Goal: Task Accomplishment & Management: Use online tool/utility

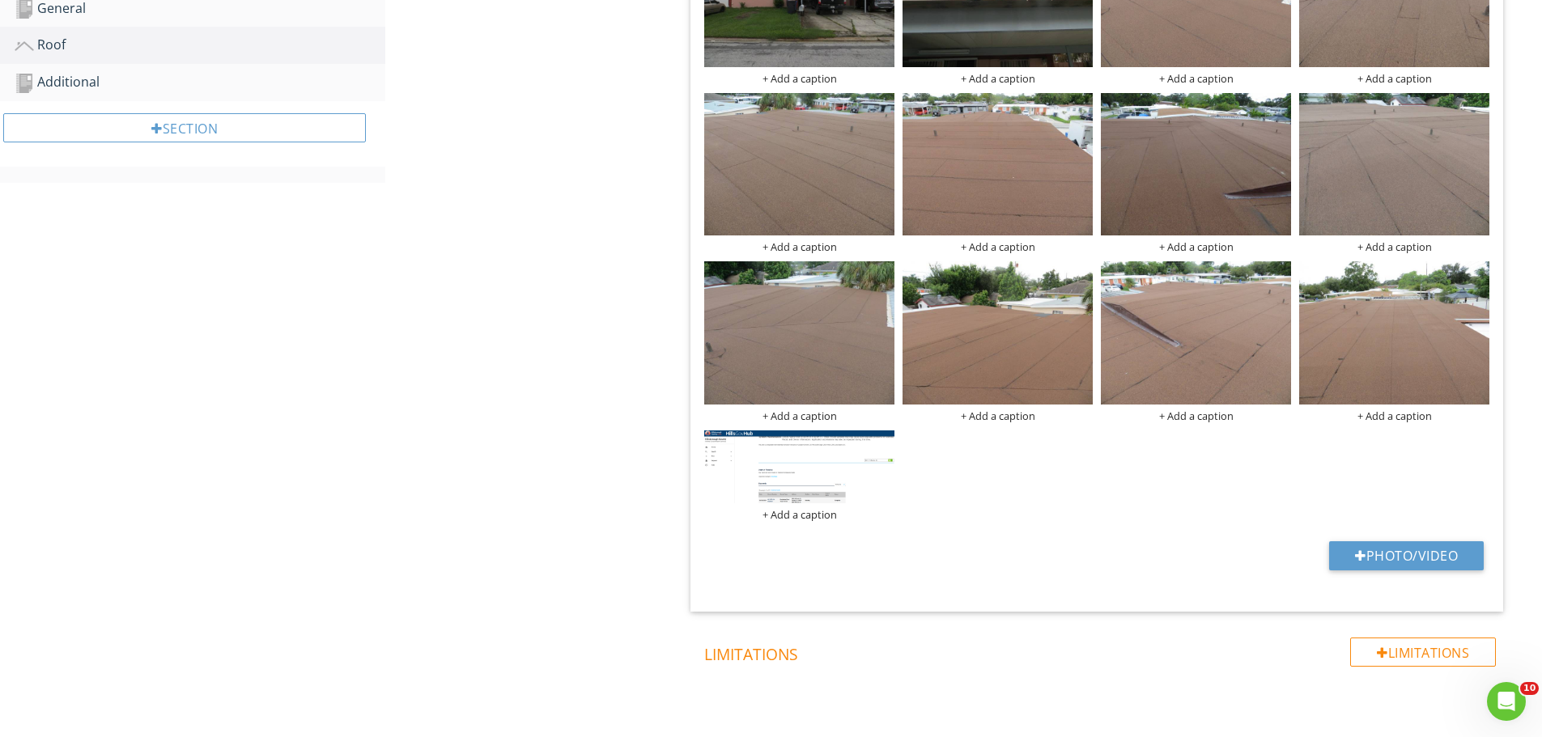
scroll to position [554, 0]
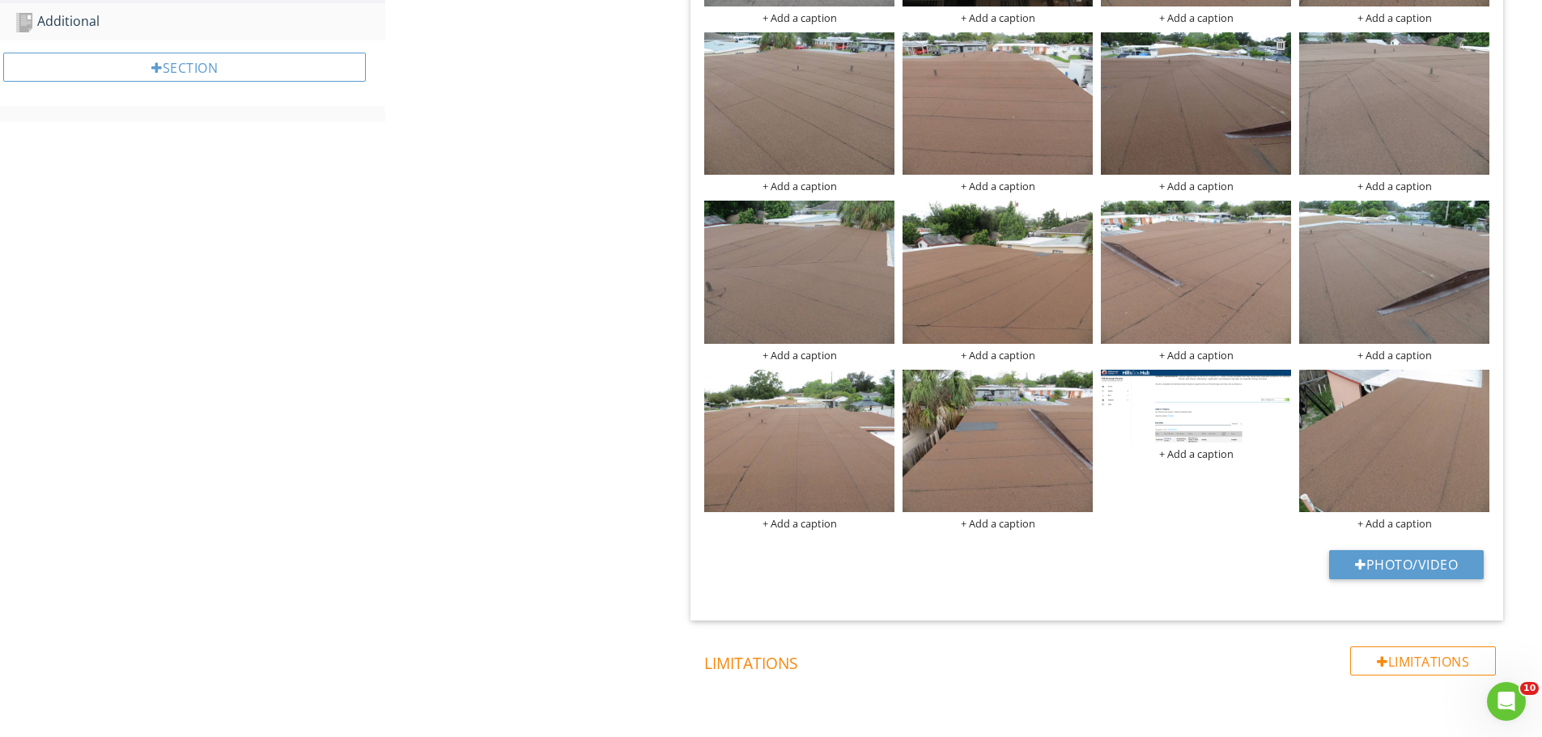
click at [1281, 46] on div at bounding box center [1281, 44] width 11 height 13
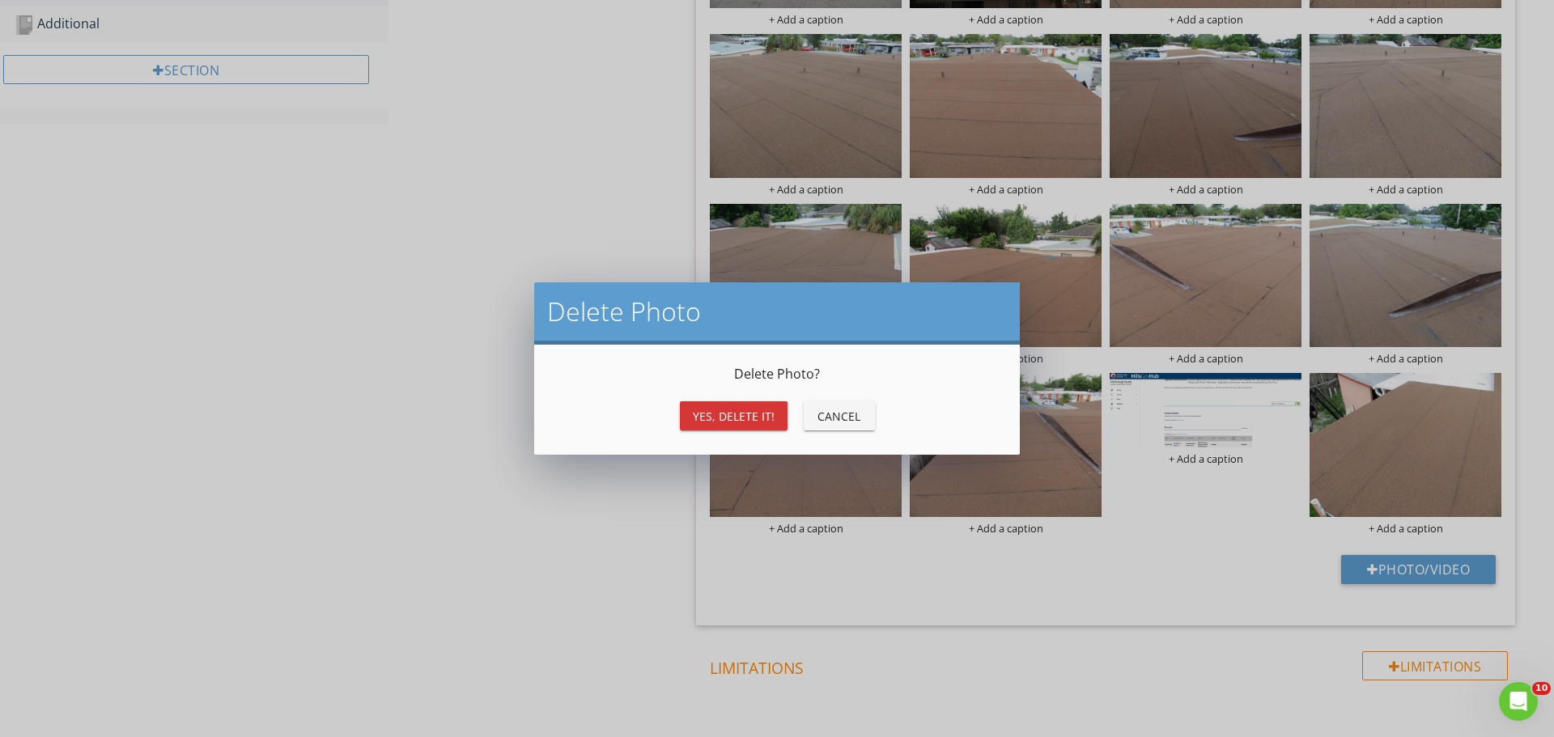
click at [742, 416] on div "Yes, Delete it!" at bounding box center [734, 416] width 82 height 17
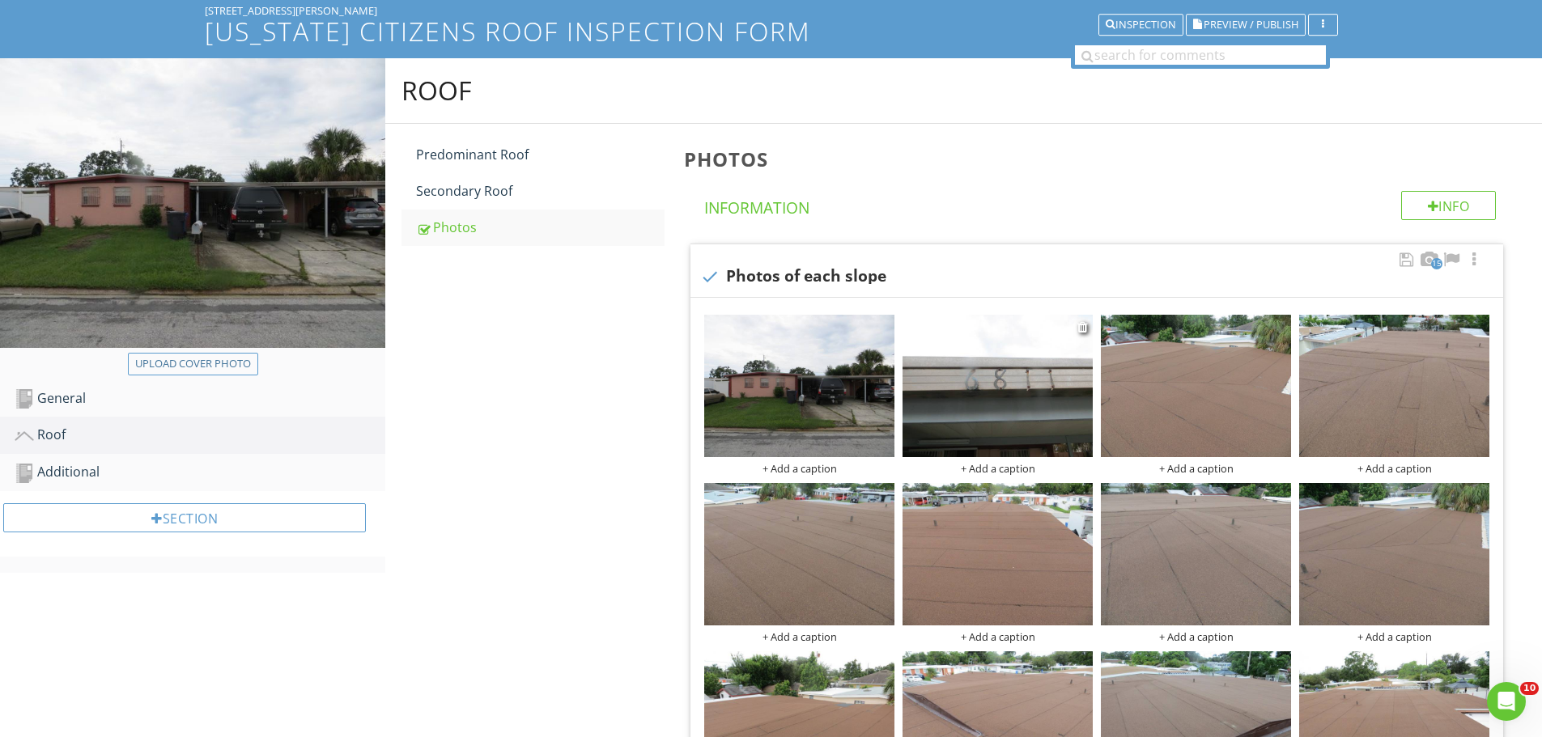
scroll to position [0, 0]
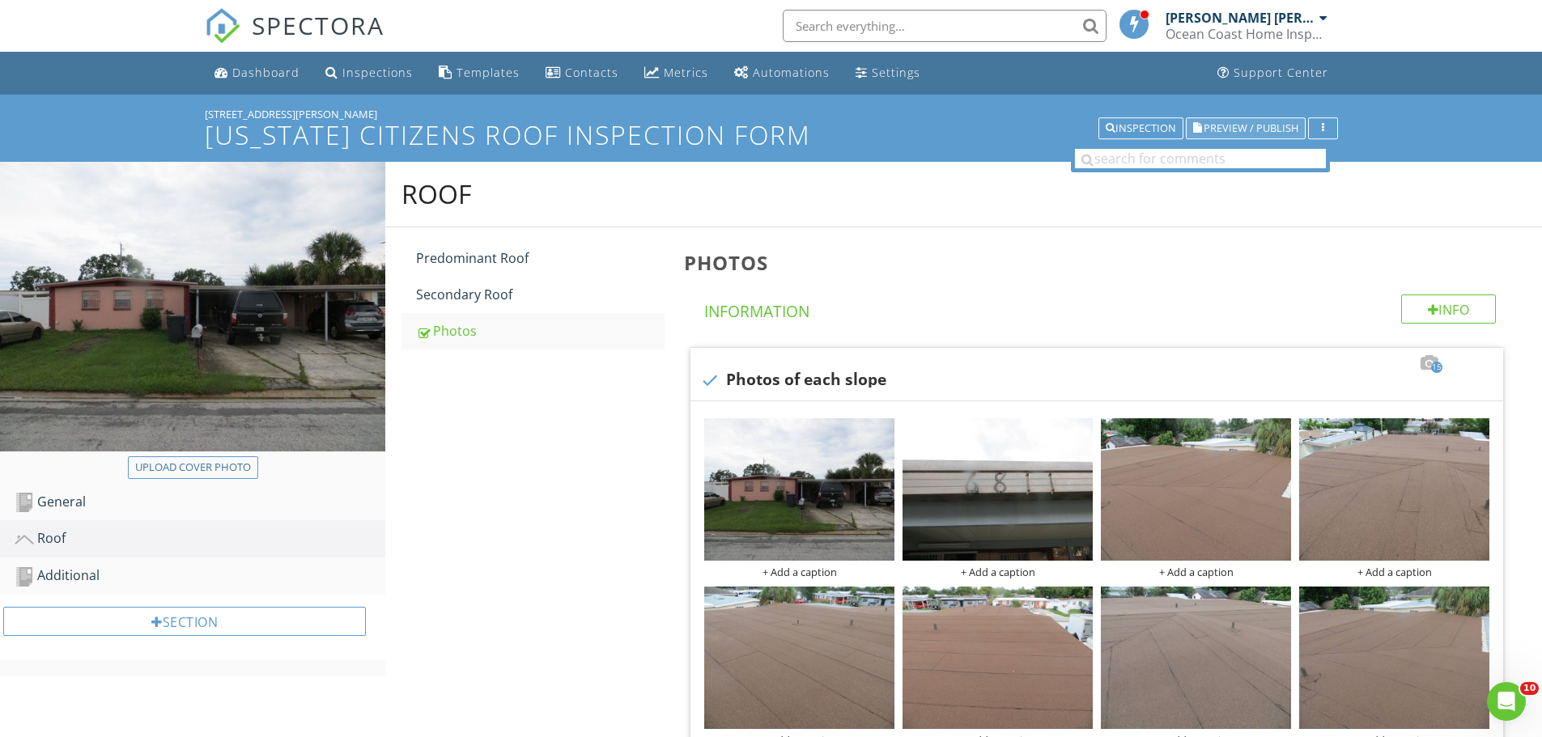
click at [1234, 126] on span "Preview / Publish" at bounding box center [1251, 128] width 95 height 11
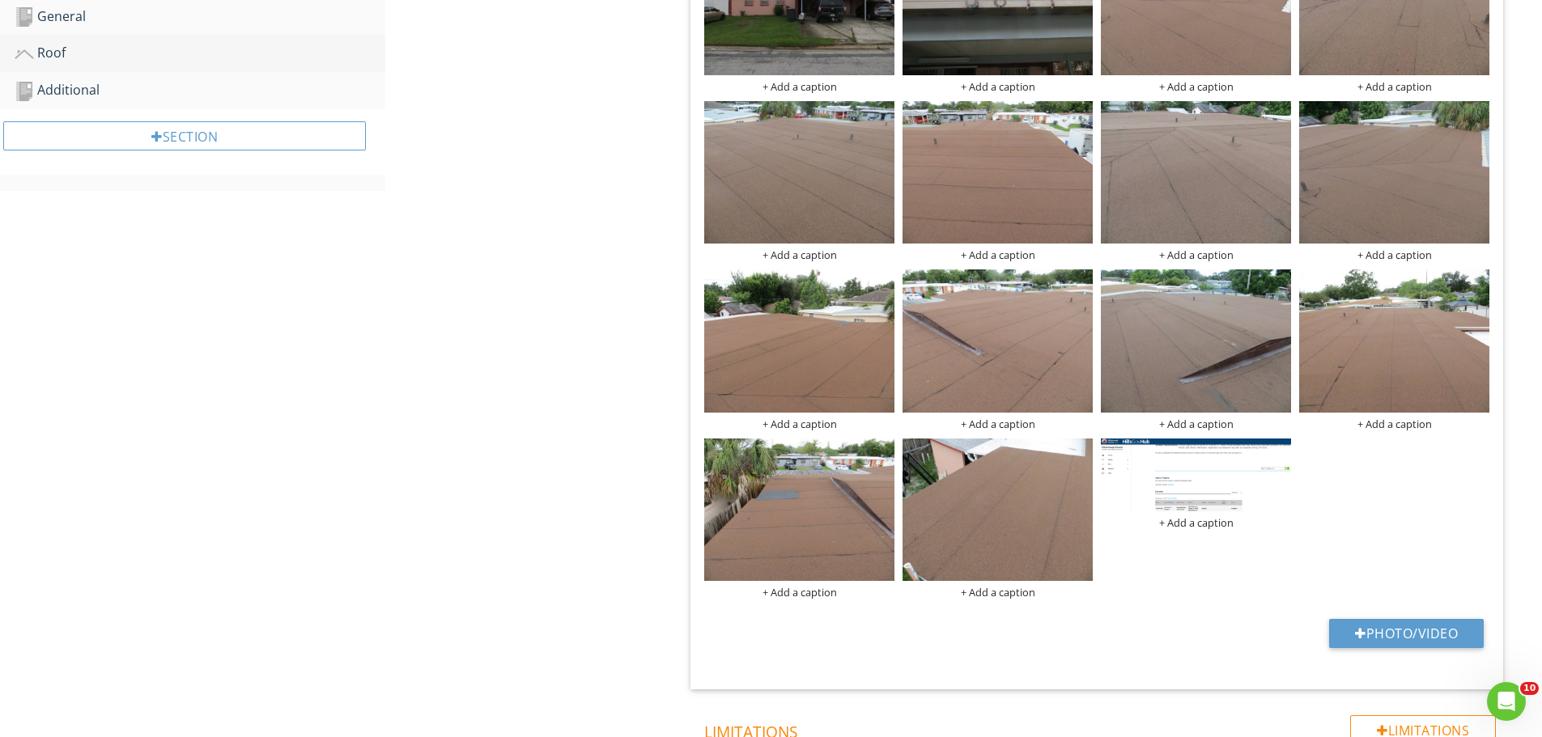
scroll to position [405, 0]
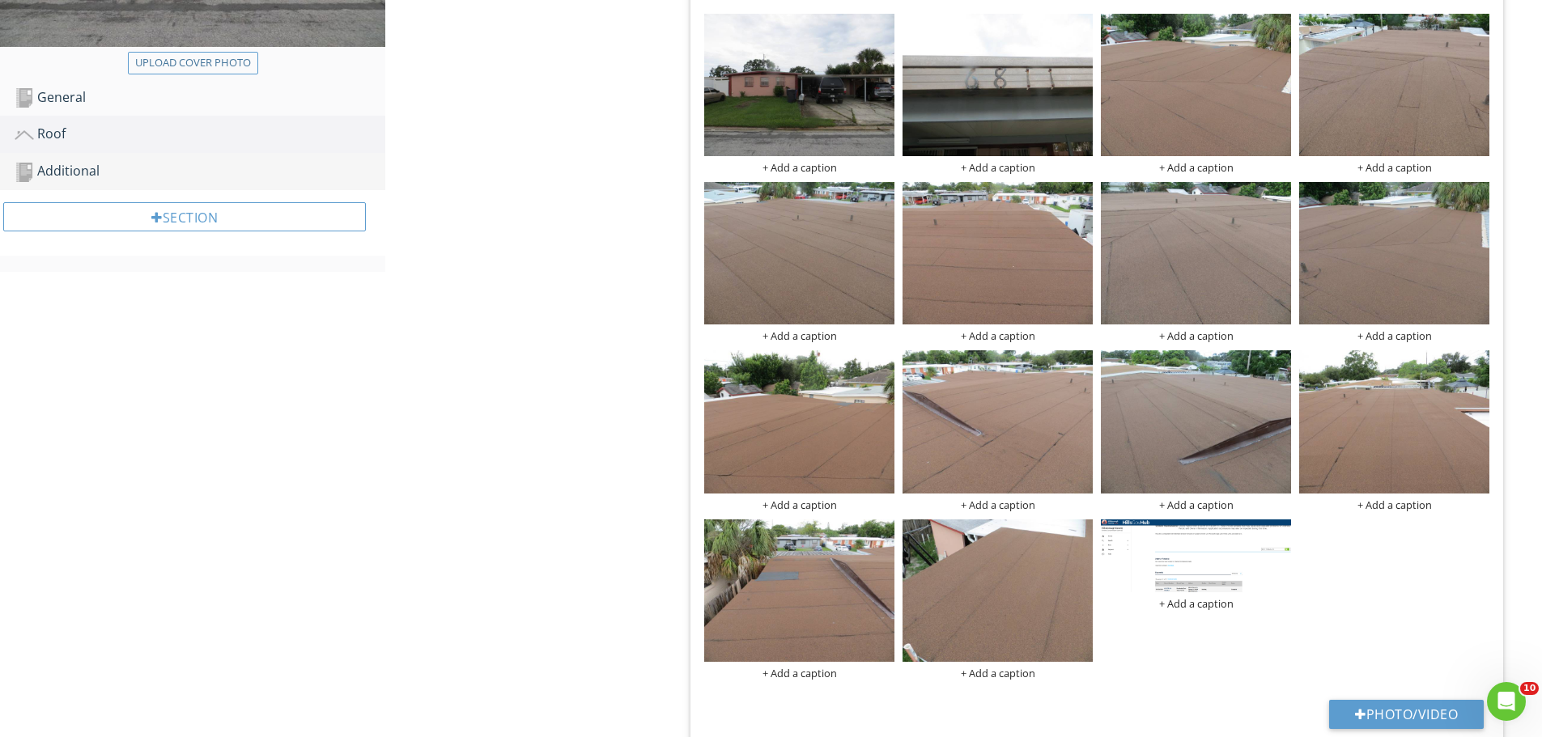
click at [70, 171] on div "Additional" at bounding box center [200, 171] width 371 height 21
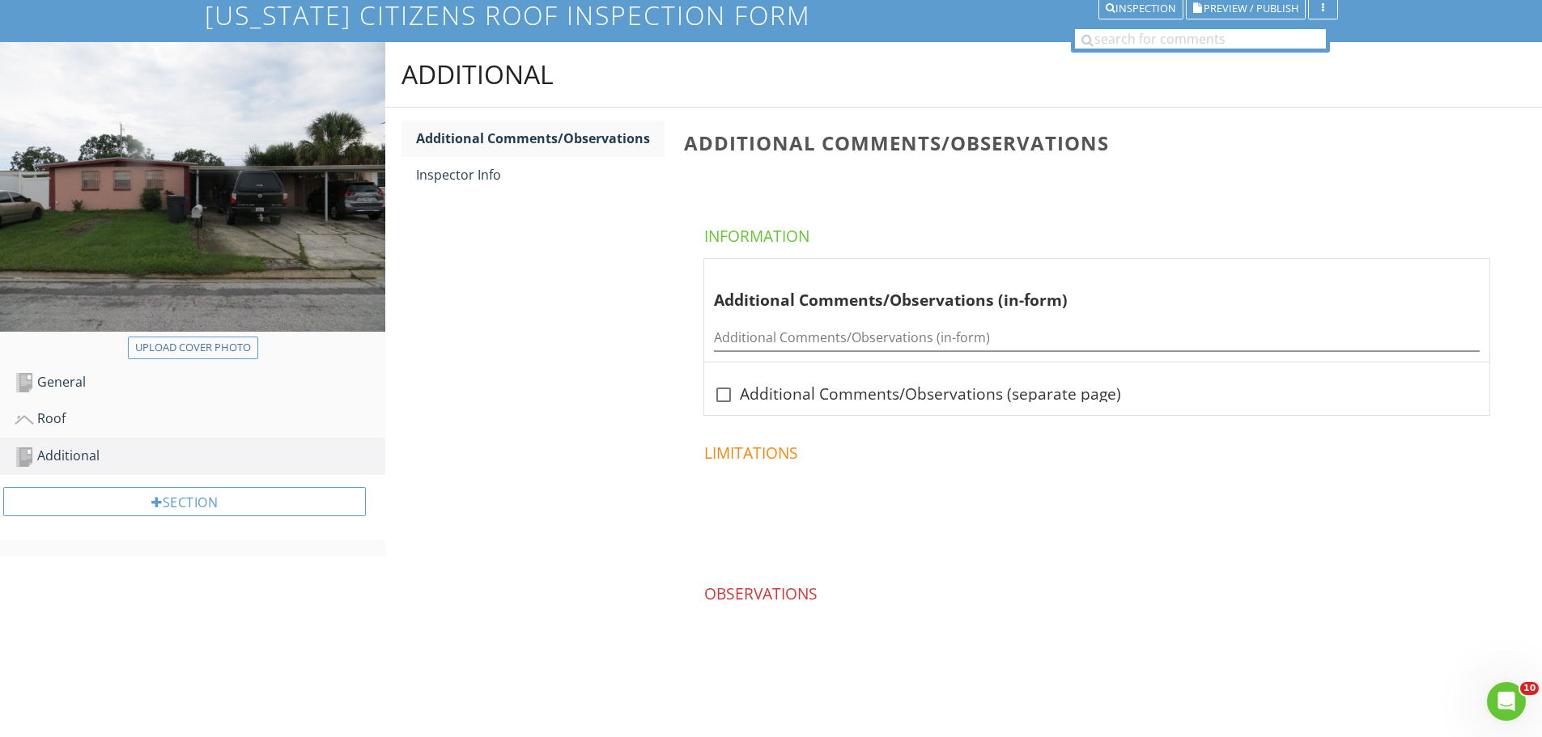
scroll to position [120, 0]
click at [461, 176] on div "Inspector Info" at bounding box center [540, 174] width 248 height 19
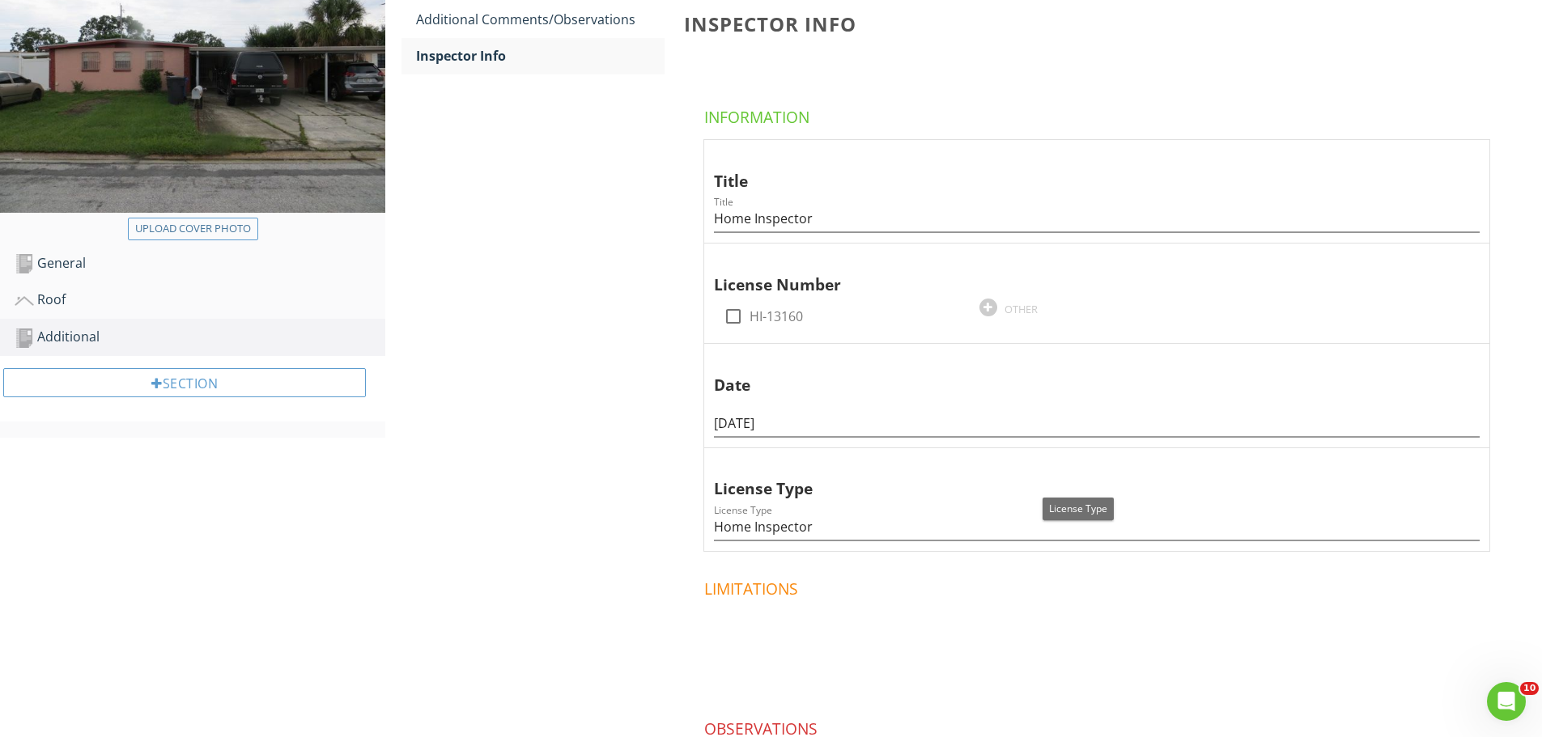
scroll to position [212, 0]
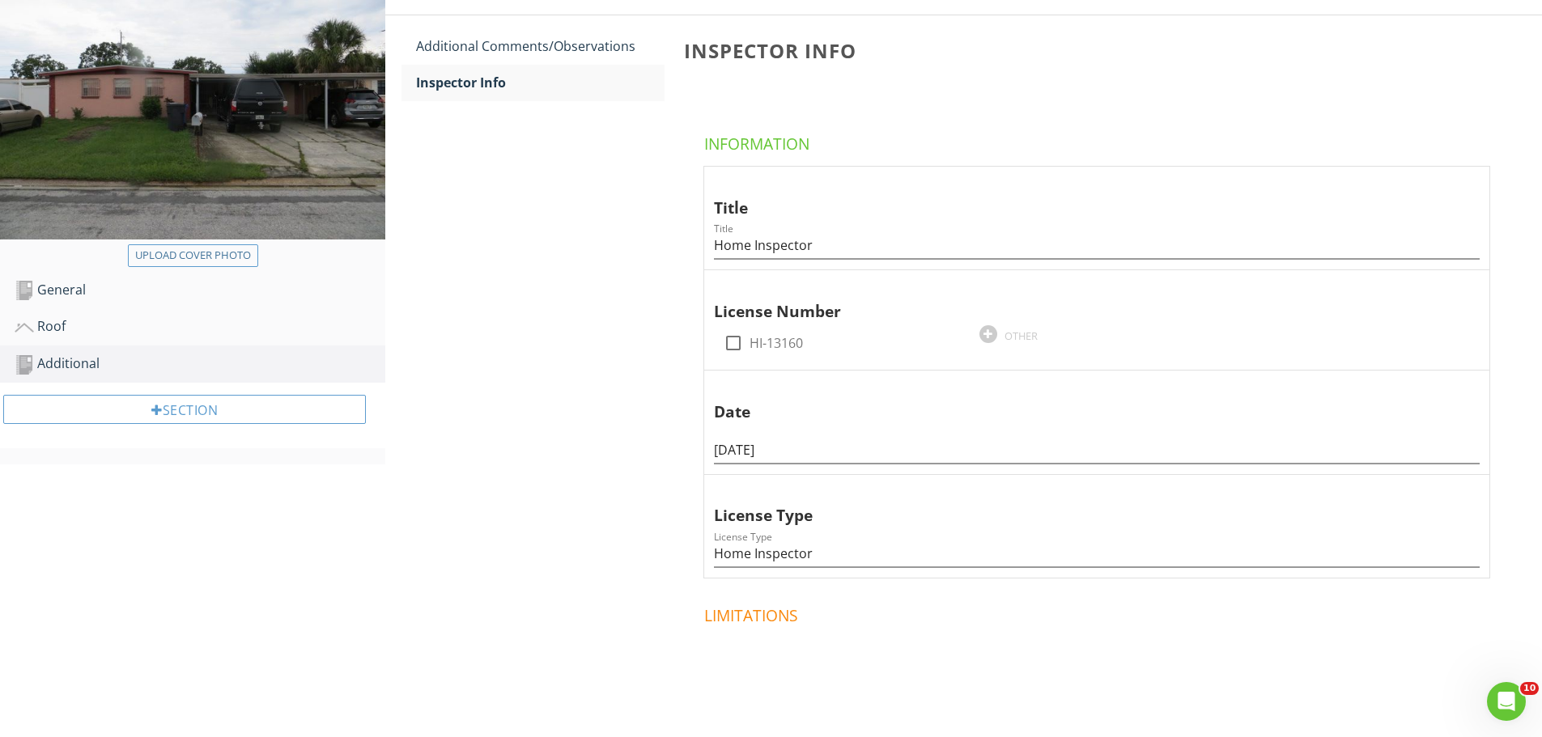
drag, startPoint x: 731, startPoint y: 342, endPoint x: 702, endPoint y: 346, distance: 29.3
click at [725, 342] on div at bounding box center [734, 343] width 28 height 28
checkbox input "true"
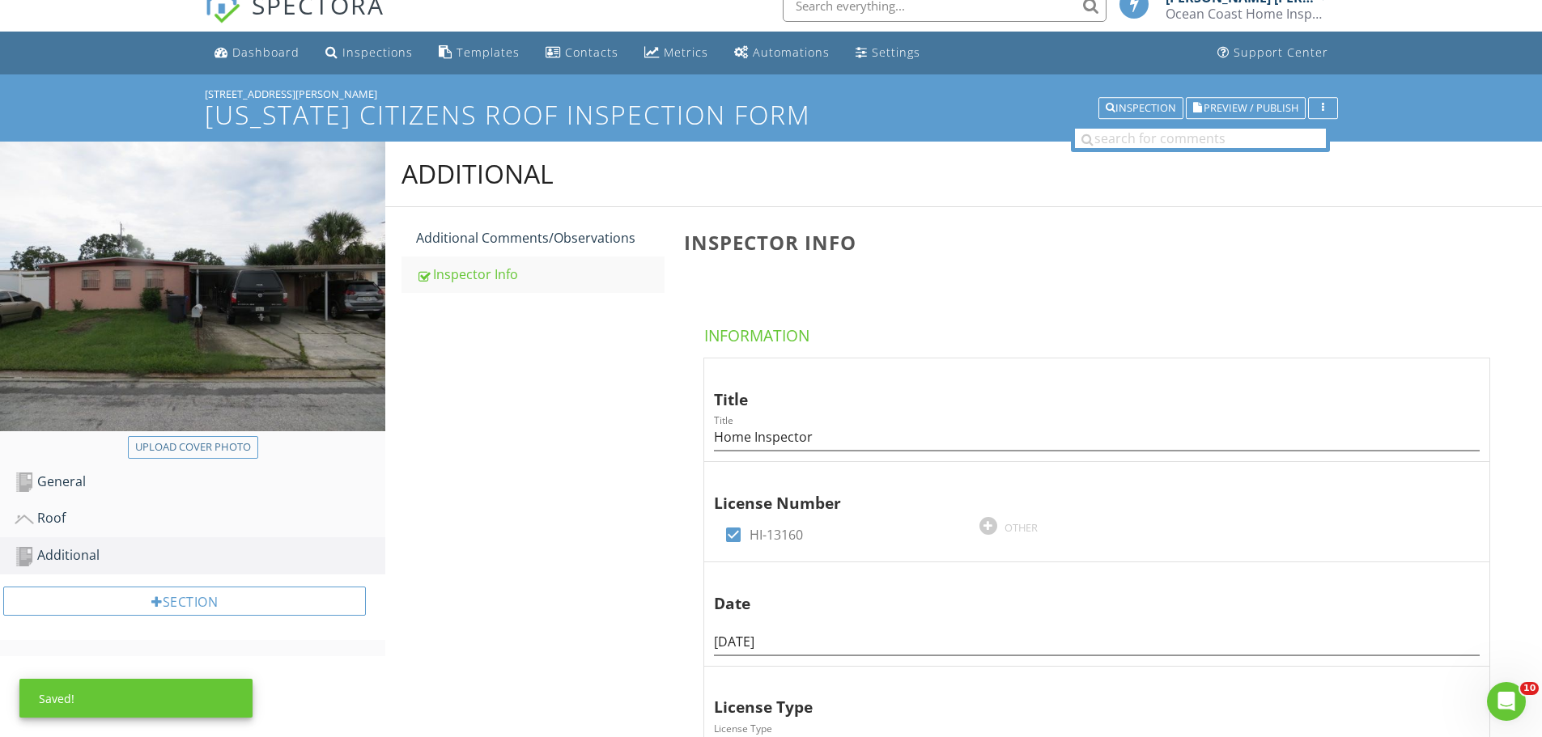
scroll to position [0, 0]
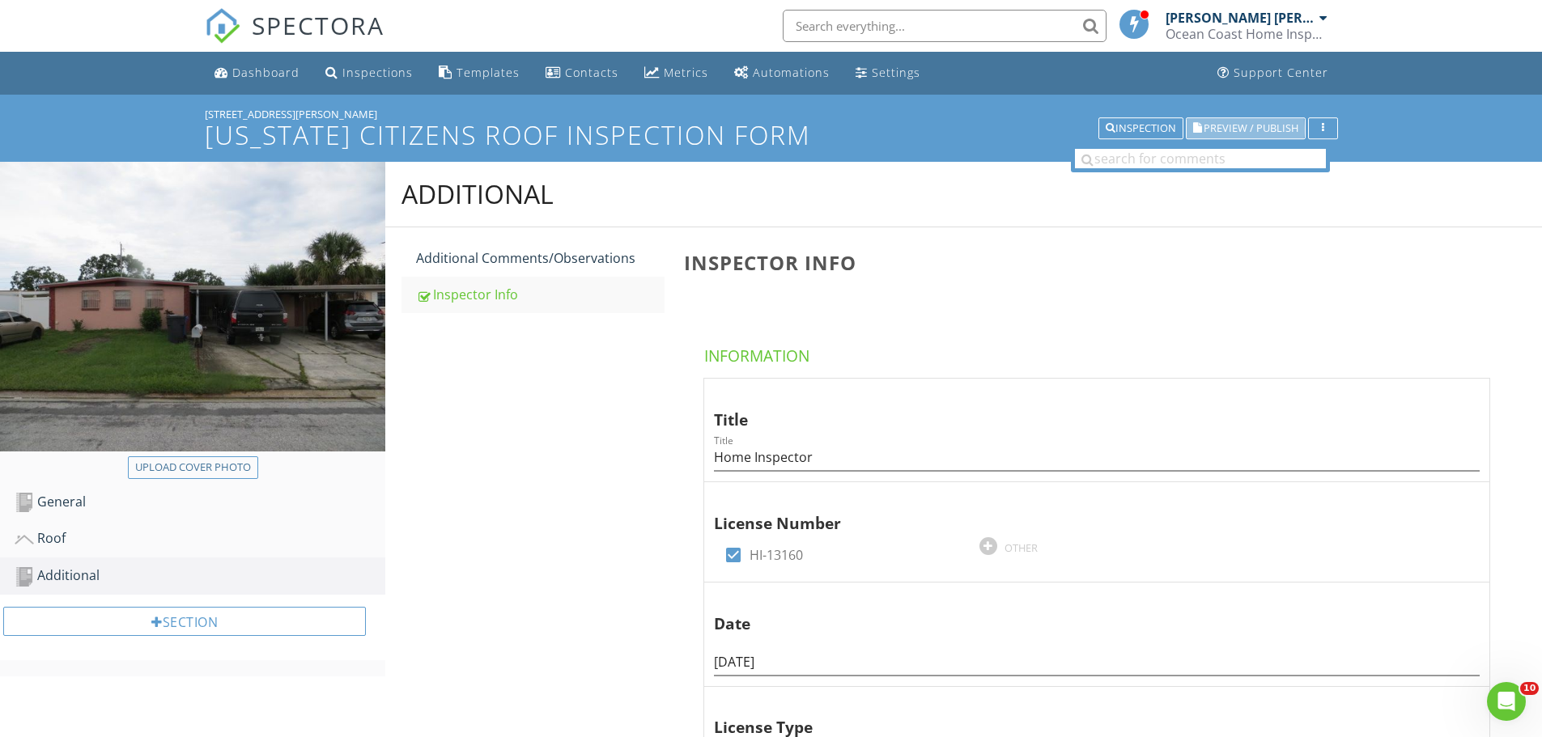
click at [1254, 129] on span "Preview / Publish" at bounding box center [1251, 128] width 95 height 11
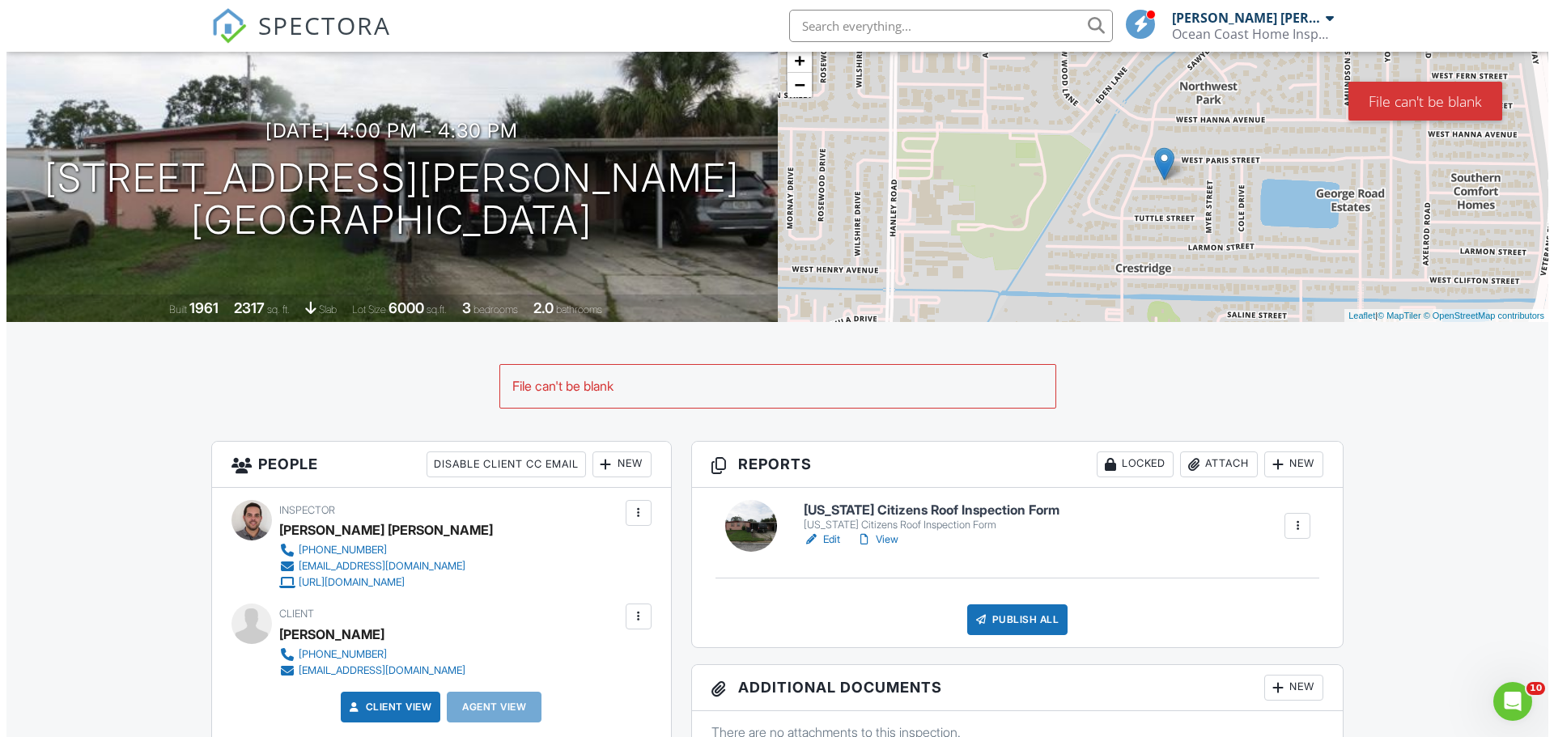
scroll to position [81, 0]
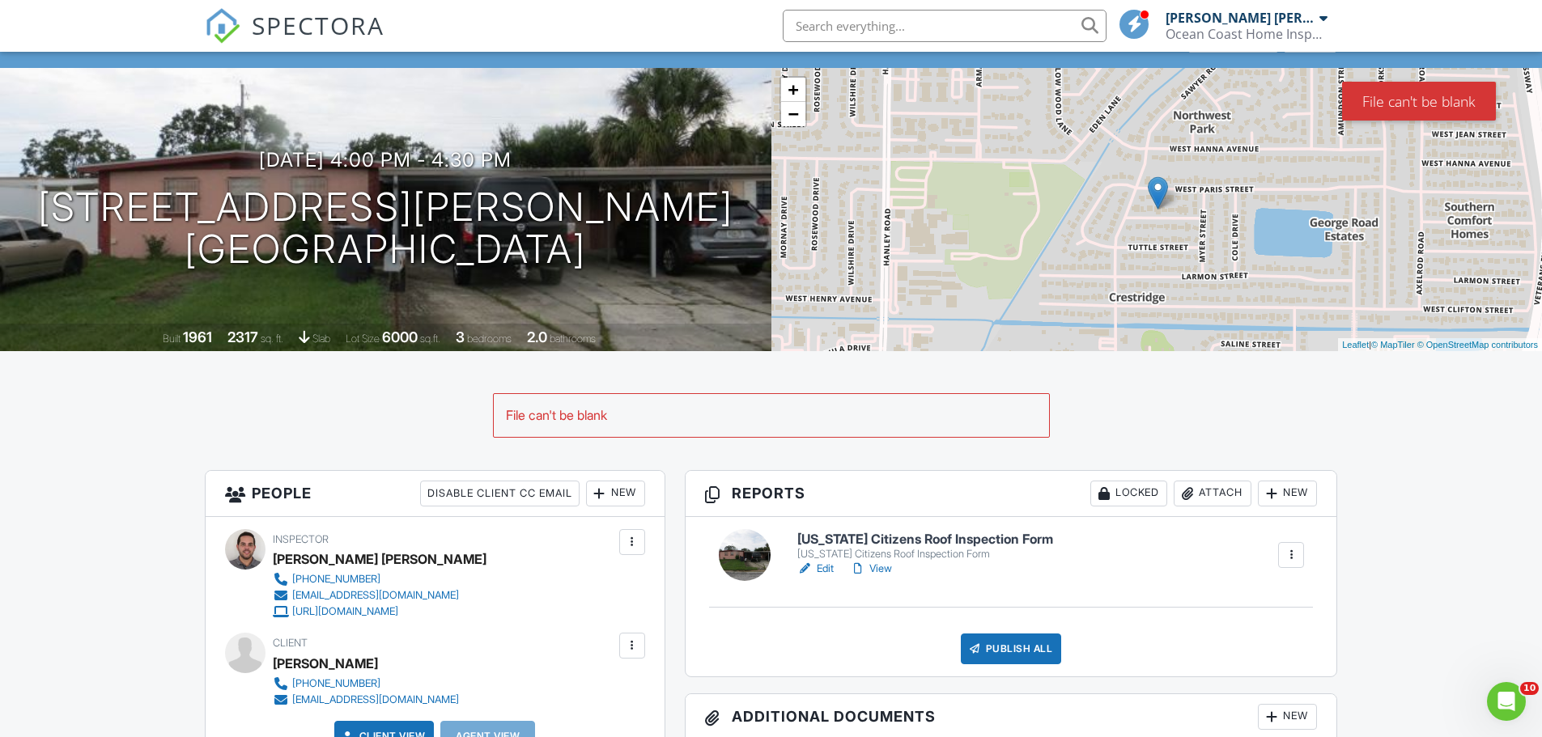
click at [1210, 488] on div "Attach" at bounding box center [1213, 494] width 78 height 26
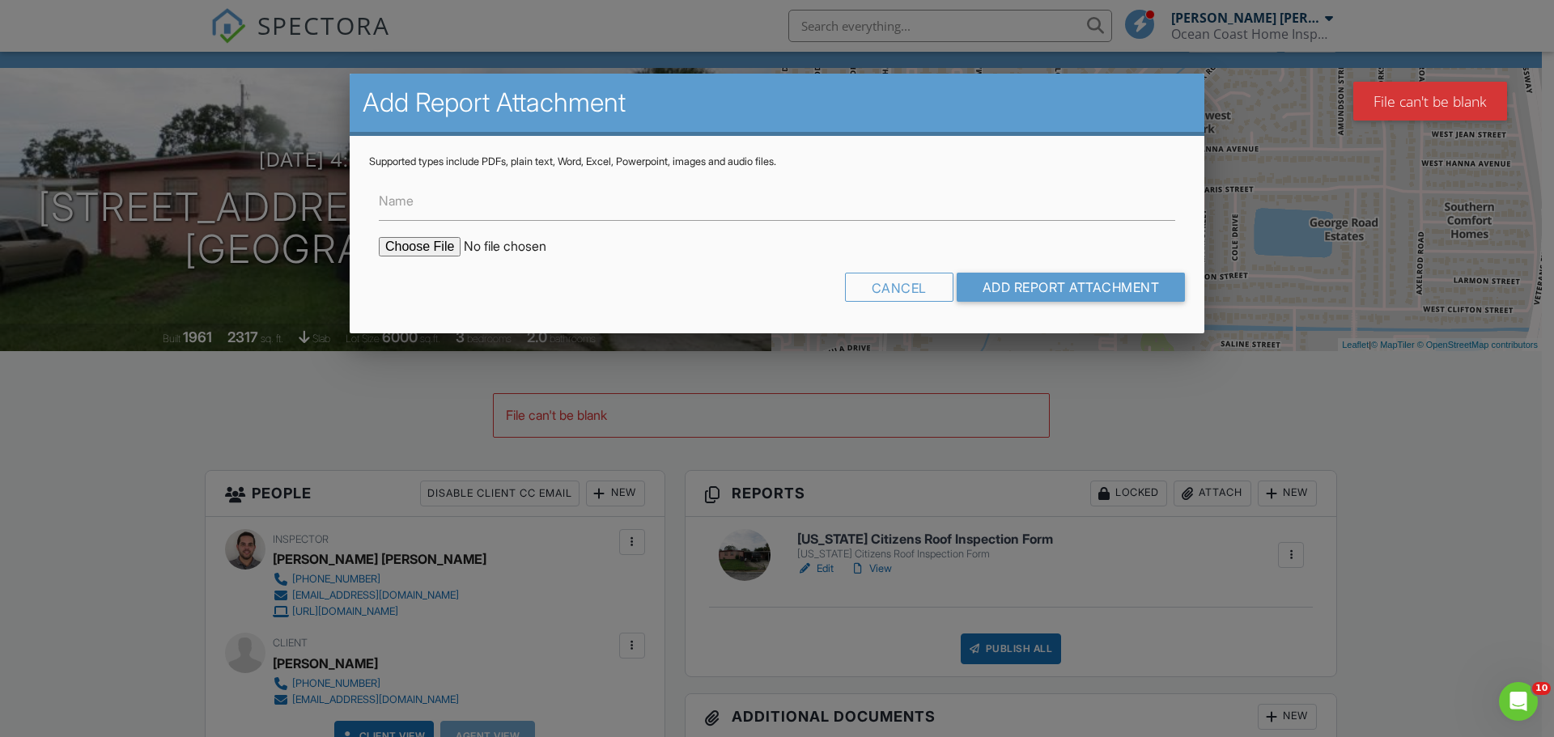
click at [419, 248] on input "file" at bounding box center [516, 246] width 275 height 19
type input "C:\fakepath\Roof Permit.png"
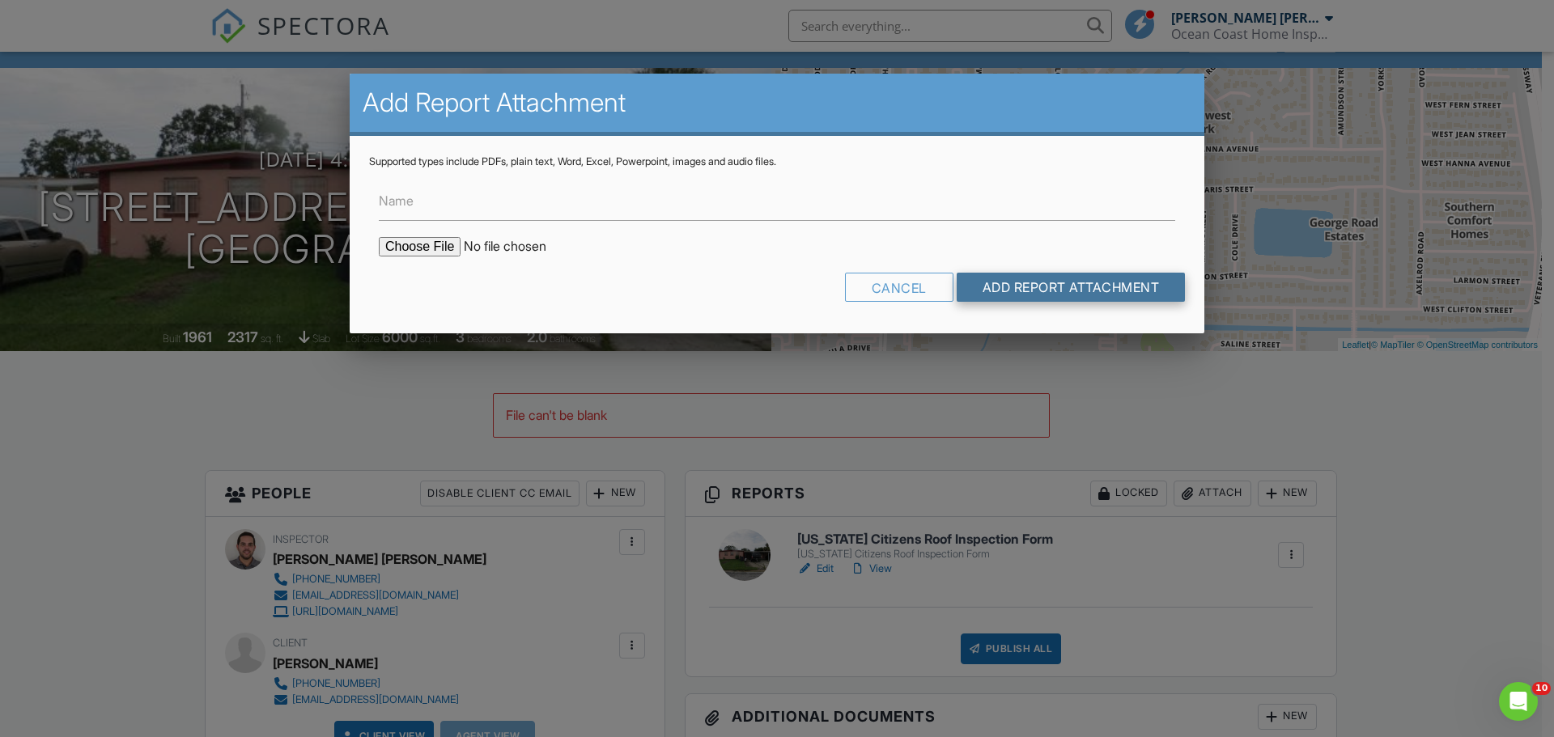
click at [1053, 286] on input "Add Report Attachment" at bounding box center [1071, 287] width 229 height 29
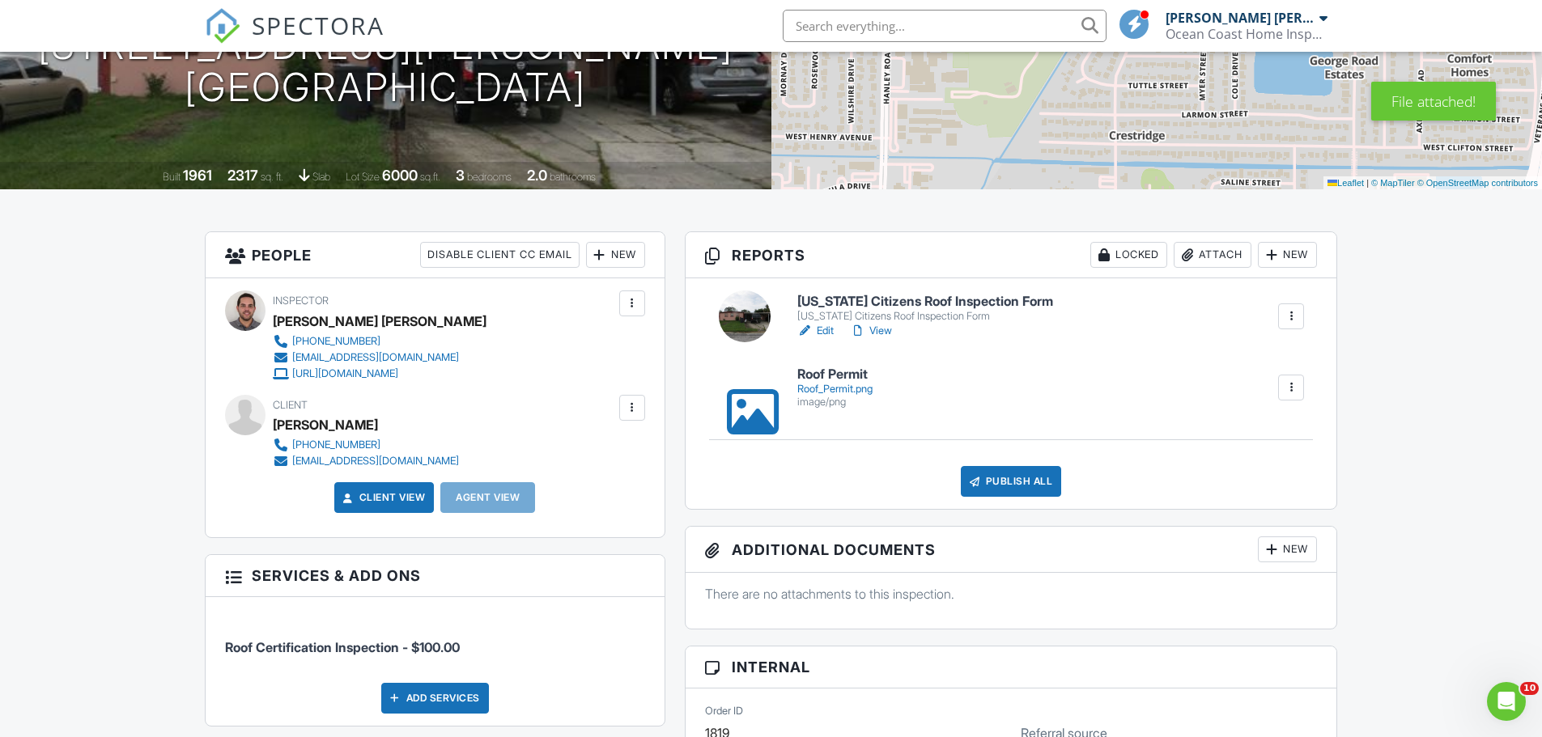
click at [837, 377] on h6 "Roof Permit" at bounding box center [834, 374] width 75 height 15
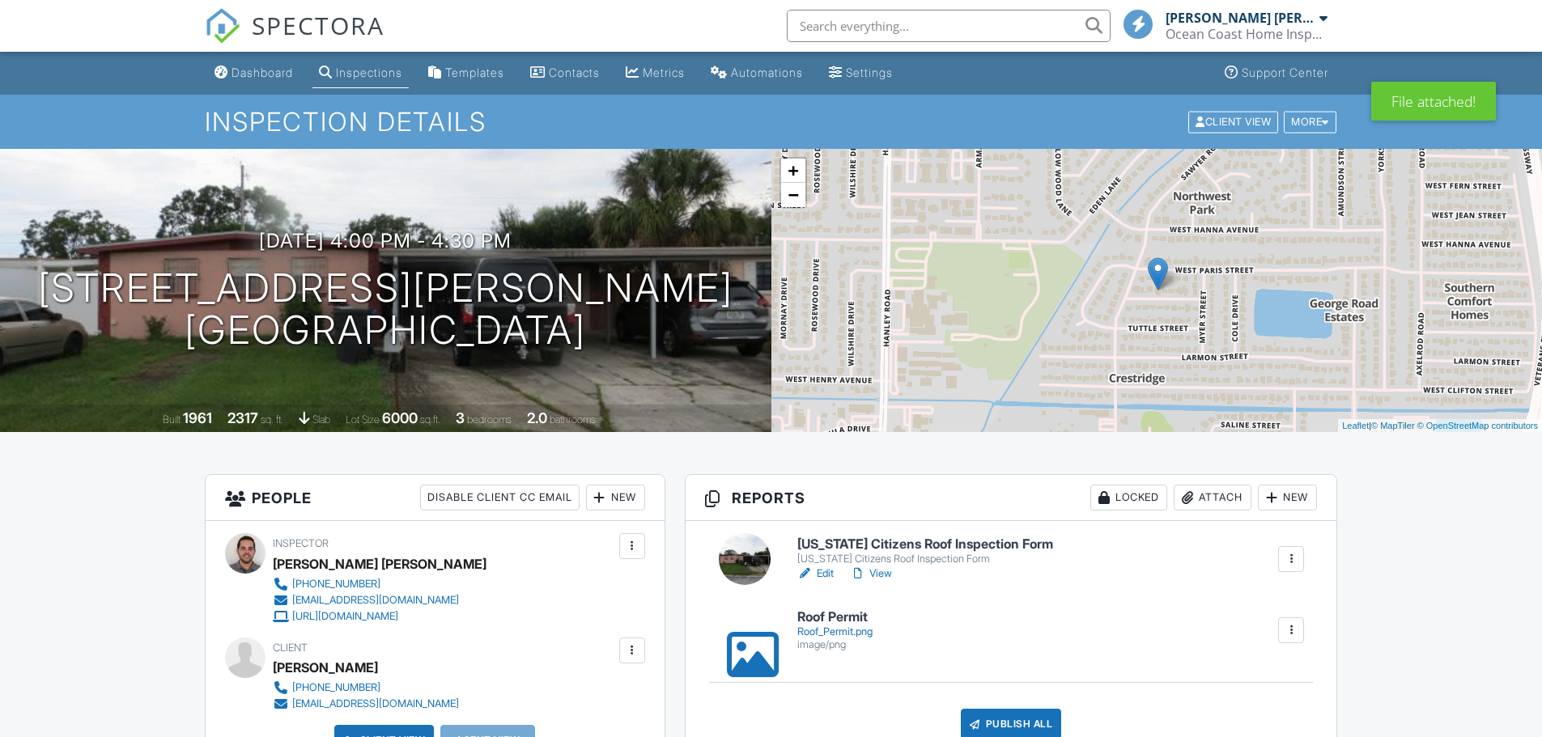
scroll to position [81, 0]
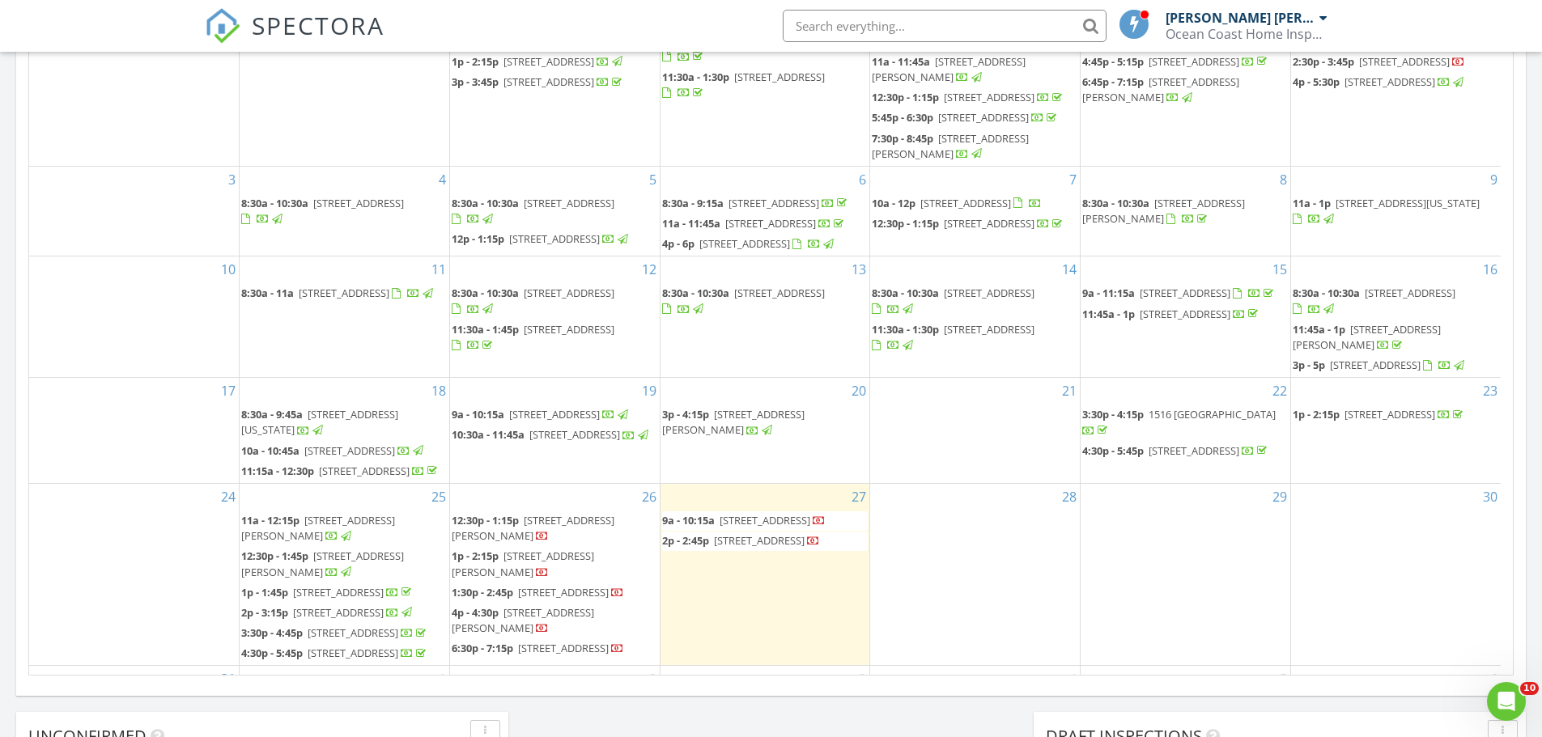
scroll to position [282, 0]
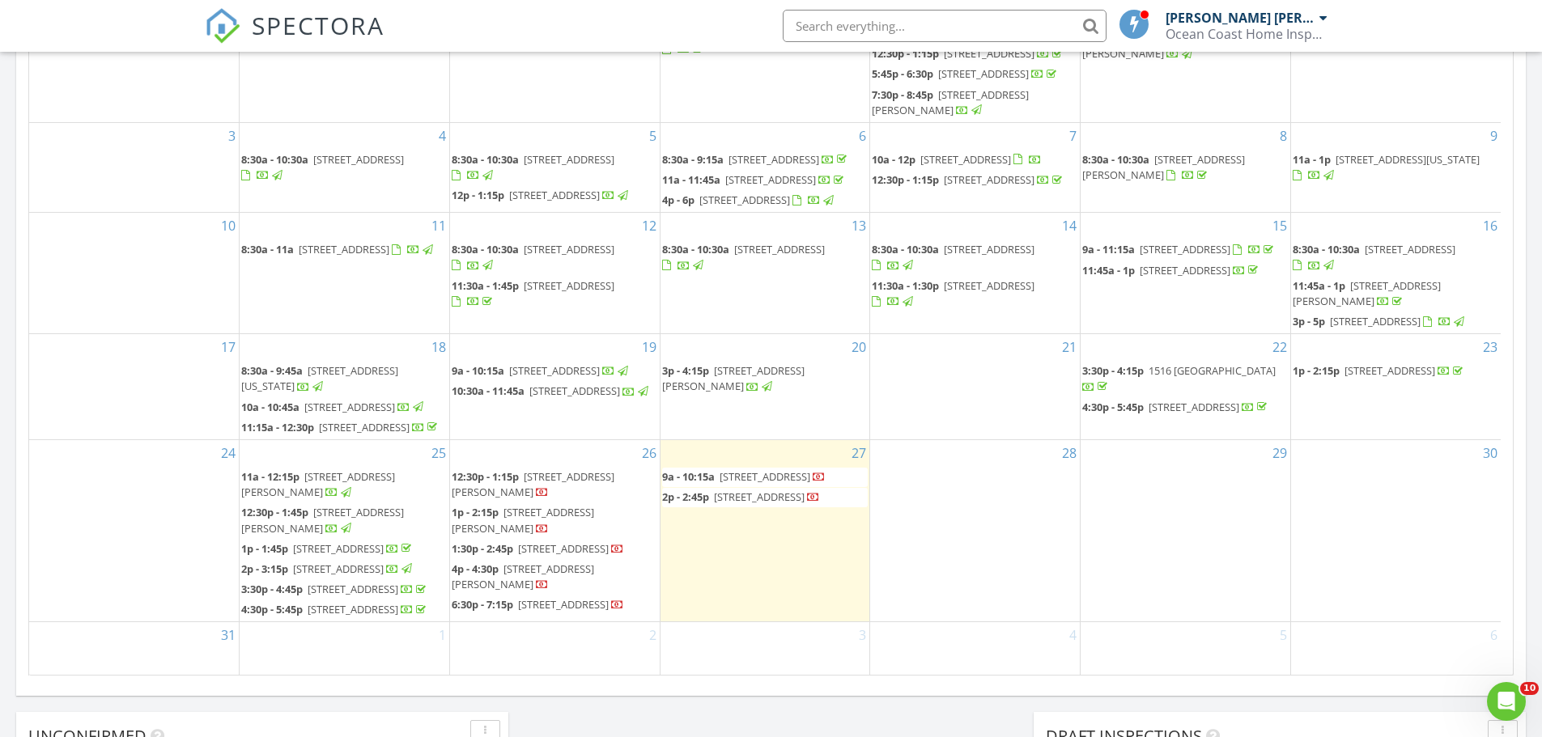
click at [507, 541] on span "1:30p - 2:45p" at bounding box center [483, 548] width 62 height 15
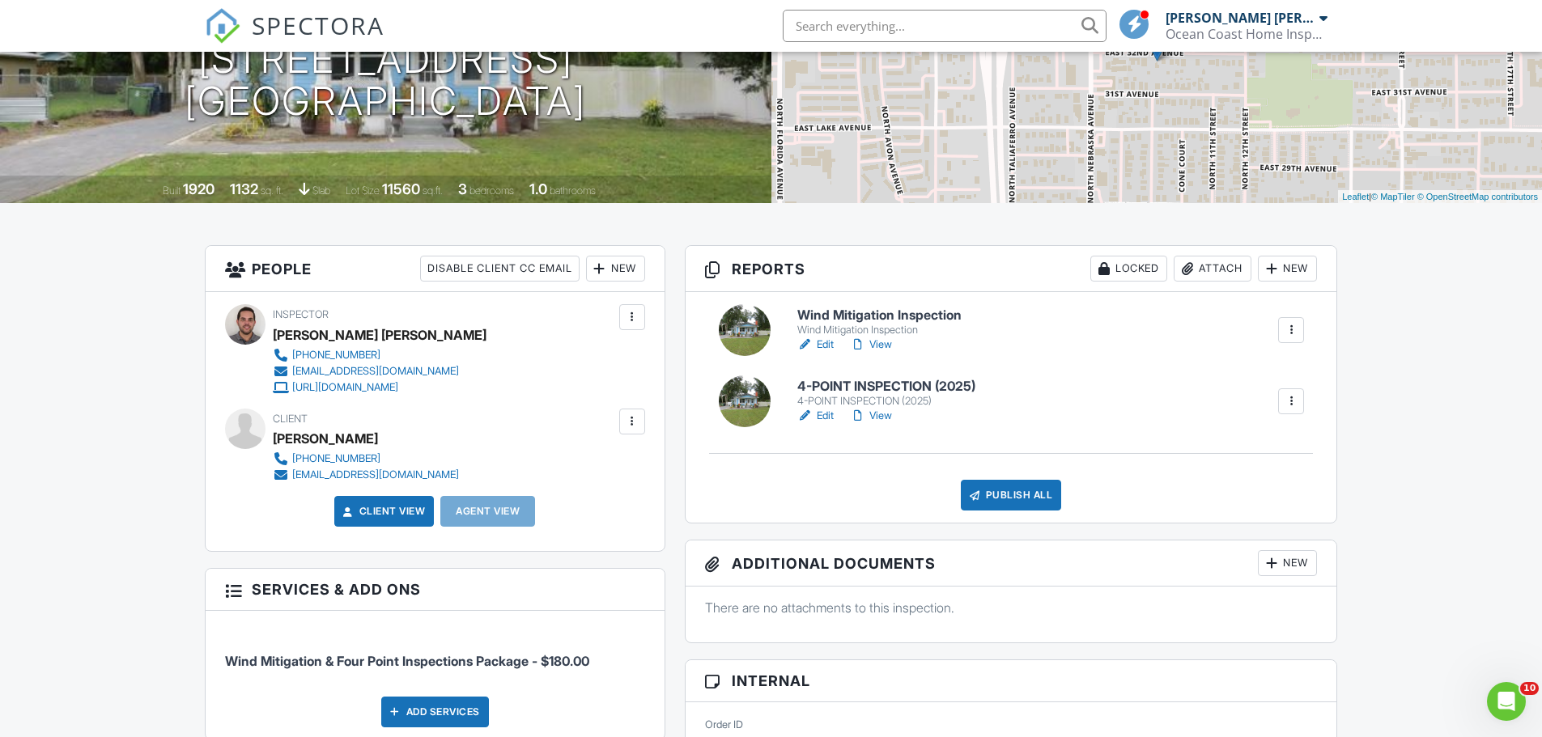
scroll to position [243, 0]
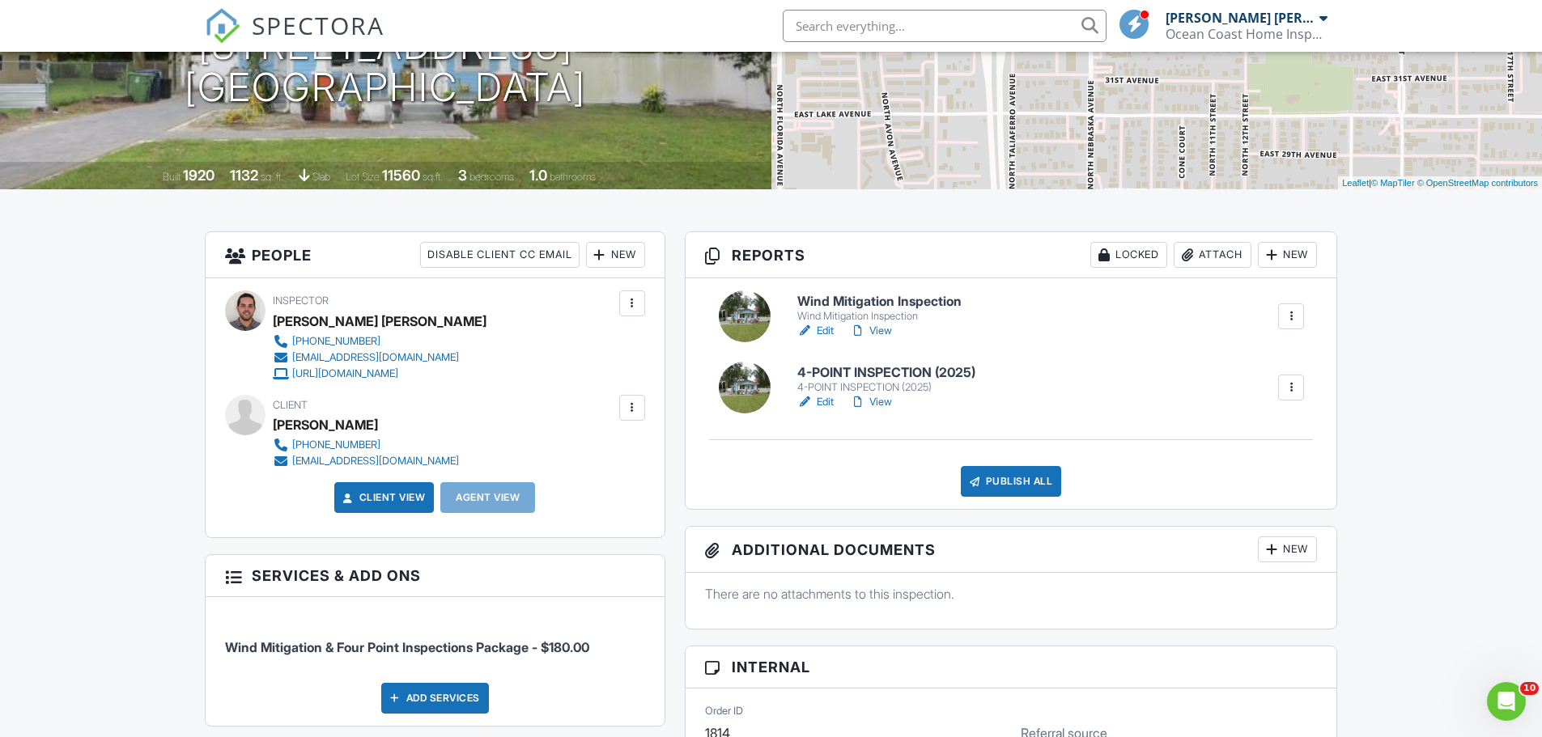
click at [863, 308] on h6 "Wind Mitigation Inspection" at bounding box center [879, 302] width 164 height 15
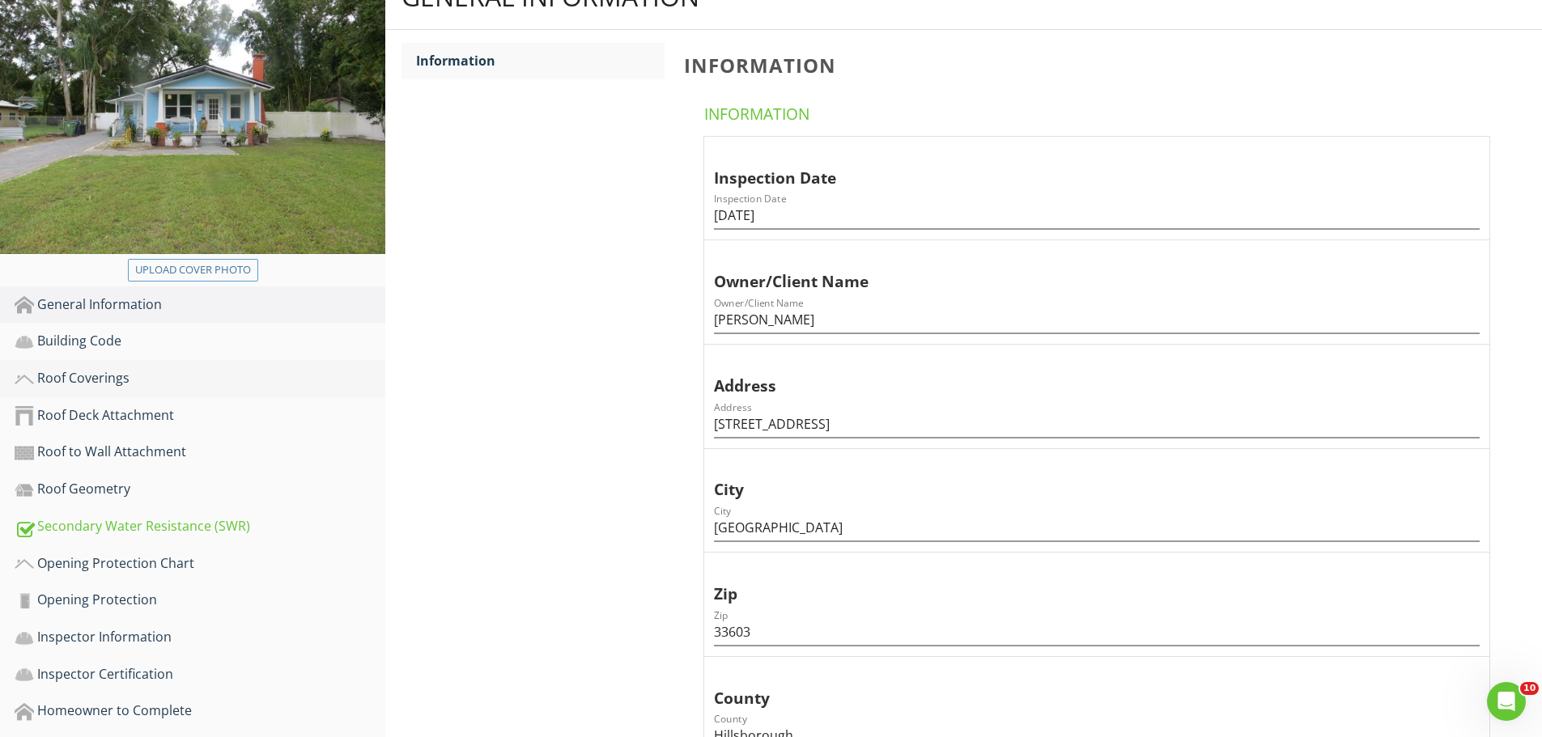
scroll to position [162, 0]
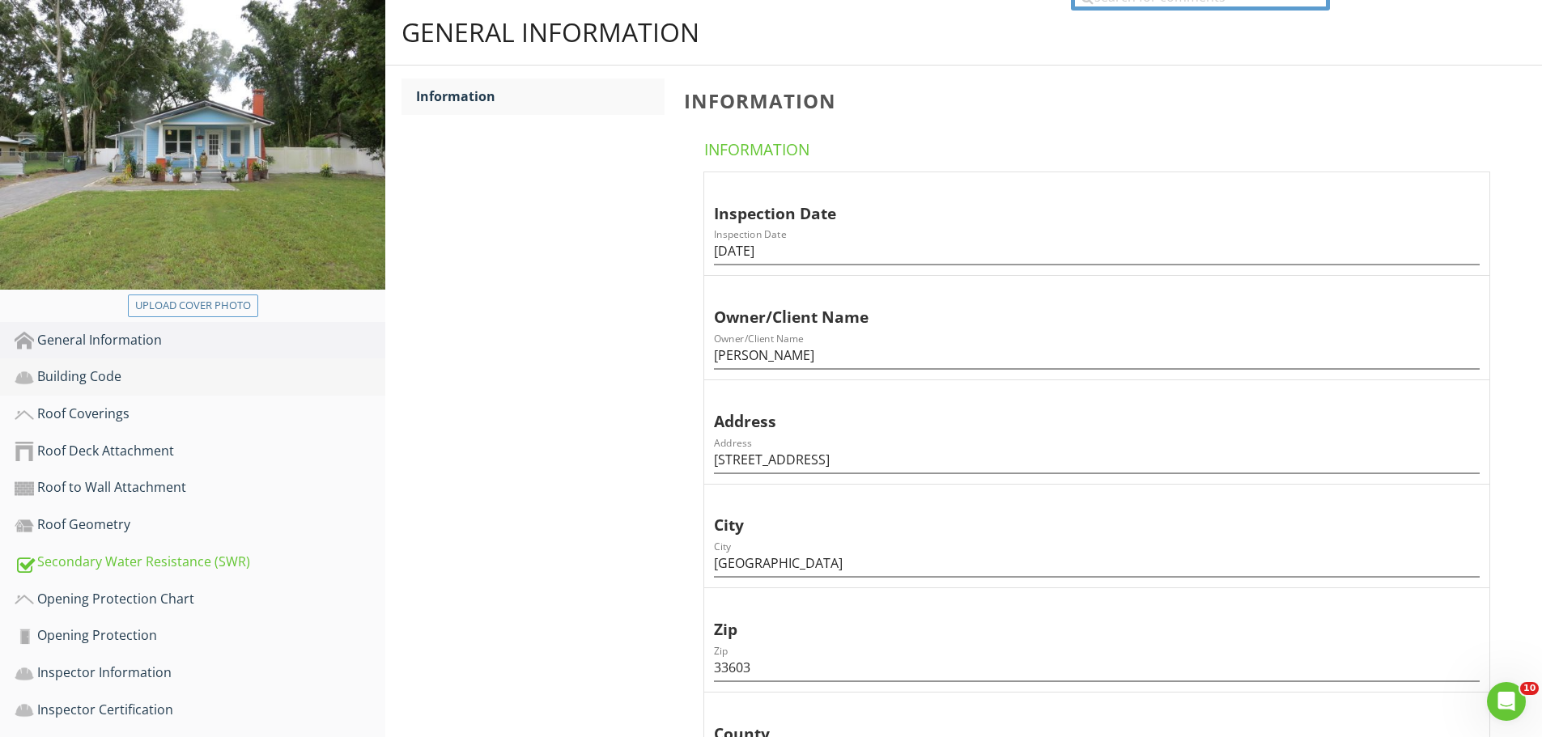
click at [86, 380] on div "Building Code" at bounding box center [200, 377] width 371 height 21
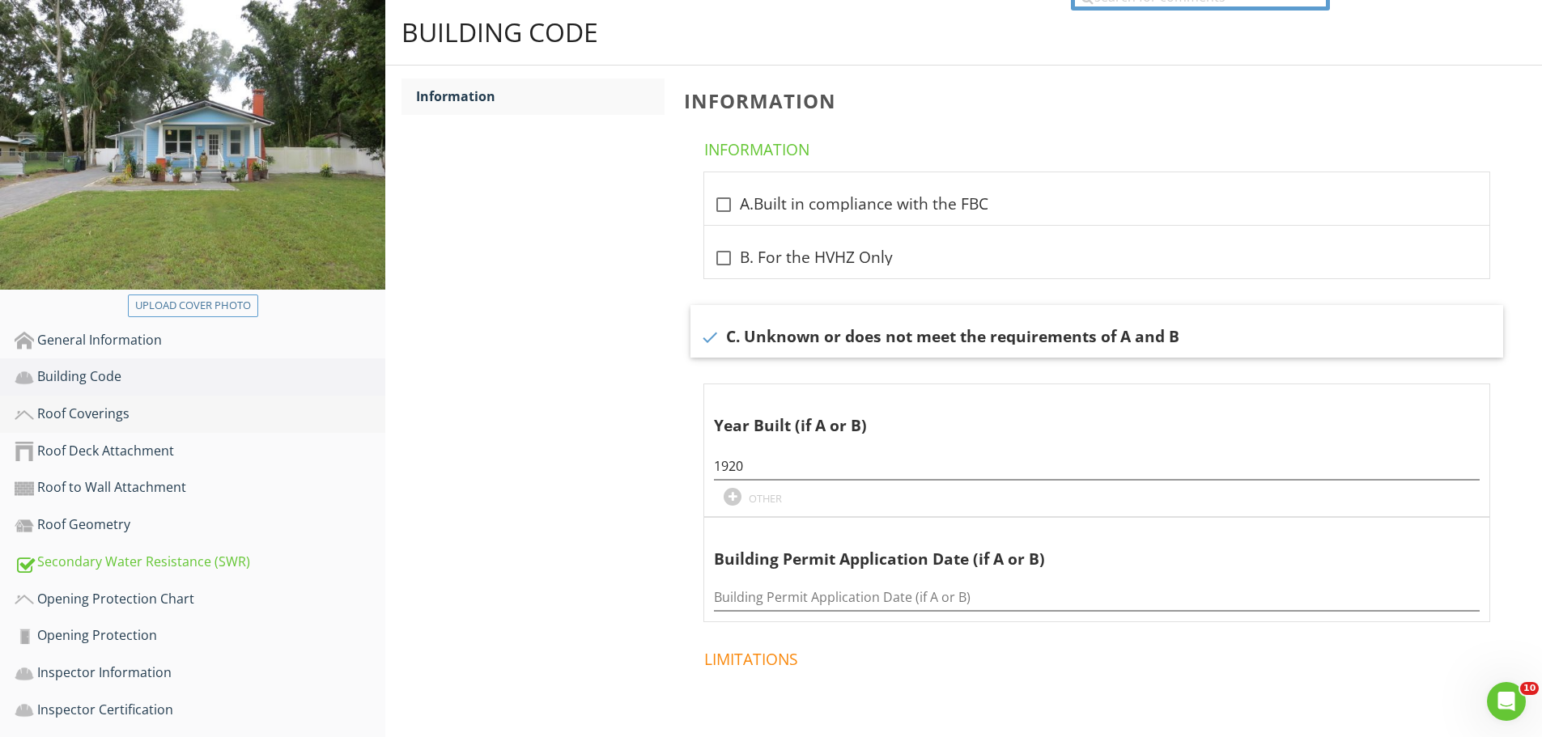
click at [103, 413] on div "Roof Coverings" at bounding box center [200, 414] width 371 height 21
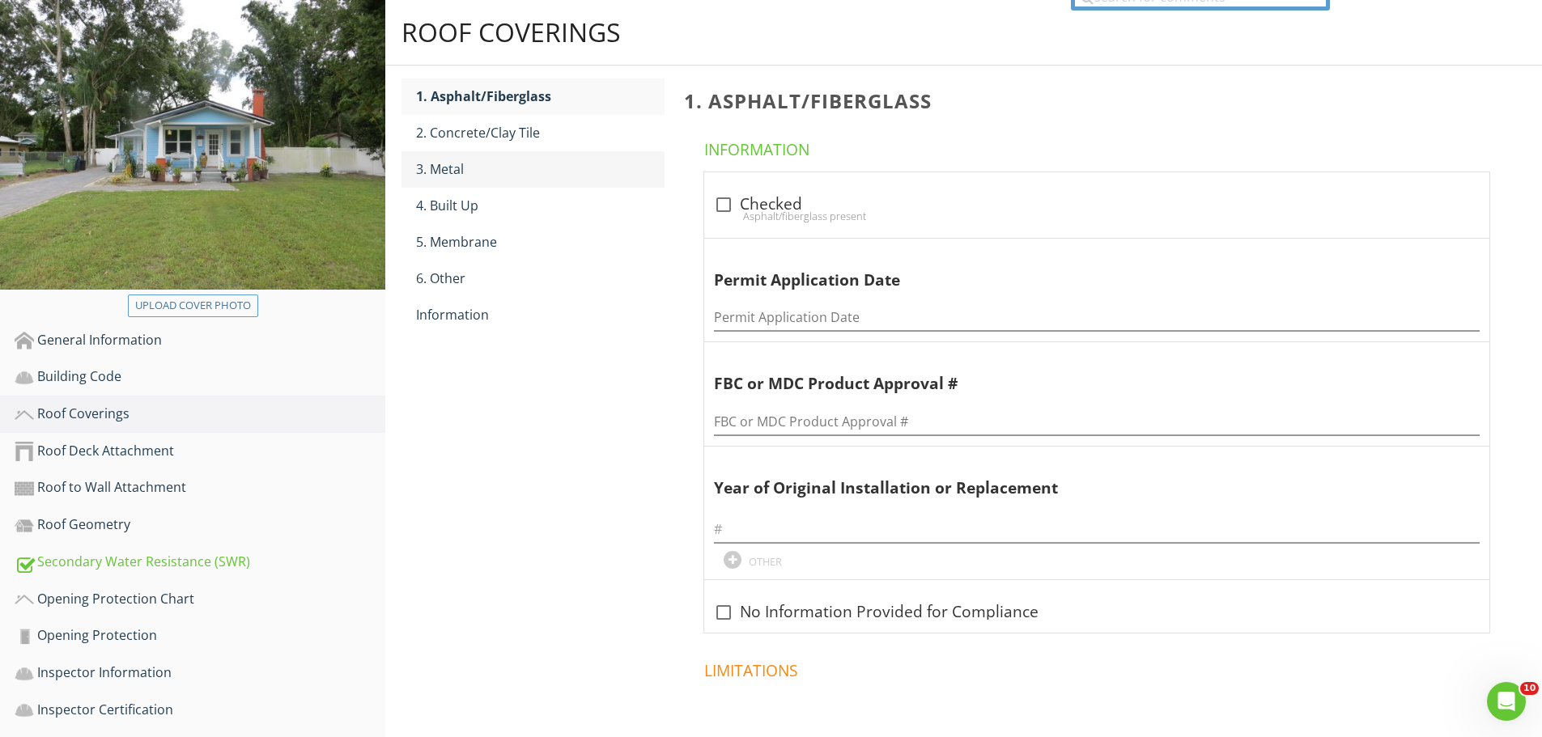
click at [448, 170] on div "3. Metal" at bounding box center [540, 168] width 248 height 19
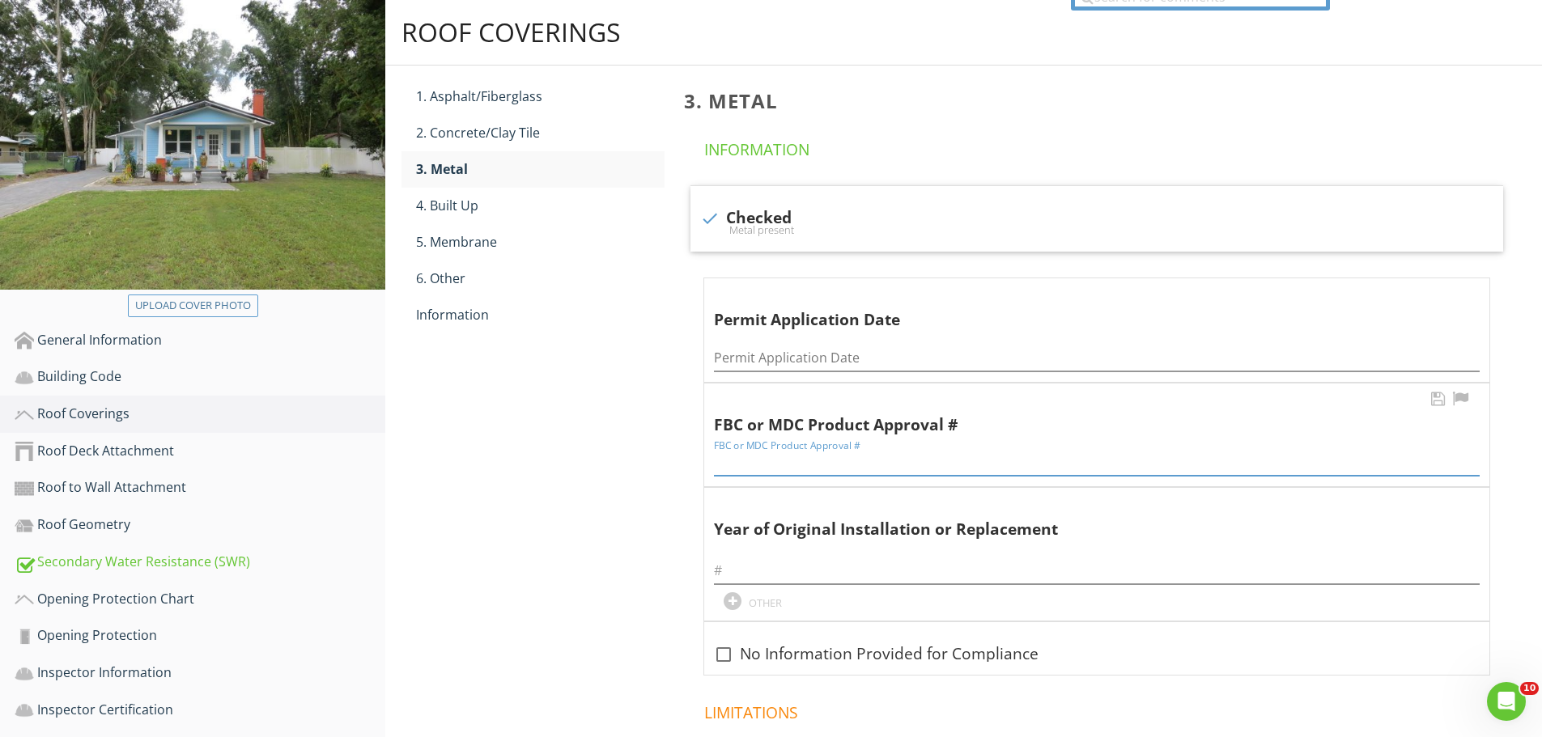
paste input "Permit #: BTR-25-0598466"
type input "Permit #: BTR-25-0598466"
click at [729, 361] on input "Permit Application Date" at bounding box center [1097, 358] width 766 height 27
type input "12/12/2024"
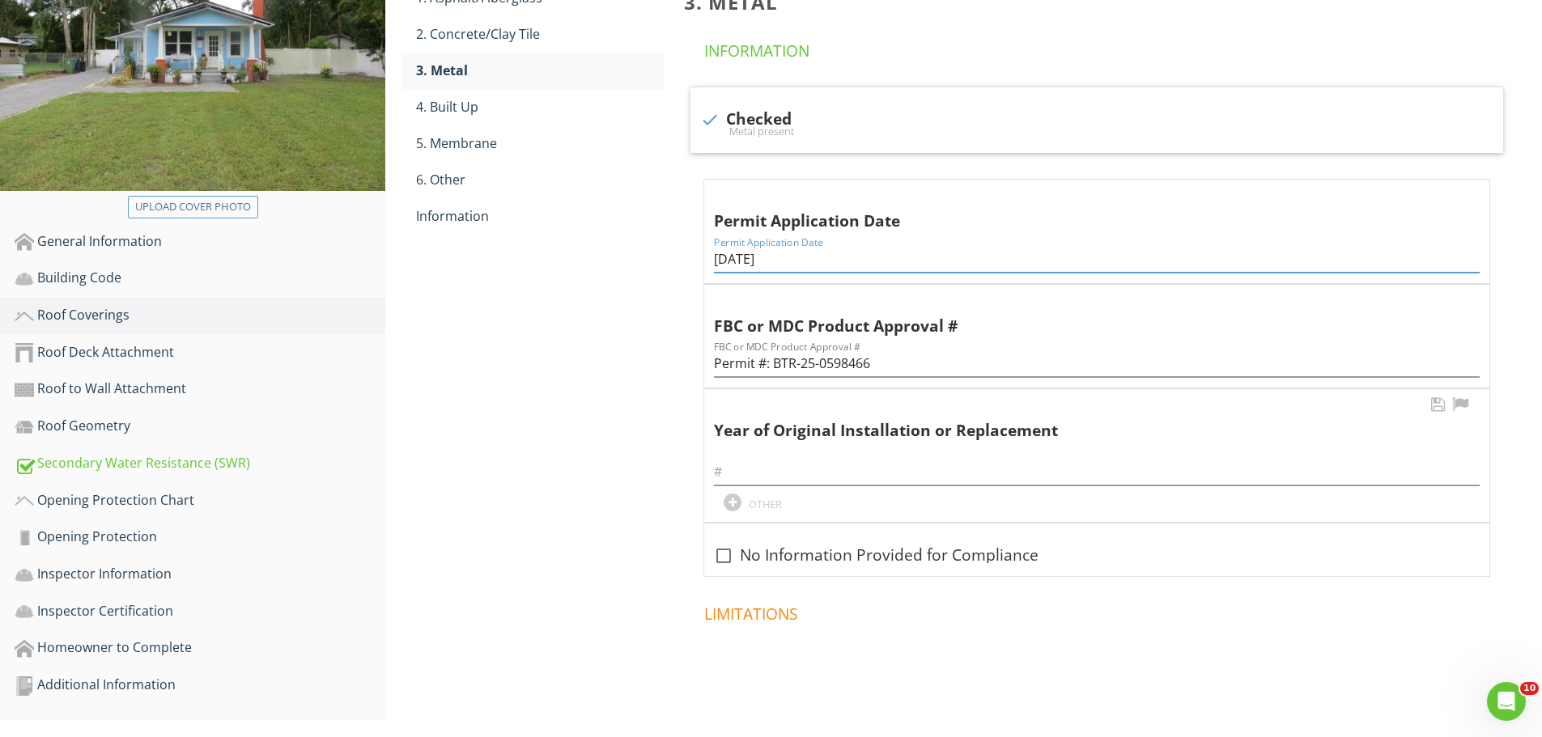
scroll to position [281, 0]
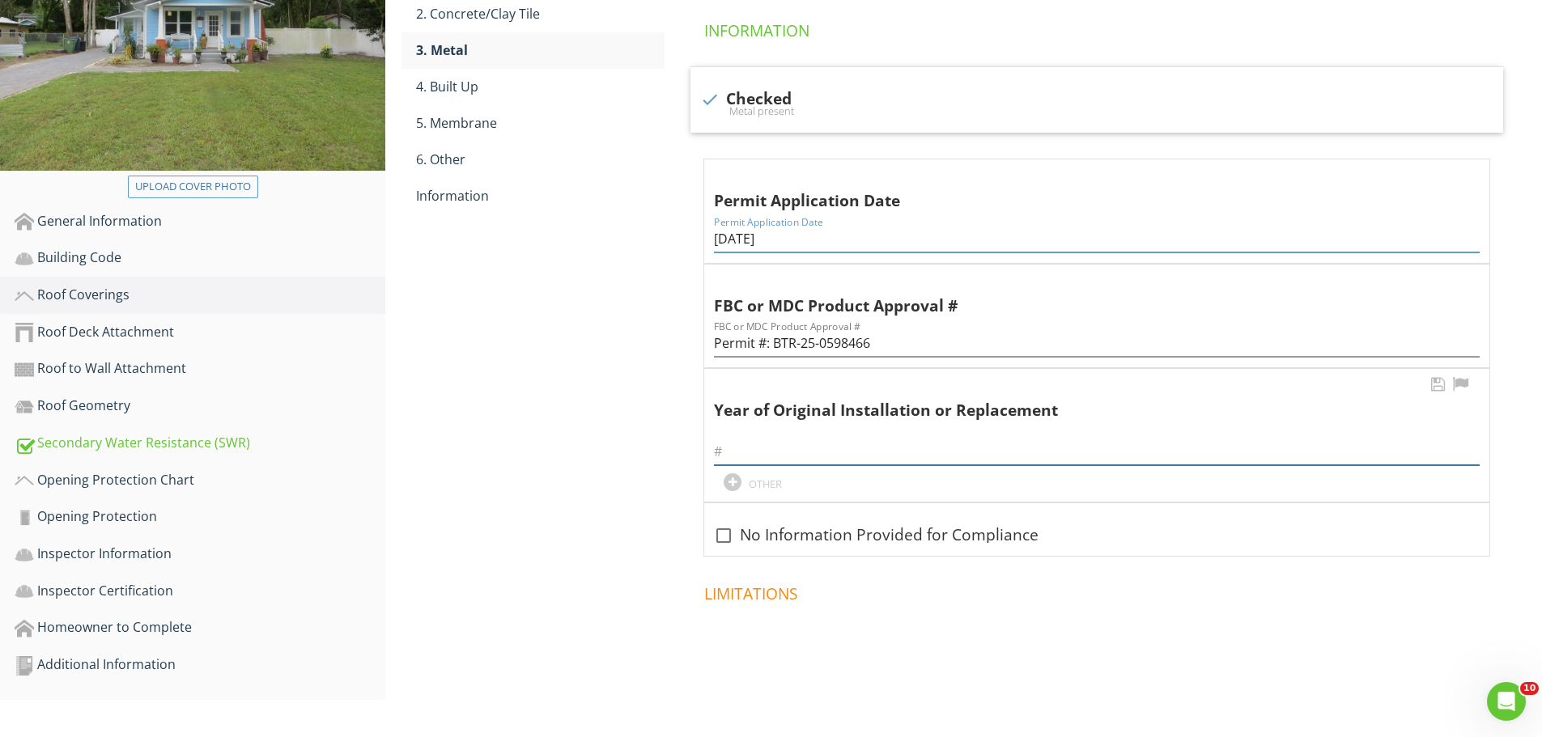
click at [738, 456] on input "text" at bounding box center [1097, 452] width 766 height 27
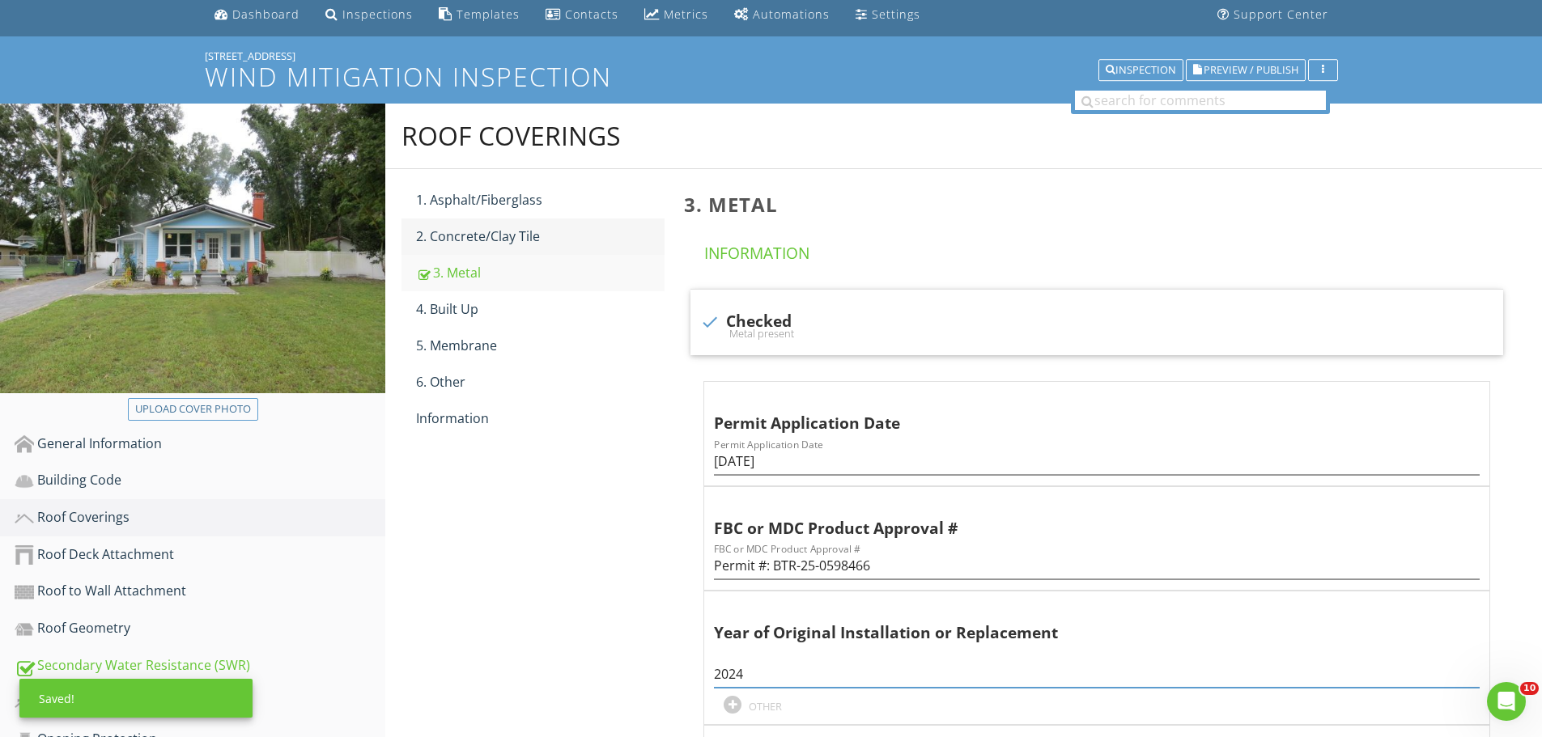
scroll to position [0, 0]
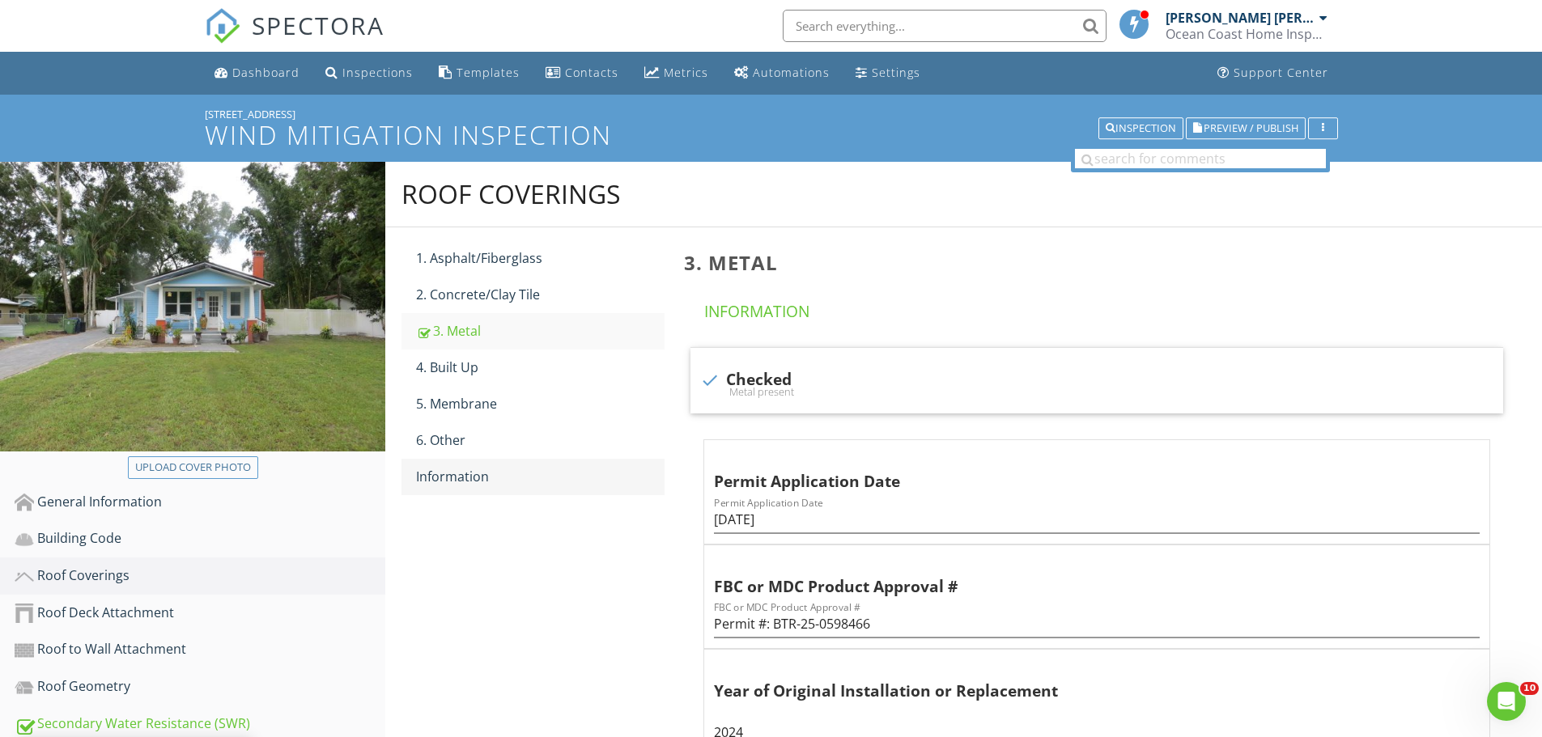
type input "2024"
click at [454, 479] on div "Information" at bounding box center [540, 476] width 248 height 19
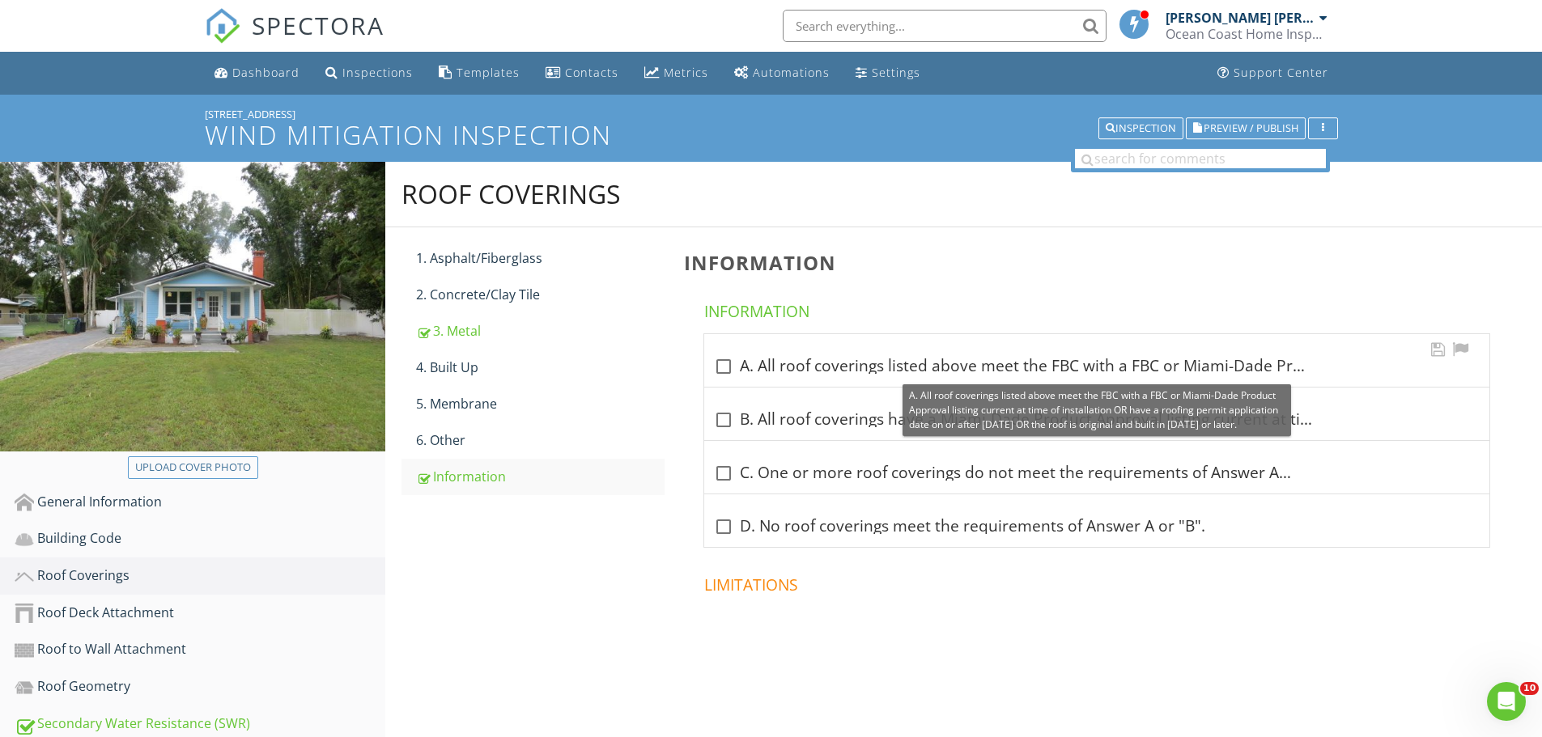
click at [722, 368] on div at bounding box center [724, 367] width 28 height 28
checkbox input "true"
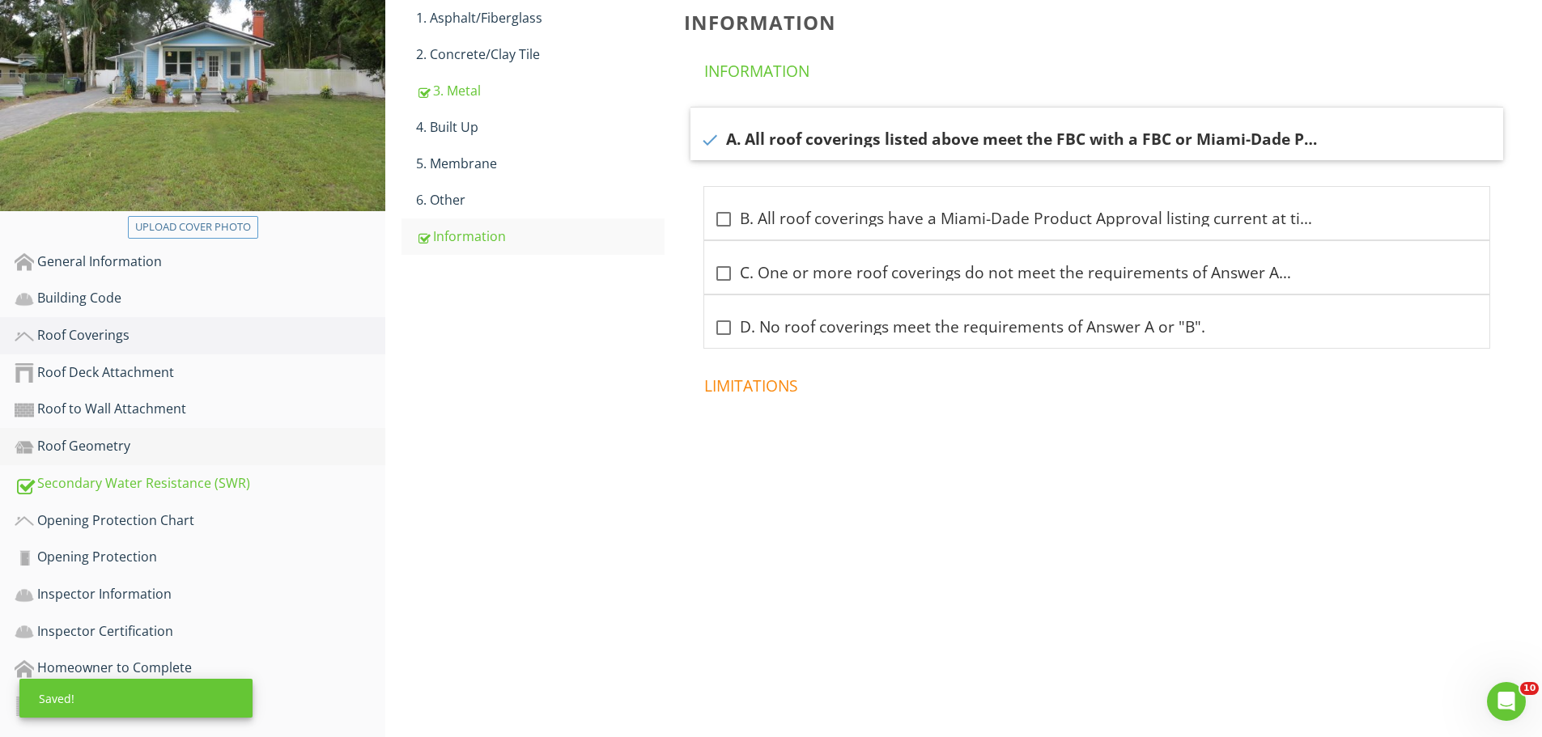
scroll to position [243, 0]
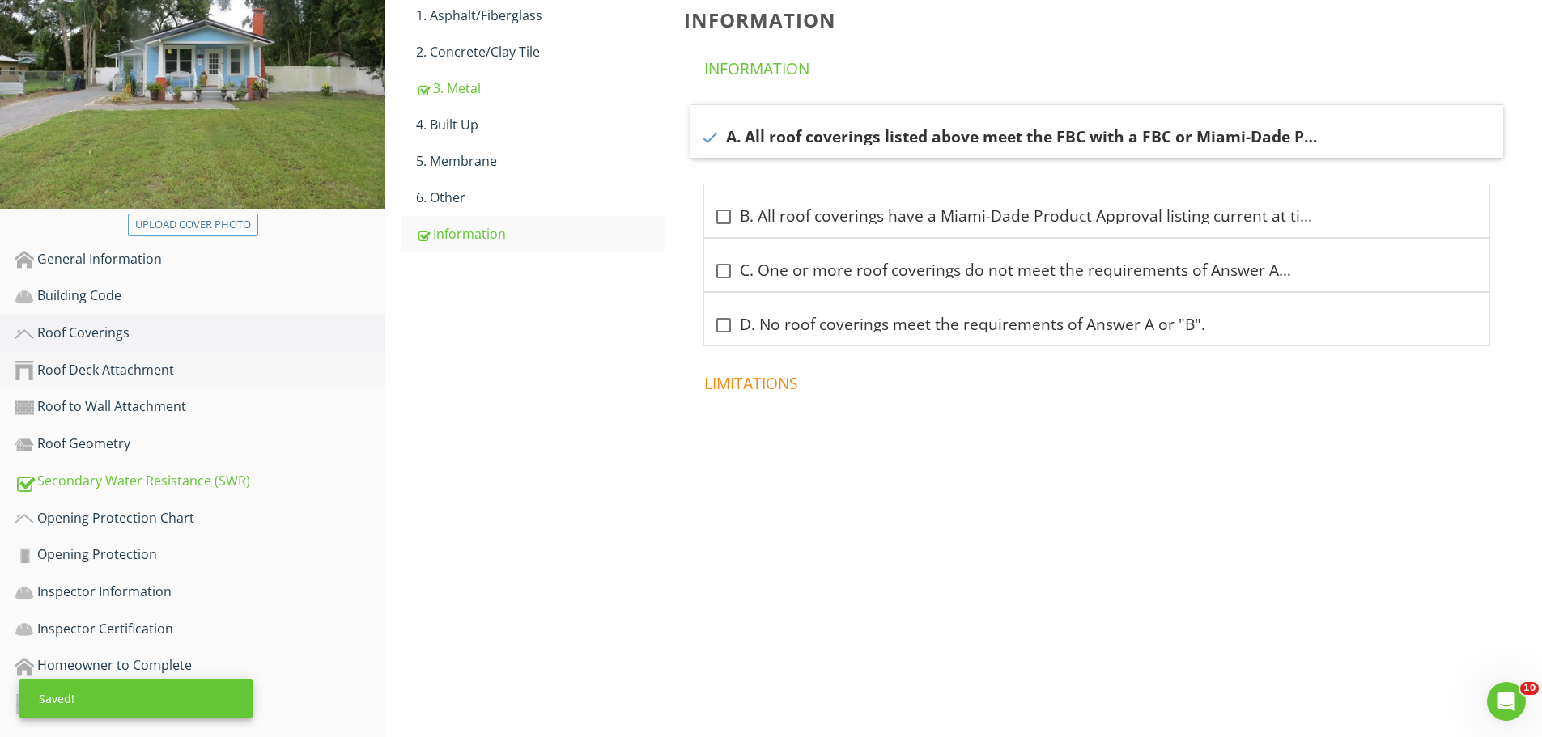
click at [134, 371] on div "Roof Deck Attachment" at bounding box center [200, 370] width 371 height 21
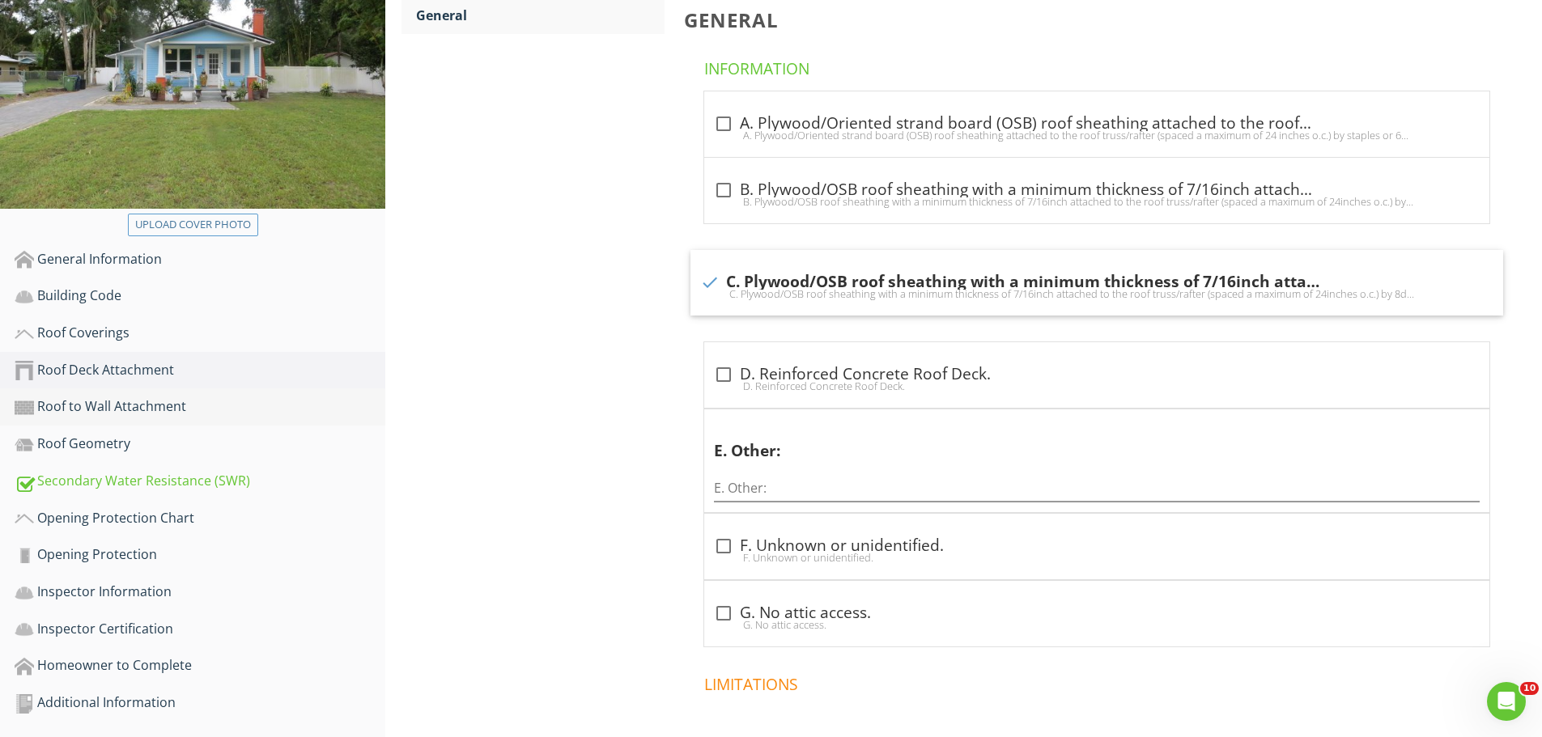
click at [142, 410] on div "Roof to Wall Attachment" at bounding box center [200, 407] width 371 height 21
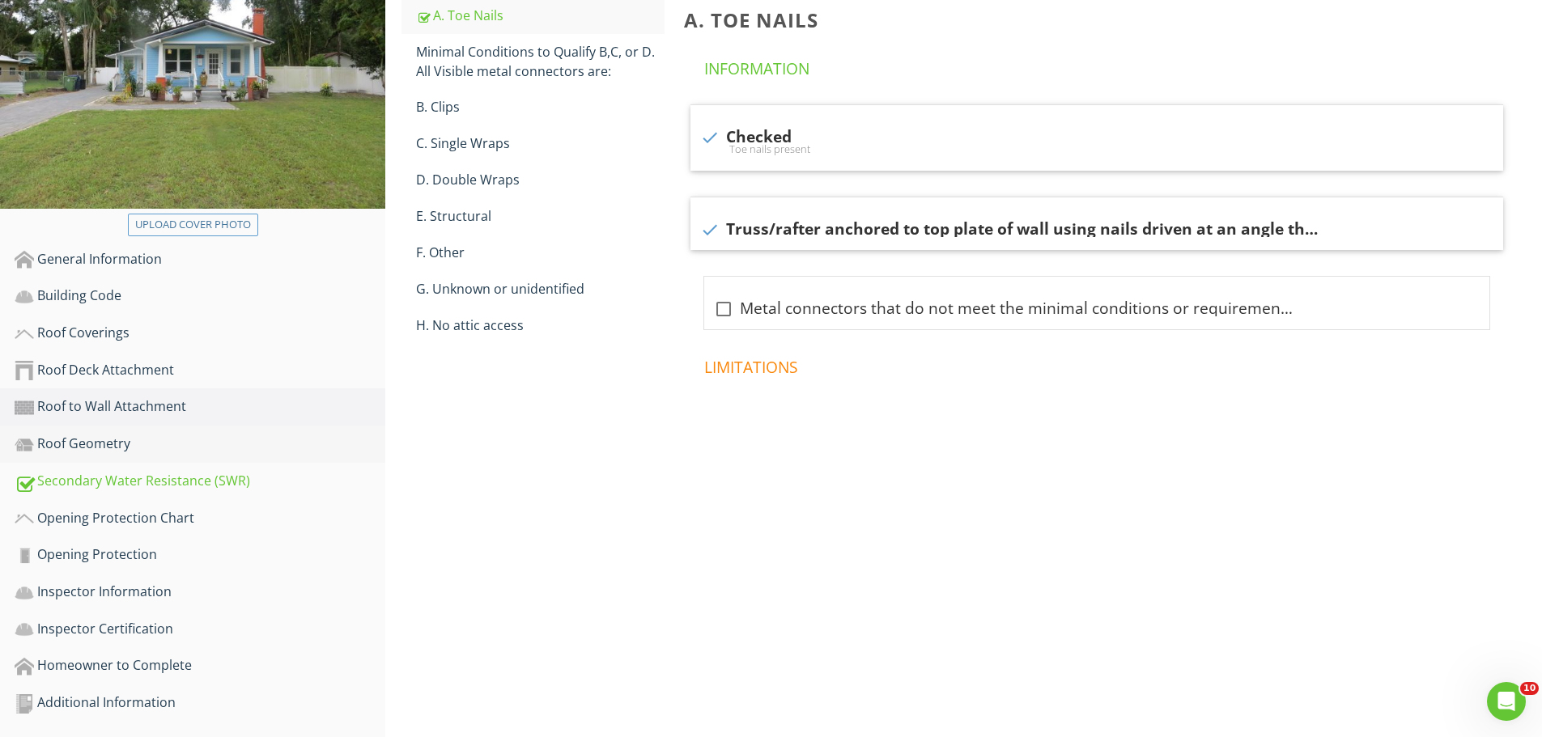
click at [111, 447] on div "Roof Geometry" at bounding box center [200, 444] width 371 height 21
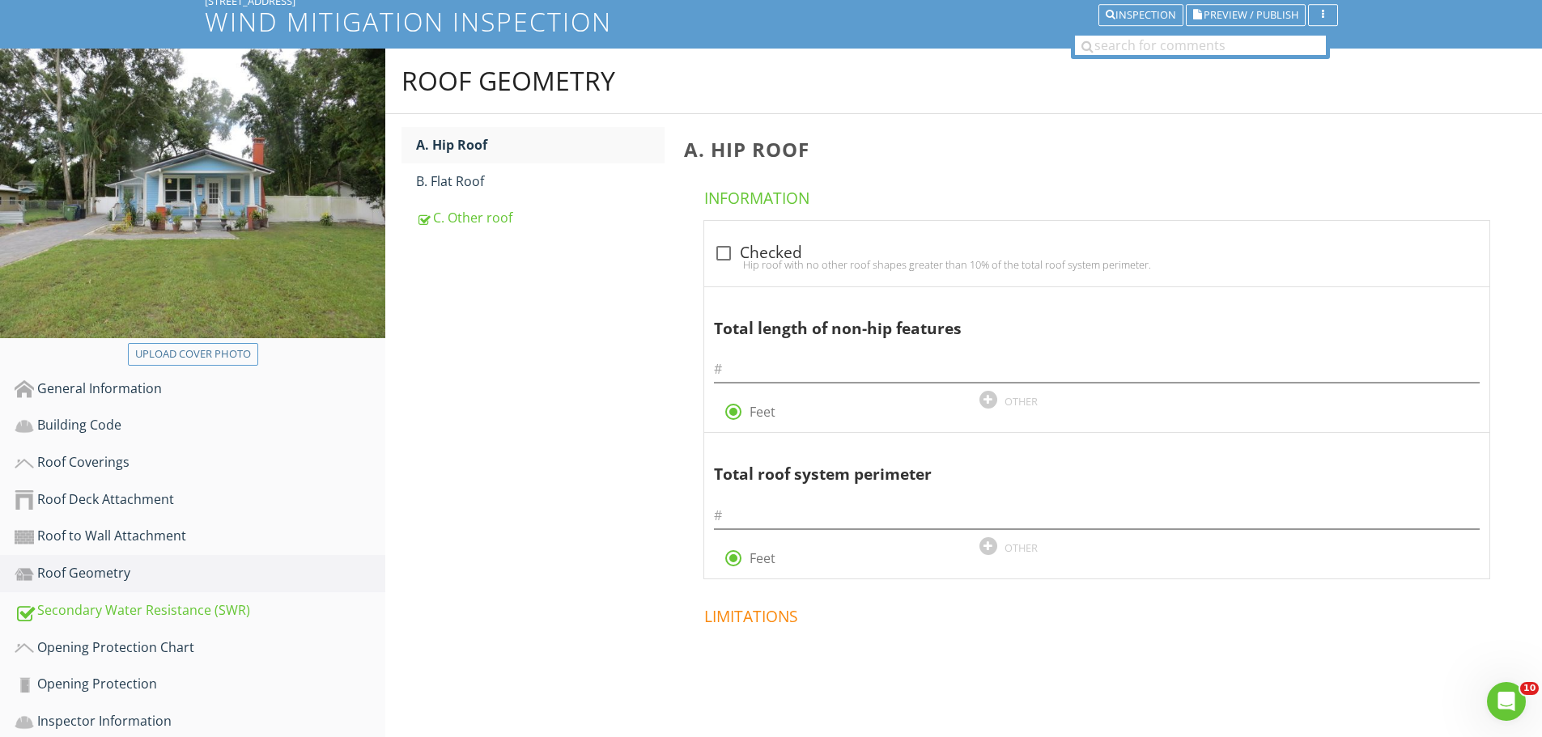
scroll to position [81, 0]
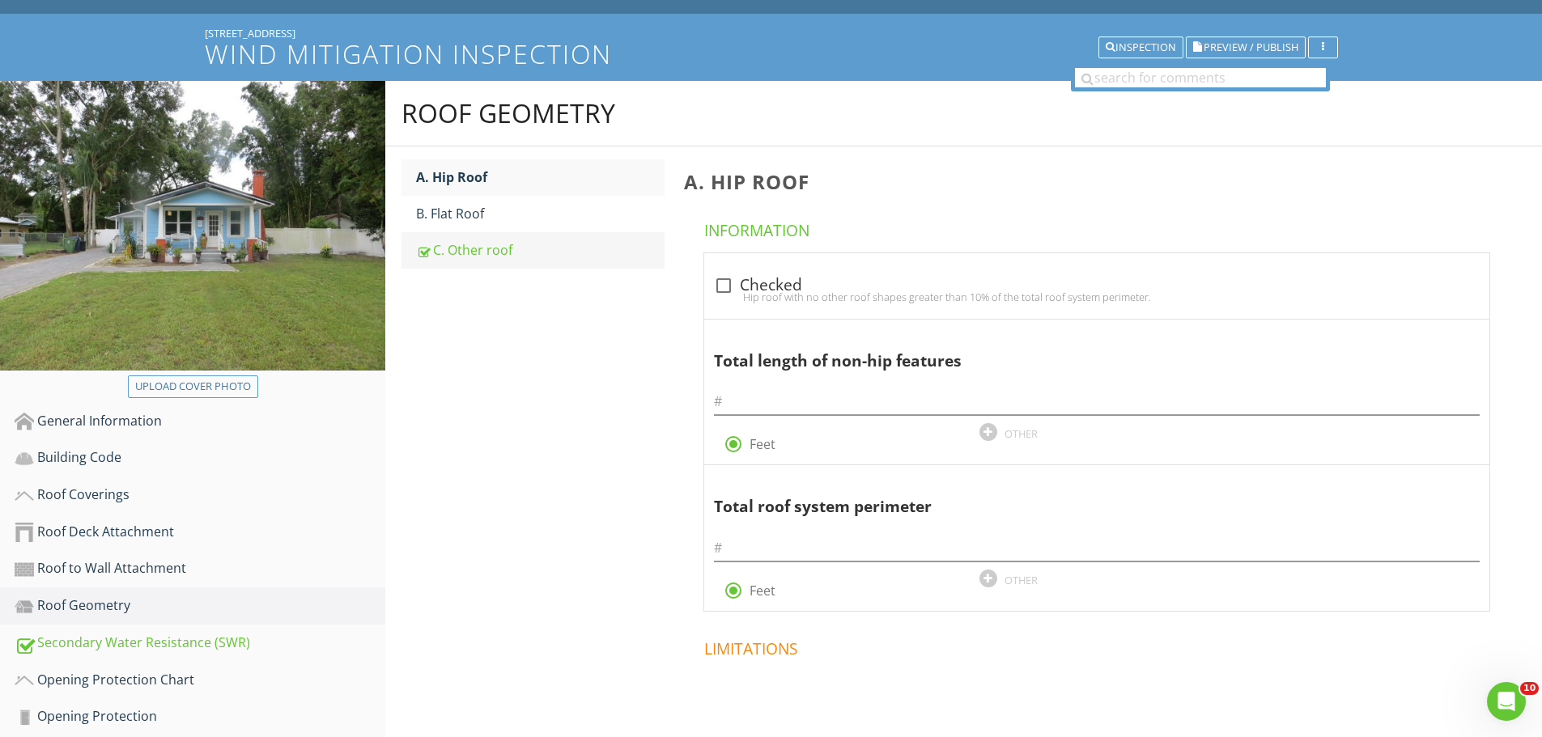
click at [477, 251] on div "C. Other roof" at bounding box center [540, 249] width 248 height 19
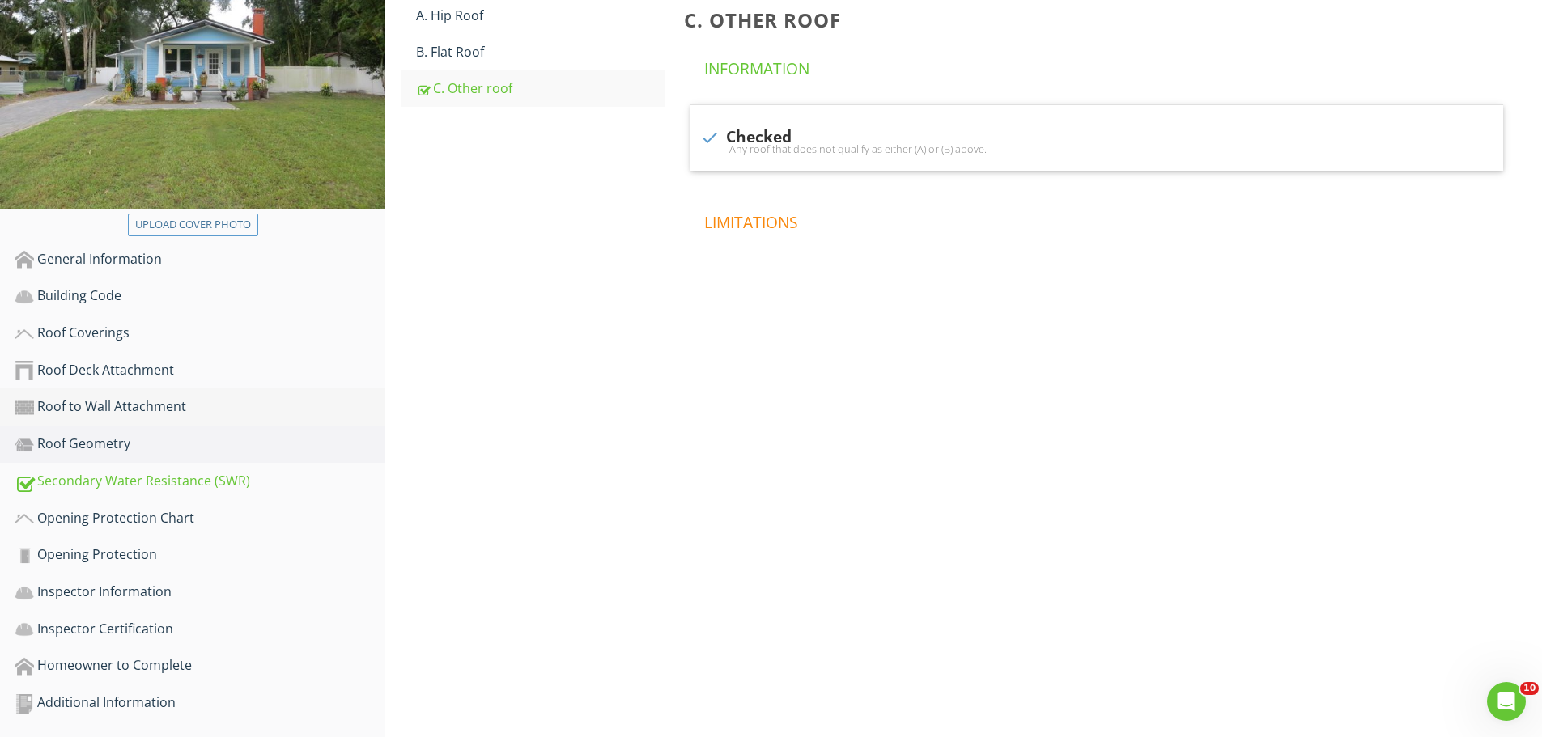
scroll to position [244, 0]
click at [161, 484] on div "Secondary Water Resistance (SWR)" at bounding box center [200, 480] width 371 height 21
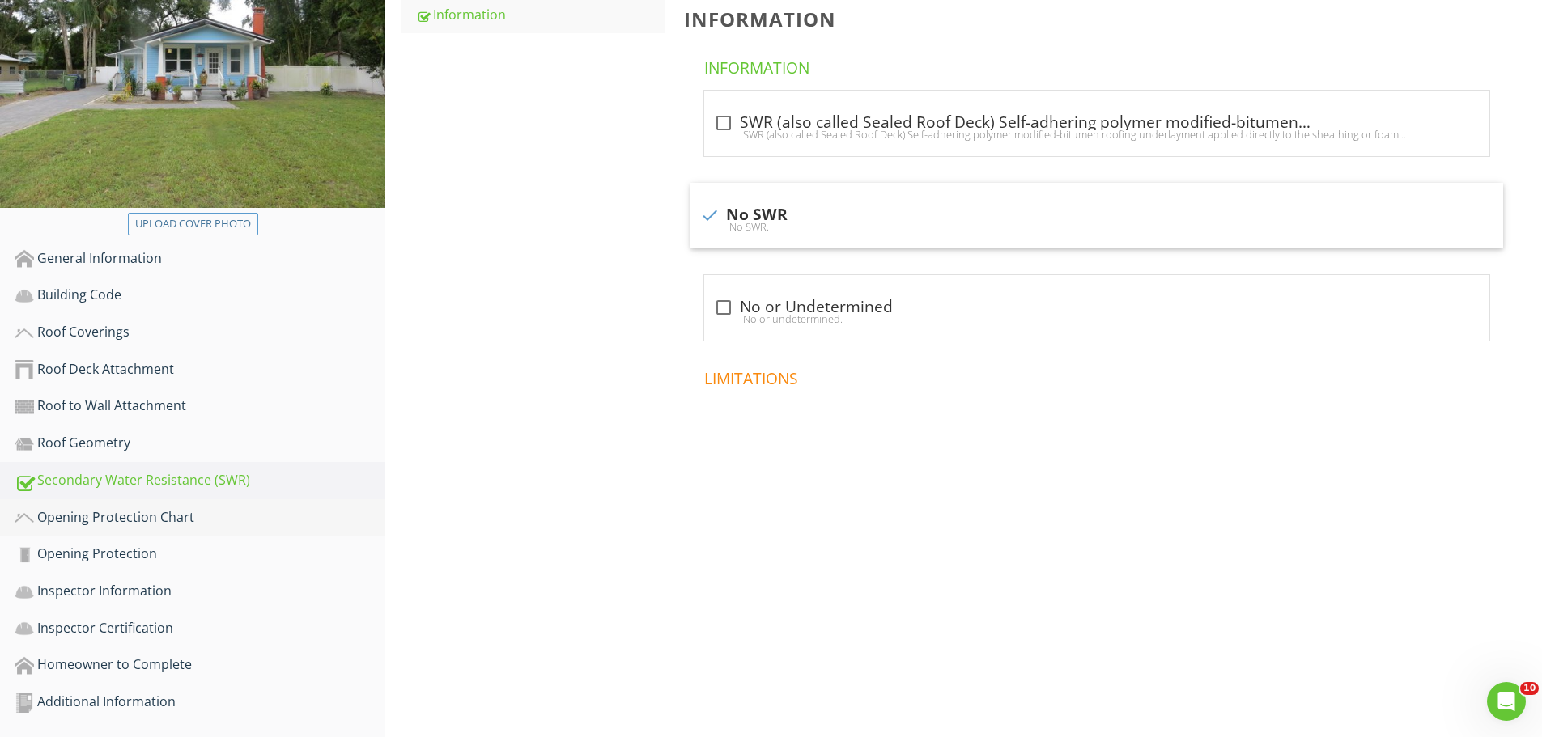
click at [138, 520] on div "Opening Protection Chart" at bounding box center [200, 517] width 371 height 21
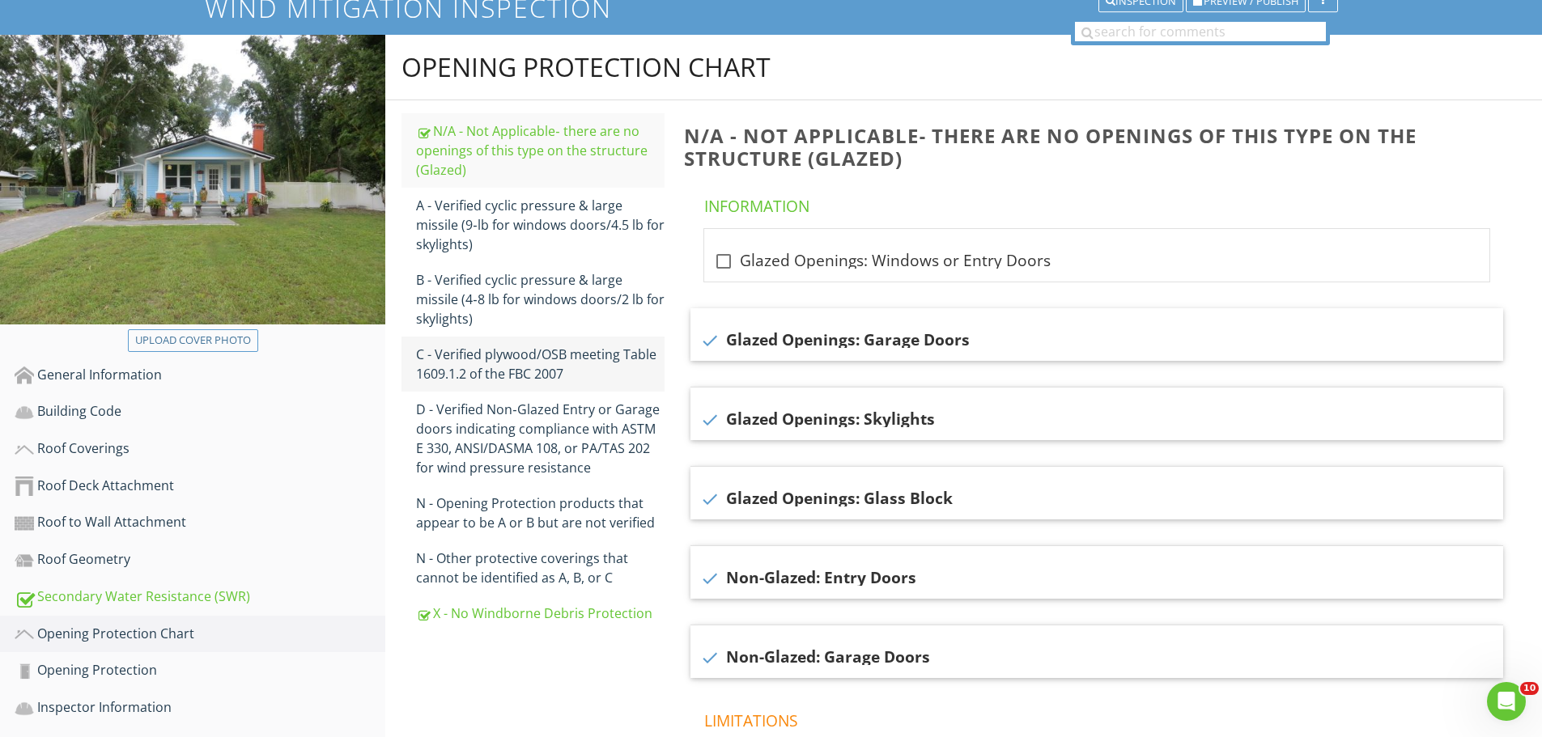
scroll to position [82, 0]
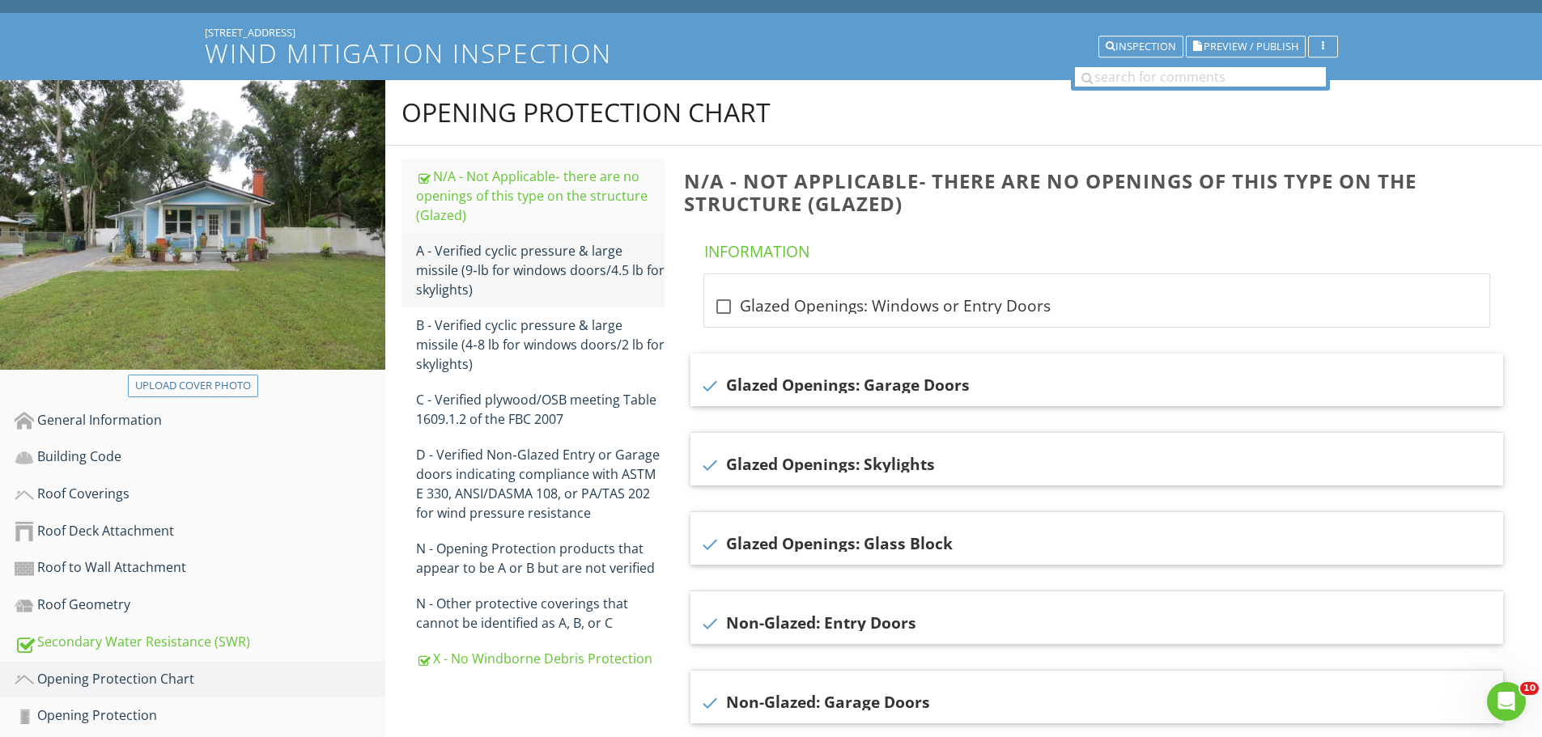
click at [547, 253] on div "A - Verified cyclic pressure & large missile (9‐lb for windows doors/4.5 lb for…" at bounding box center [540, 270] width 248 height 58
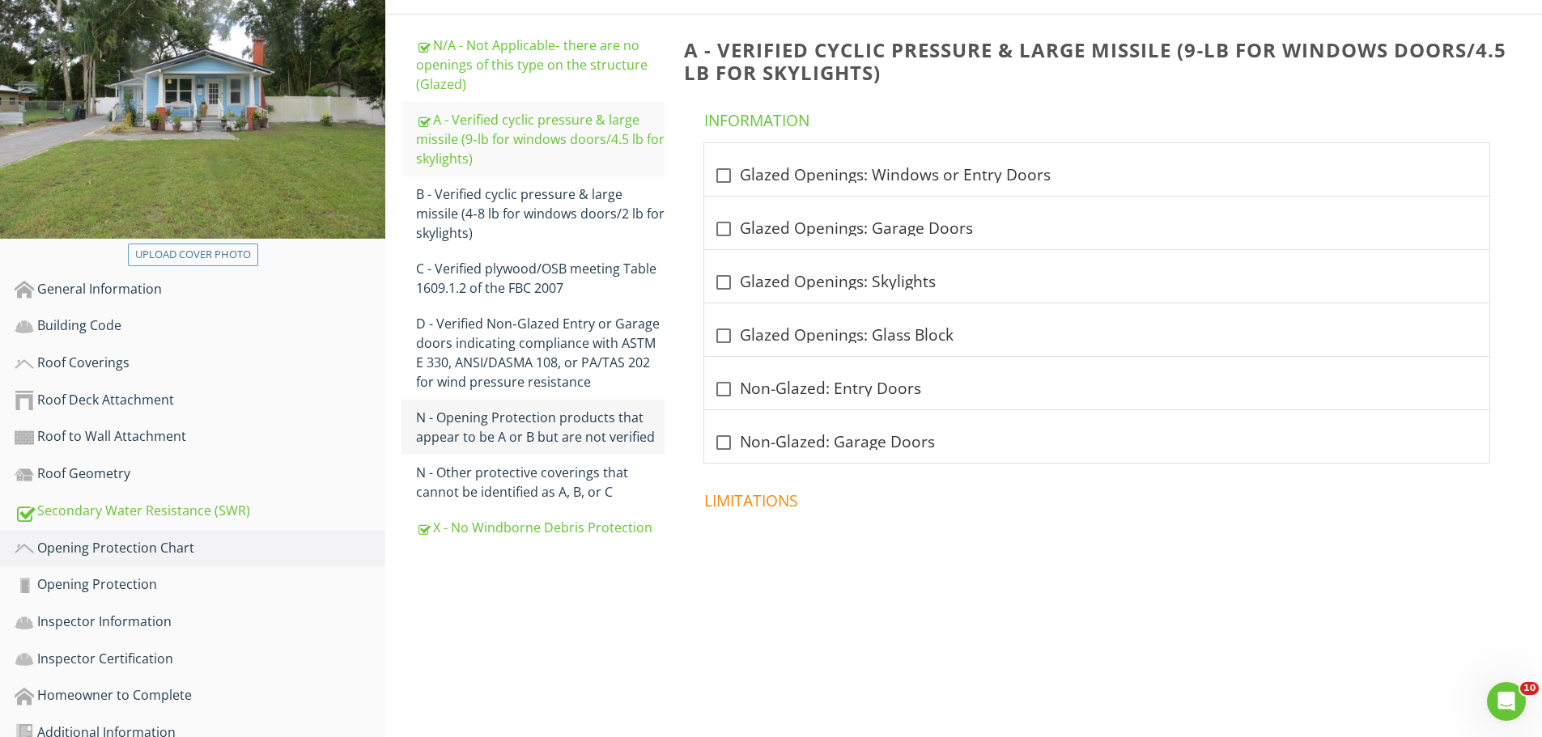
scroll to position [244, 0]
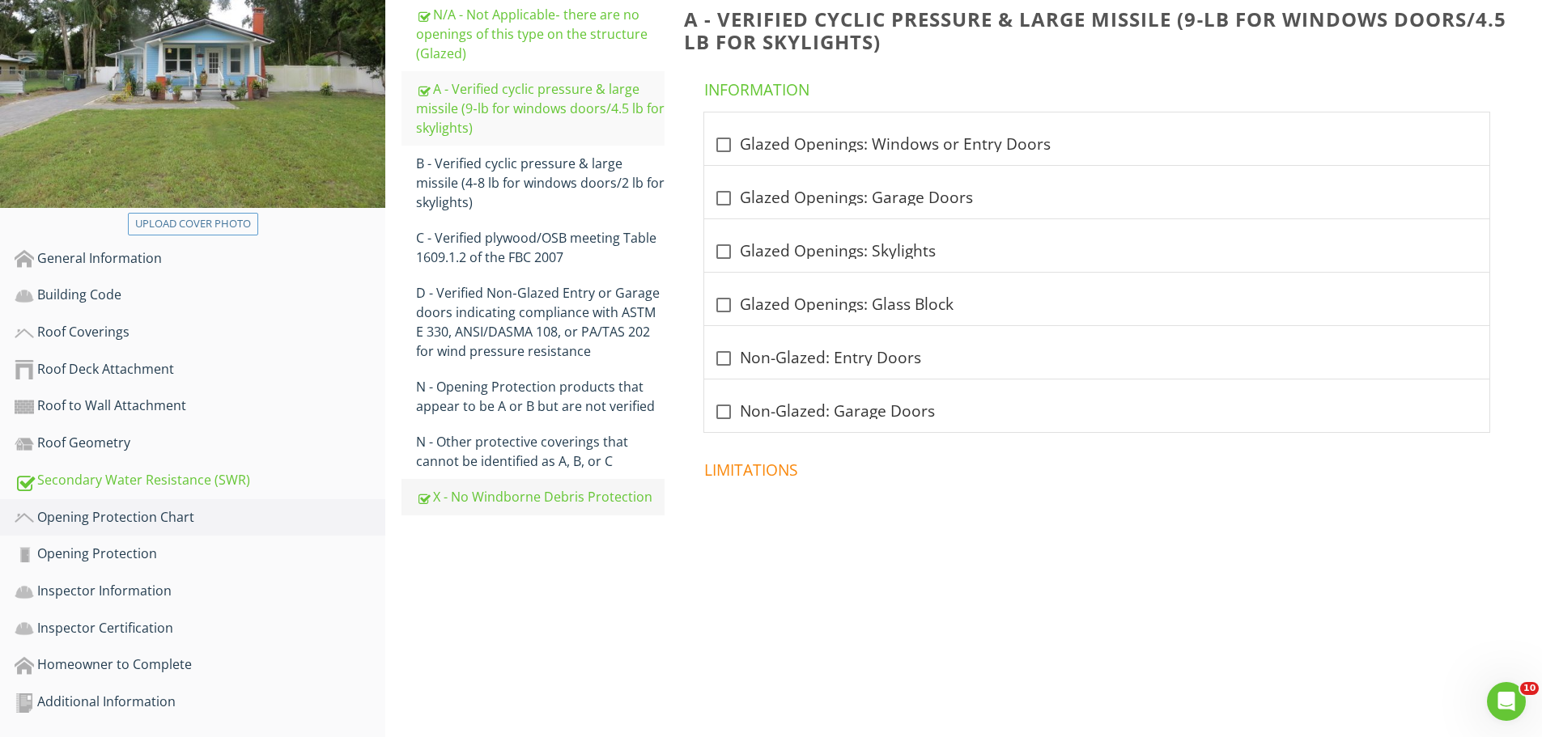
click at [497, 497] on div "X - No Windborne Debris Protection" at bounding box center [540, 496] width 248 height 19
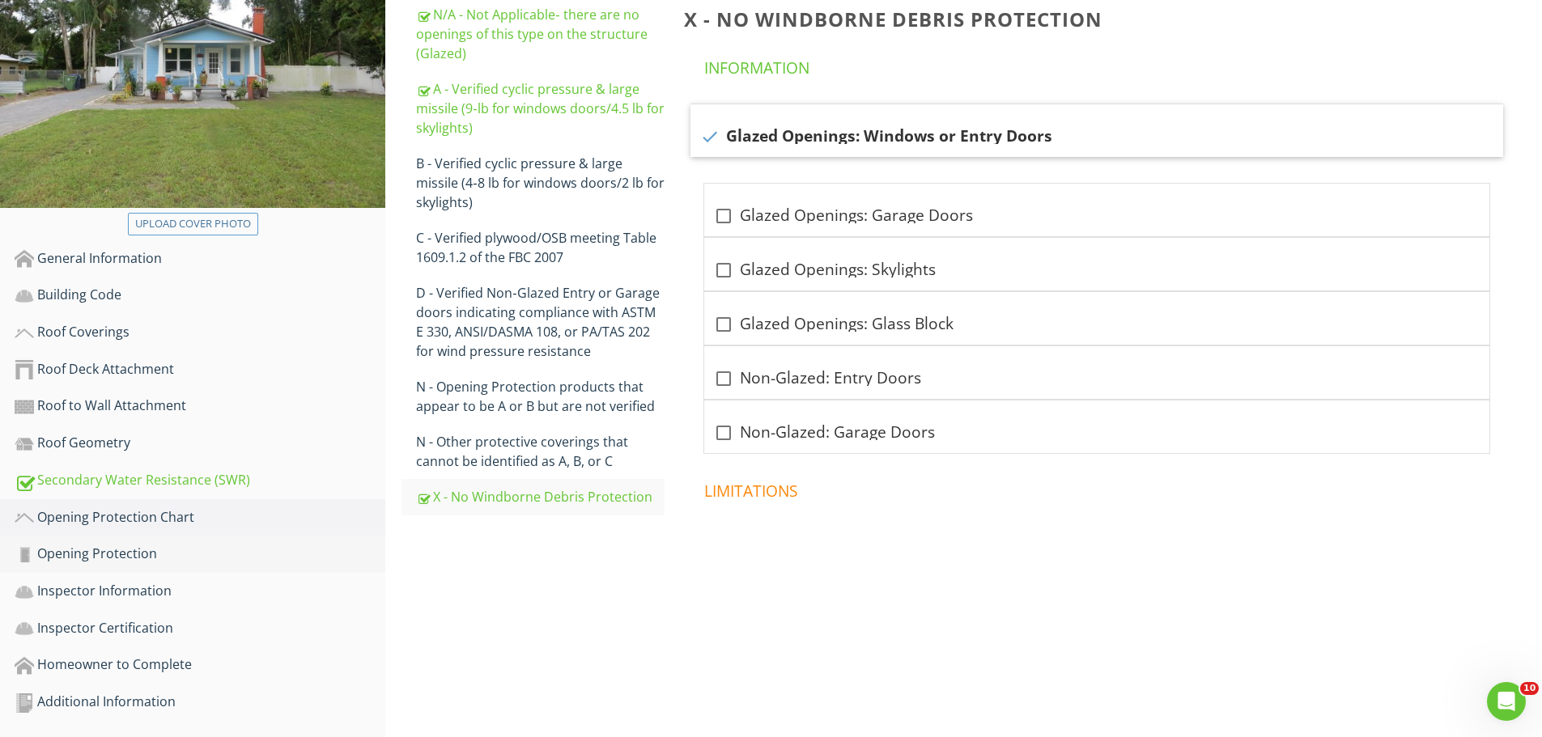
click at [133, 555] on div "Opening Protection" at bounding box center [200, 554] width 371 height 21
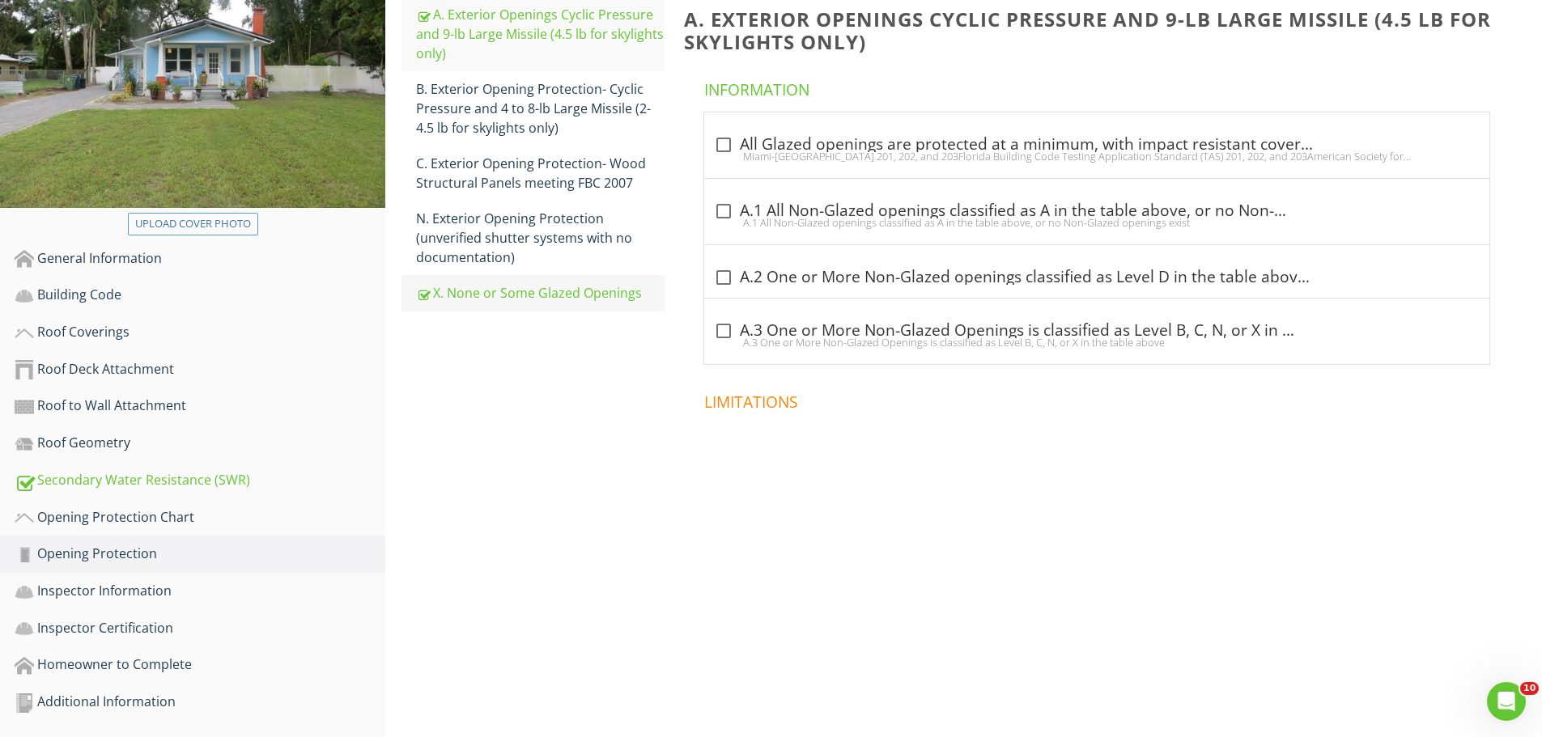
click at [540, 295] on div "X. None or Some Glazed Openings" at bounding box center [540, 292] width 248 height 19
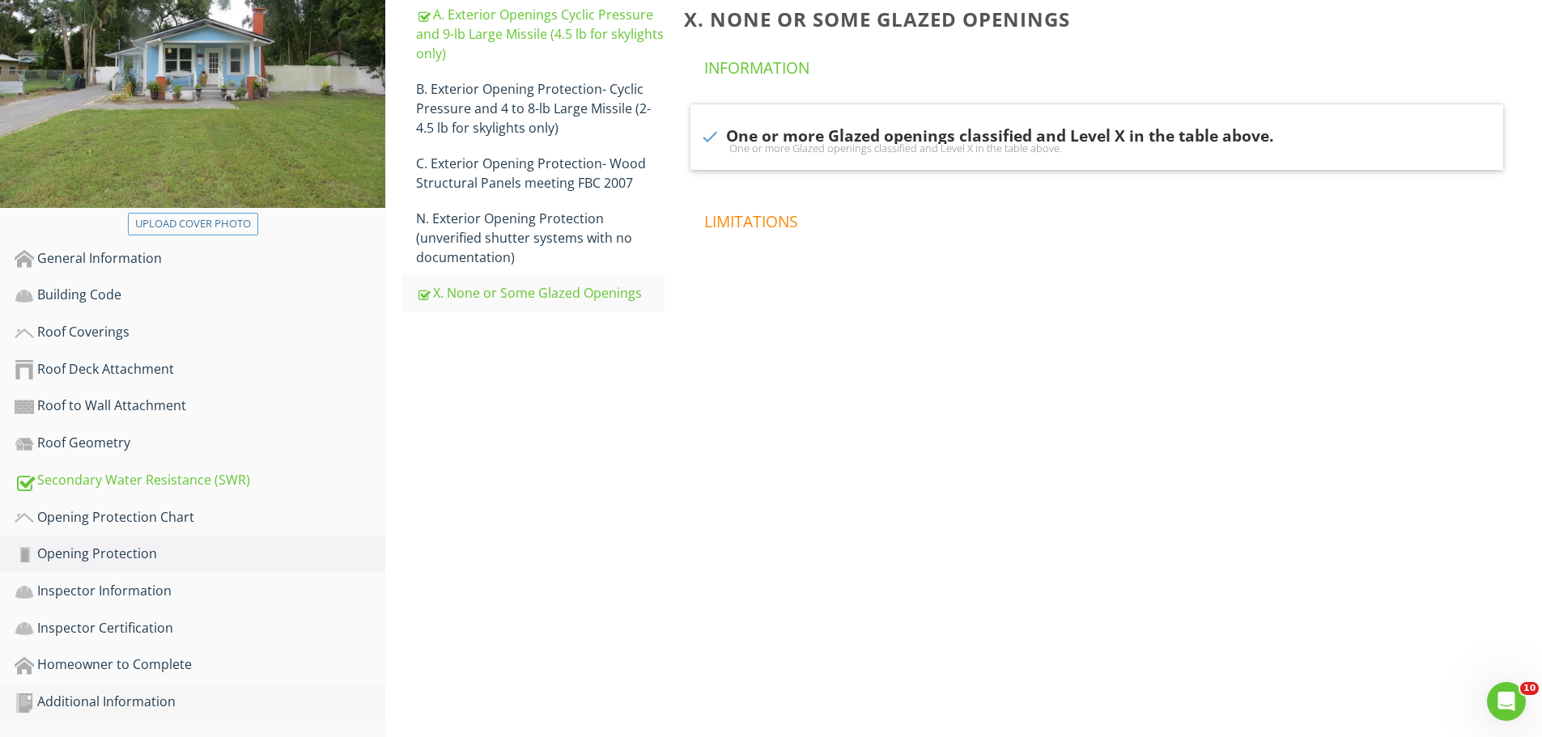
click at [110, 704] on div "Additional Information" at bounding box center [200, 702] width 371 height 21
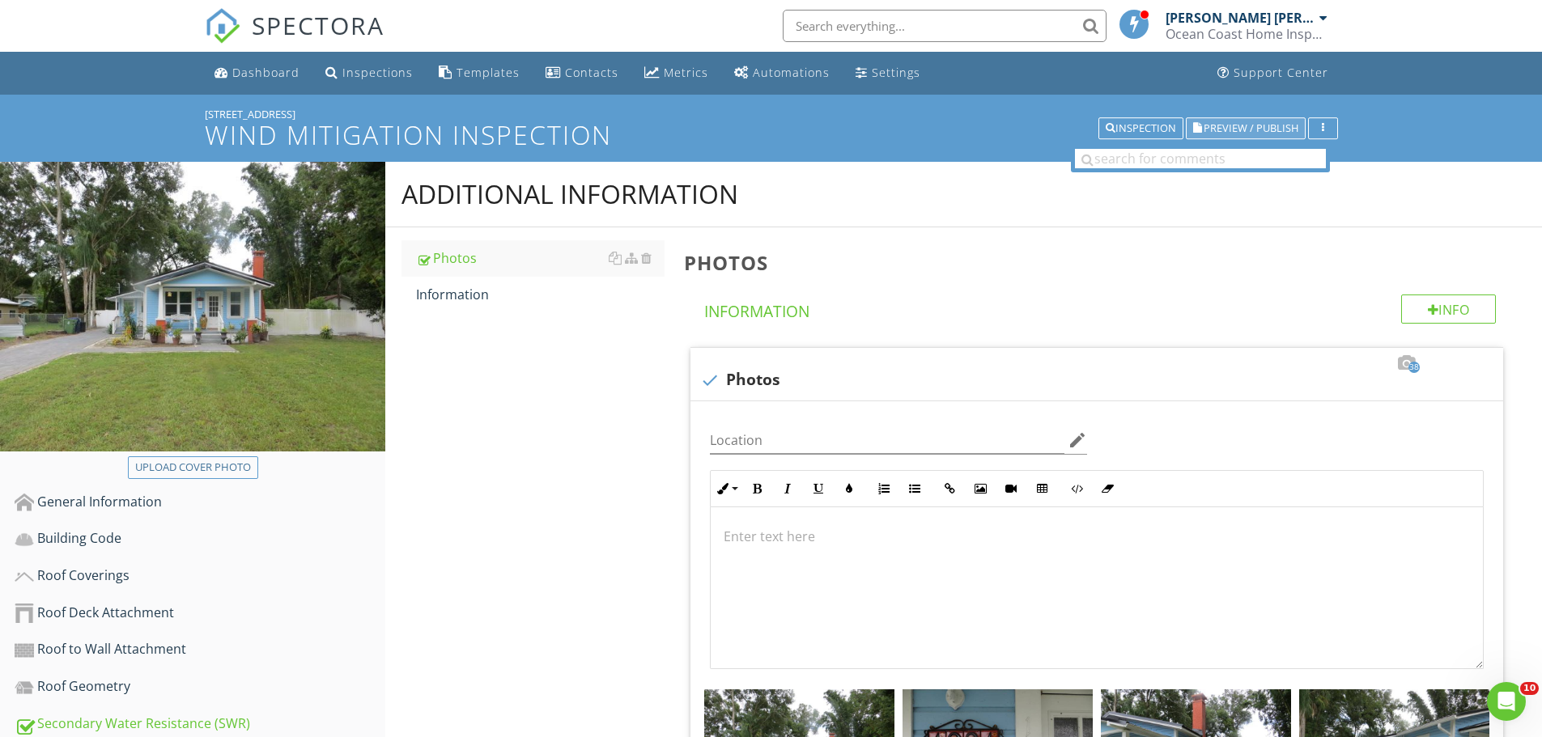
click at [1238, 129] on span "Preview / Publish" at bounding box center [1251, 128] width 95 height 11
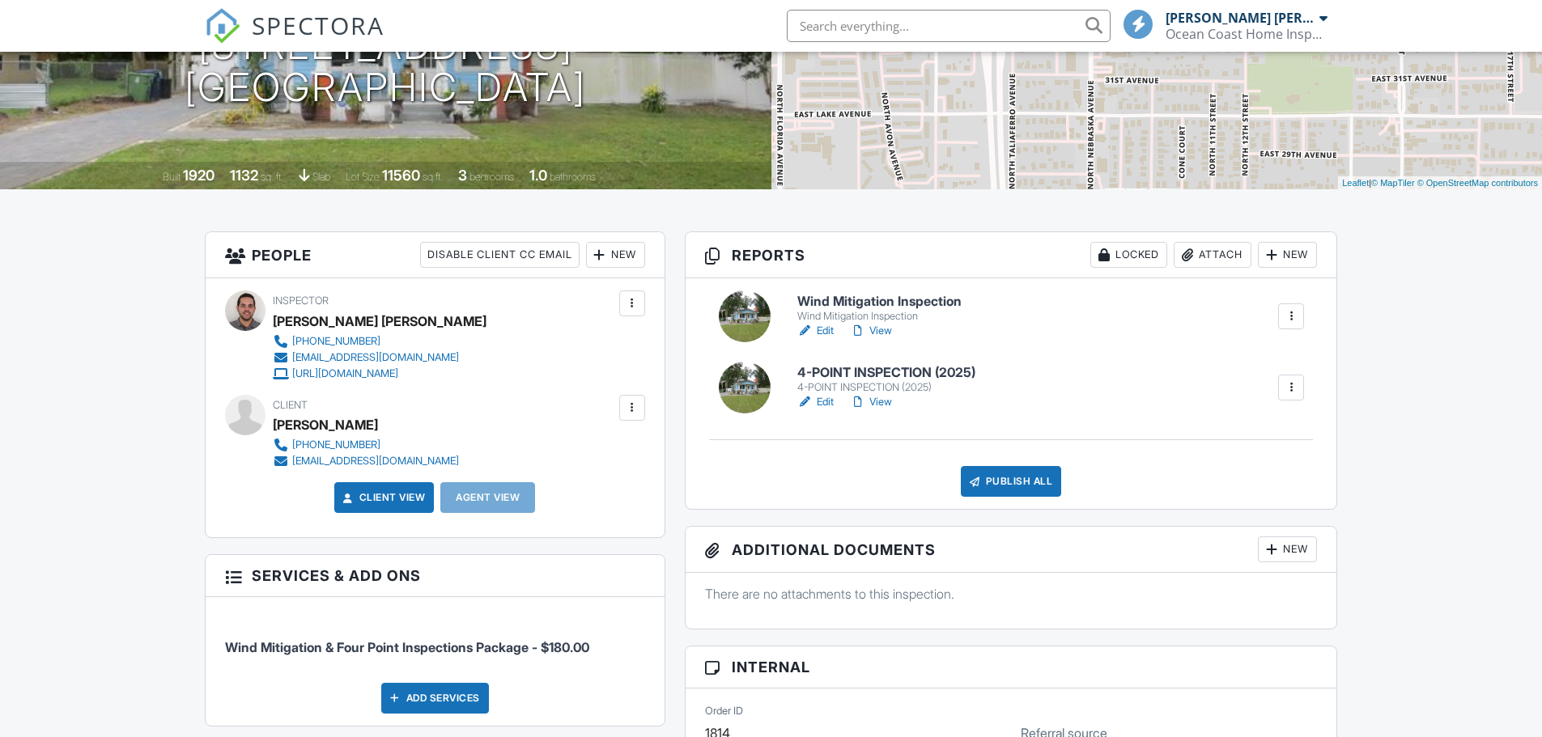
drag, startPoint x: 0, startPoint y: 0, endPoint x: 883, endPoint y: 370, distance: 957.3
click at [883, 370] on h6 "4-POINT INSPECTION (2025)" at bounding box center [886, 373] width 178 height 15
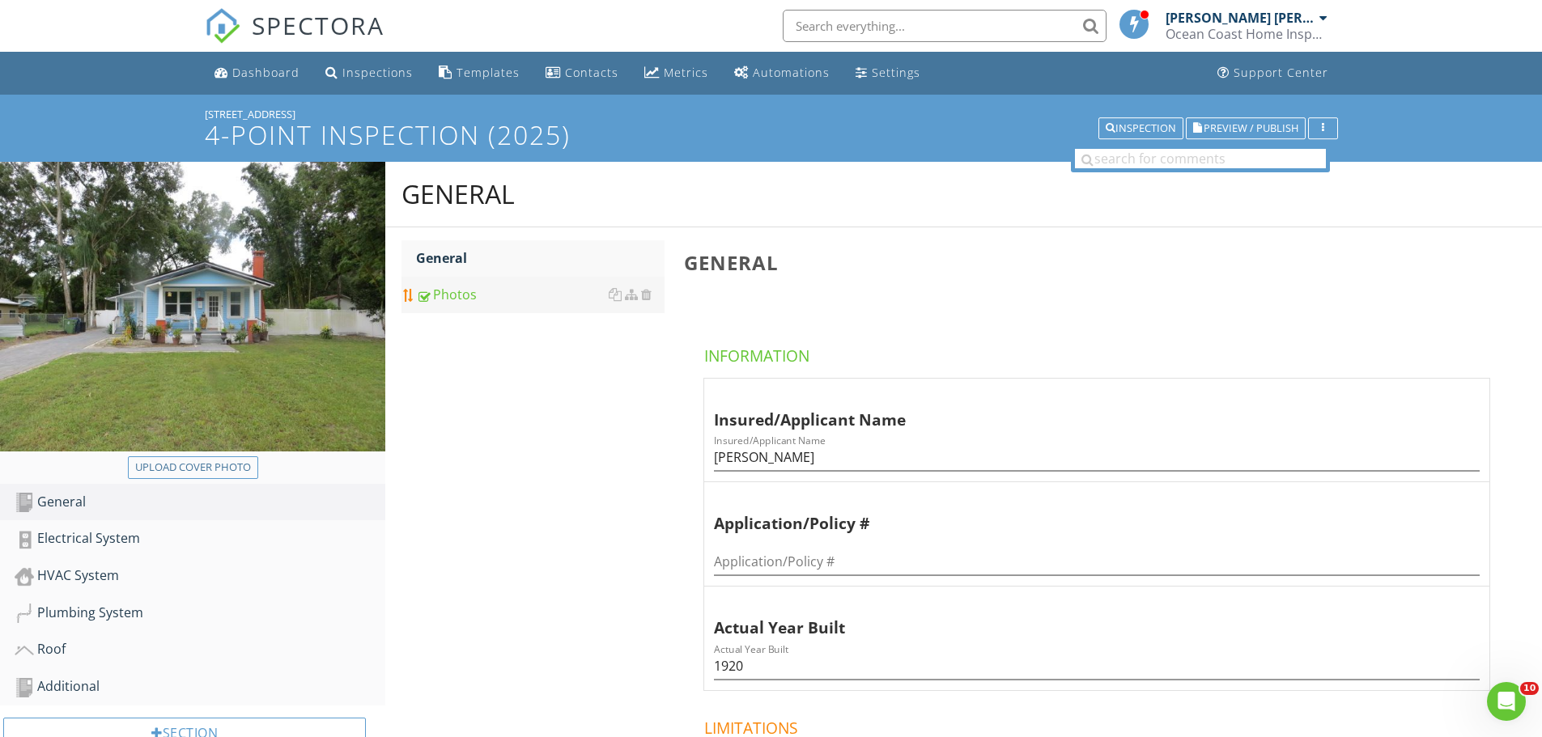
click at [462, 295] on div "Photos" at bounding box center [540, 294] width 248 height 19
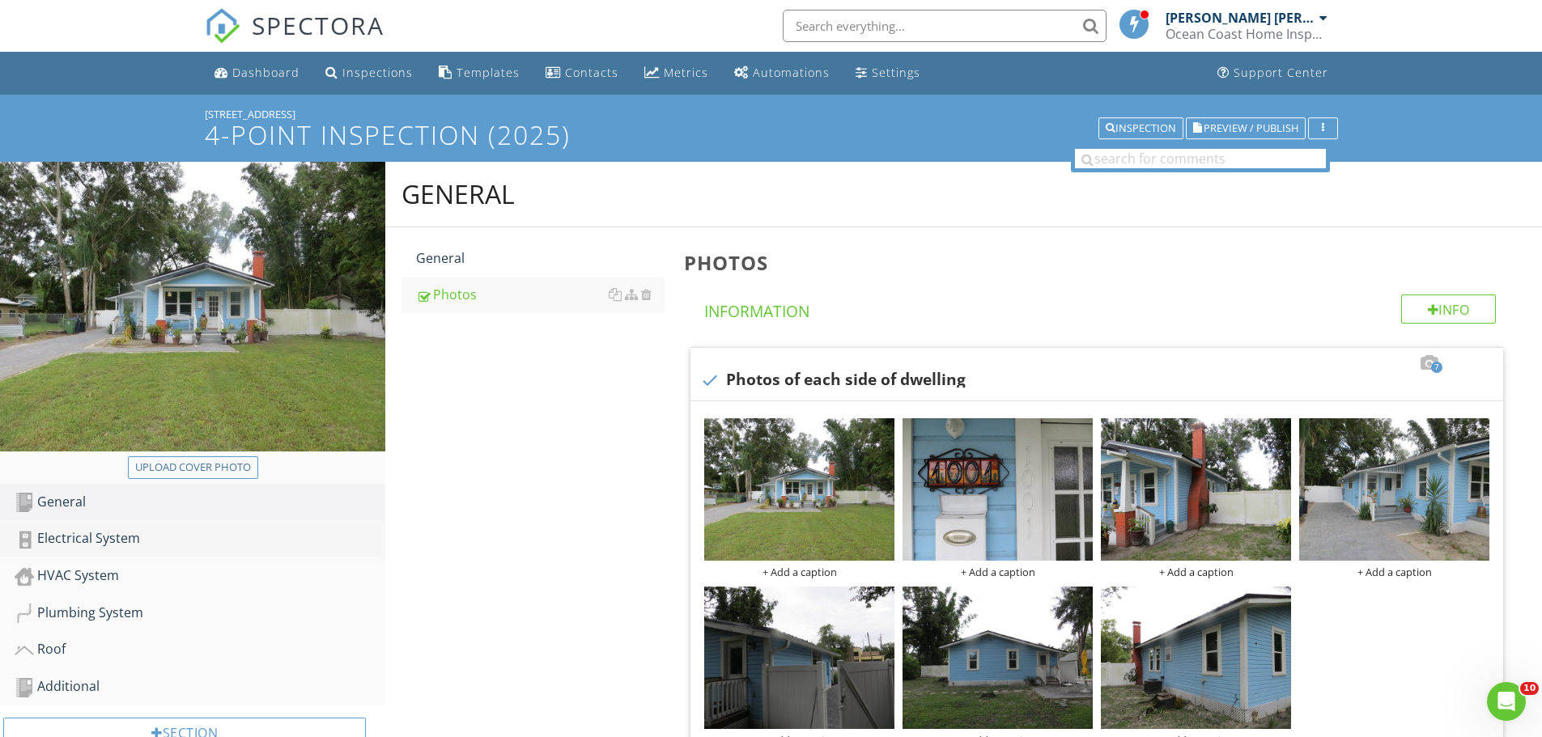
click at [129, 539] on div "Electrical System" at bounding box center [200, 539] width 371 height 21
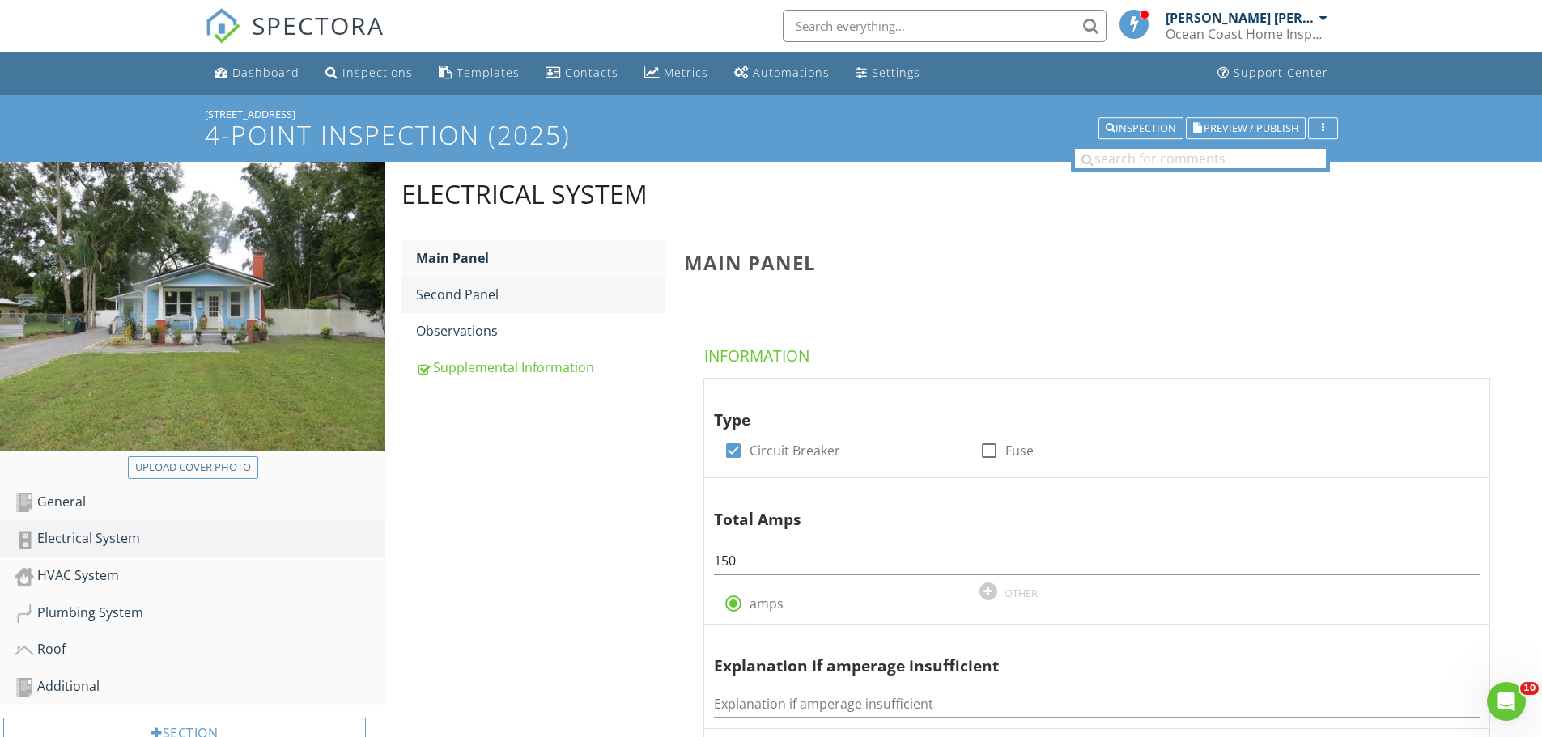
click at [473, 295] on div "Second Panel" at bounding box center [540, 294] width 248 height 19
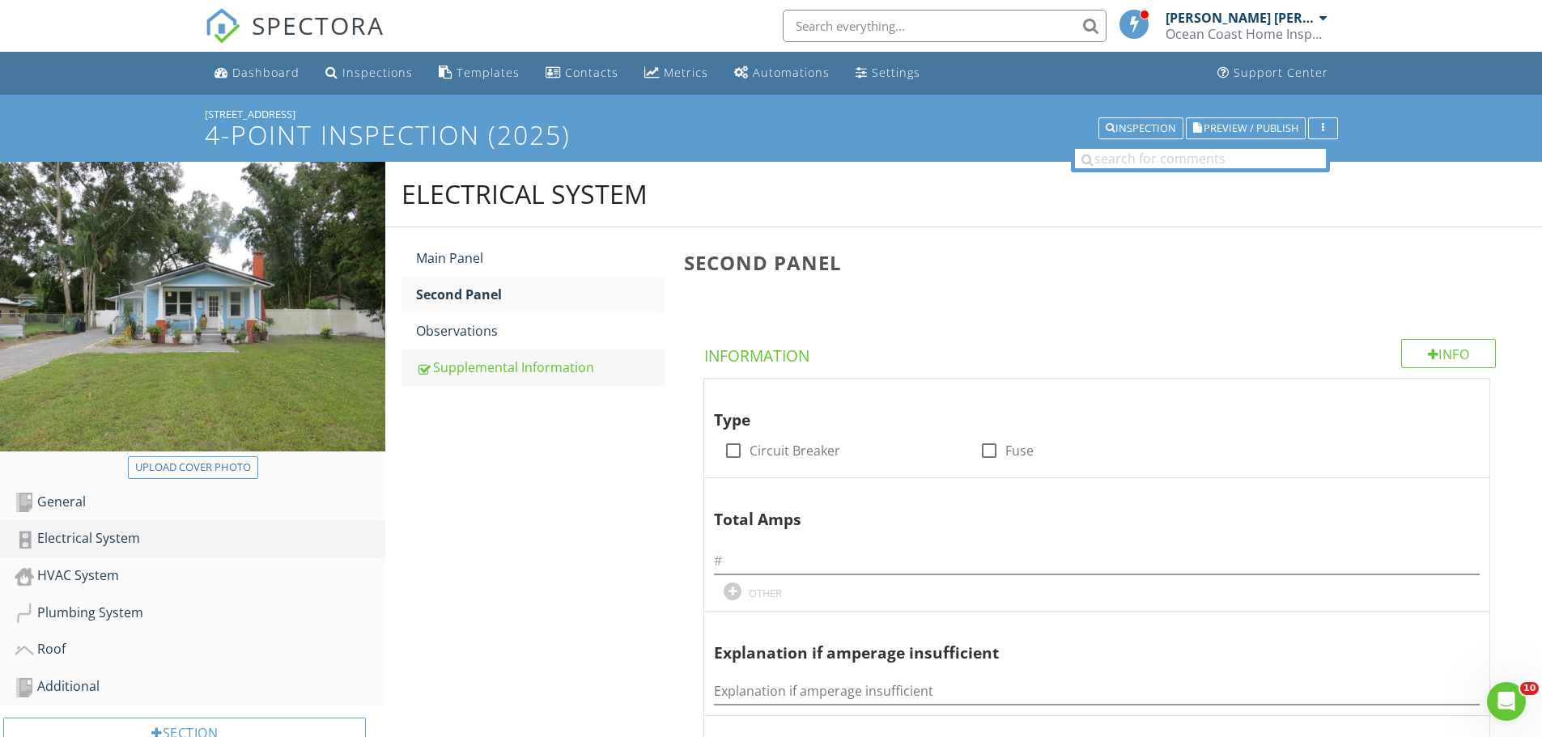
click at [487, 370] on div "Supplemental Information" at bounding box center [540, 367] width 248 height 19
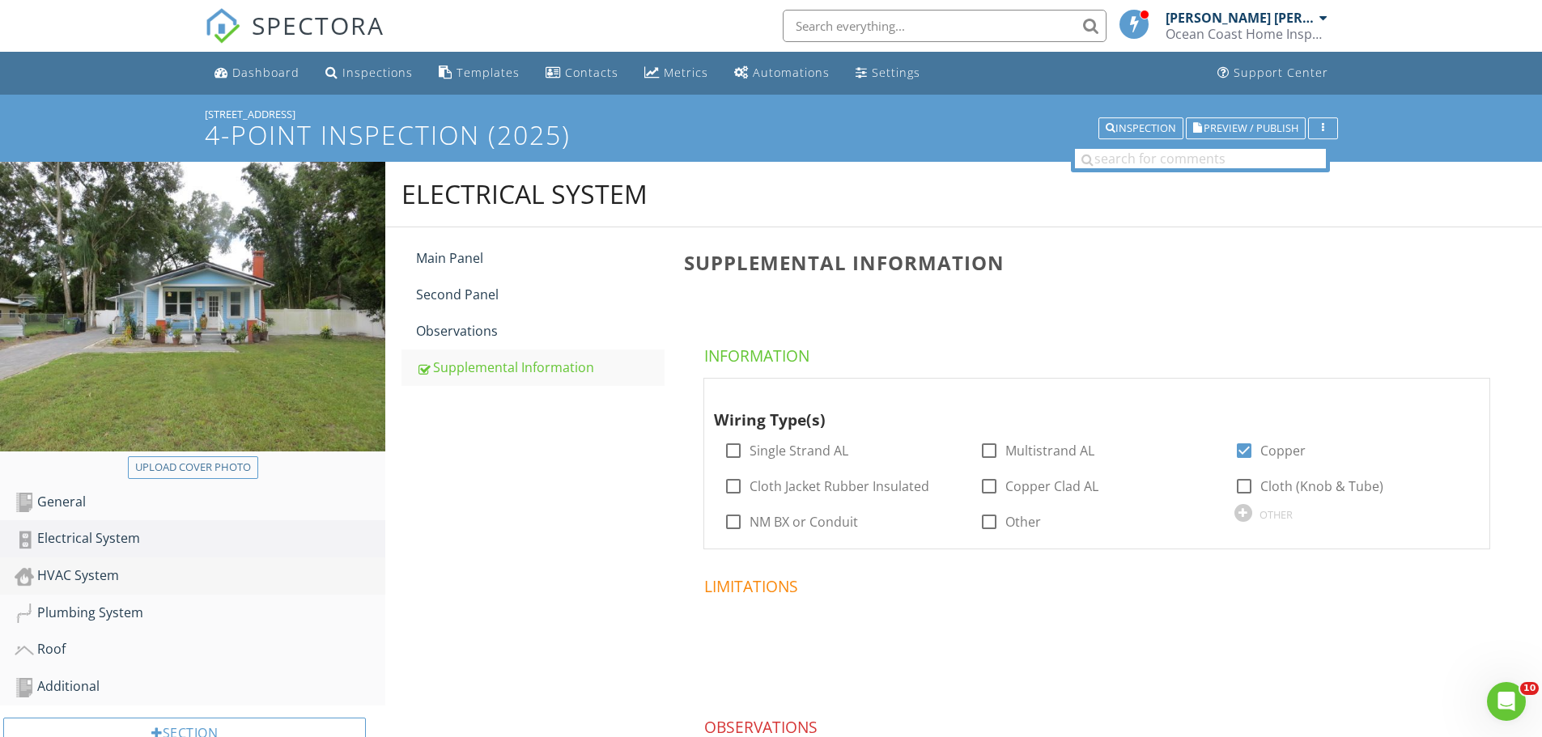
click at [111, 577] on div "HVAC System" at bounding box center [200, 576] width 371 height 21
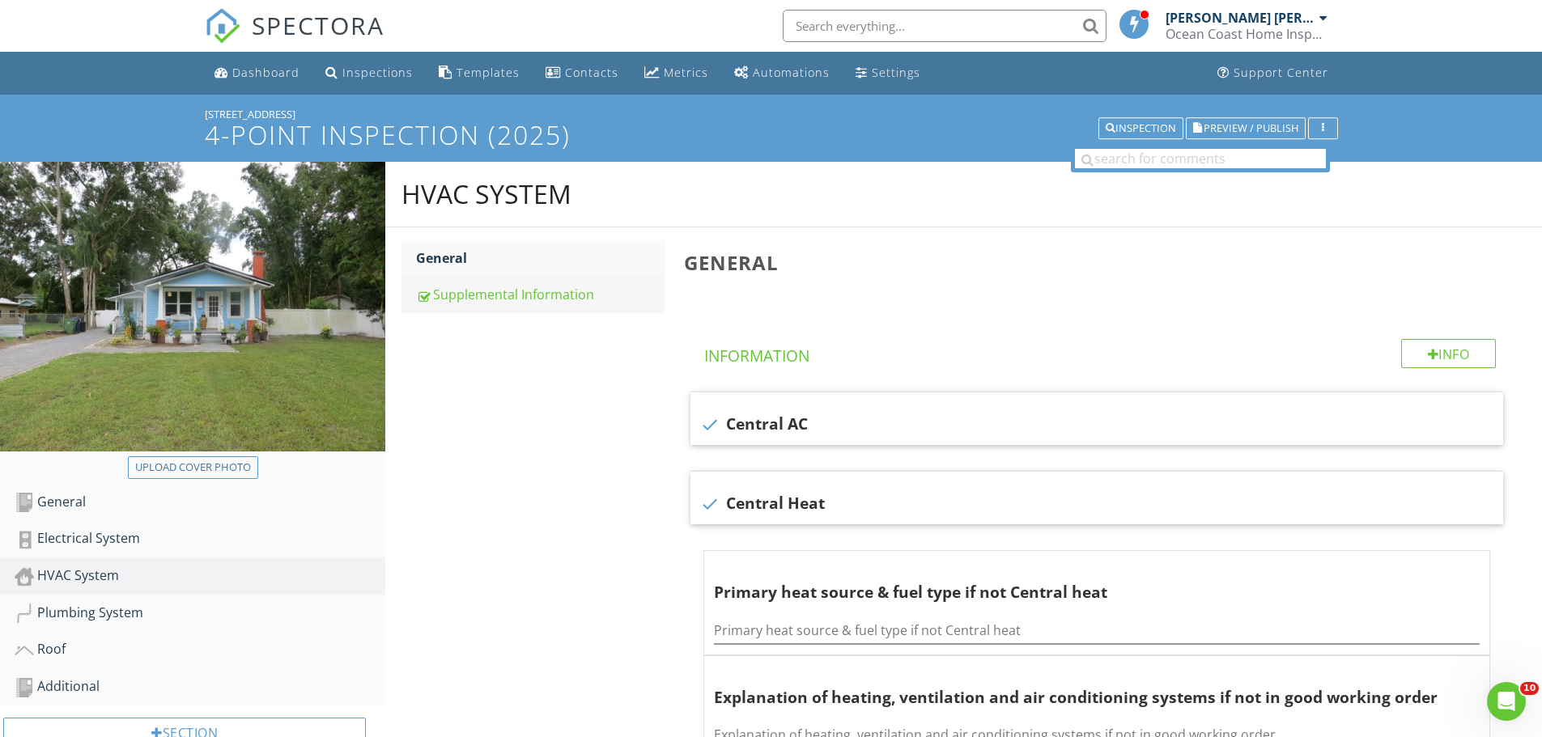
click at [494, 297] on div "Supplemental Information" at bounding box center [540, 294] width 248 height 19
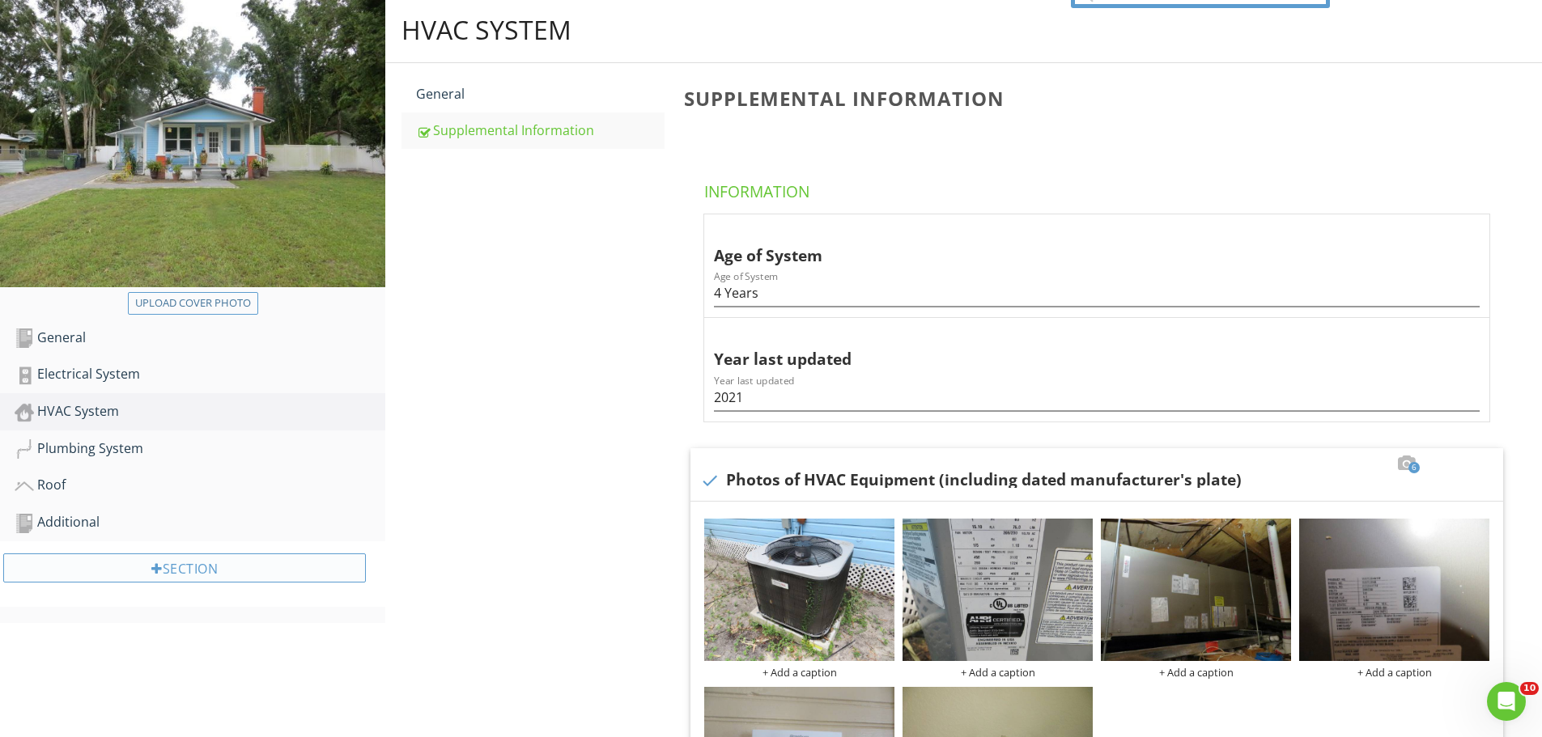
scroll to position [162, 0]
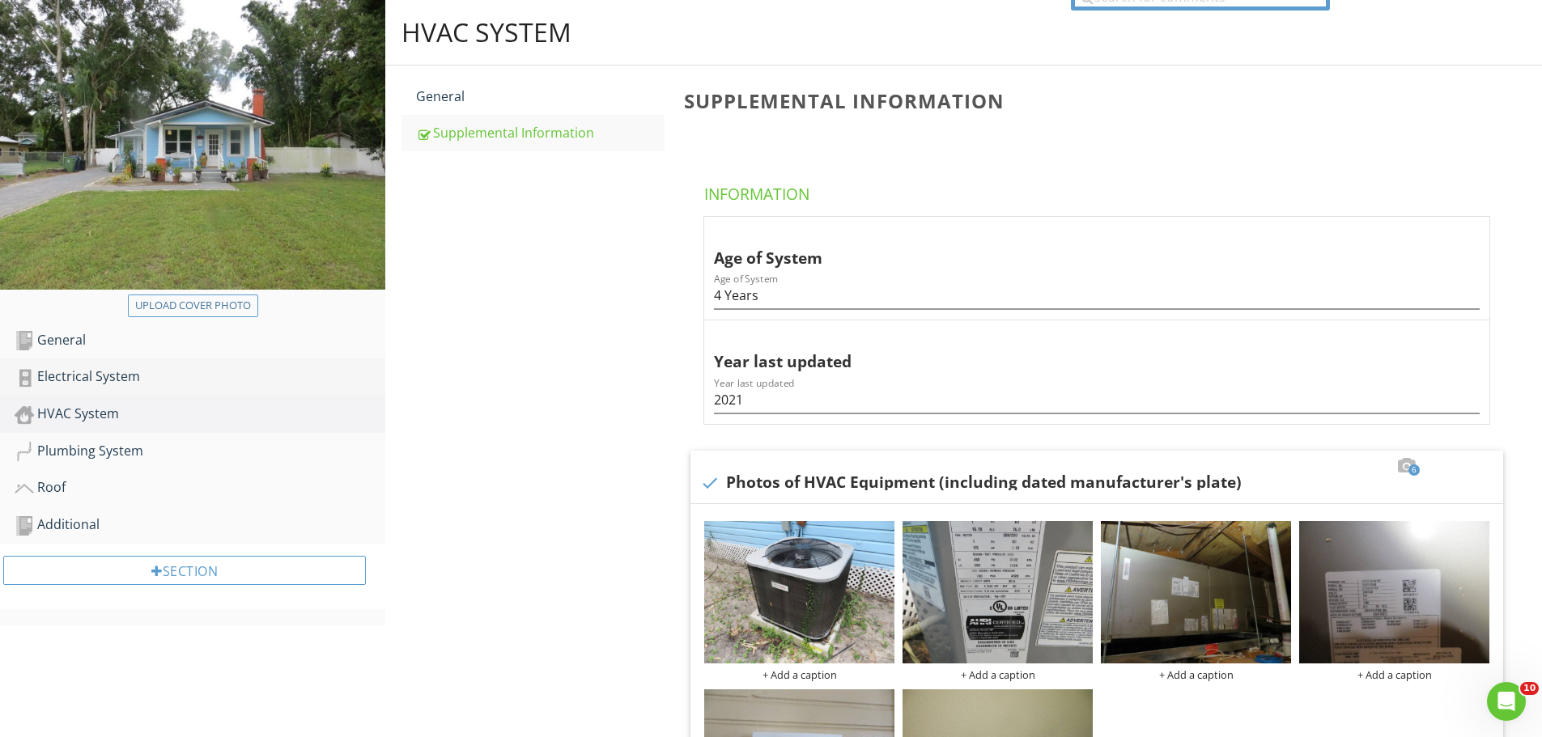
click at [125, 373] on div "Electrical System" at bounding box center [200, 377] width 371 height 21
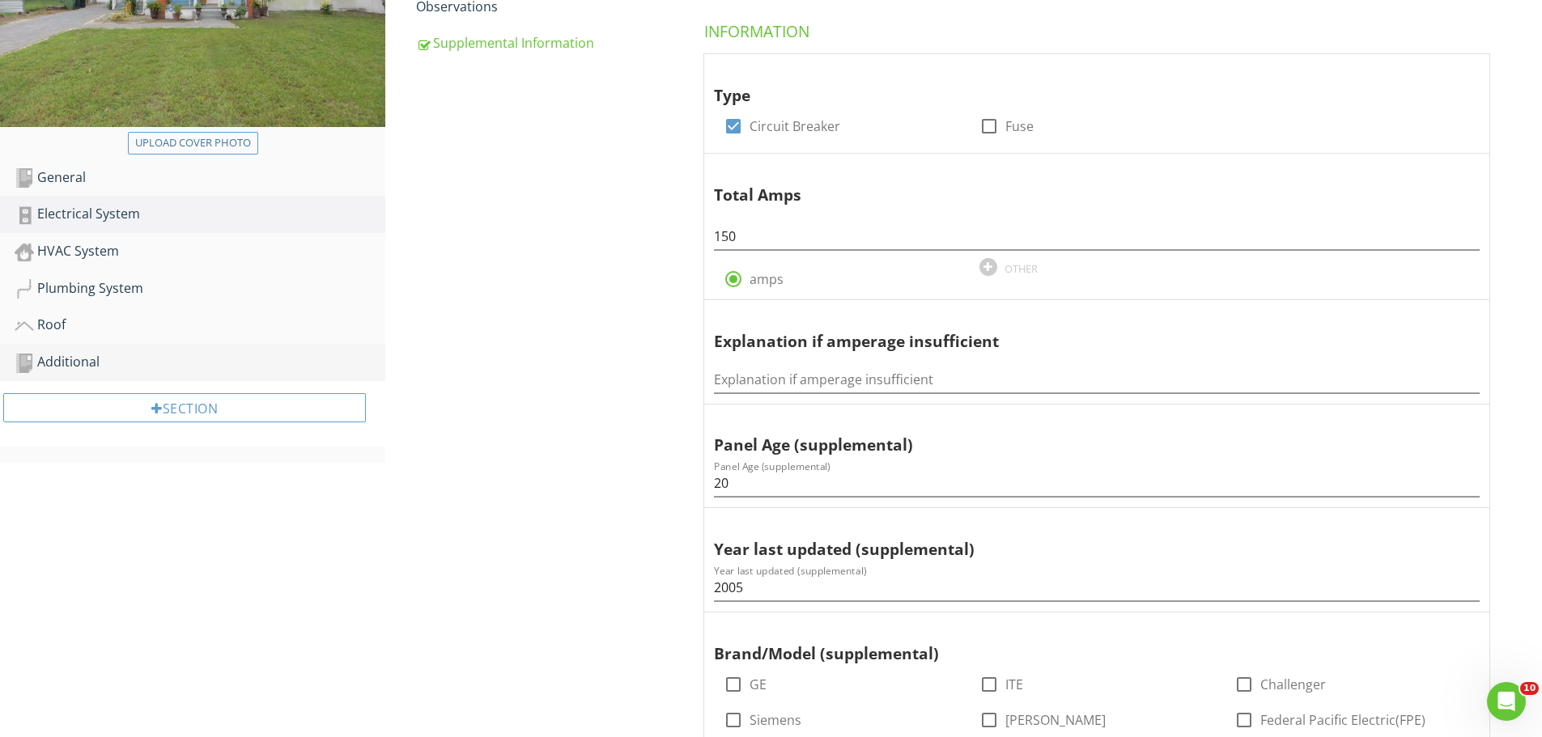
scroll to position [324, 0]
click at [103, 257] on div "HVAC System" at bounding box center [200, 252] width 371 height 21
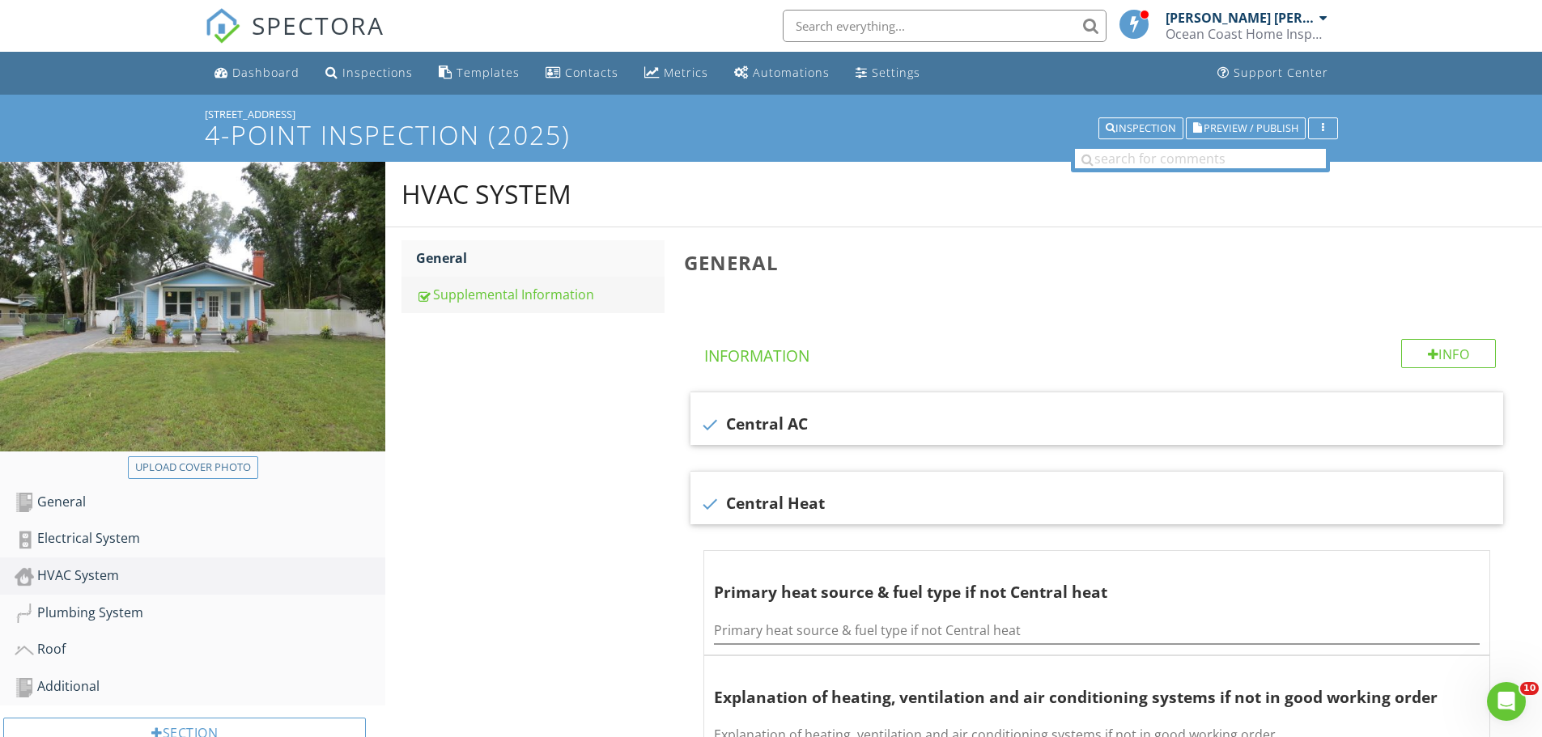
click at [504, 295] on div "Supplemental Information" at bounding box center [540, 294] width 248 height 19
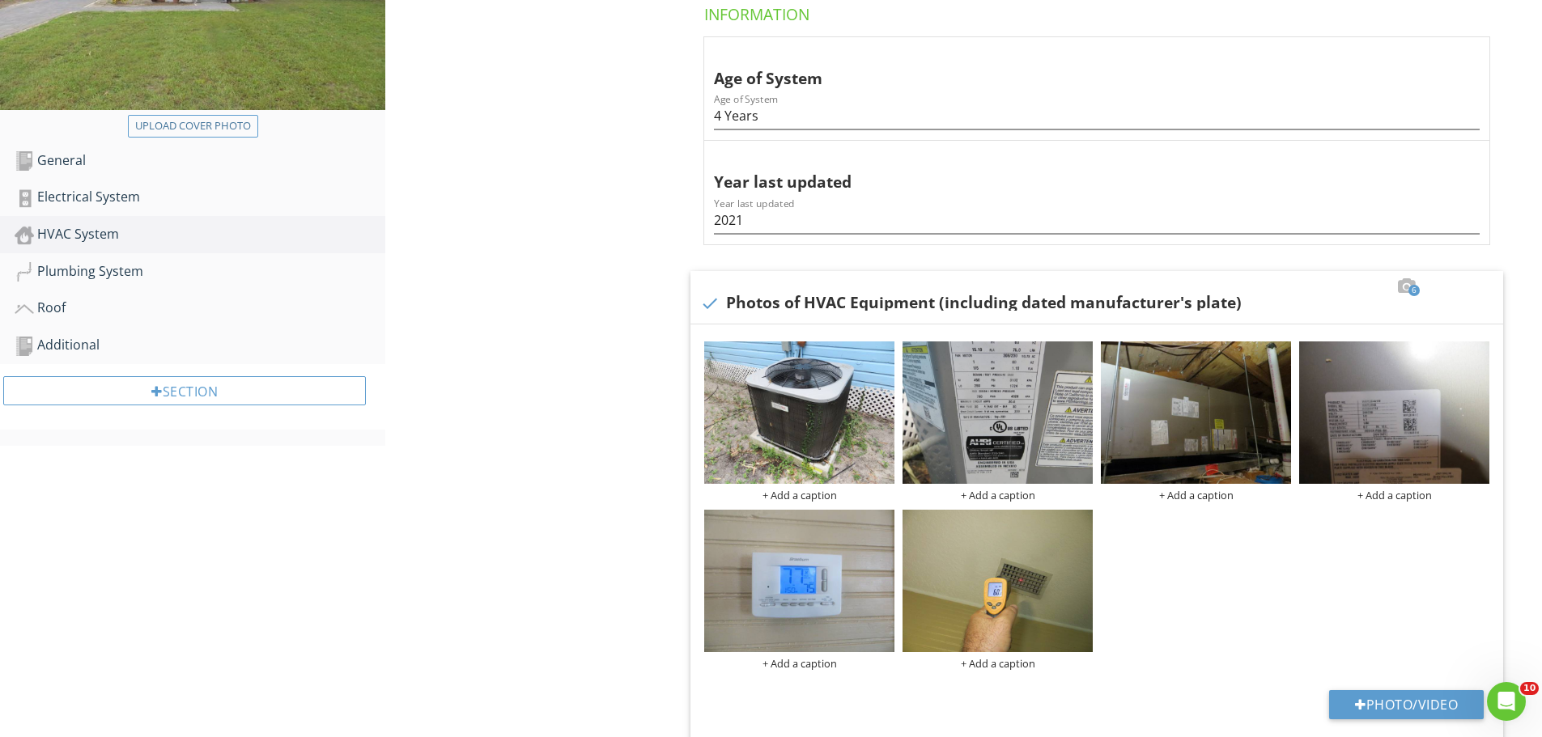
scroll to position [162, 0]
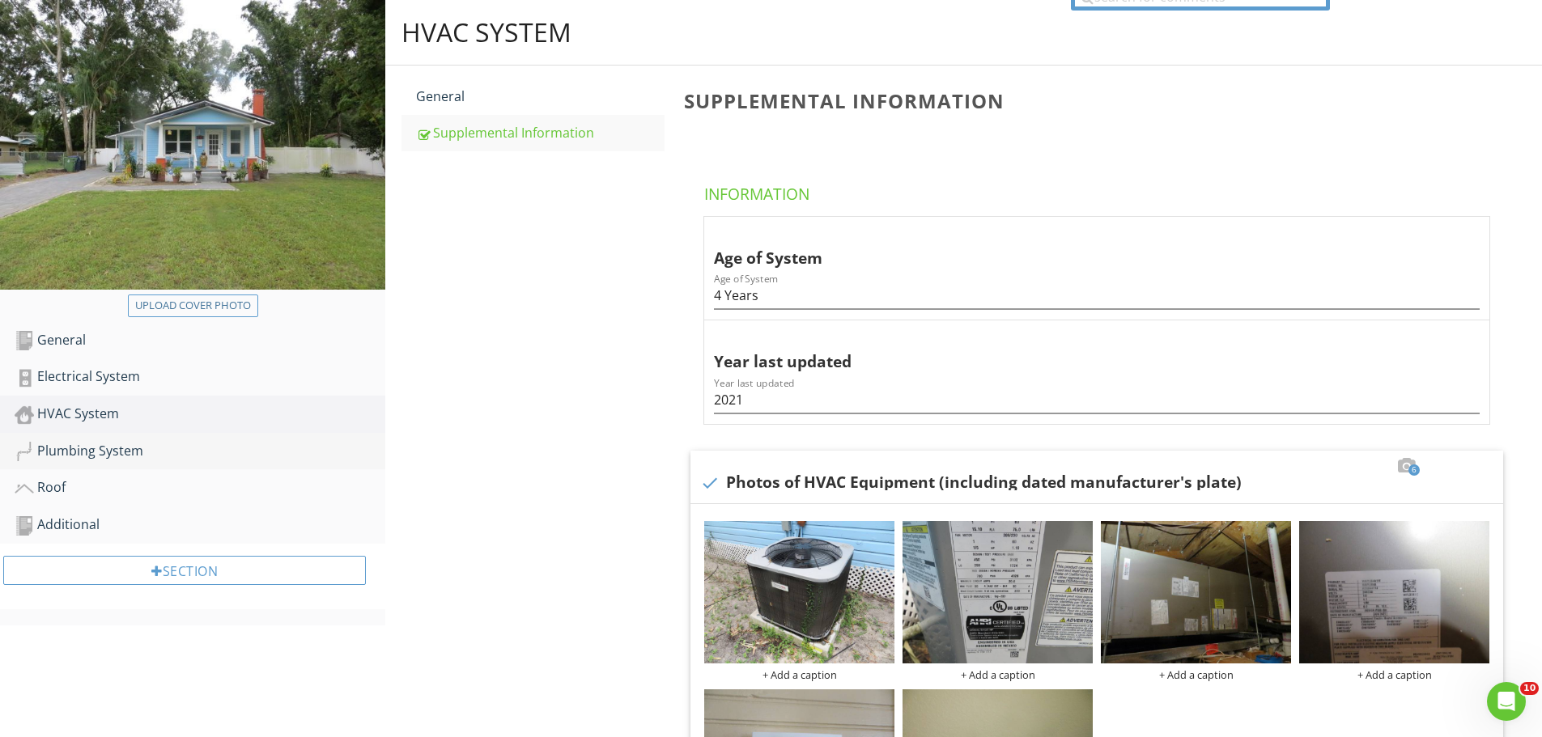
click at [75, 449] on div "Plumbing System" at bounding box center [200, 451] width 371 height 21
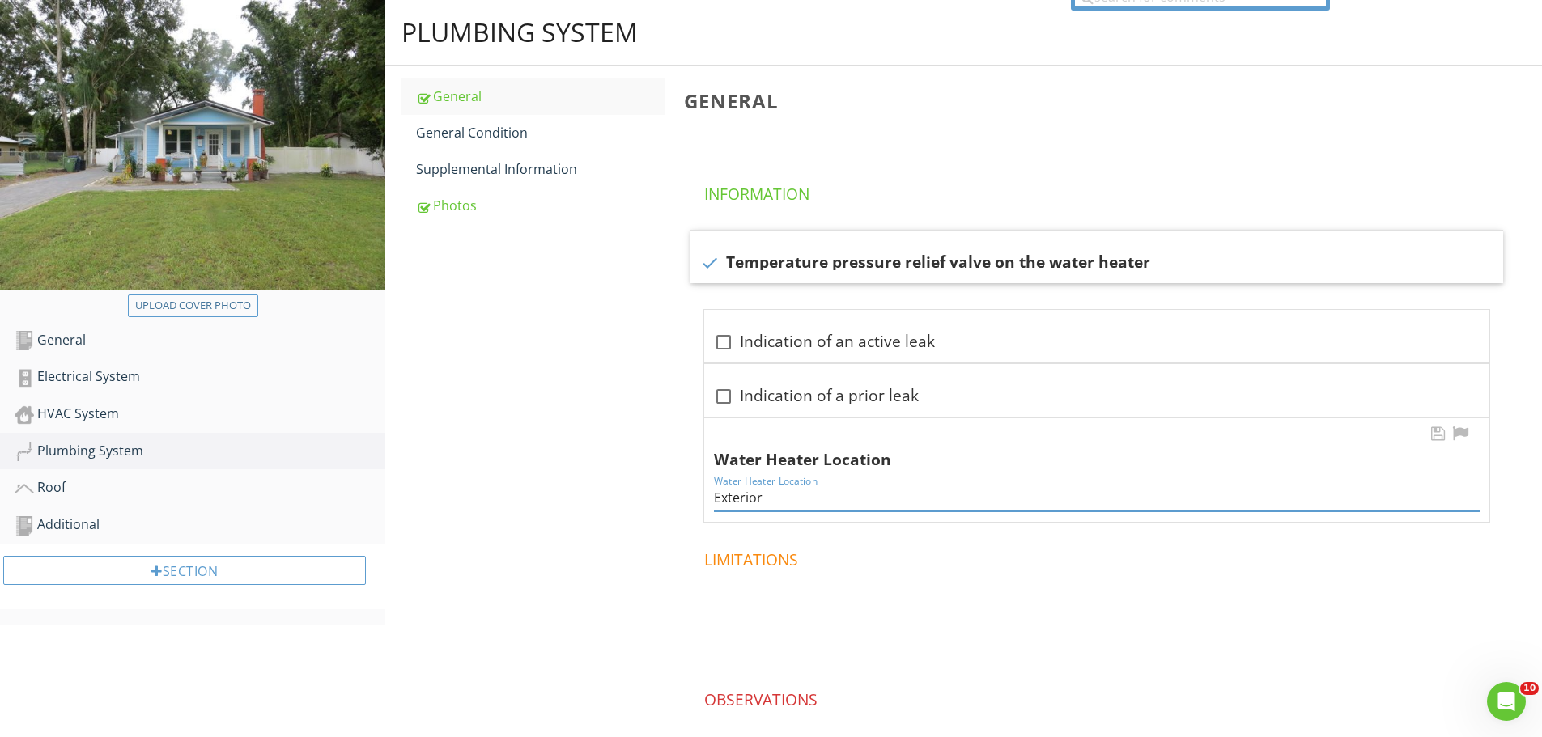
drag, startPoint x: 717, startPoint y: 498, endPoint x: 768, endPoint y: 494, distance: 51.1
click at [768, 494] on input "Exterior" at bounding box center [1097, 498] width 766 height 27
paste input "(Water heater is tankless)"
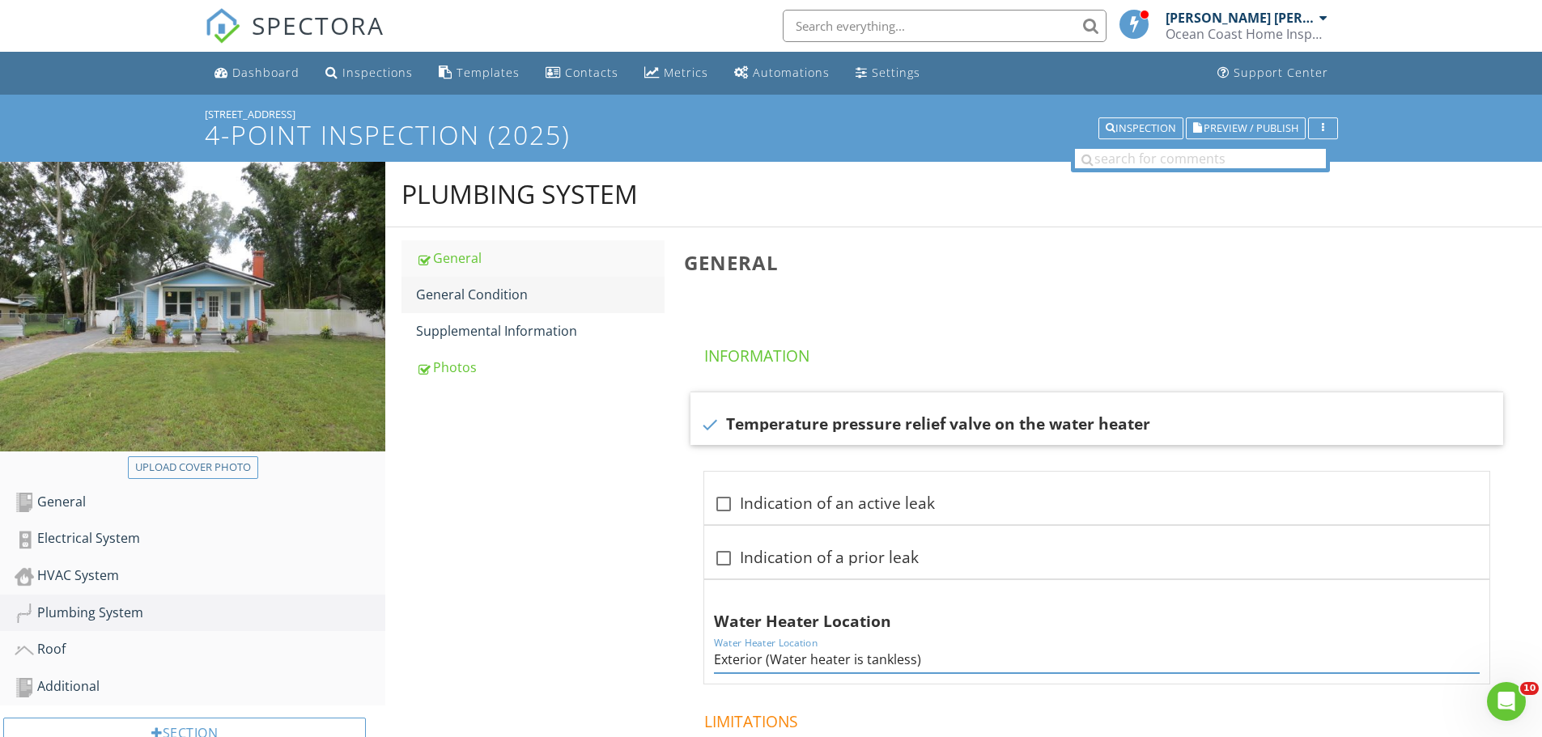
type input "Exterior (Water heater is tankless)"
click at [474, 301] on div "General Condition" at bounding box center [540, 294] width 248 height 19
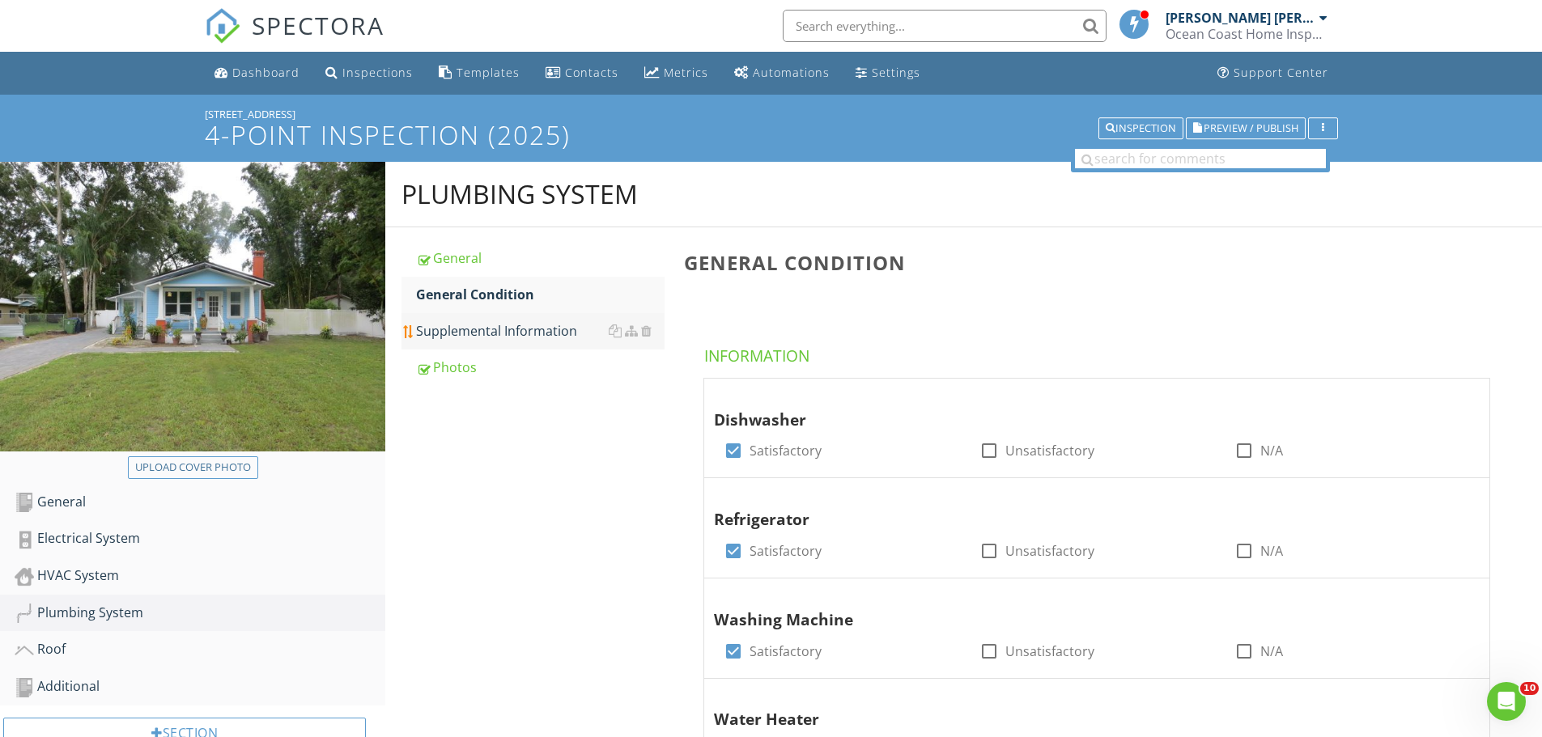
click at [476, 332] on div "Supplemental Information" at bounding box center [540, 330] width 248 height 19
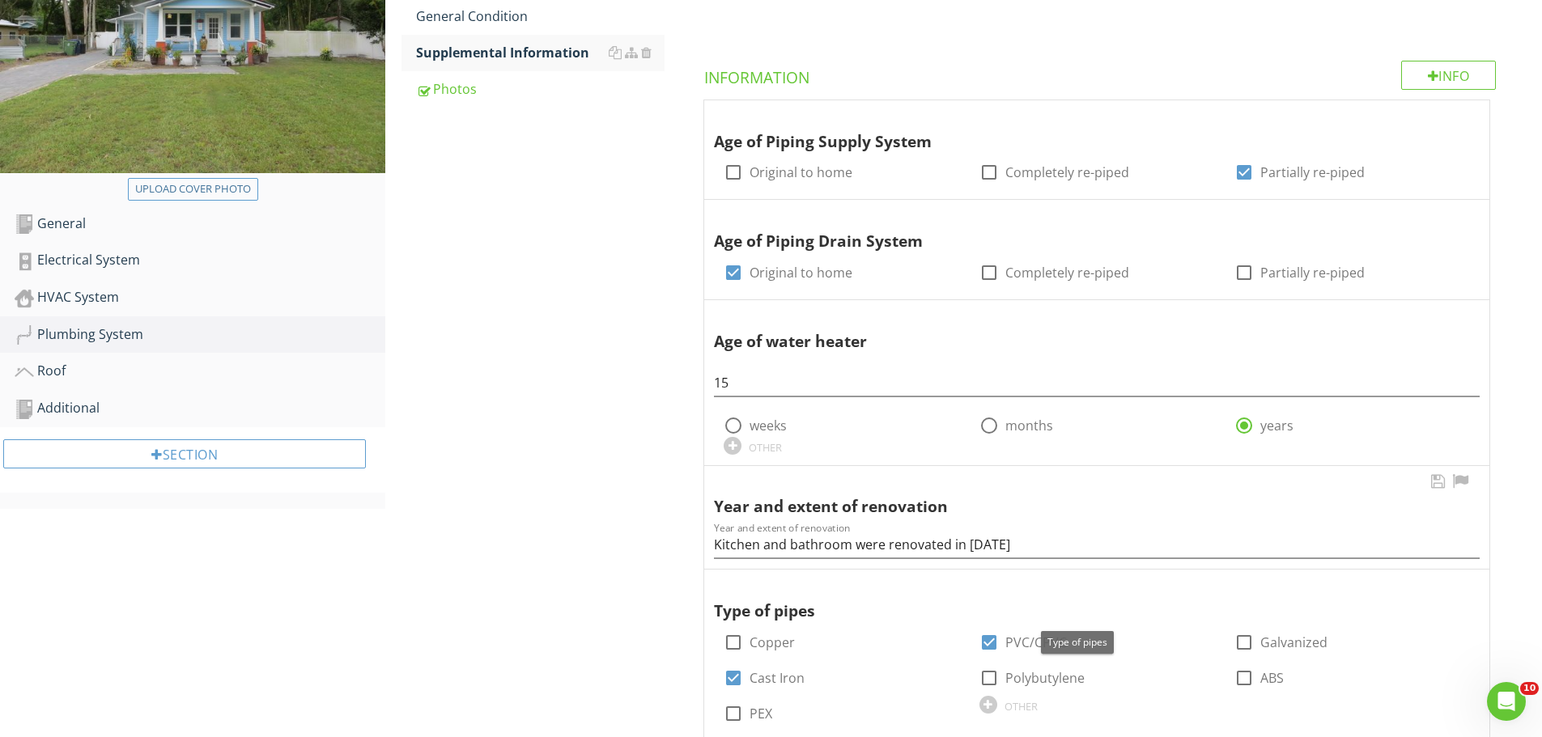
scroll to position [243, 0]
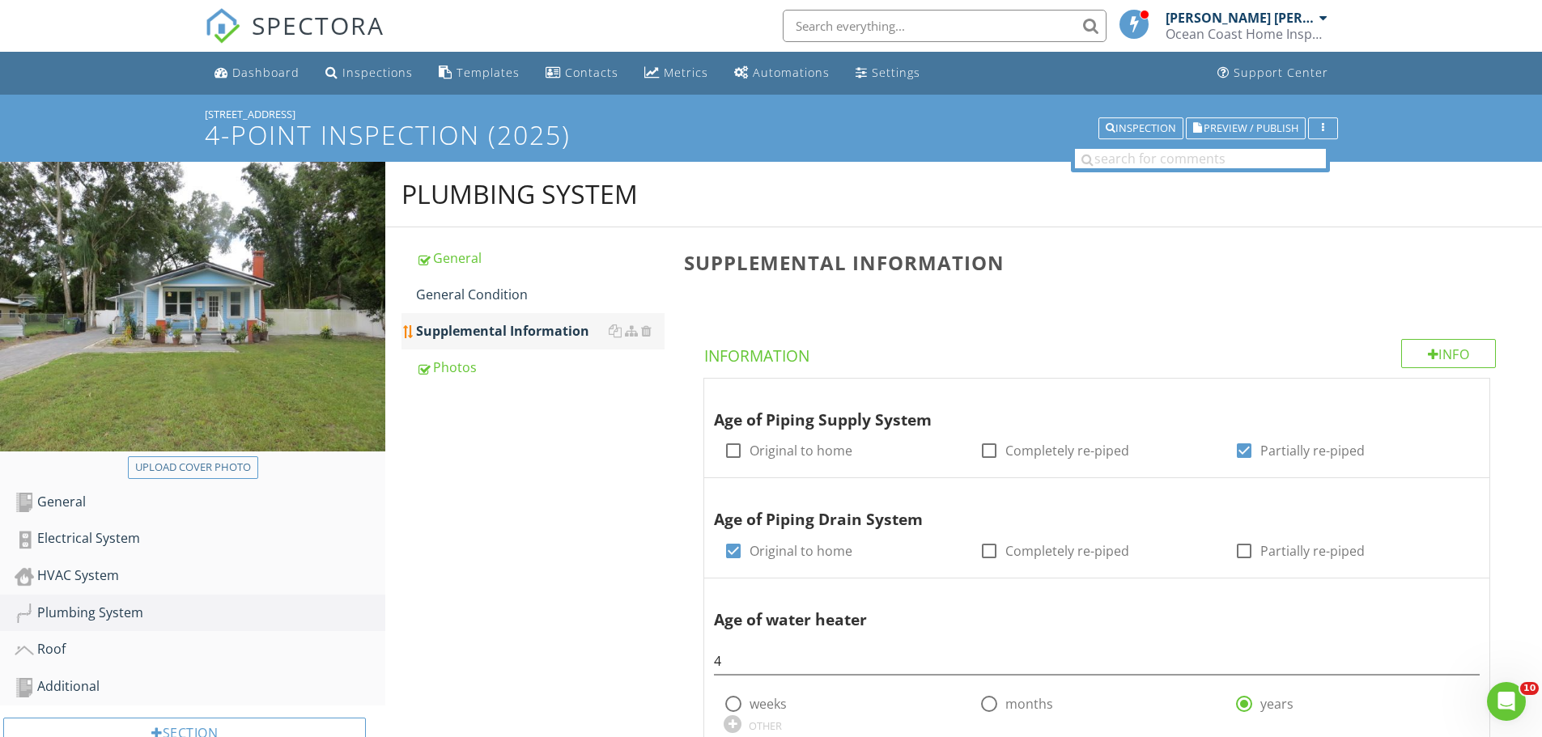
click at [487, 332] on div "Supplemental Information" at bounding box center [540, 330] width 248 height 19
click at [465, 293] on div "General Condition" at bounding box center [540, 294] width 248 height 19
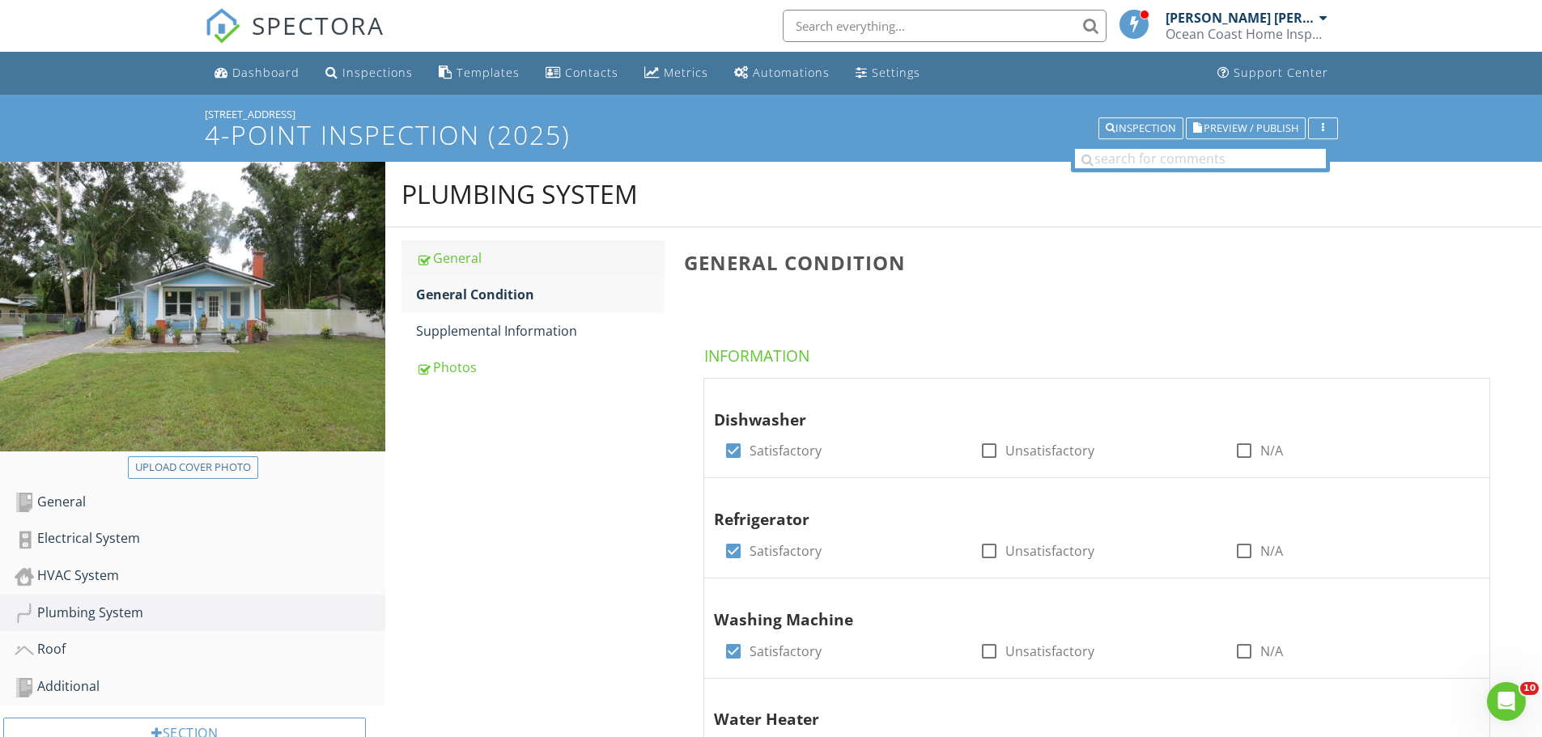
click at [458, 257] on div "General" at bounding box center [540, 257] width 248 height 19
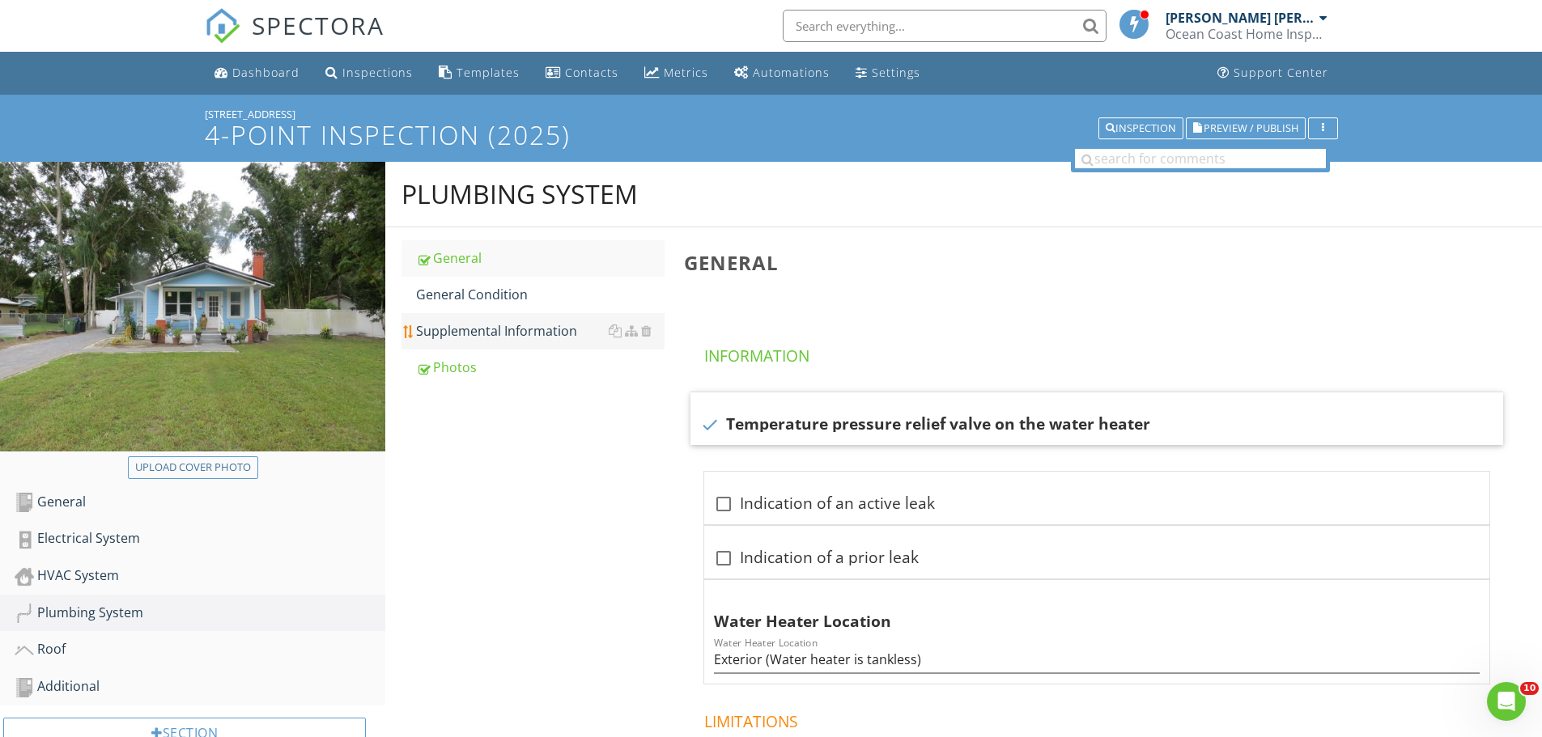
click at [491, 331] on div "Supplemental Information" at bounding box center [540, 330] width 248 height 19
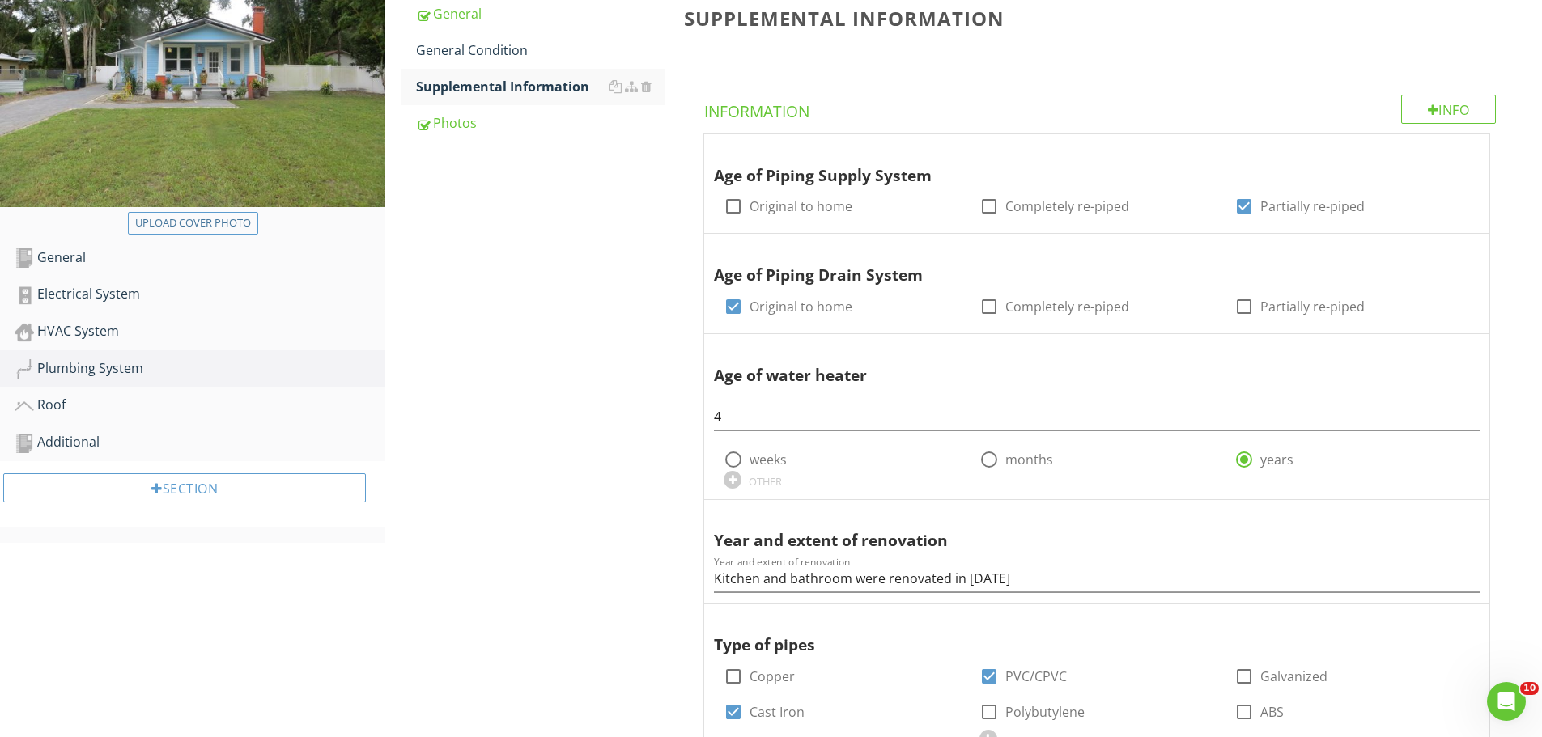
scroll to position [243, 0]
click at [457, 128] on div "Photos" at bounding box center [540, 124] width 248 height 19
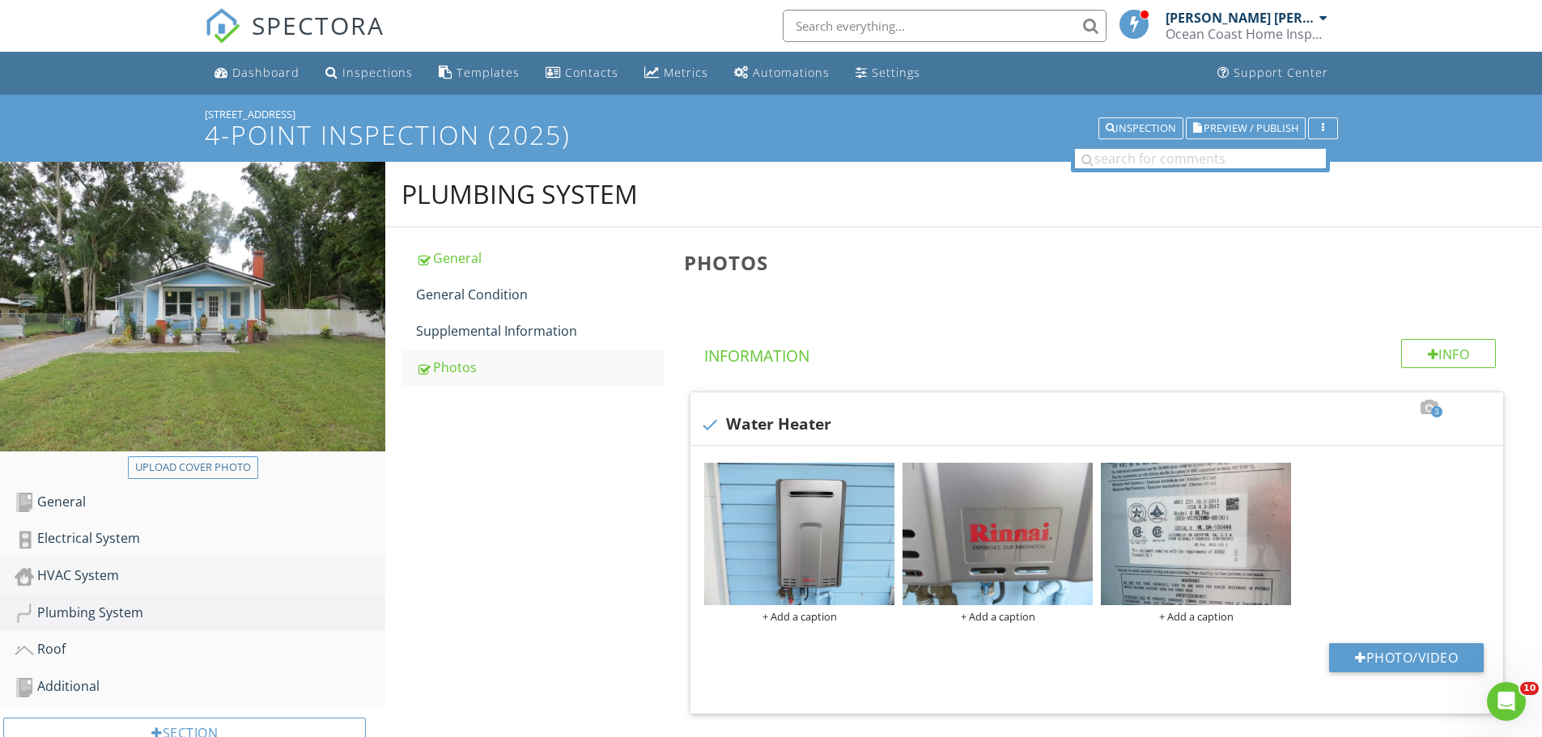
click at [96, 579] on div "HVAC System" at bounding box center [200, 576] width 371 height 21
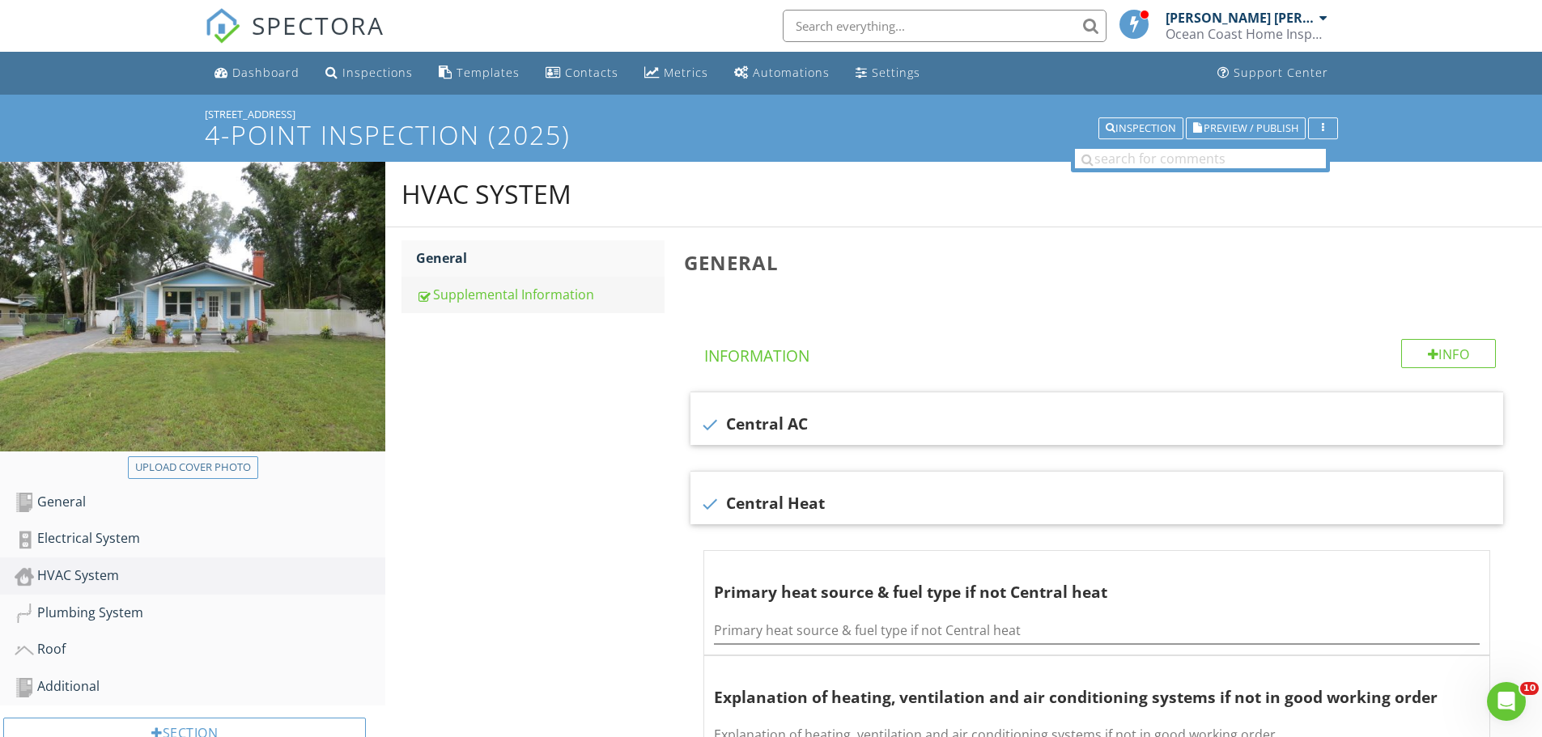
click at [506, 296] on div "Supplemental Information" at bounding box center [540, 294] width 248 height 19
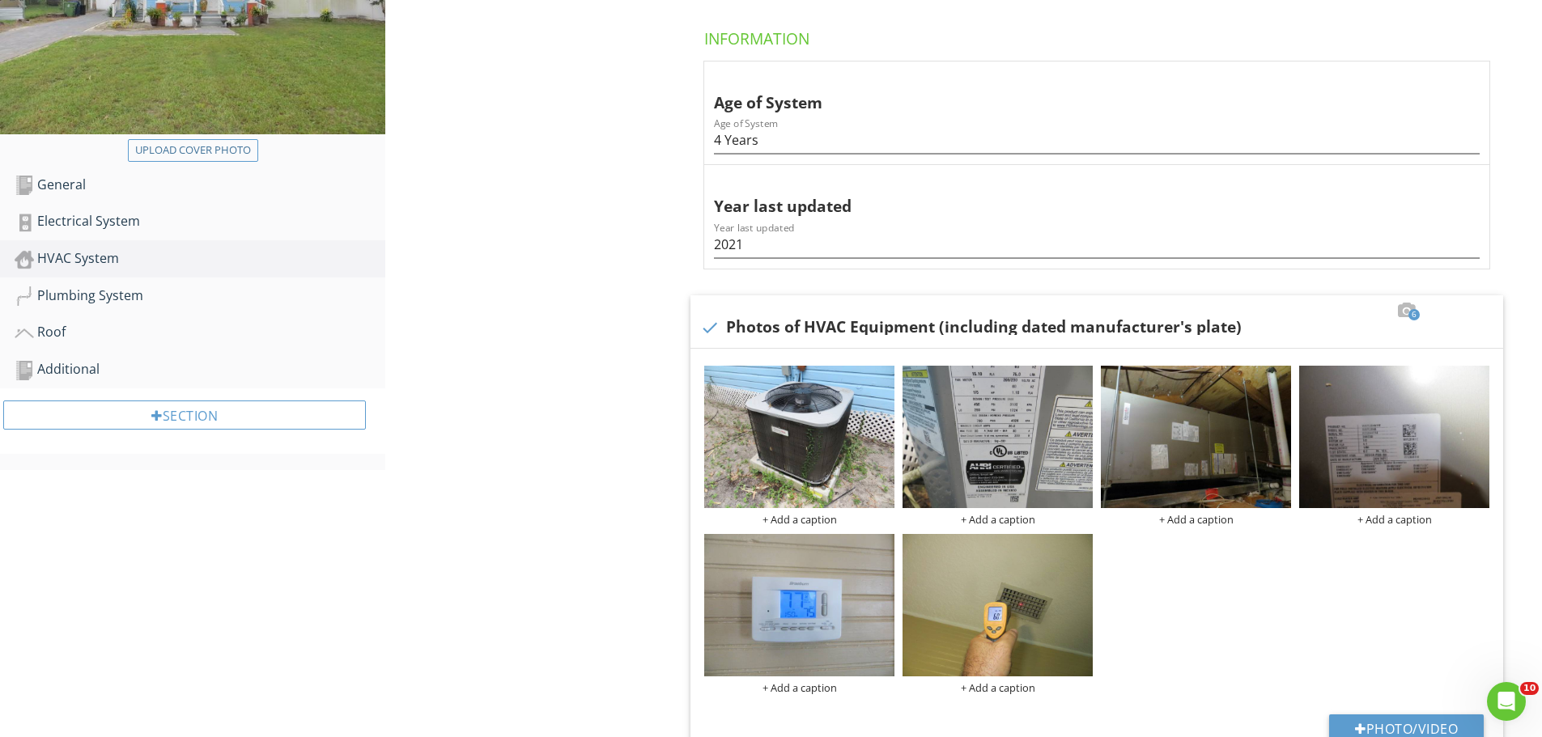
scroll to position [324, 0]
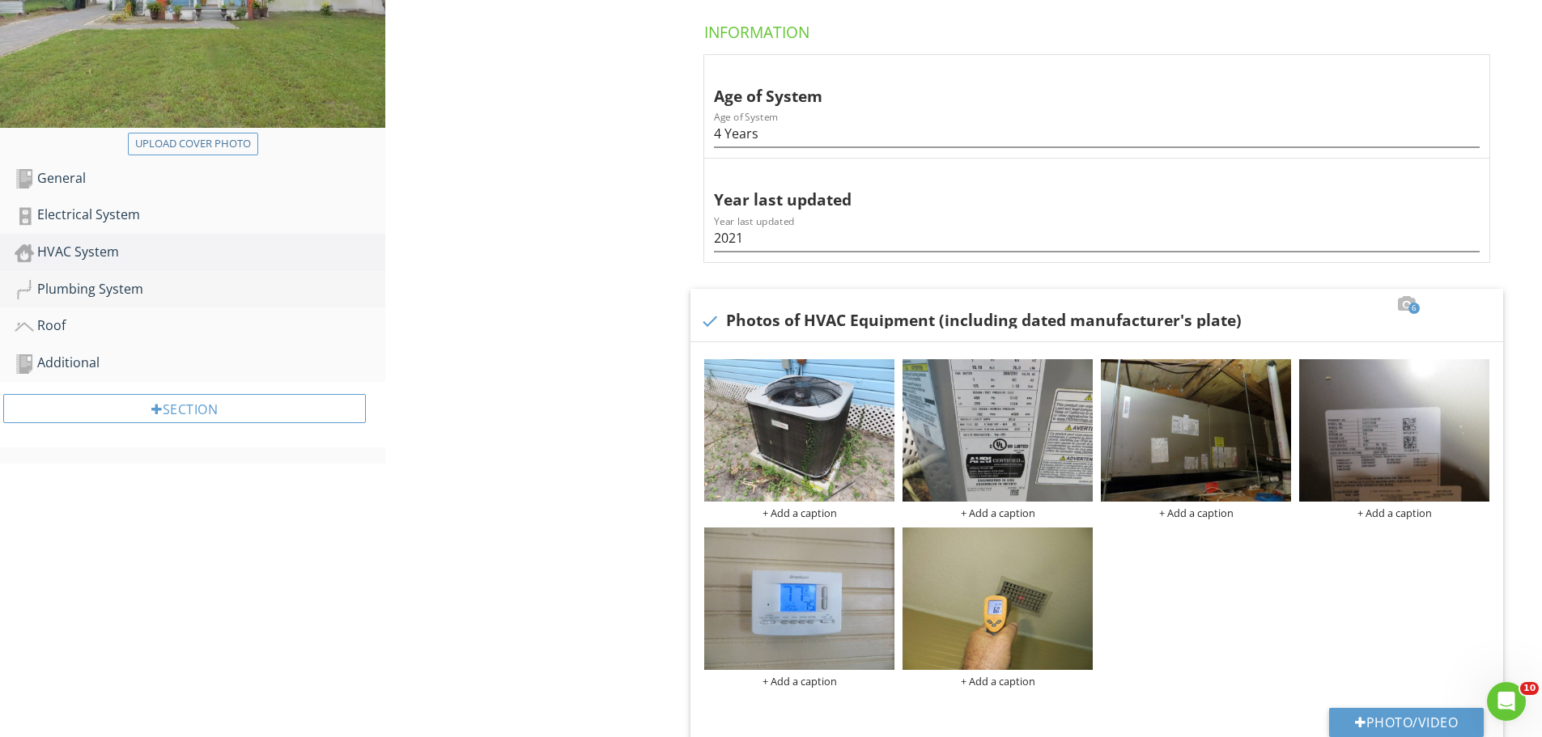
click at [100, 290] on div "Plumbing System" at bounding box center [200, 289] width 371 height 21
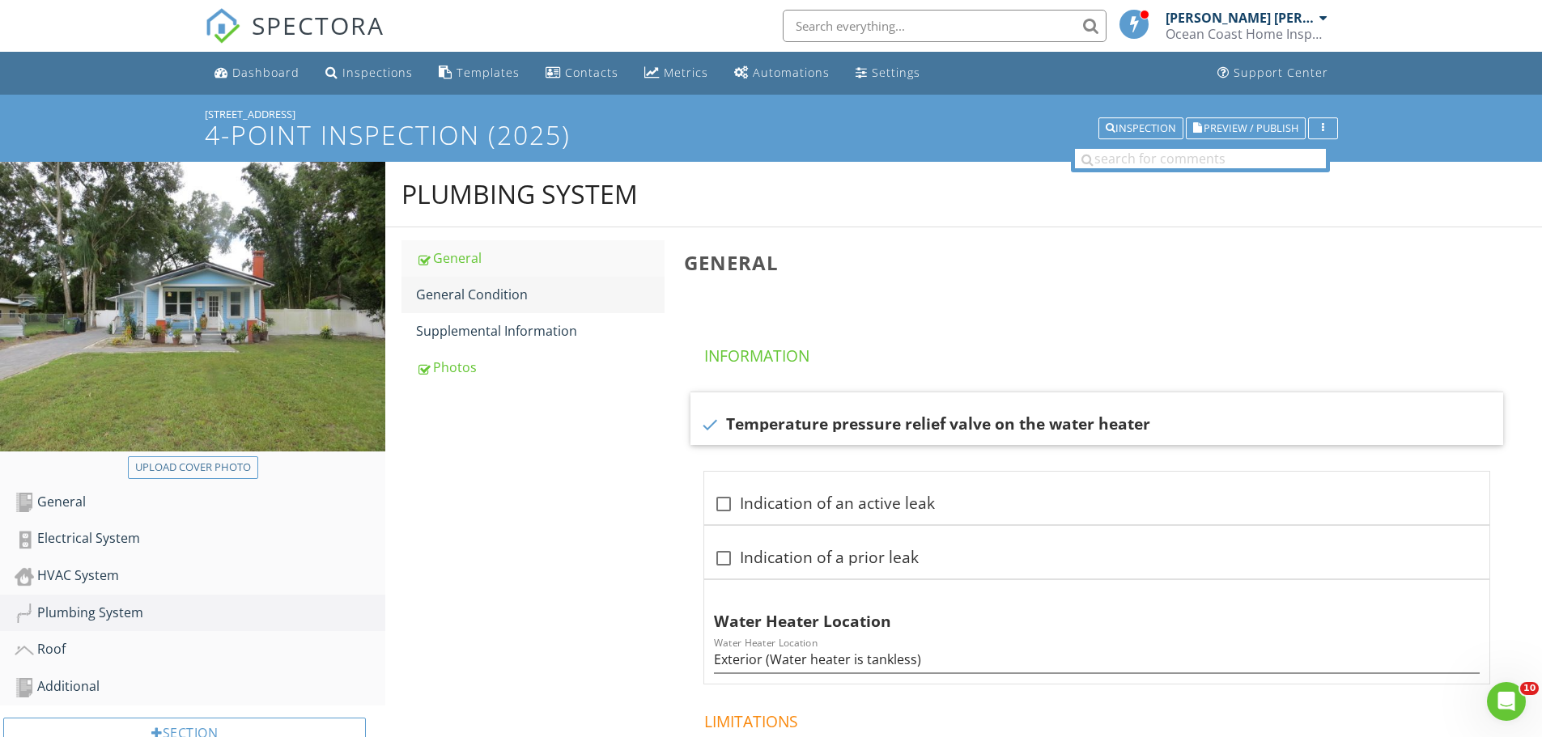
click at [490, 289] on div "General Condition" at bounding box center [540, 294] width 248 height 19
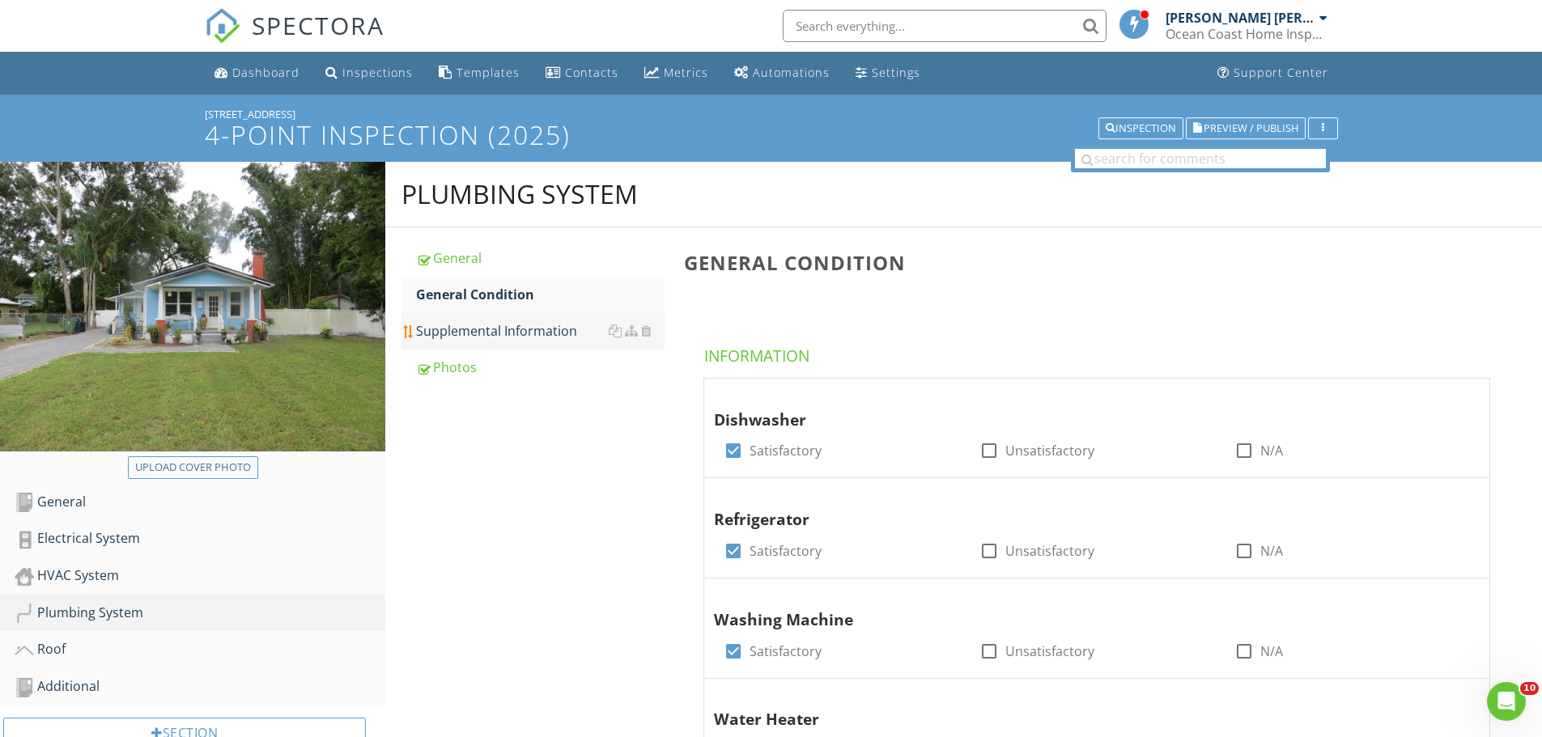
click at [495, 329] on div "Supplemental Information" at bounding box center [540, 330] width 248 height 19
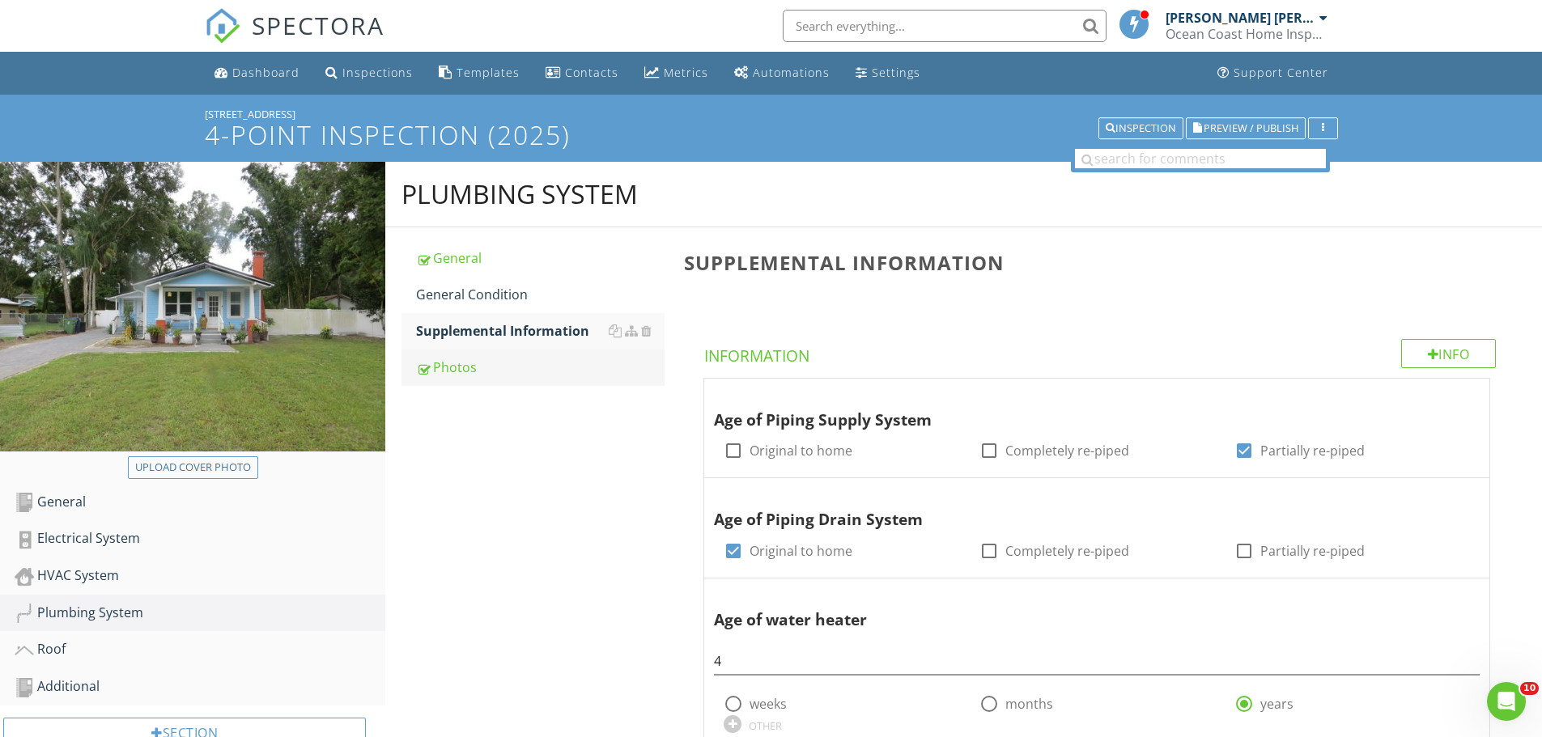
click at [457, 371] on div "Photos" at bounding box center [540, 367] width 248 height 19
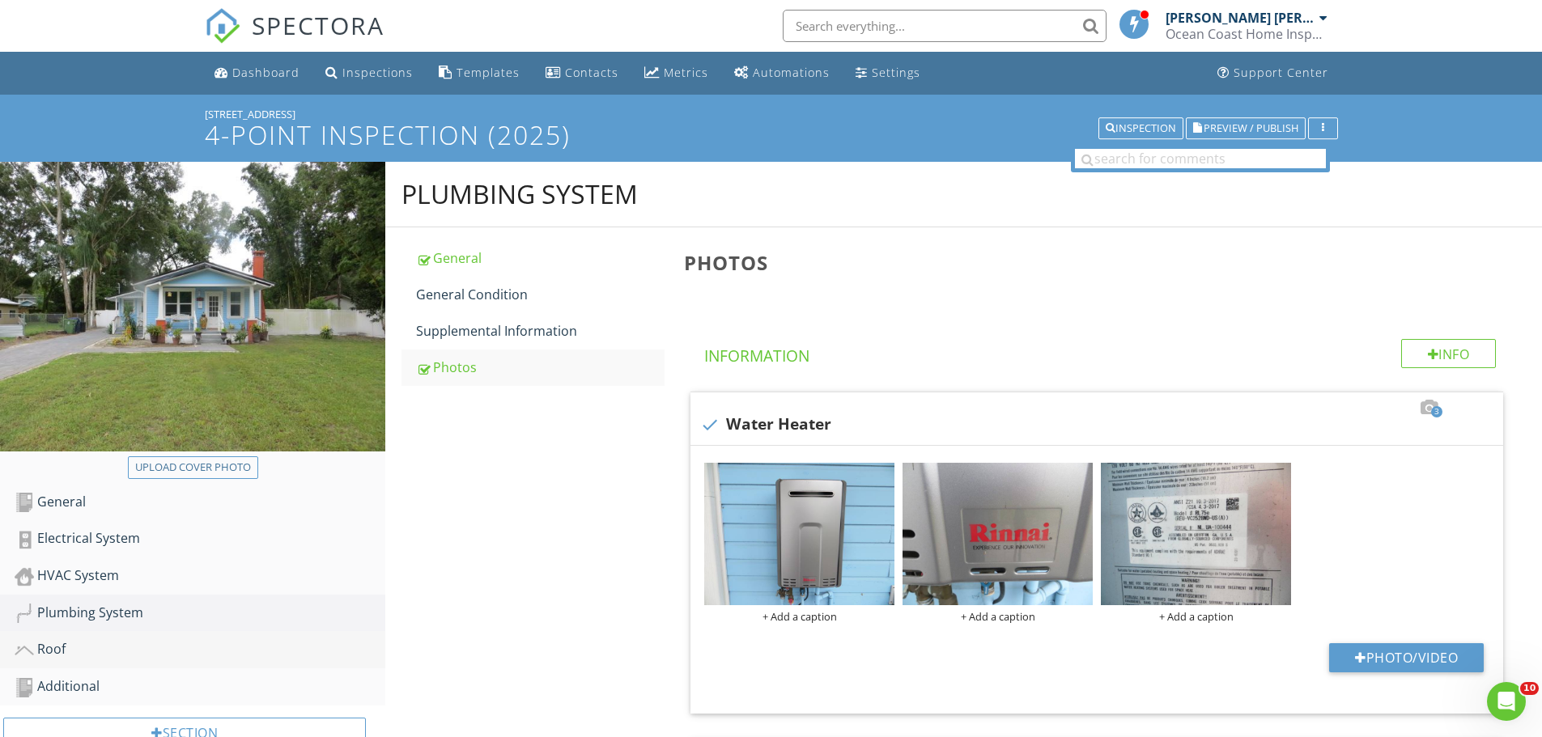
click at [68, 656] on div "Roof" at bounding box center [200, 649] width 371 height 21
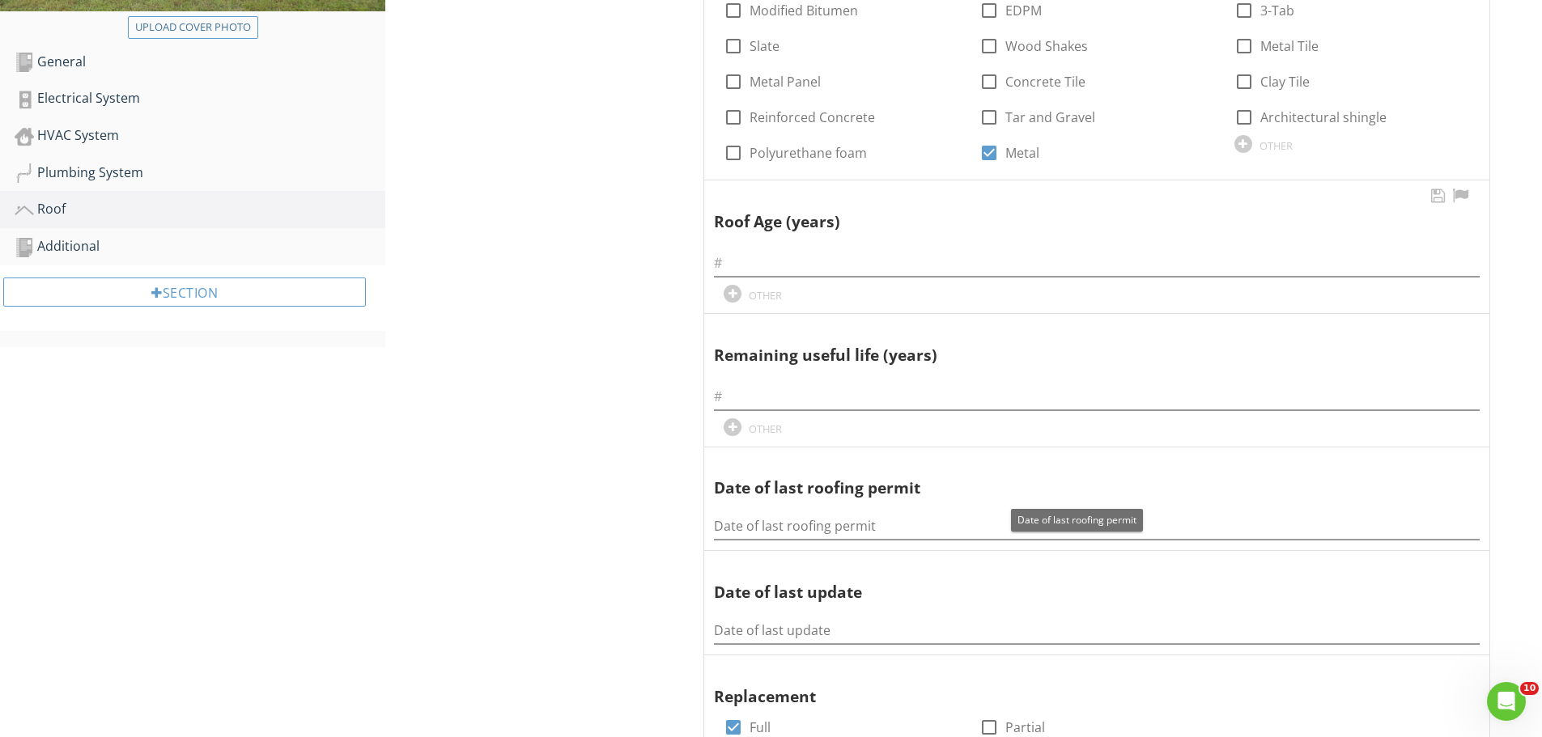
scroll to position [405, 0]
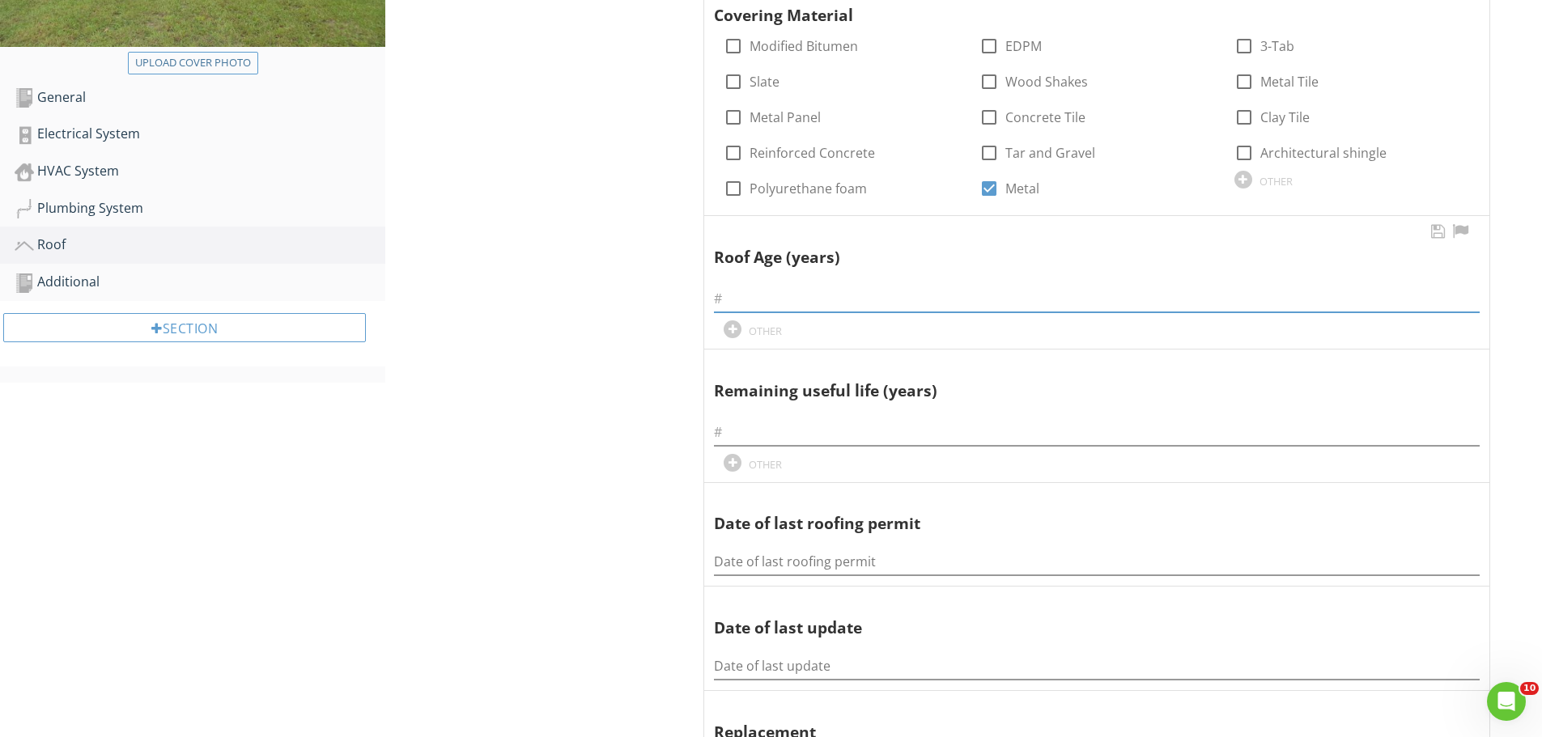
click at [750, 304] on input "text" at bounding box center [1097, 299] width 766 height 27
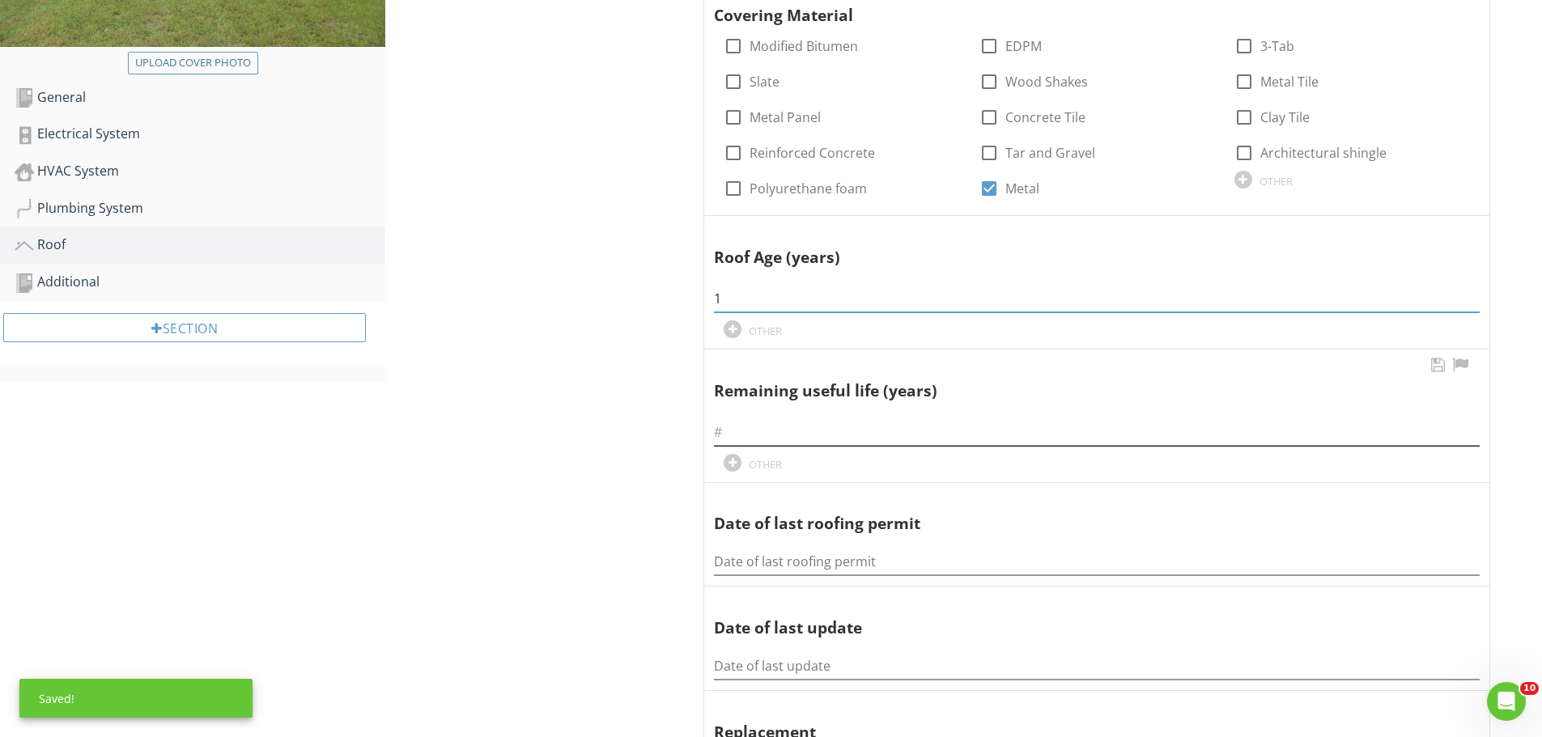
type input "1"
click at [732, 437] on input "text" at bounding box center [1097, 432] width 766 height 27
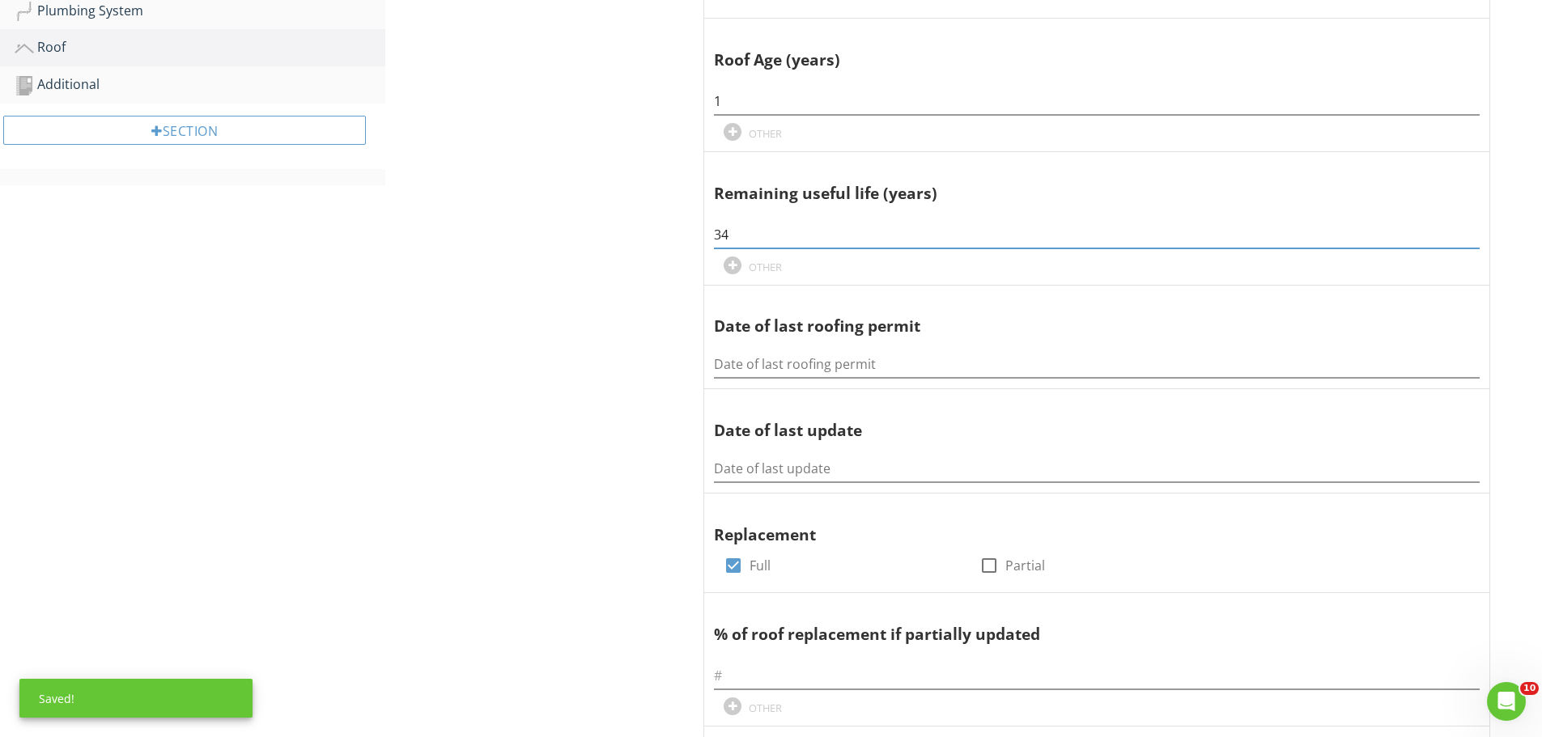
scroll to position [647, 0]
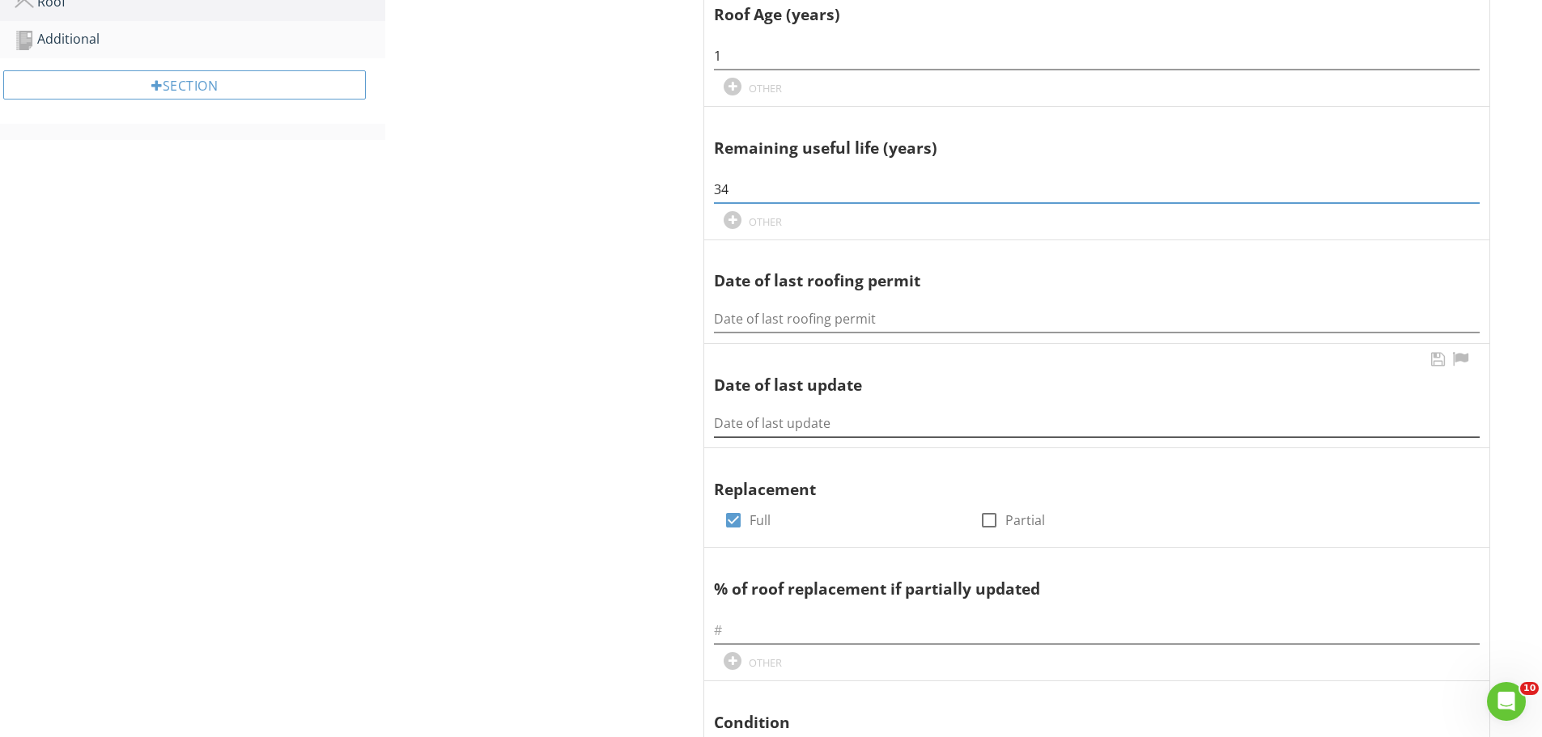
type input "34"
click at [720, 431] on input "Date of last update" at bounding box center [1097, 423] width 766 height 27
type input "2024"
click at [724, 321] on input "Date of last roofing permit" at bounding box center [1097, 319] width 766 height 27
type input "12/12/2024"
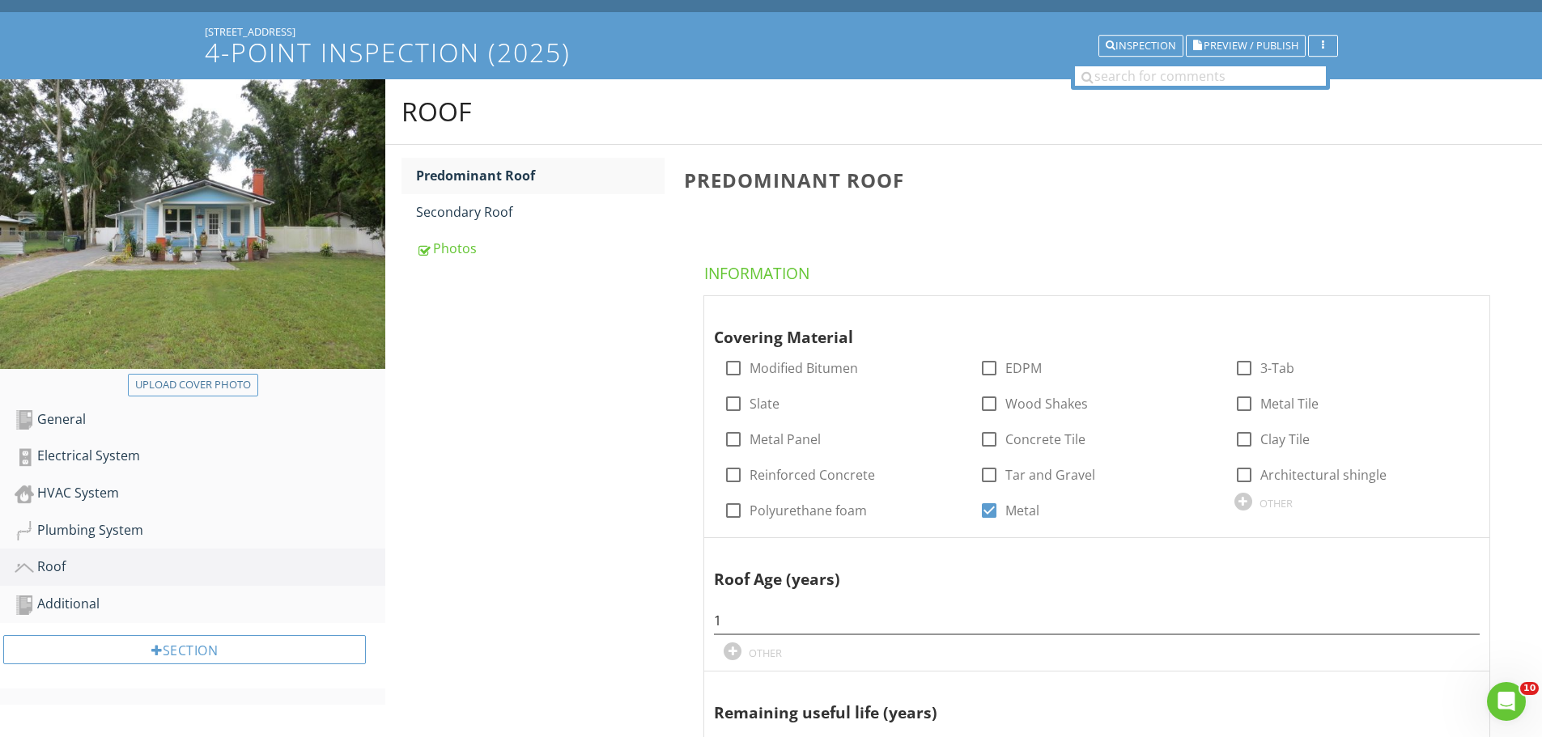
scroll to position [0, 0]
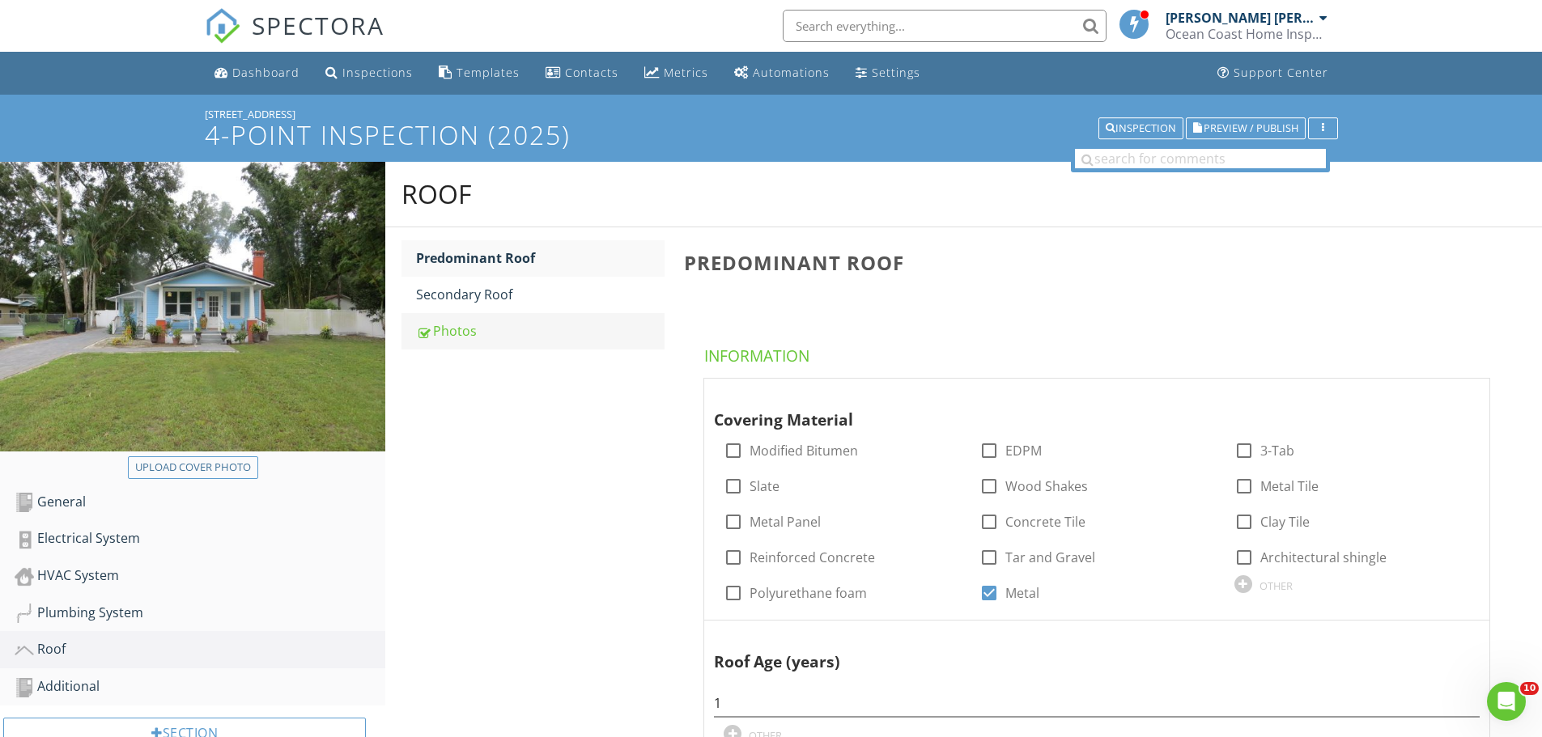
click at [458, 333] on div "Photos" at bounding box center [540, 330] width 248 height 19
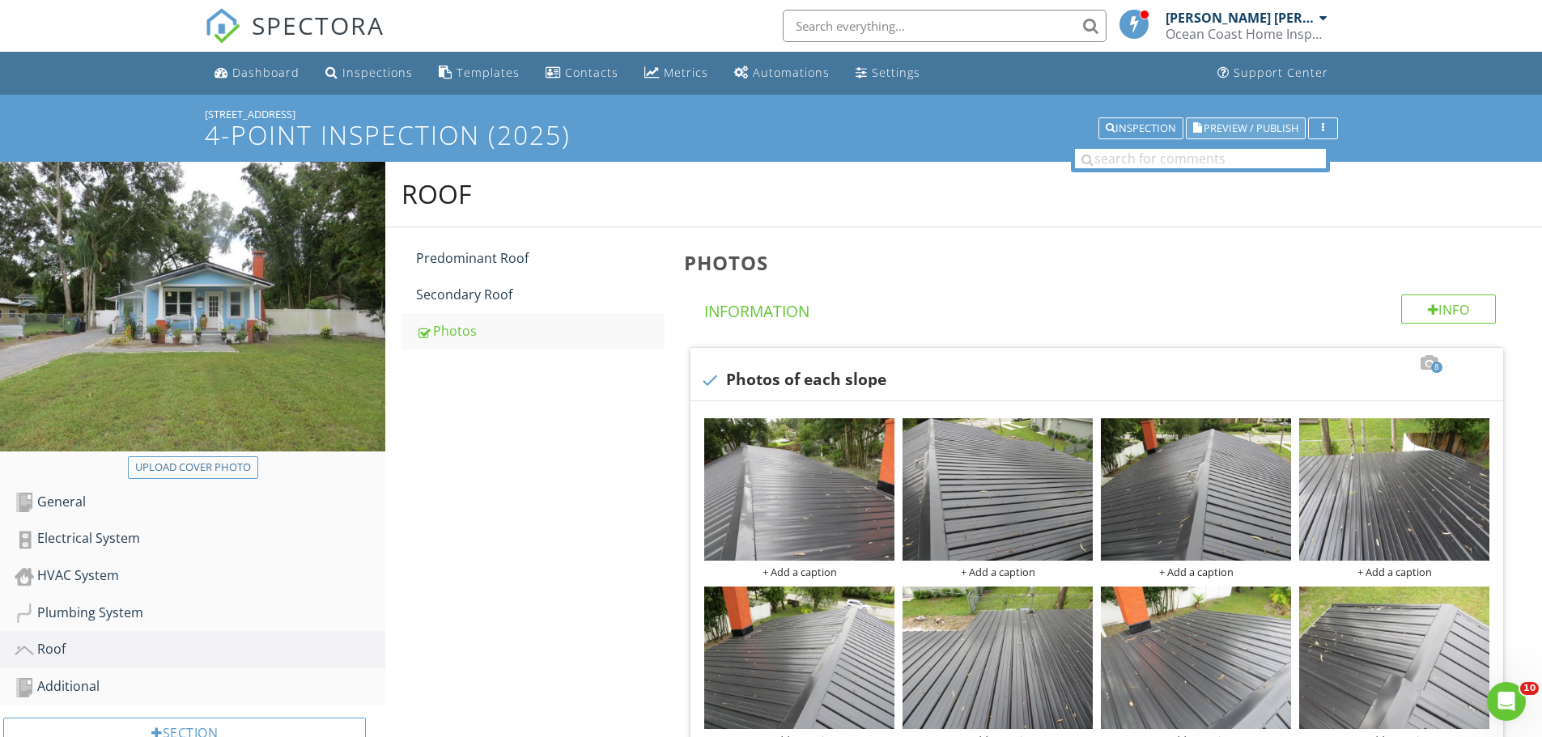
click at [1233, 127] on span "Preview / Publish" at bounding box center [1251, 128] width 95 height 11
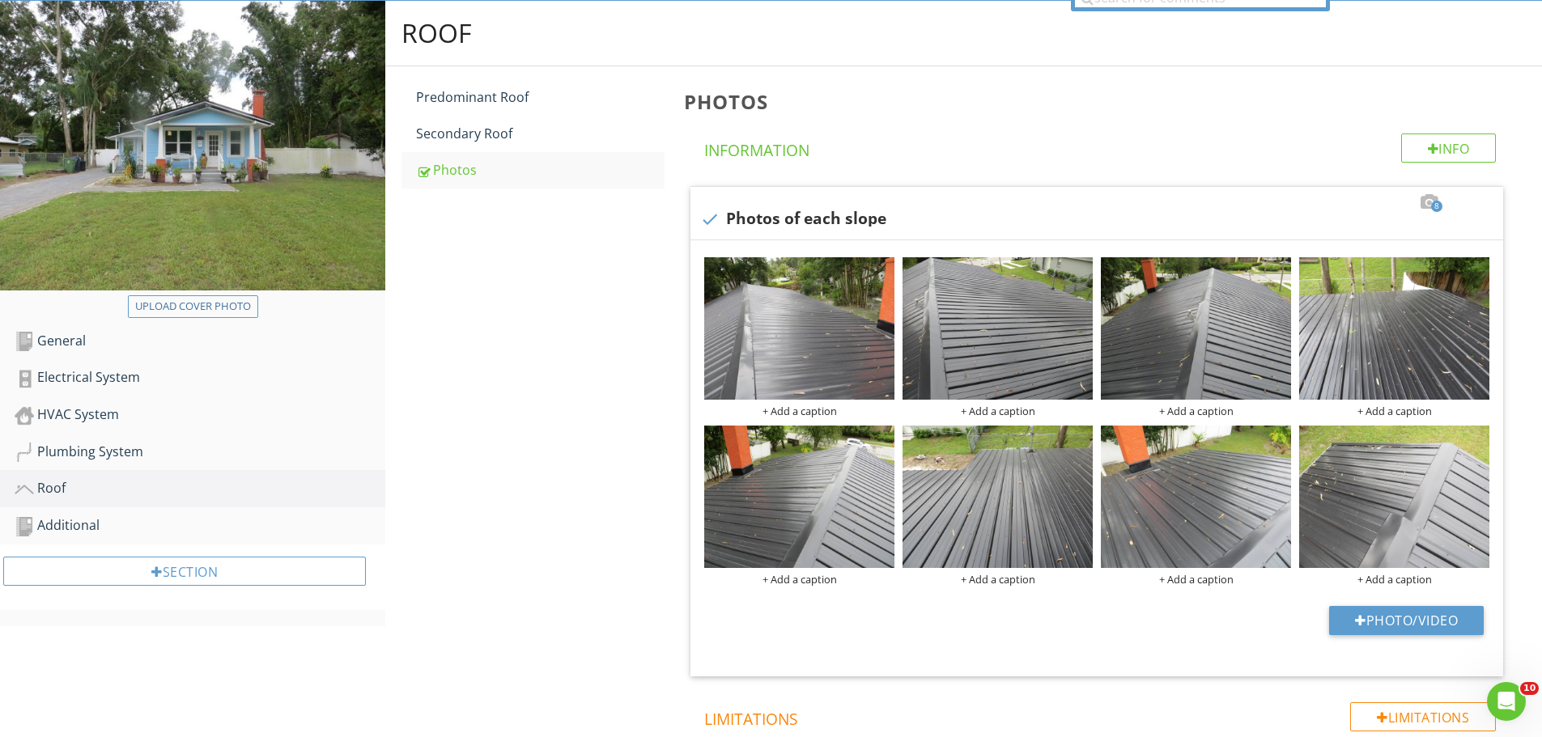
scroll to position [162, 0]
click at [108, 380] on div "Electrical System" at bounding box center [200, 377] width 371 height 21
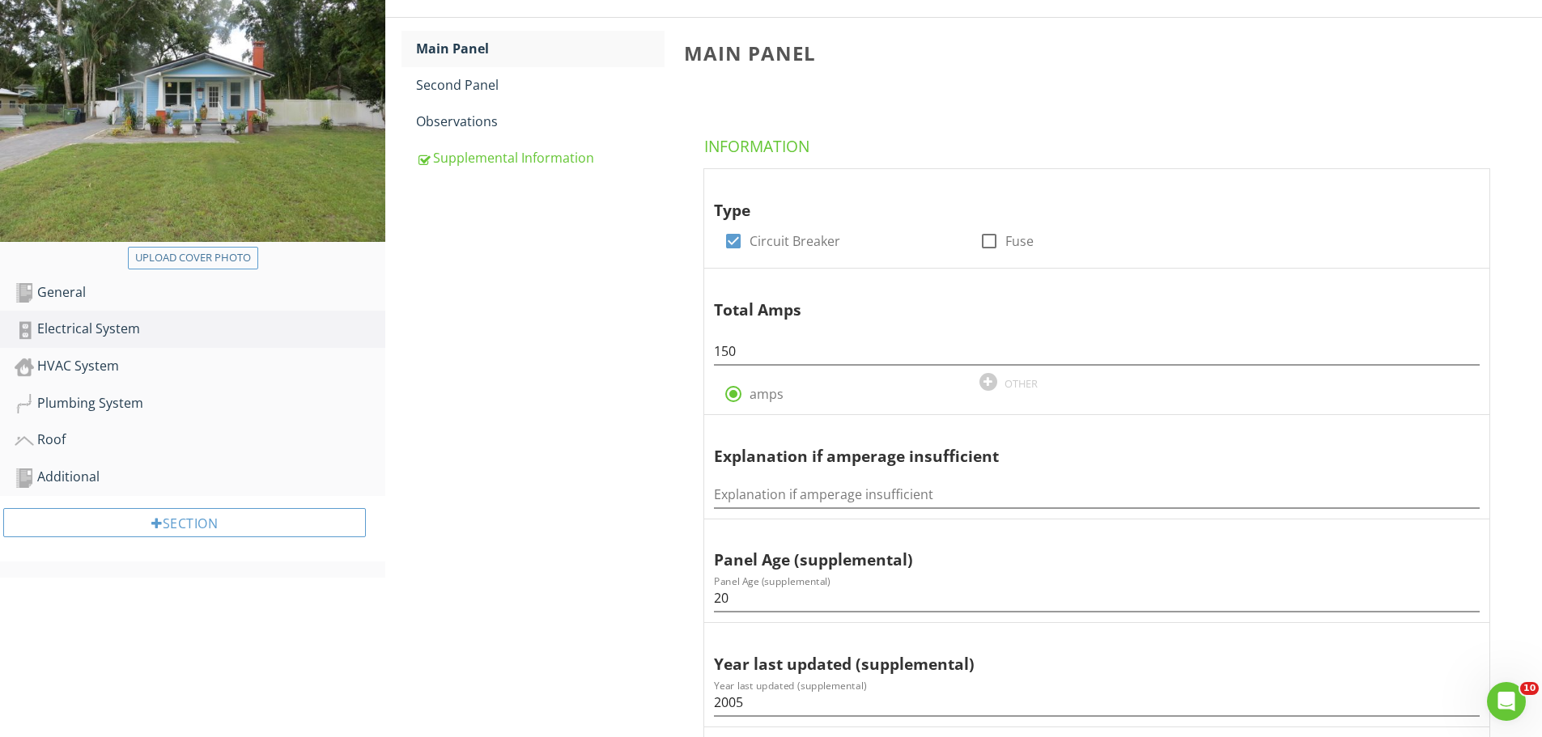
scroll to position [324, 0]
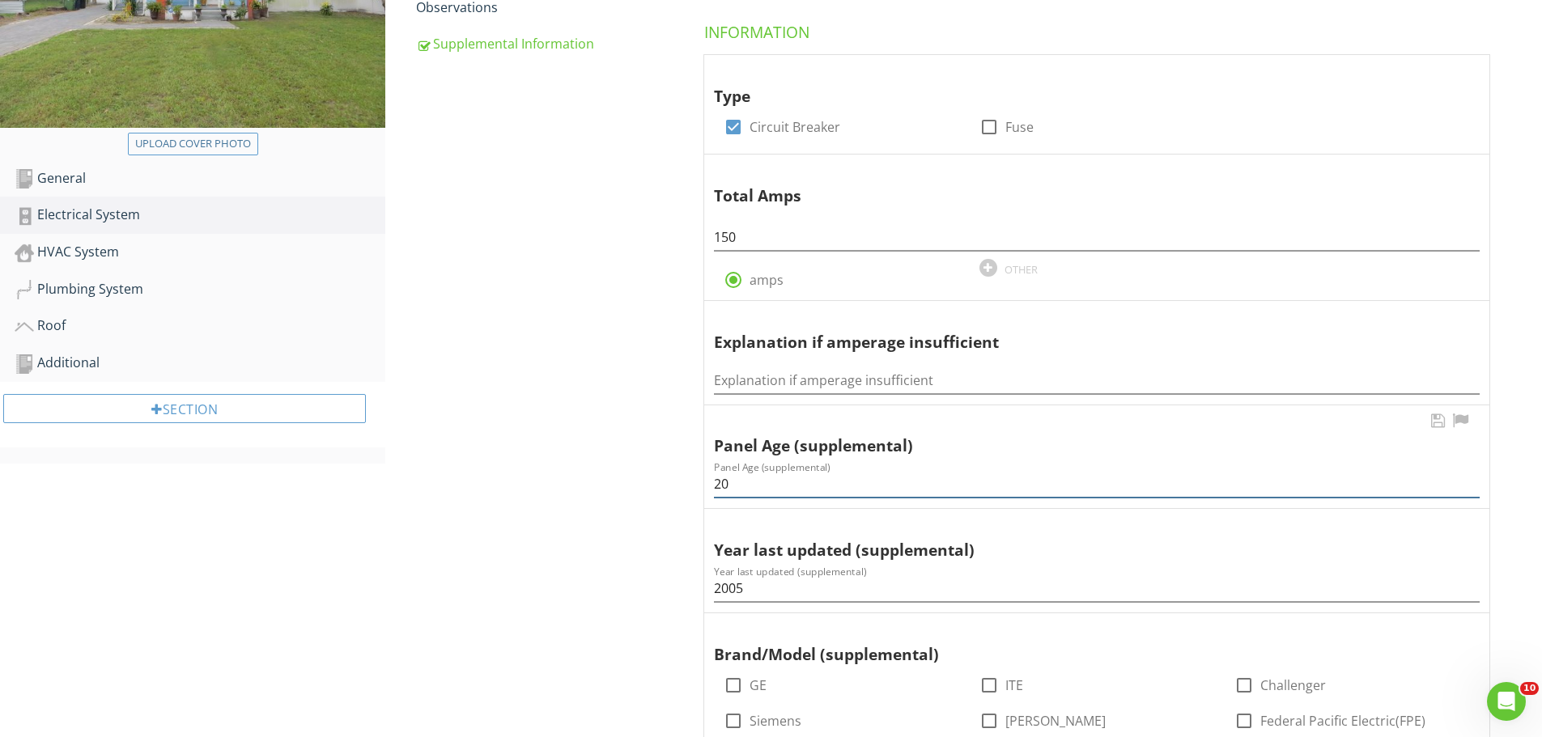
click at [753, 486] on input "20" at bounding box center [1097, 484] width 766 height 27
type input "20 Years"
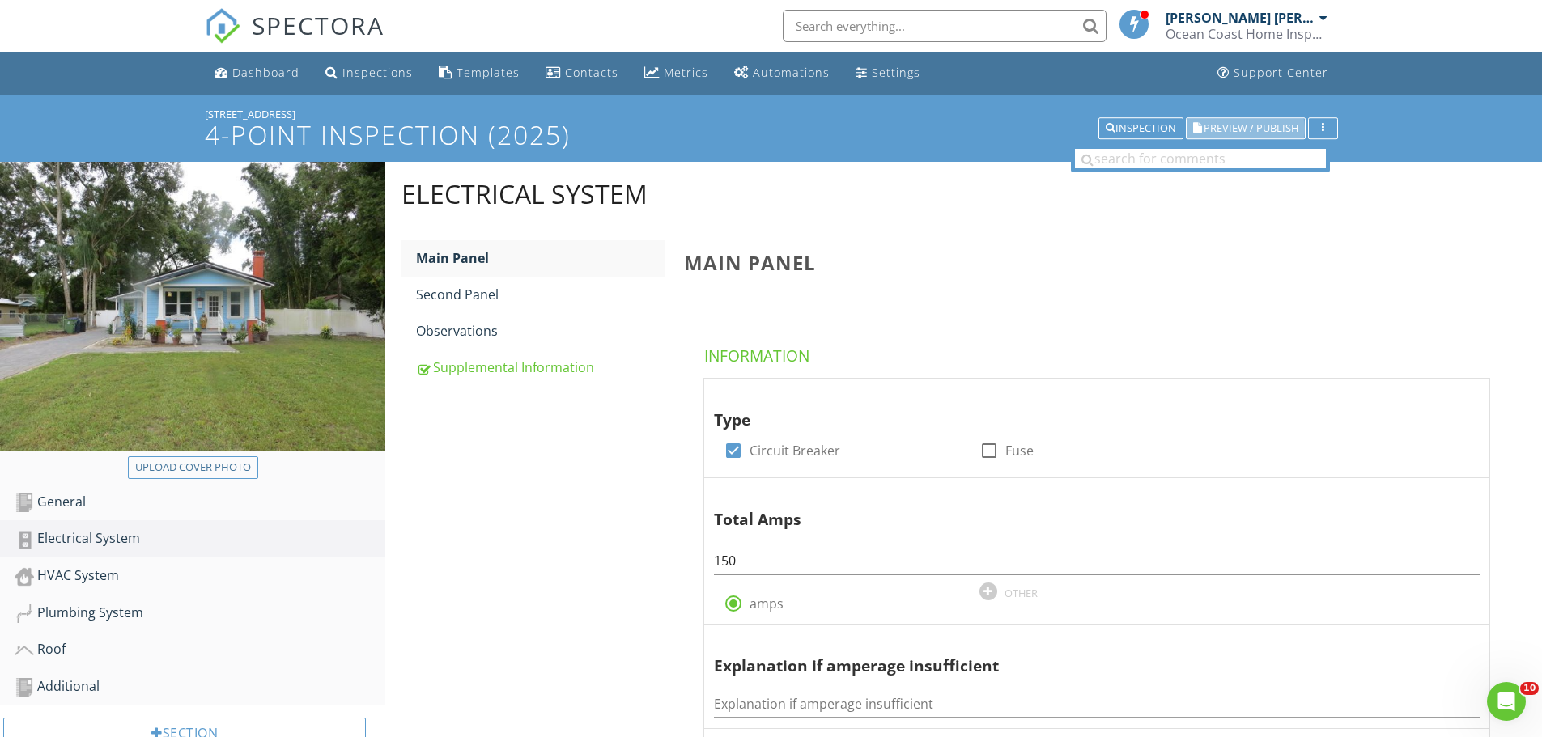
click at [1234, 125] on span "Preview / Publish" at bounding box center [1251, 128] width 95 height 11
click at [134, 538] on div "Electrical System" at bounding box center [200, 539] width 371 height 21
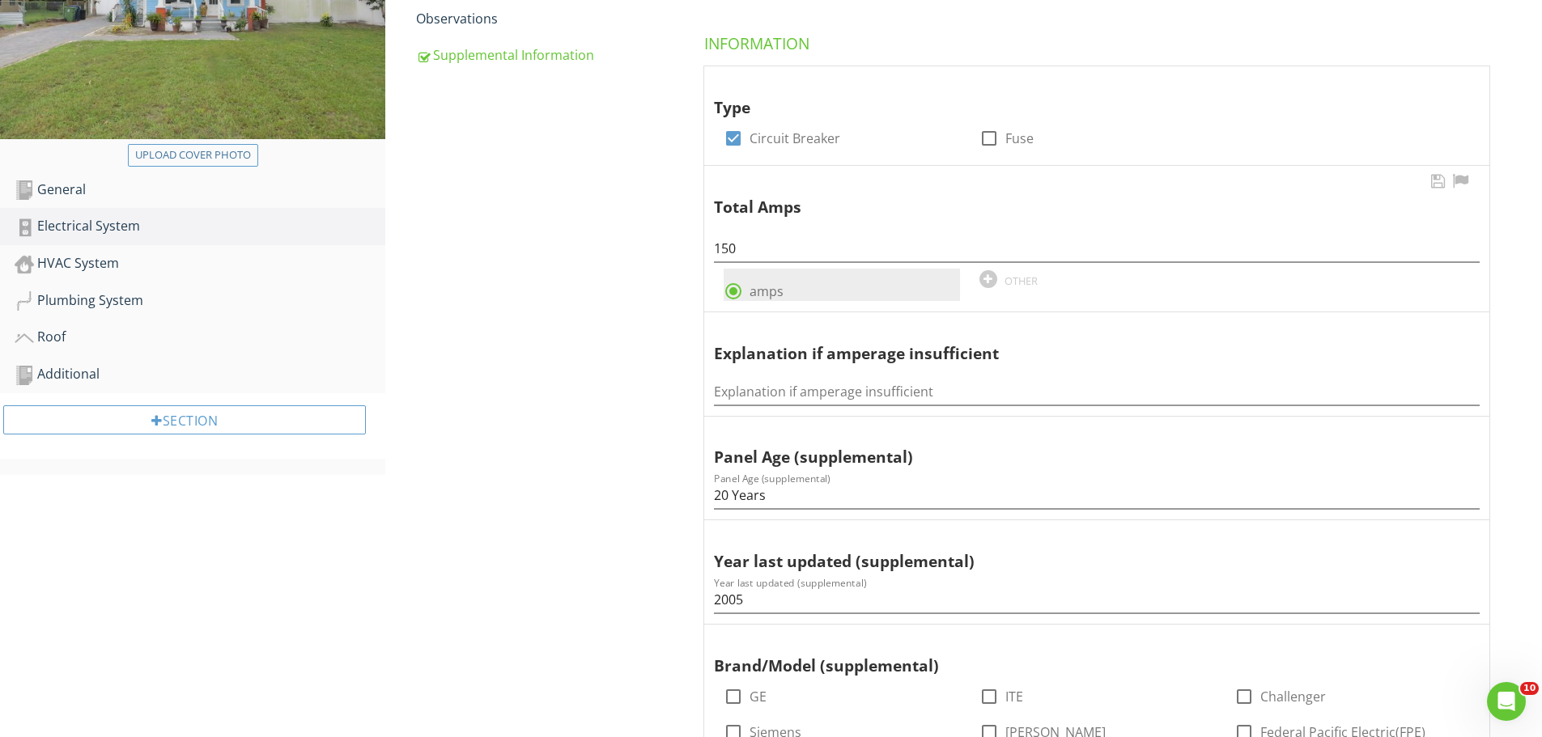
scroll to position [324, 0]
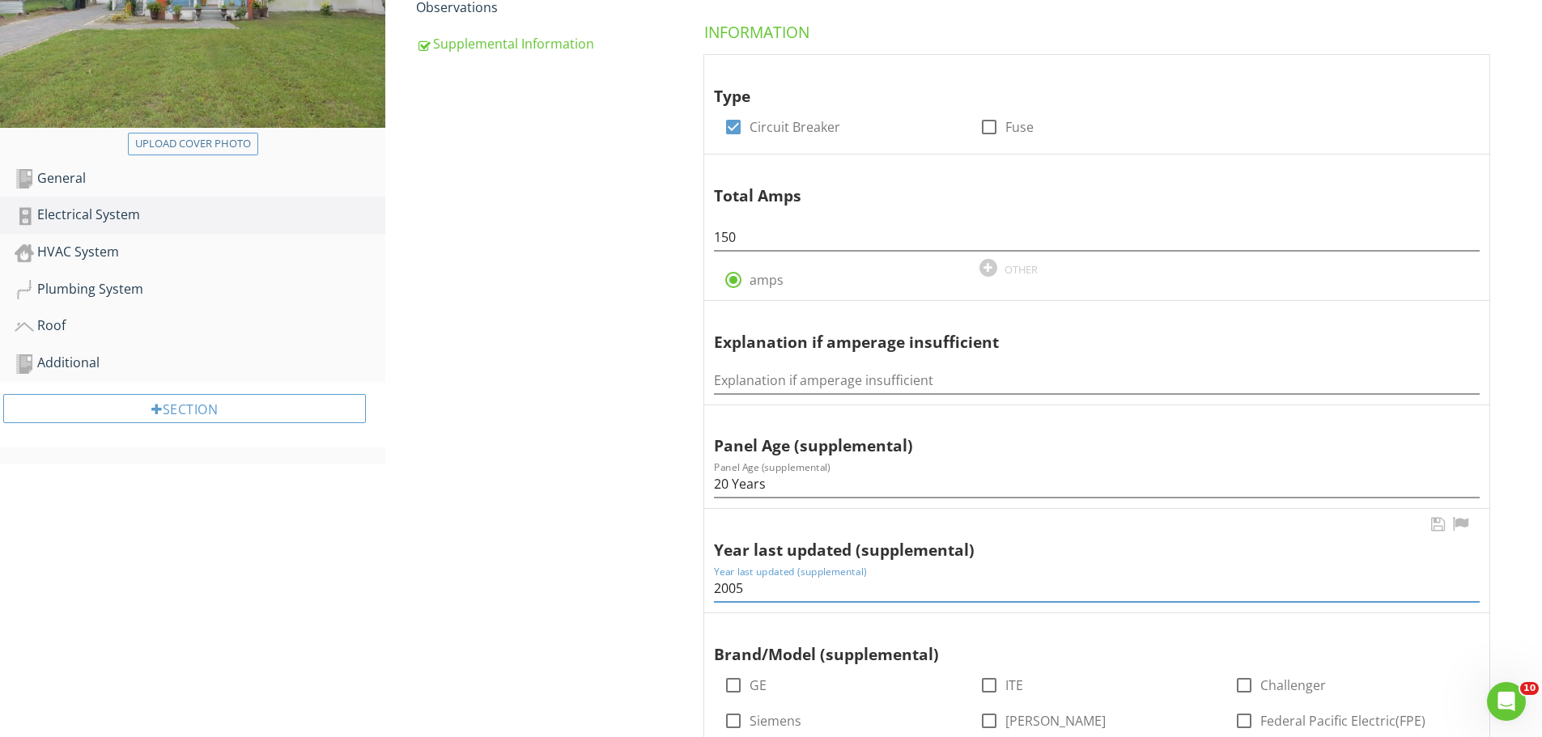
drag, startPoint x: 731, startPoint y: 585, endPoint x: 748, endPoint y: 588, distance: 17.3
click at [748, 588] on input "2005" at bounding box center [1097, 588] width 766 height 27
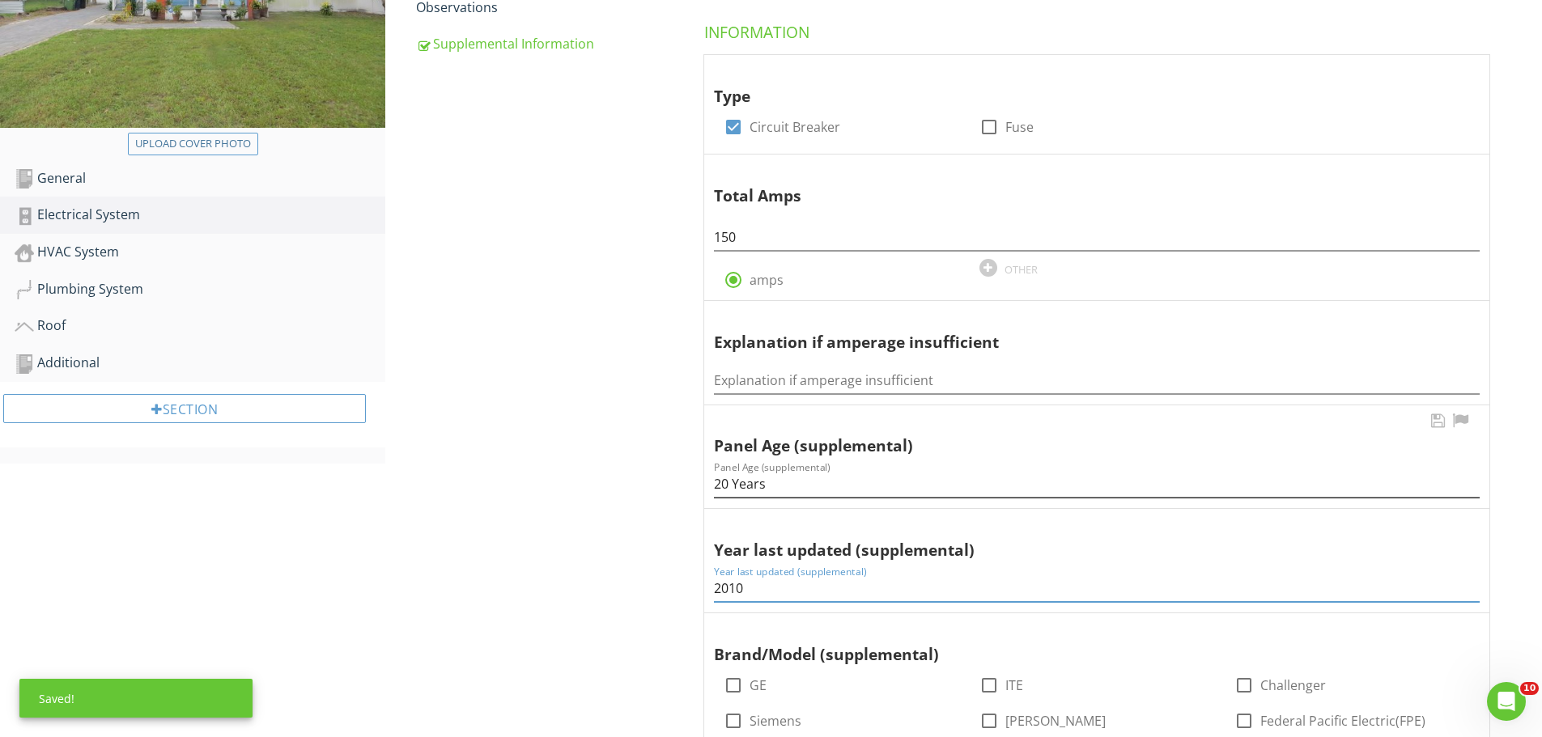
type input "2010"
drag, startPoint x: 728, startPoint y: 482, endPoint x: 707, endPoint y: 488, distance: 21.8
click at [710, 489] on div "Panel Age (supplemental) Panel Age (supplemental) 20 Years" at bounding box center [1096, 457] width 785 height 104
type input "15 Years"
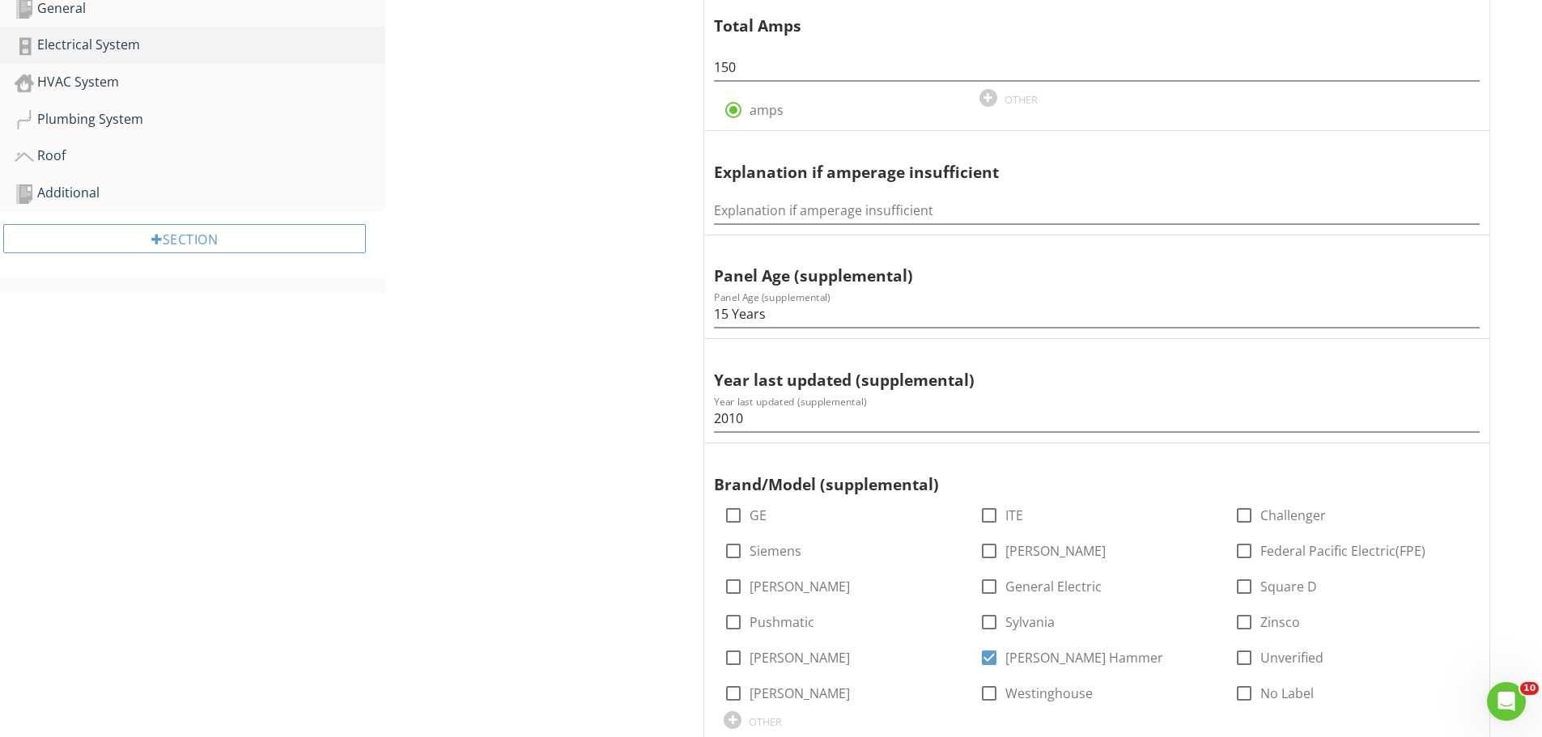
scroll to position [0, 0]
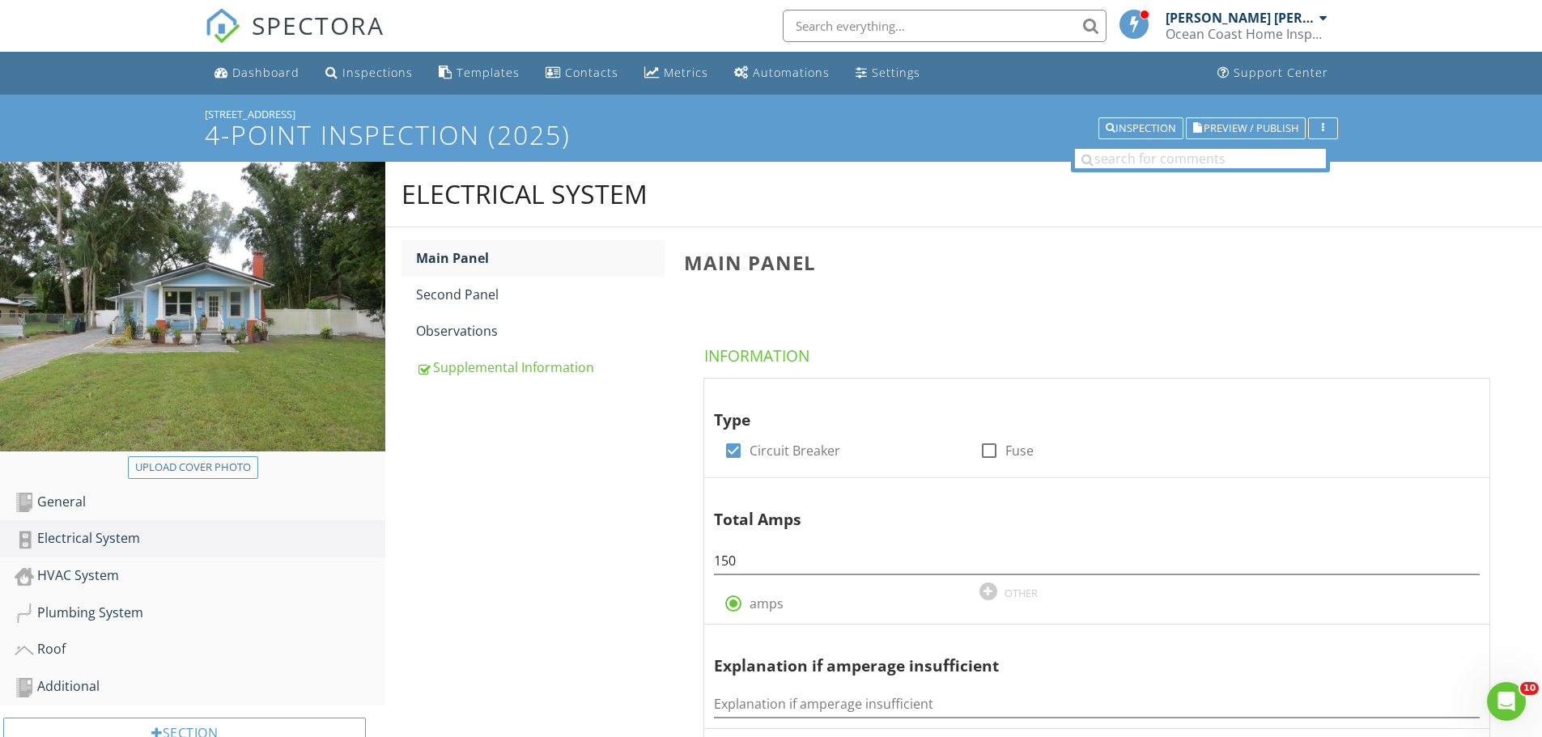
drag, startPoint x: 206, startPoint y: 111, endPoint x: 296, endPoint y: 108, distance: 89.9
click at [296, 108] on div "1001 E 32nd Ave" at bounding box center [771, 114] width 1133 height 13
copy div "1001 E 32nd Ave"
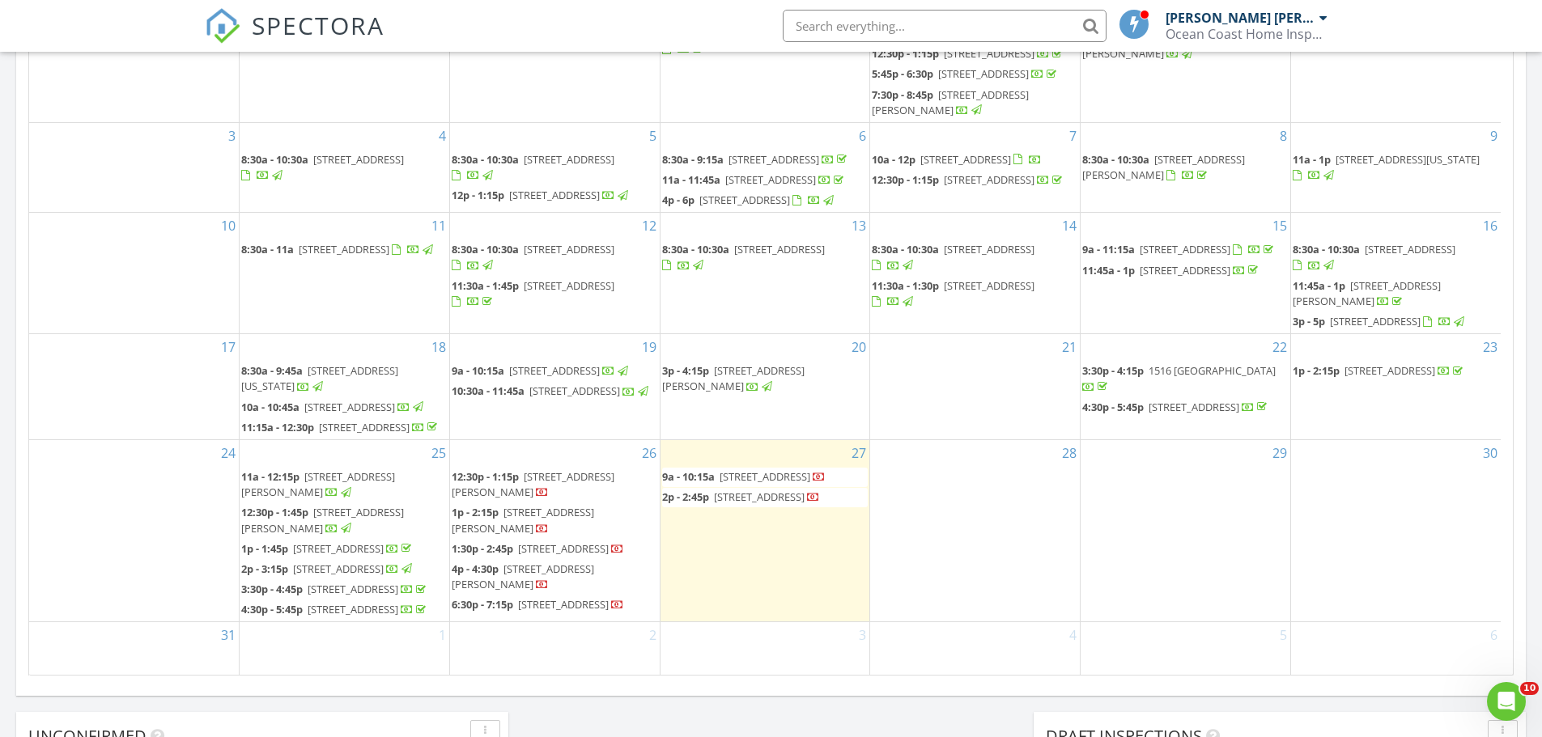
scroll to position [282, 0]
click at [730, 469] on span "4029 Pinewood Ln, Weston 33331" at bounding box center [765, 476] width 91 height 15
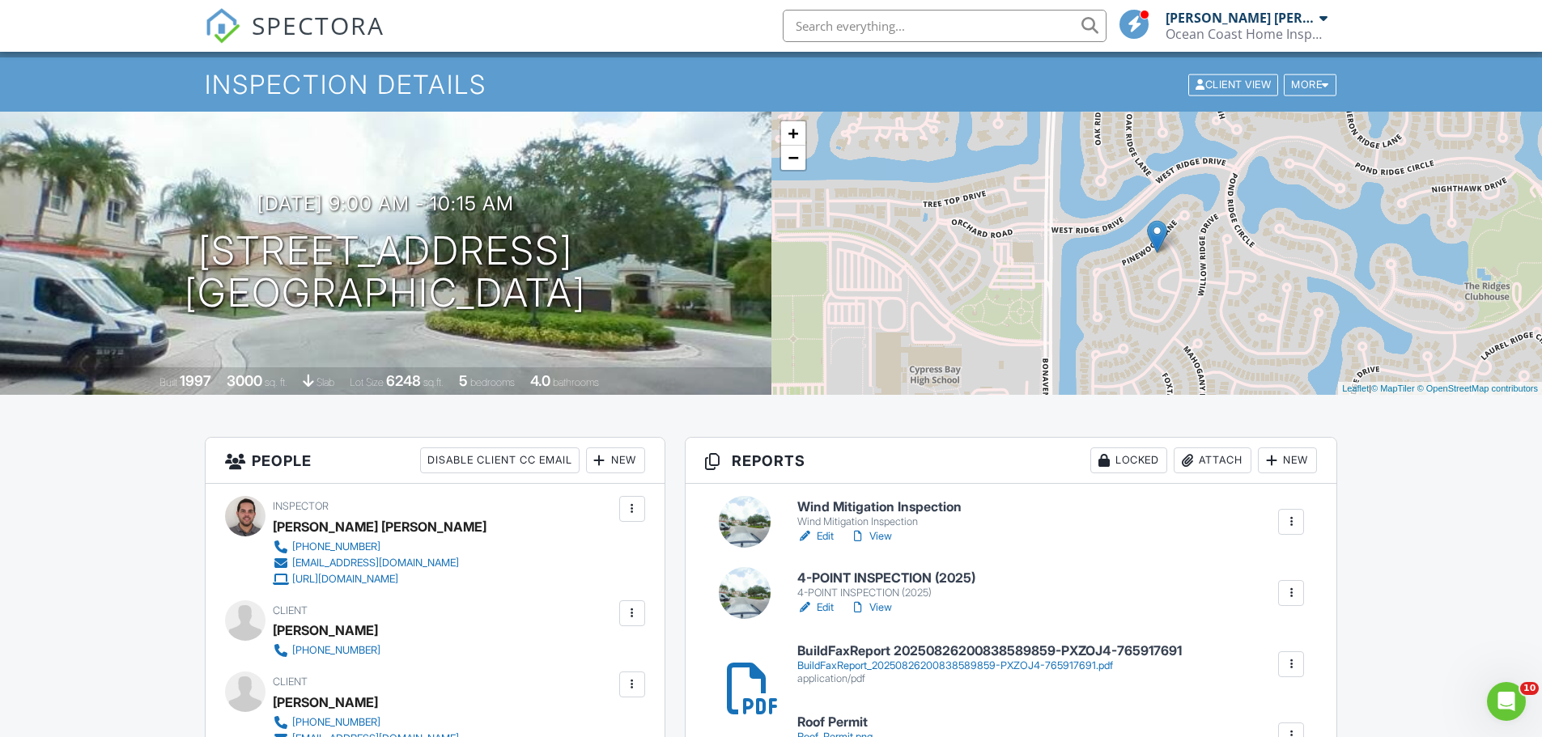
scroll to position [162, 0]
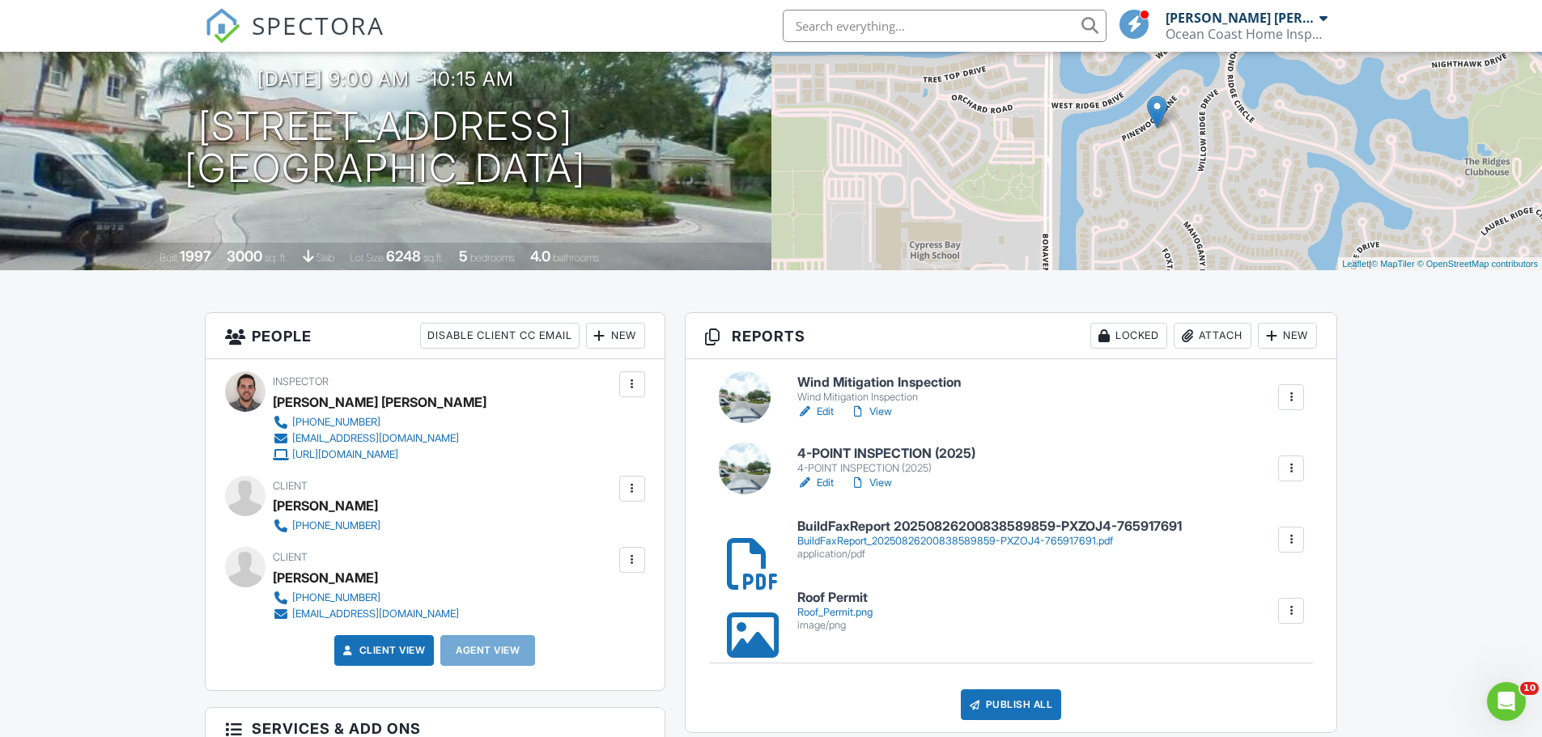
click at [862, 383] on h6 "Wind Mitigation Inspection" at bounding box center [879, 383] width 164 height 15
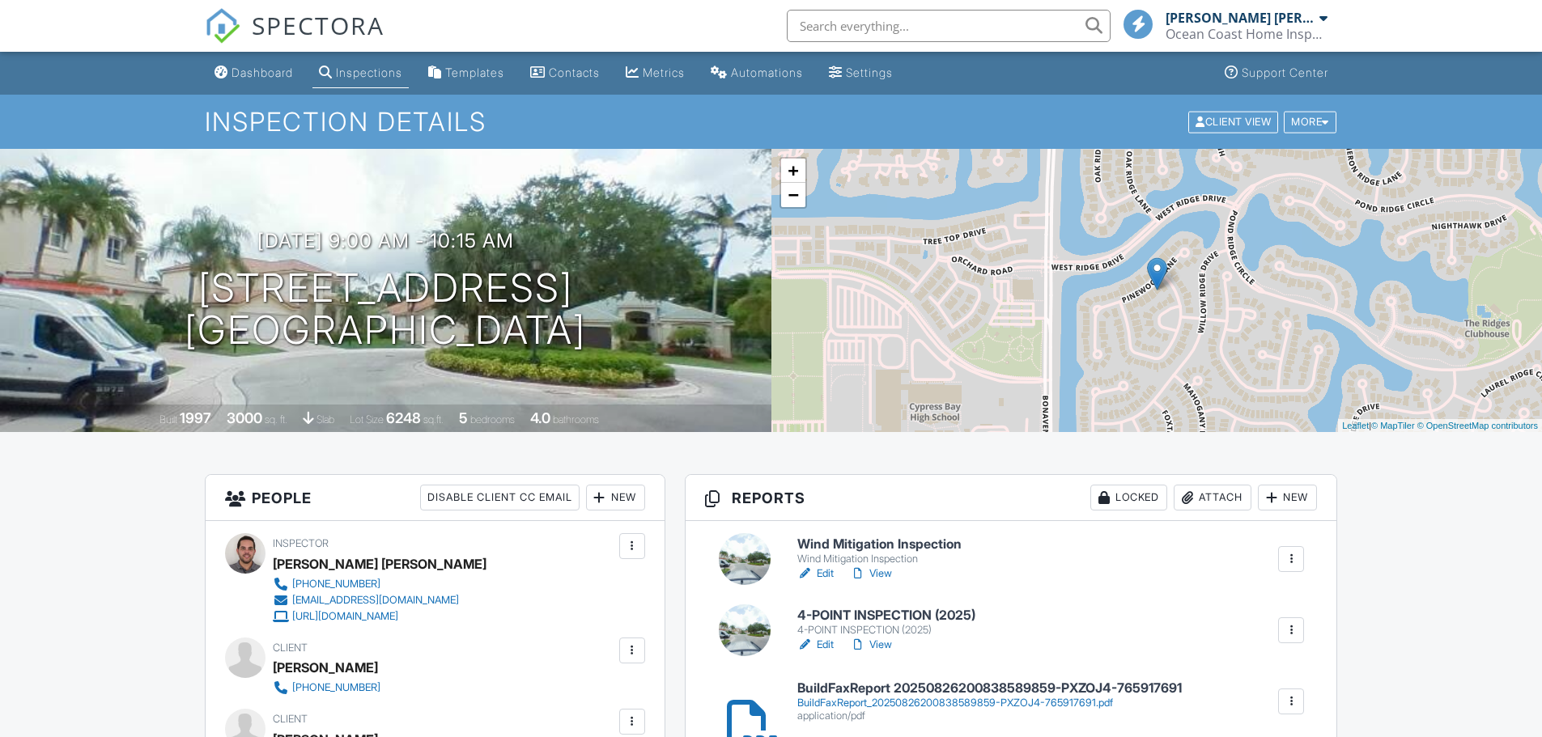
scroll to position [162, 0]
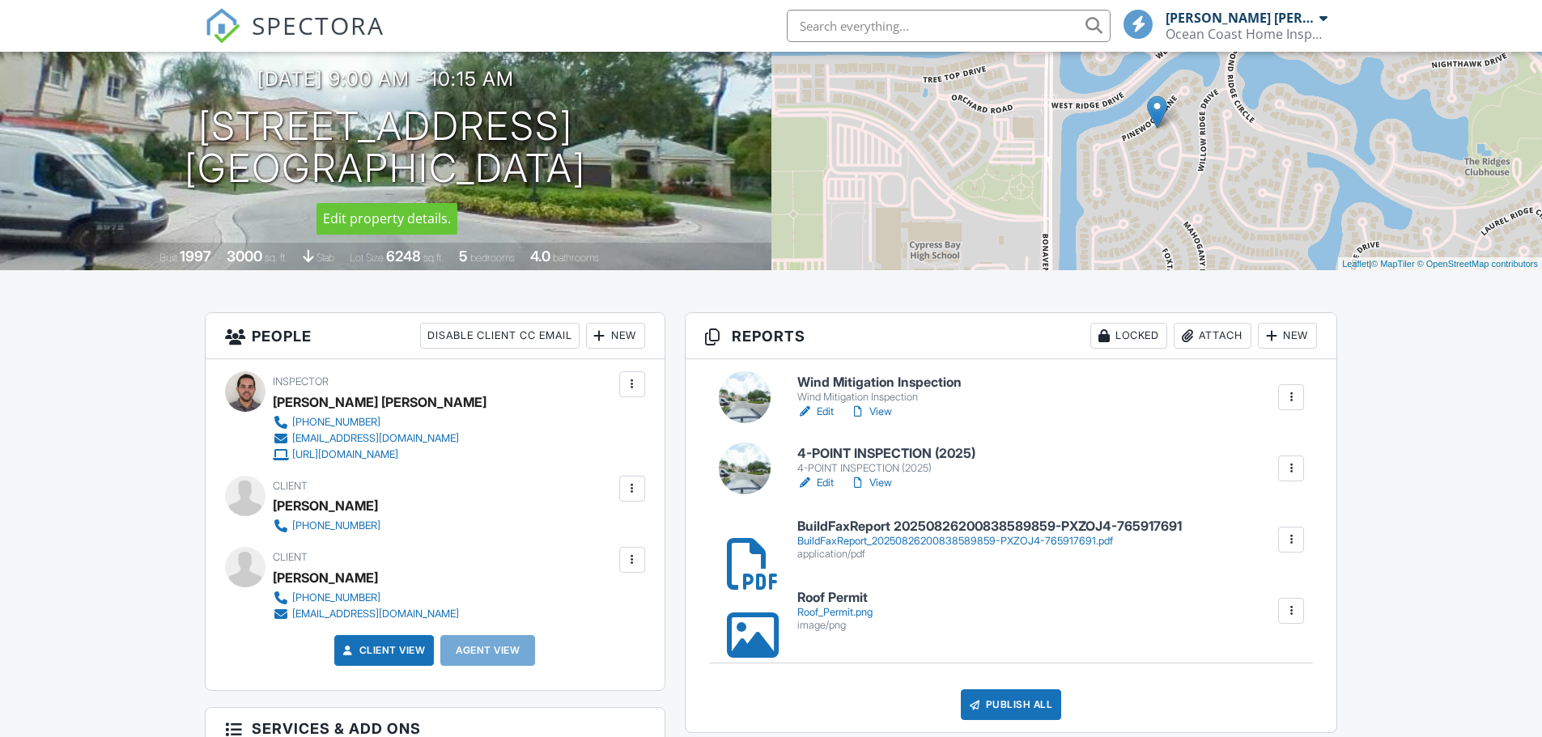
click at [387, 140] on h1 "4029 Pinewood Ln Weston, FL 33331" at bounding box center [385, 148] width 401 height 86
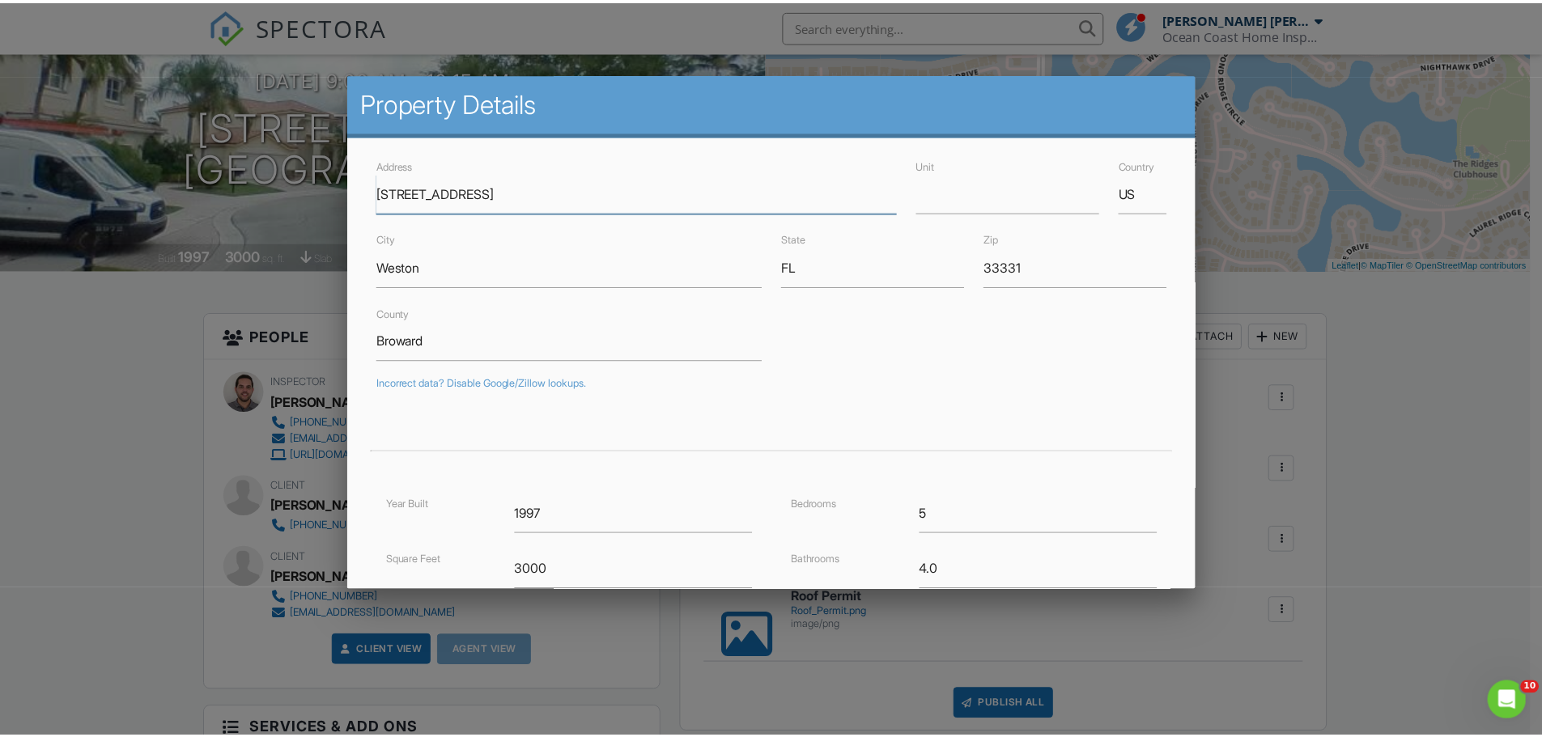
scroll to position [0, 0]
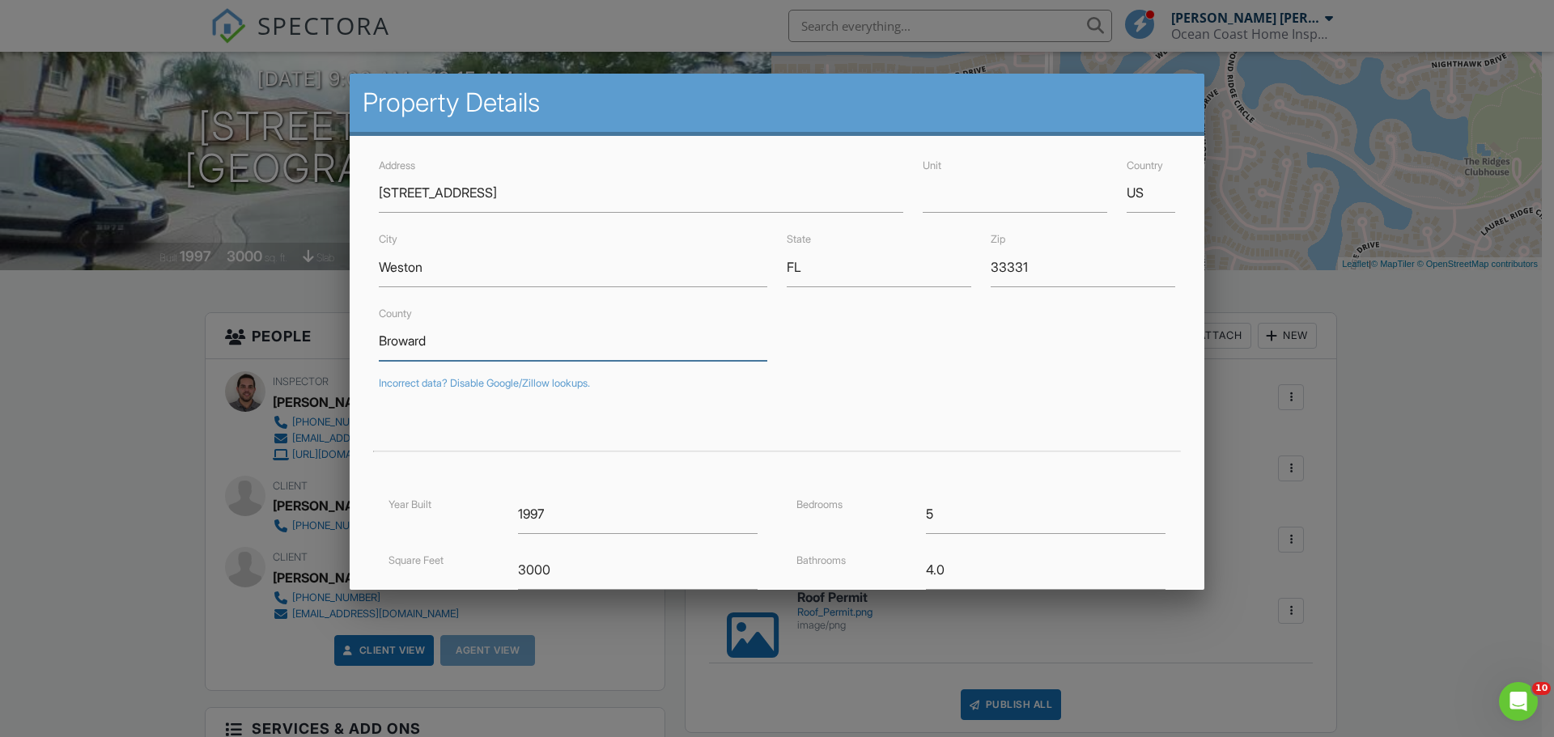
drag, startPoint x: 380, startPoint y: 336, endPoint x: 461, endPoint y: 345, distance: 80.6
click at [461, 345] on input "Broward" at bounding box center [573, 341] width 388 height 40
click at [100, 140] on div at bounding box center [777, 380] width 1554 height 922
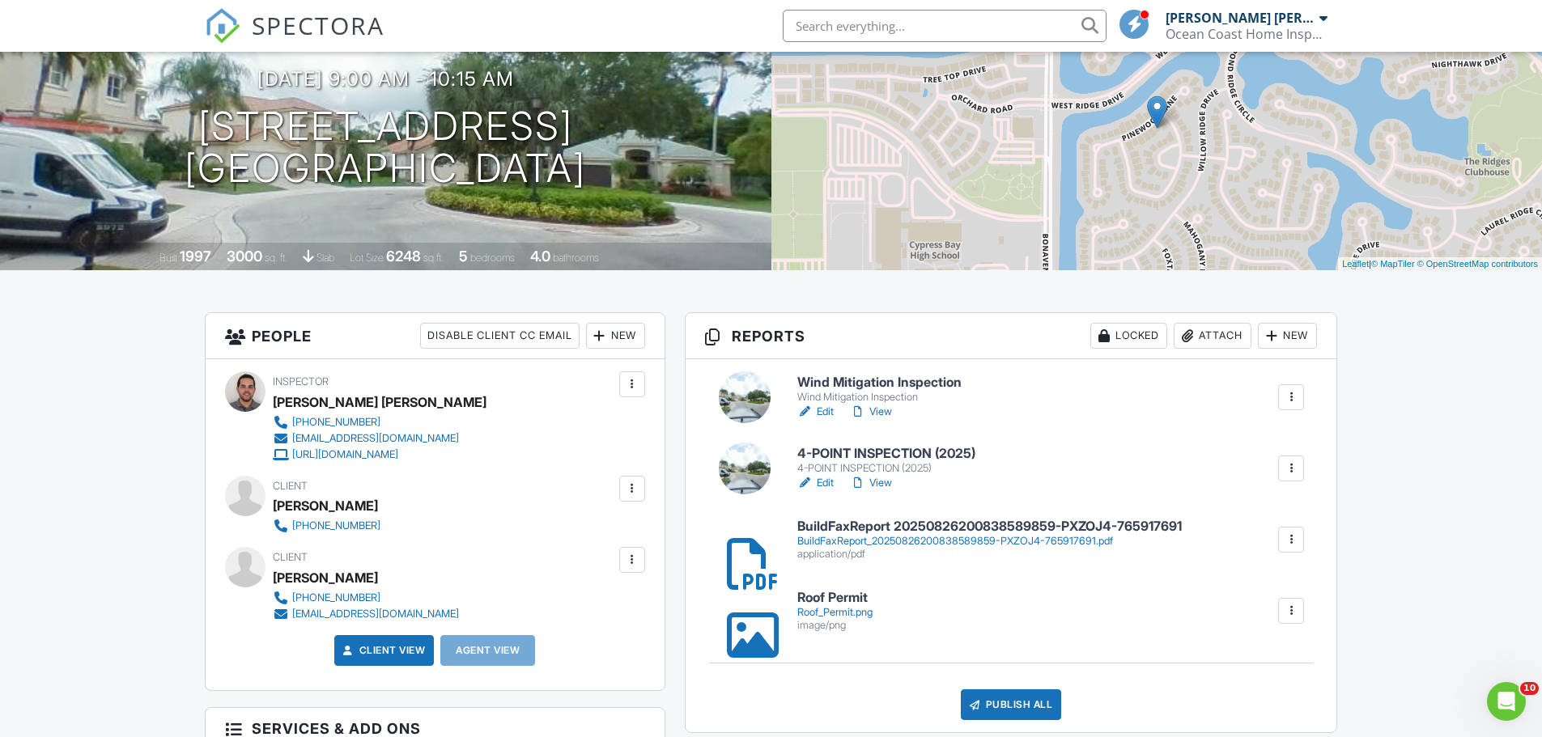
click at [847, 384] on h6 "Wind Mitigation Inspection" at bounding box center [879, 383] width 164 height 15
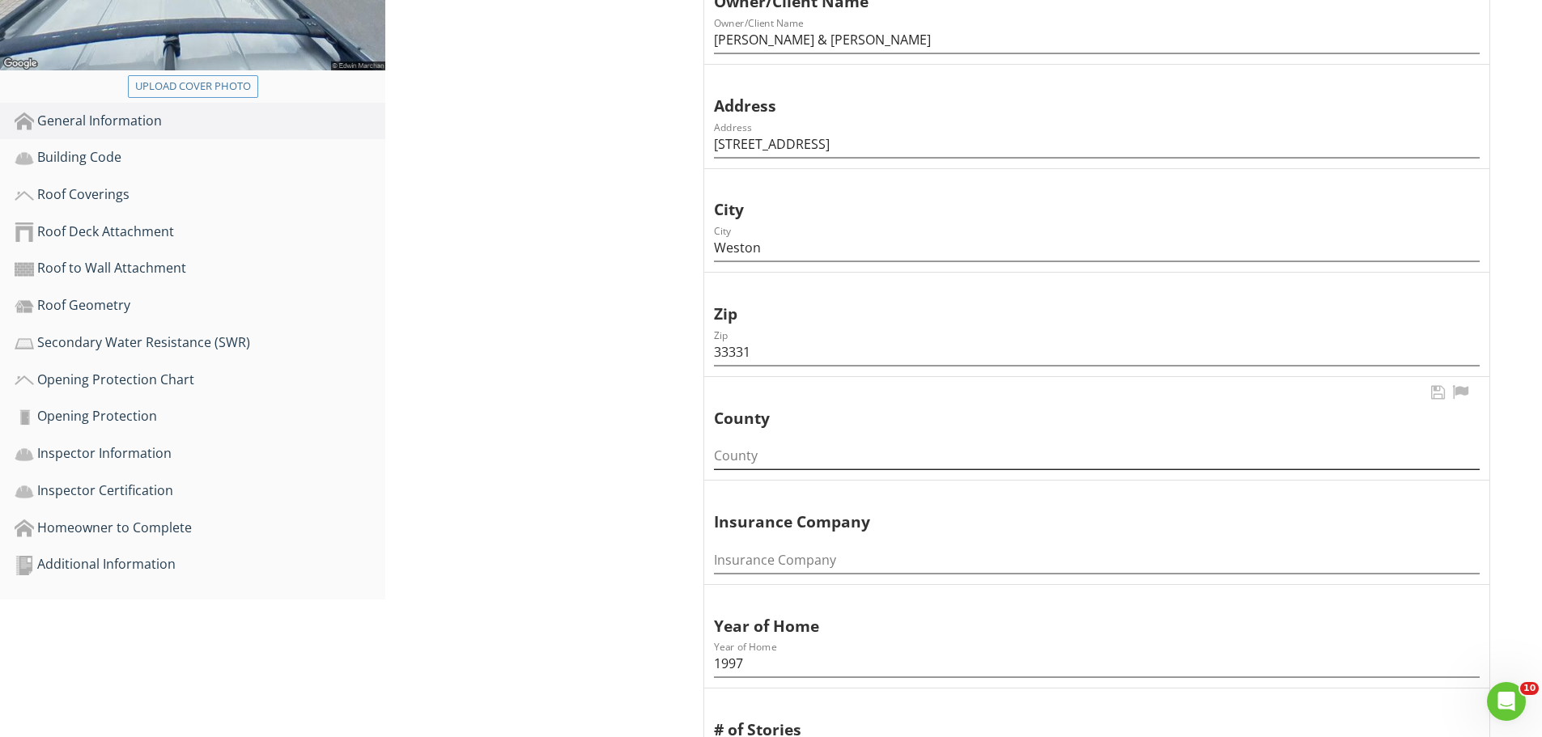
scroll to position [486, 0]
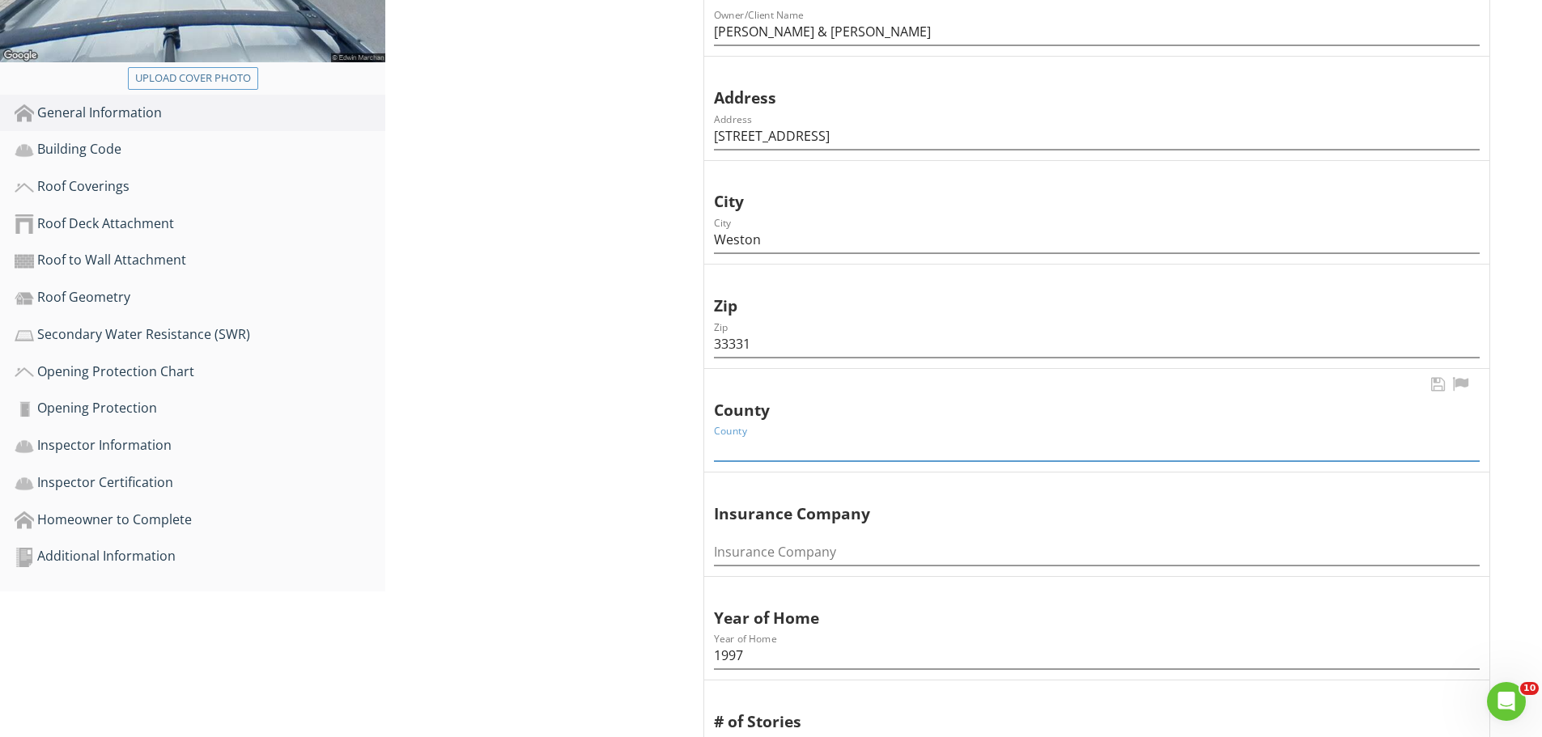
paste input "Broward"
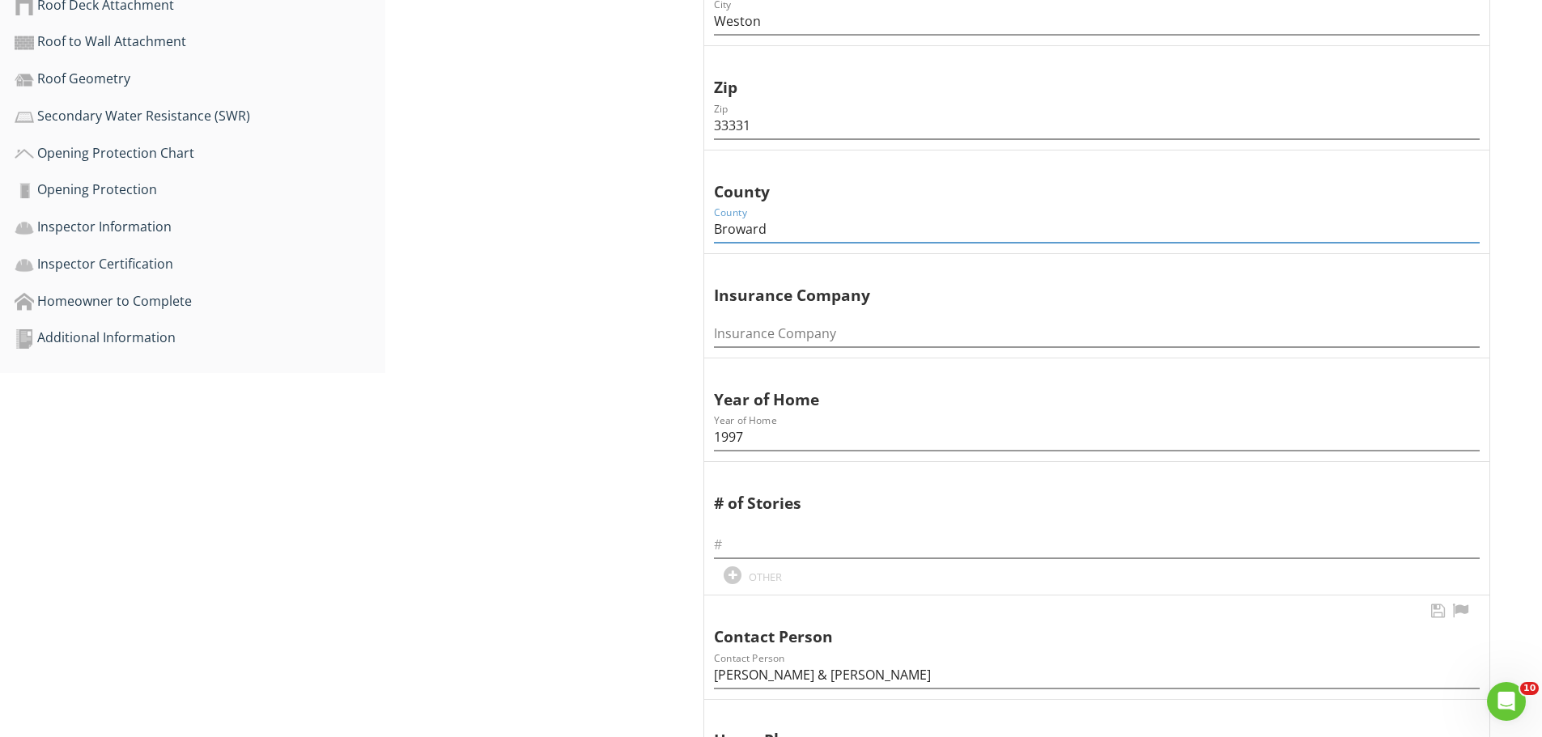
scroll to position [728, 0]
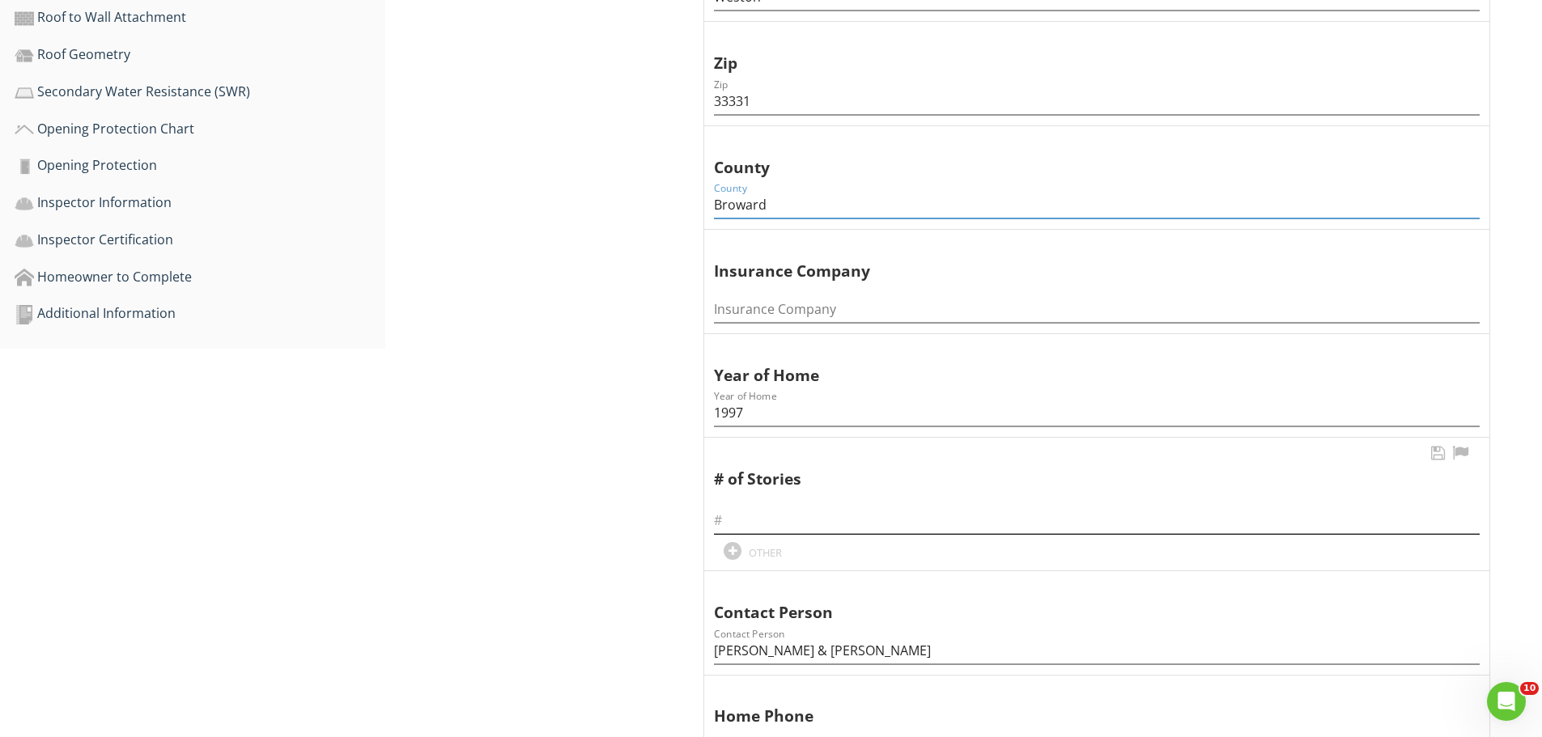
type input "Broward"
click at [741, 528] on input "text" at bounding box center [1097, 520] width 766 height 27
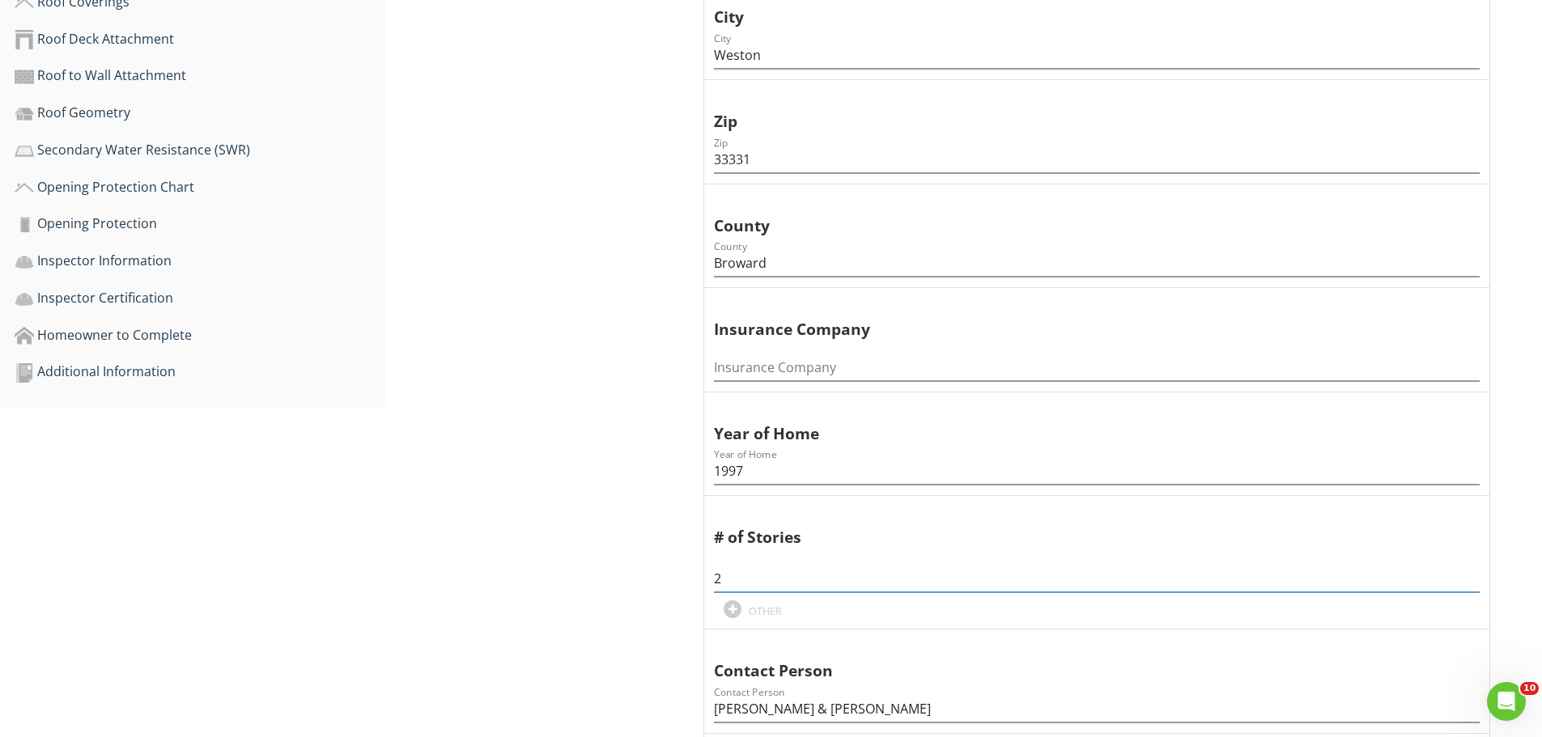
scroll to position [809, 0]
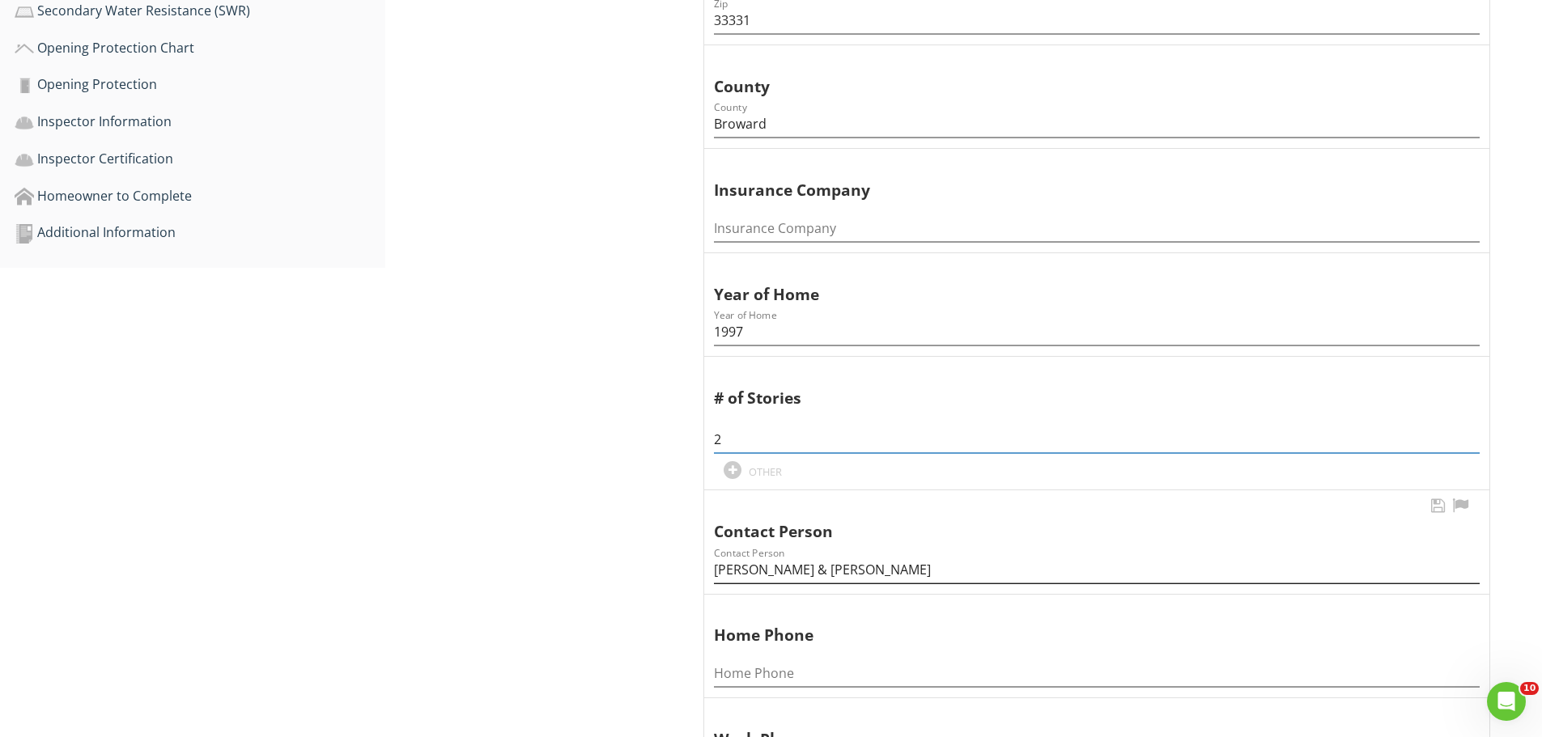
type input "2"
drag, startPoint x: 803, startPoint y: 567, endPoint x: 969, endPoint y: 590, distance: 167.5
click at [969, 590] on div "Contact Person Contact Person Minfeng Jiang & Jindie Lin" at bounding box center [1096, 542] width 785 height 104
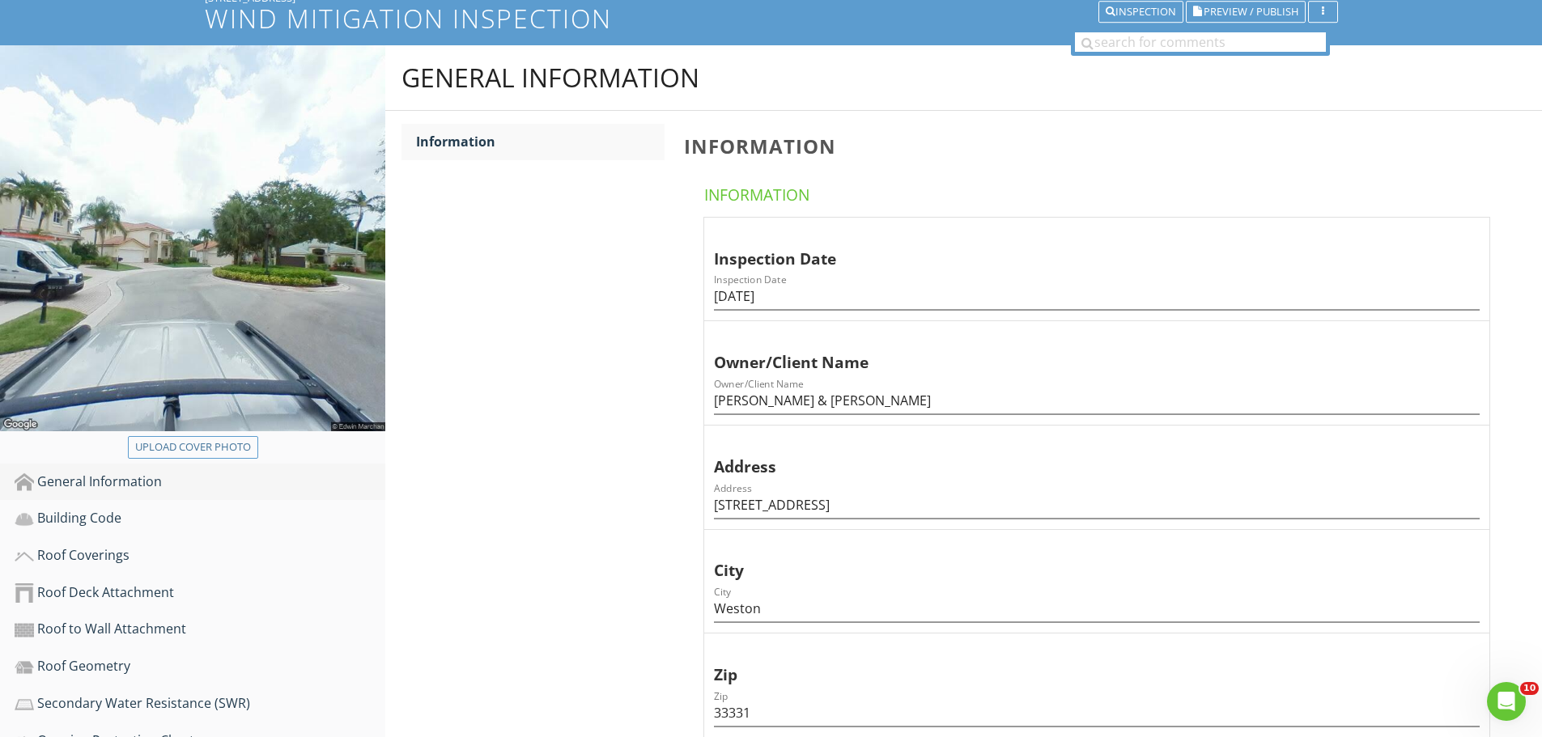
scroll to position [81, 0]
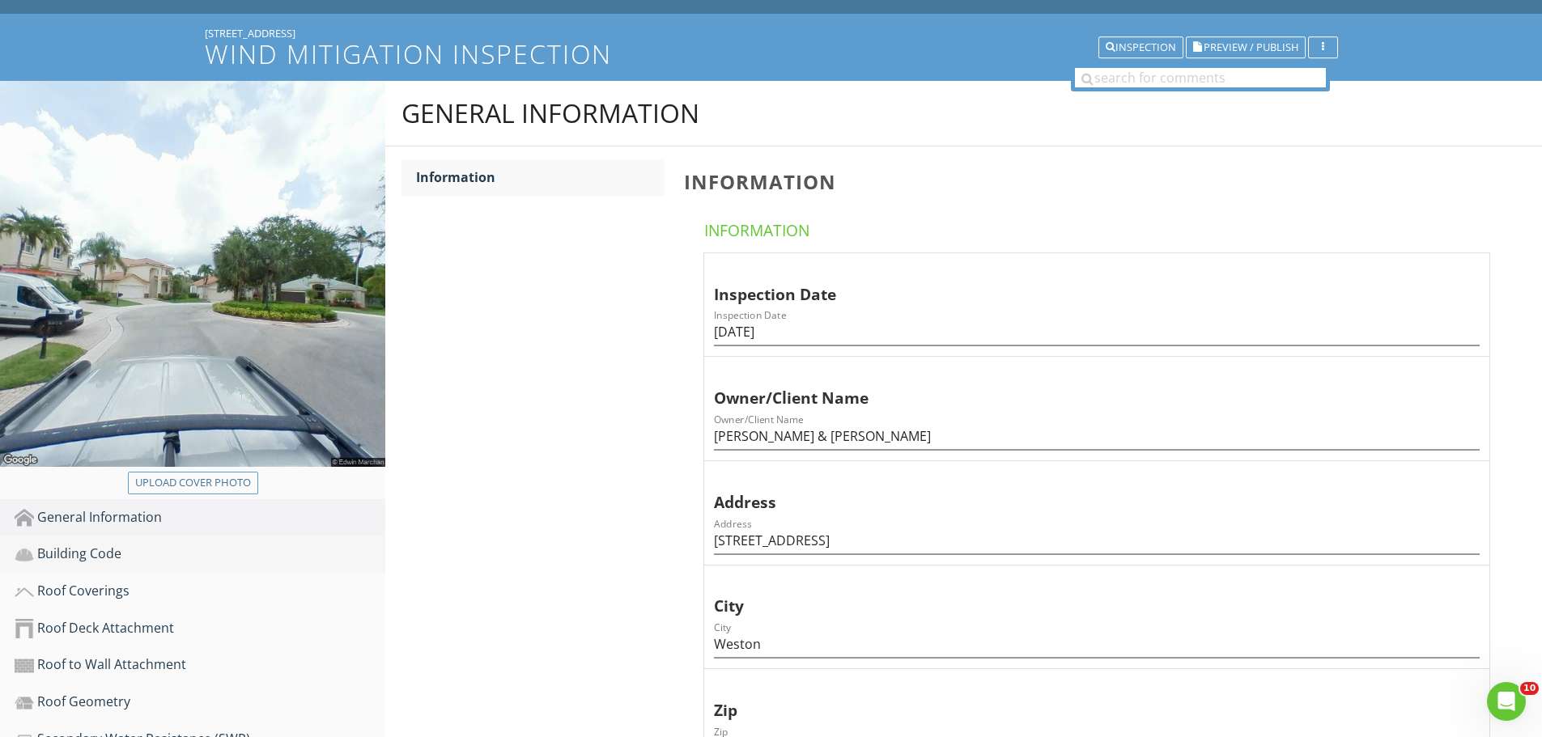
type input "Minfeng Jiang"
click at [104, 553] on div "Building Code" at bounding box center [200, 554] width 371 height 21
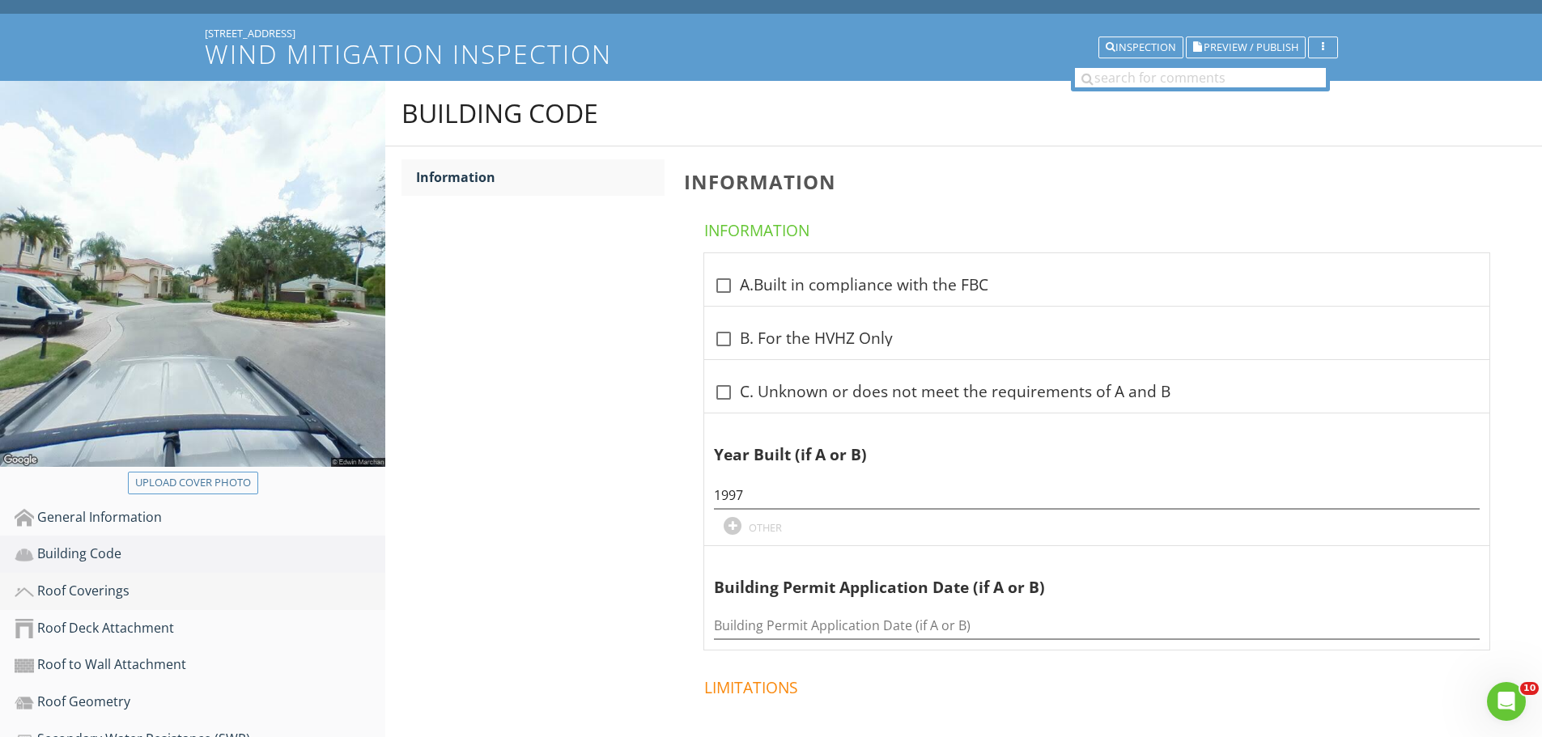
click at [123, 593] on div "Roof Coverings" at bounding box center [200, 591] width 371 height 21
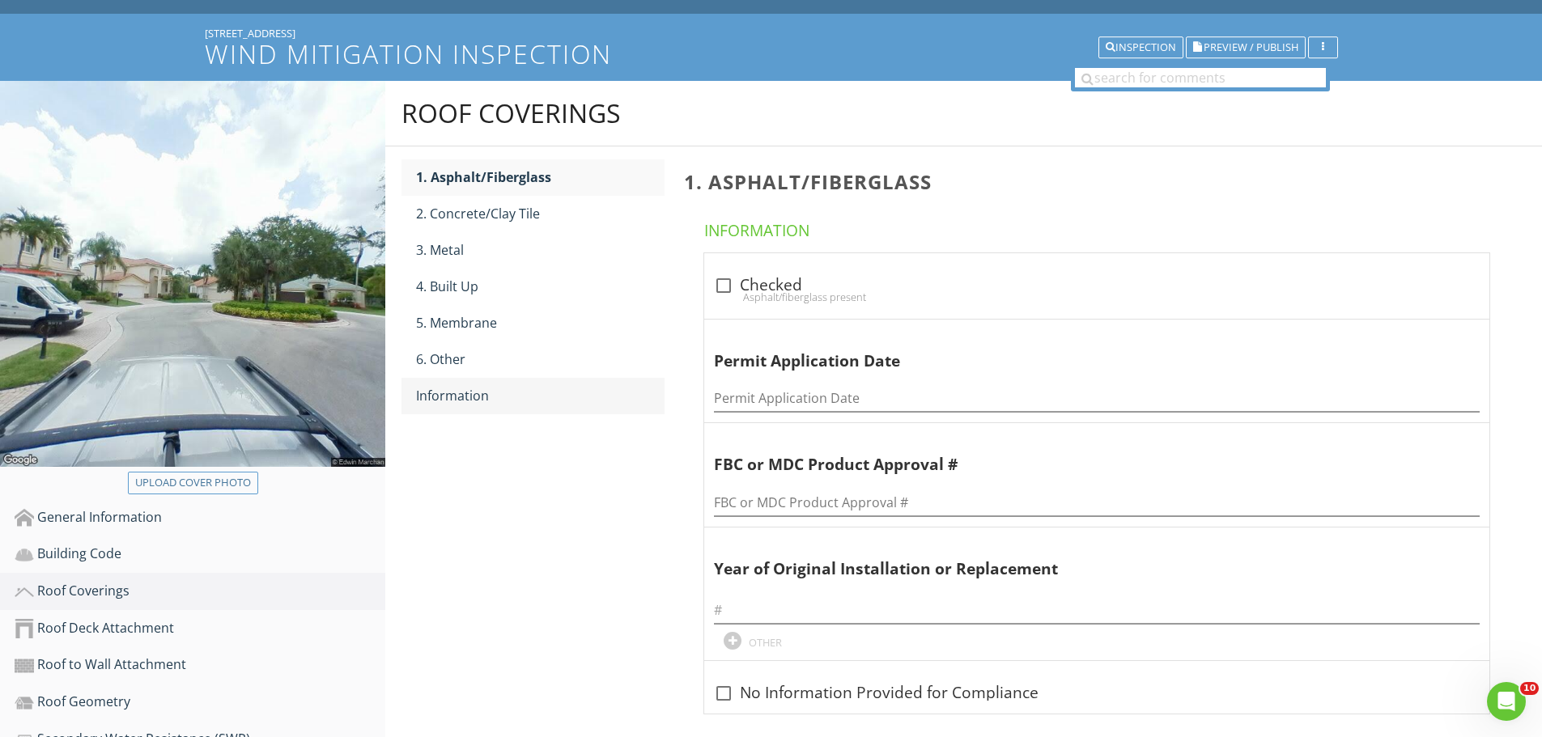
click at [465, 401] on div "Information" at bounding box center [540, 395] width 248 height 19
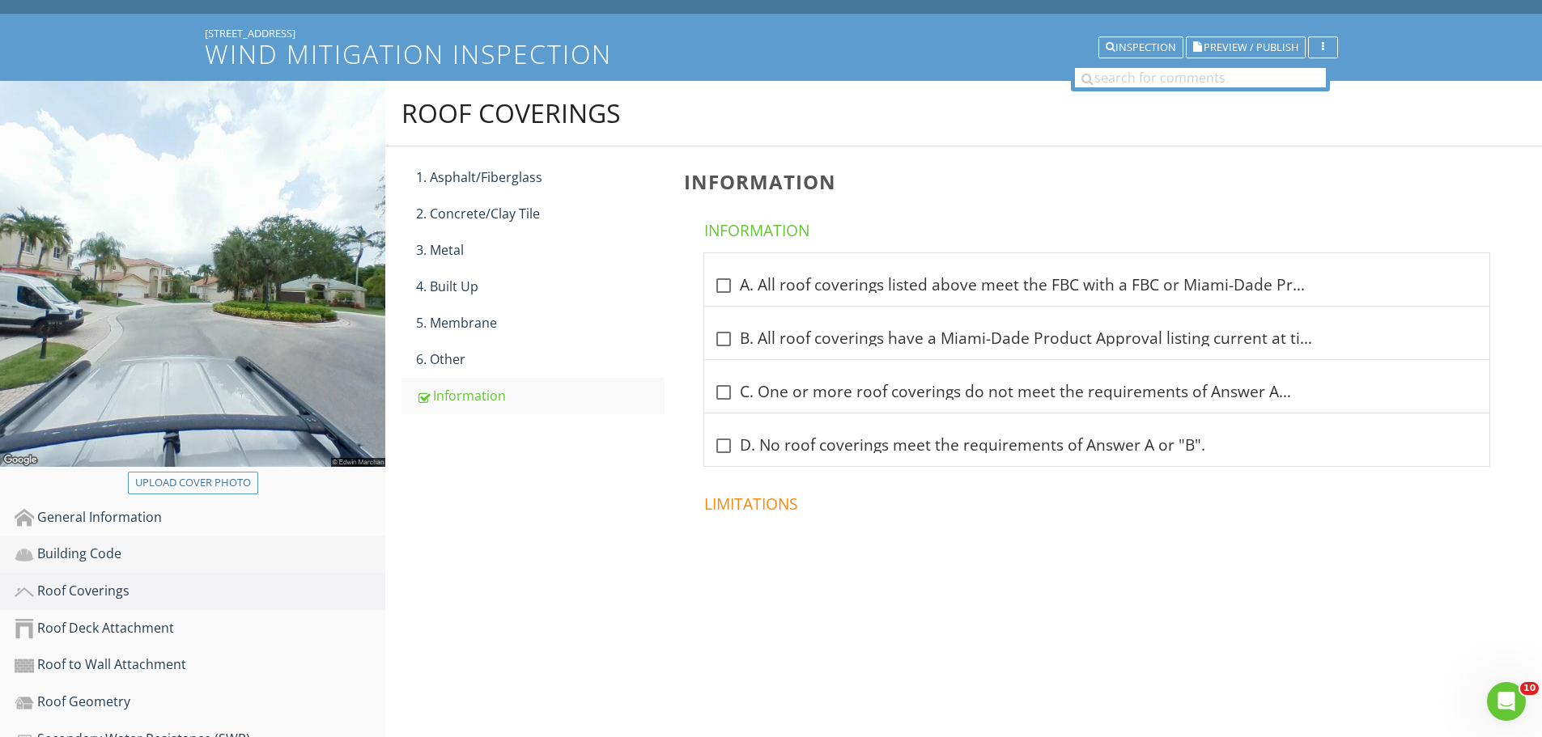
click at [84, 550] on div "Building Code" at bounding box center [200, 554] width 371 height 21
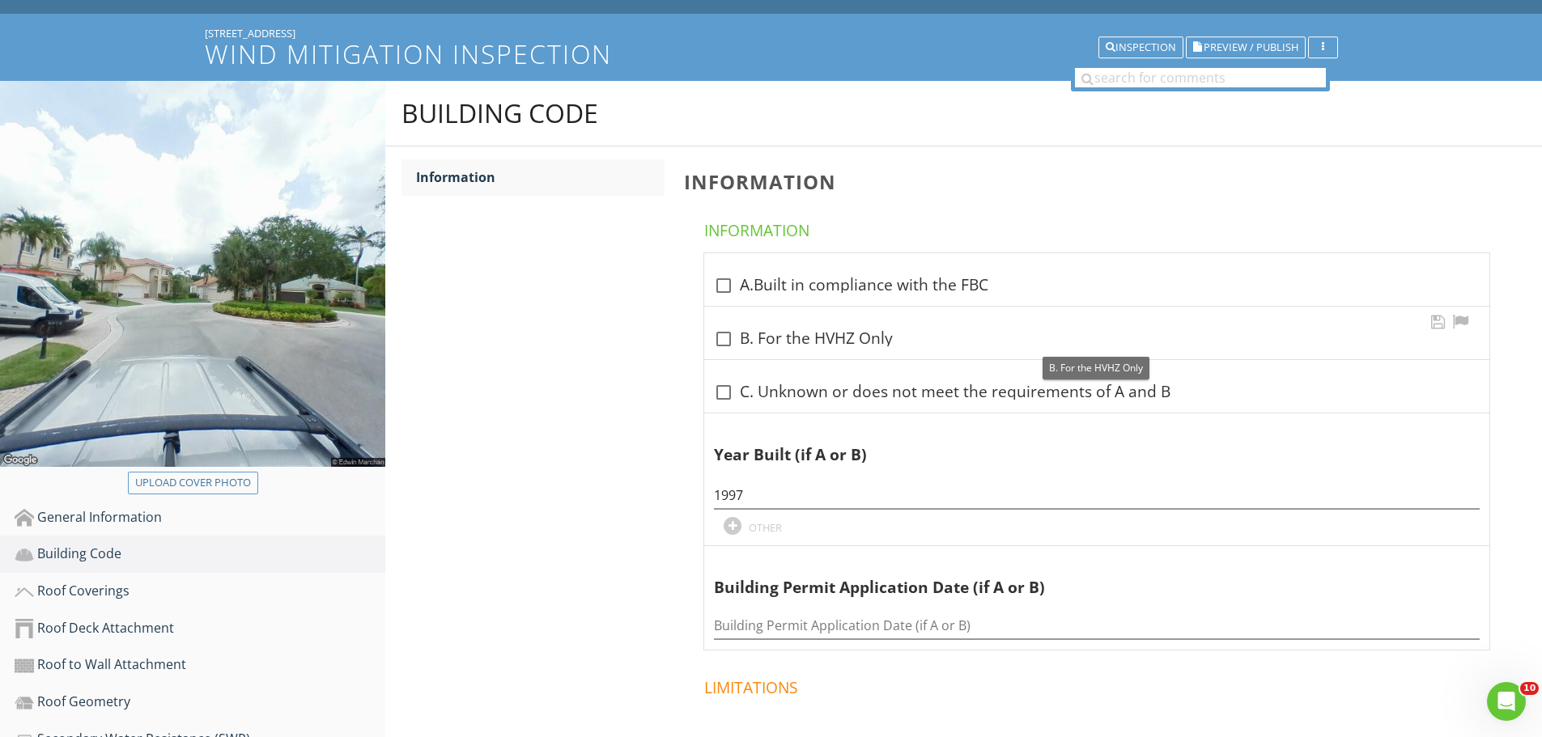
click at [728, 339] on div at bounding box center [724, 339] width 28 height 28
checkbox input "true"
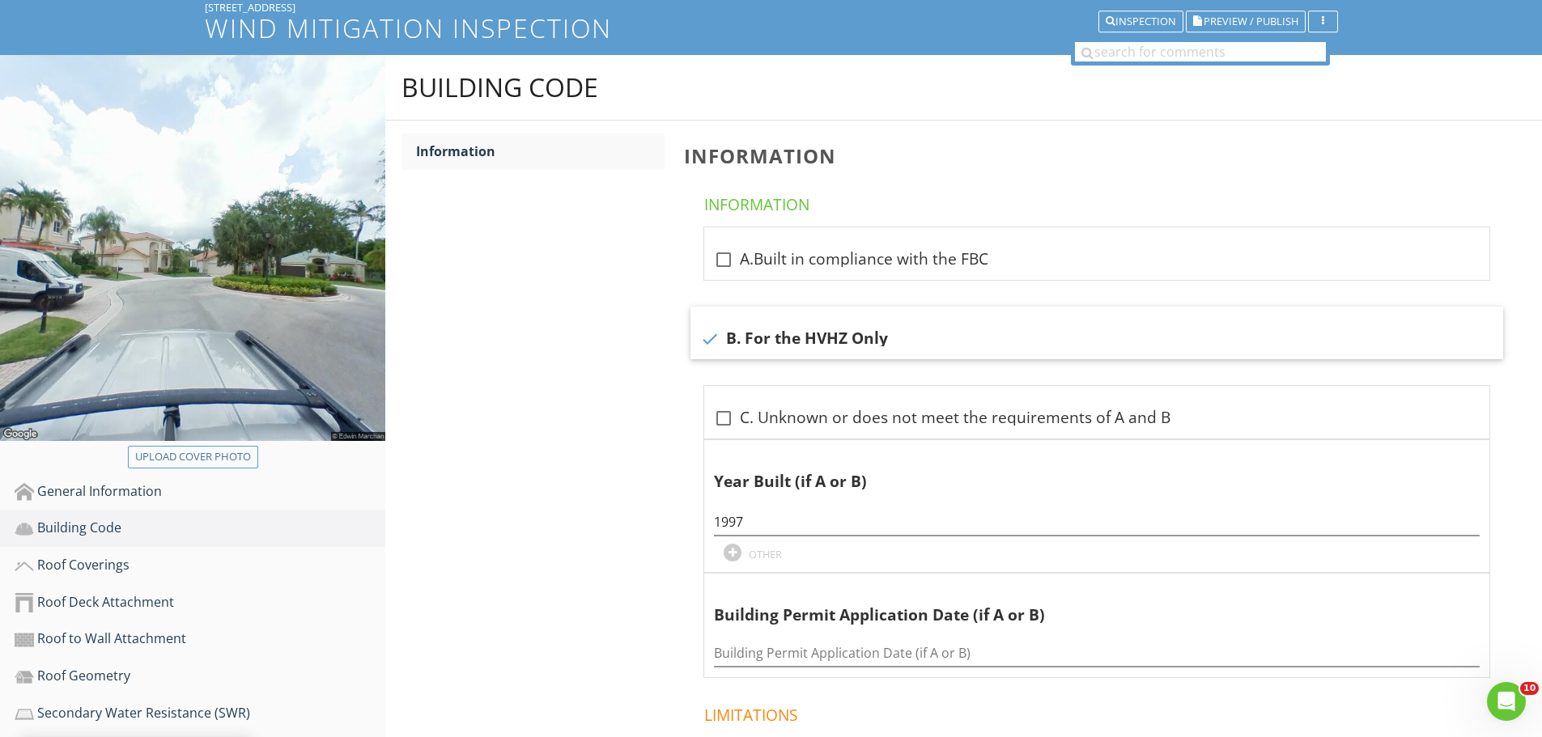
scroll to position [243, 0]
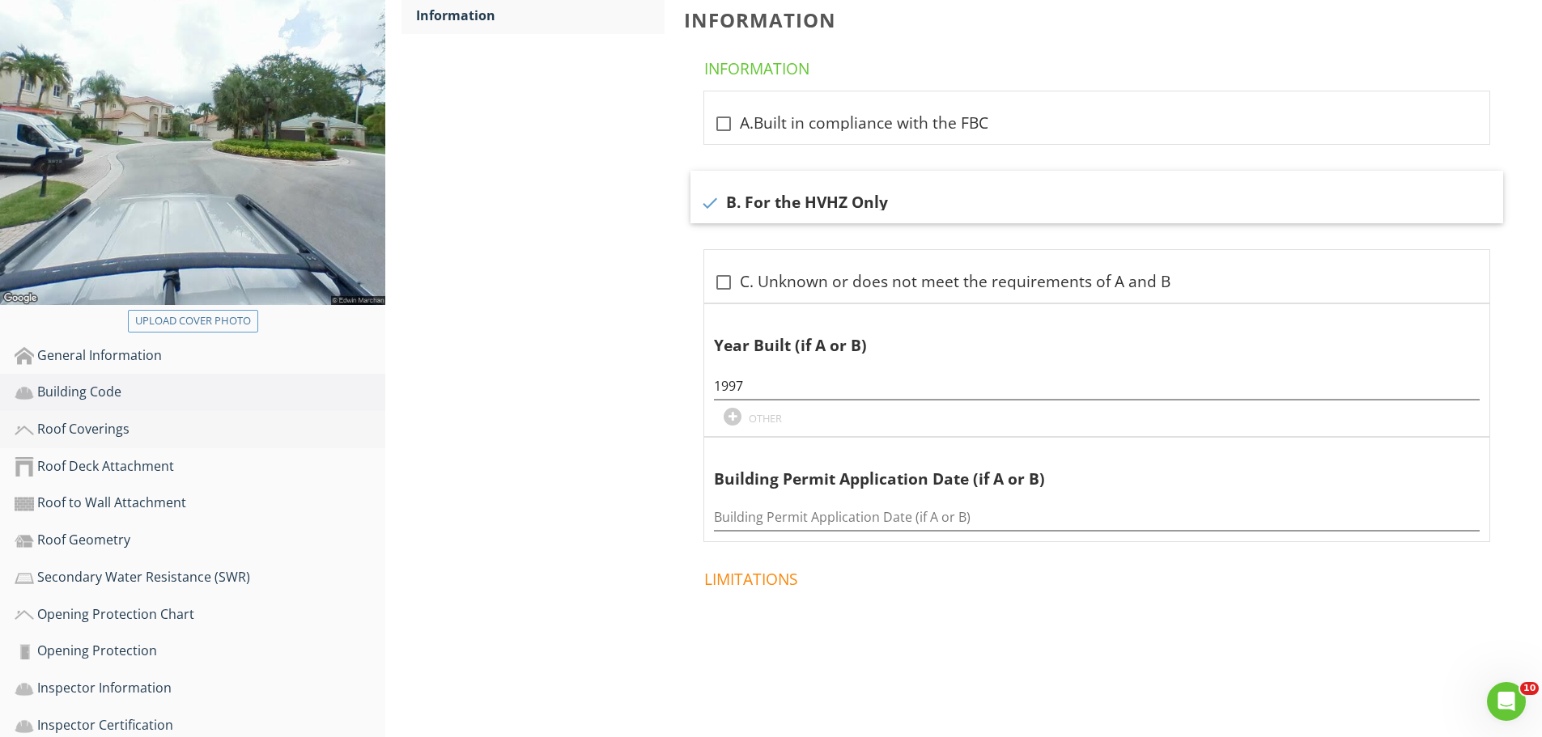
click at [98, 429] on div "Roof Coverings" at bounding box center [200, 429] width 371 height 21
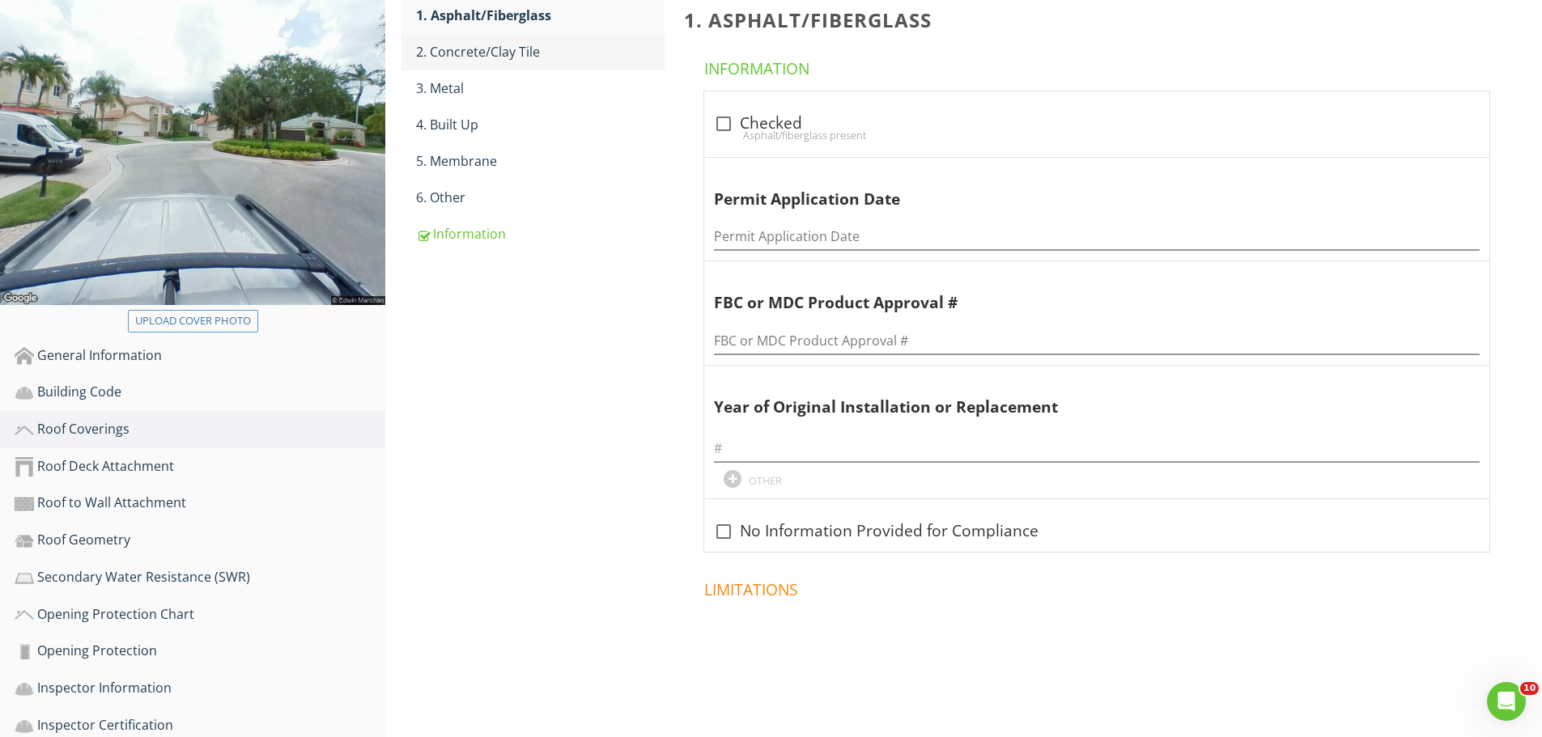
click at [506, 53] on div "2. Concrete/Clay Tile" at bounding box center [540, 51] width 248 height 19
click at [724, 123] on div at bounding box center [724, 124] width 28 height 28
checkbox input "true"
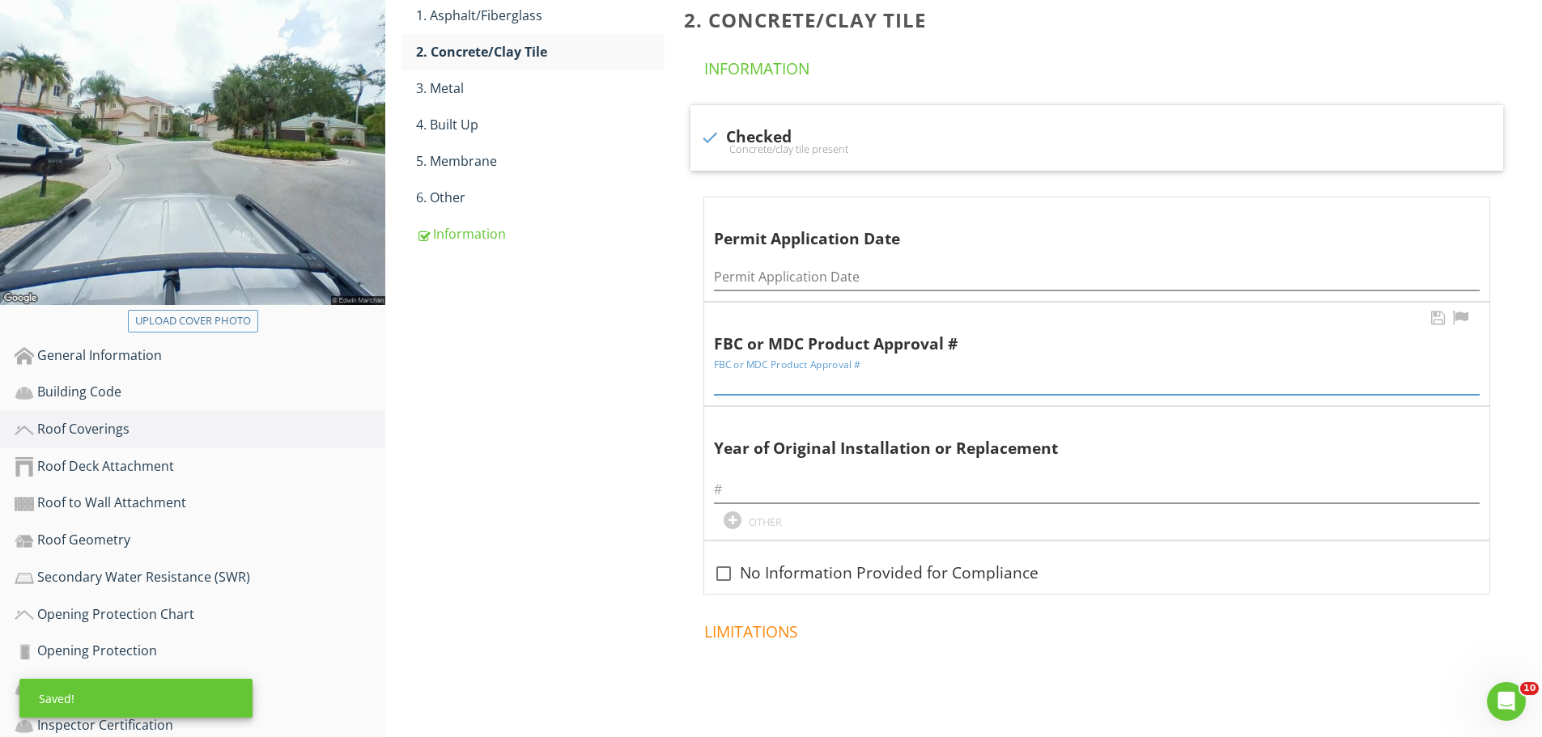
click at [715, 385] on input "FBC or MDC Product Approval #" at bounding box center [1097, 381] width 766 height 27
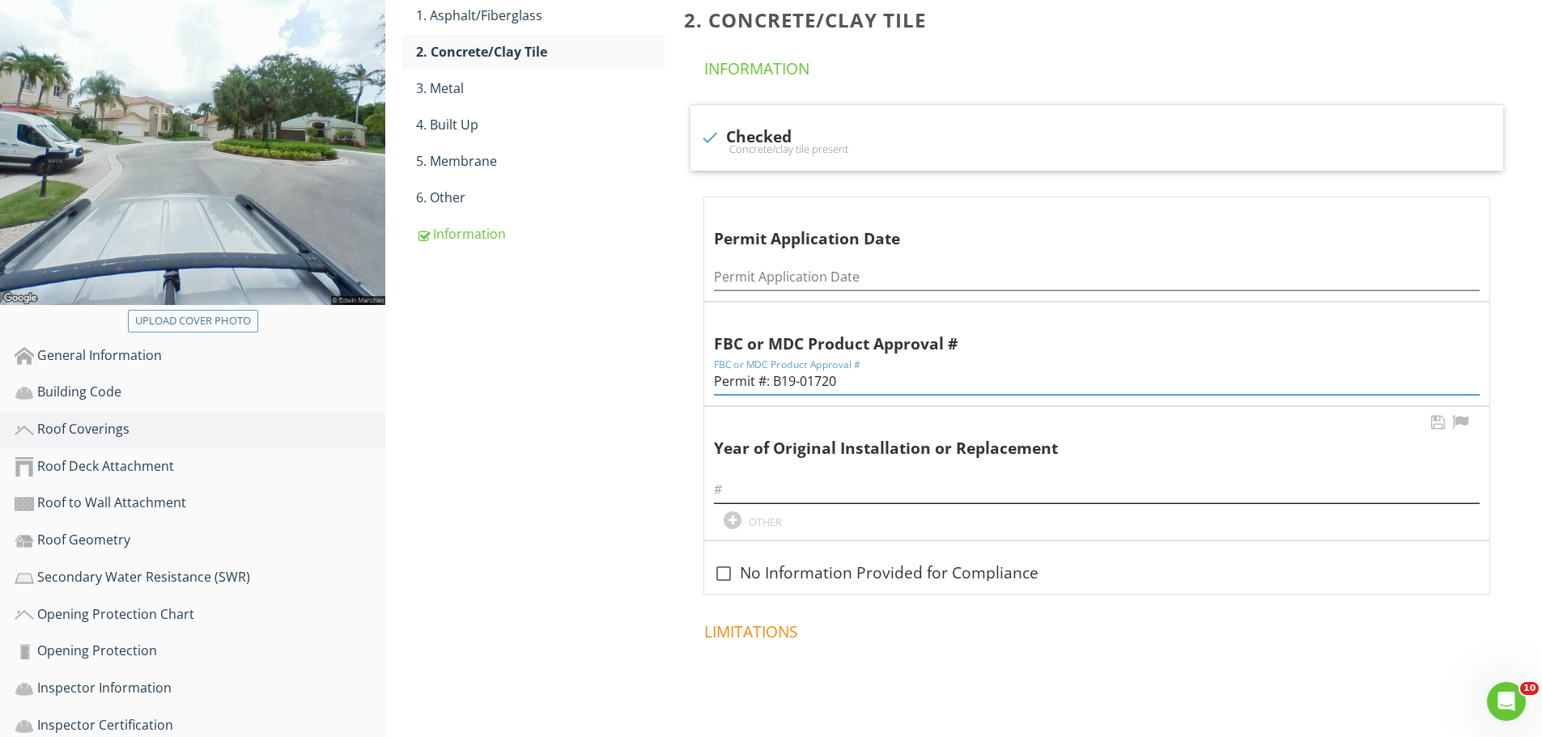
type input "Permit #: B19-01720"
click at [728, 495] on input "text" at bounding box center [1097, 490] width 766 height 27
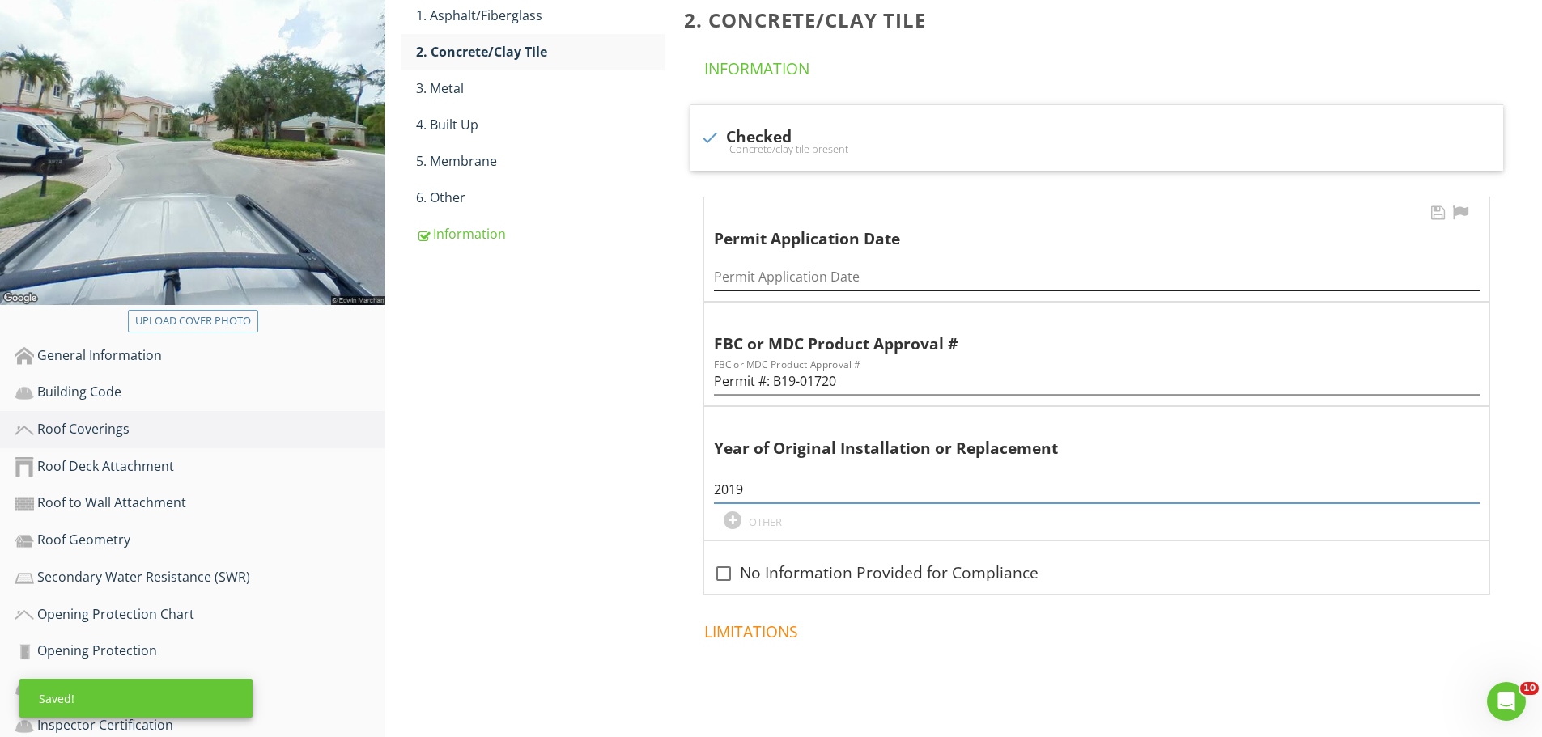
type input "2019"
click at [719, 279] on input "Permit Application Date" at bounding box center [1097, 277] width 766 height 27
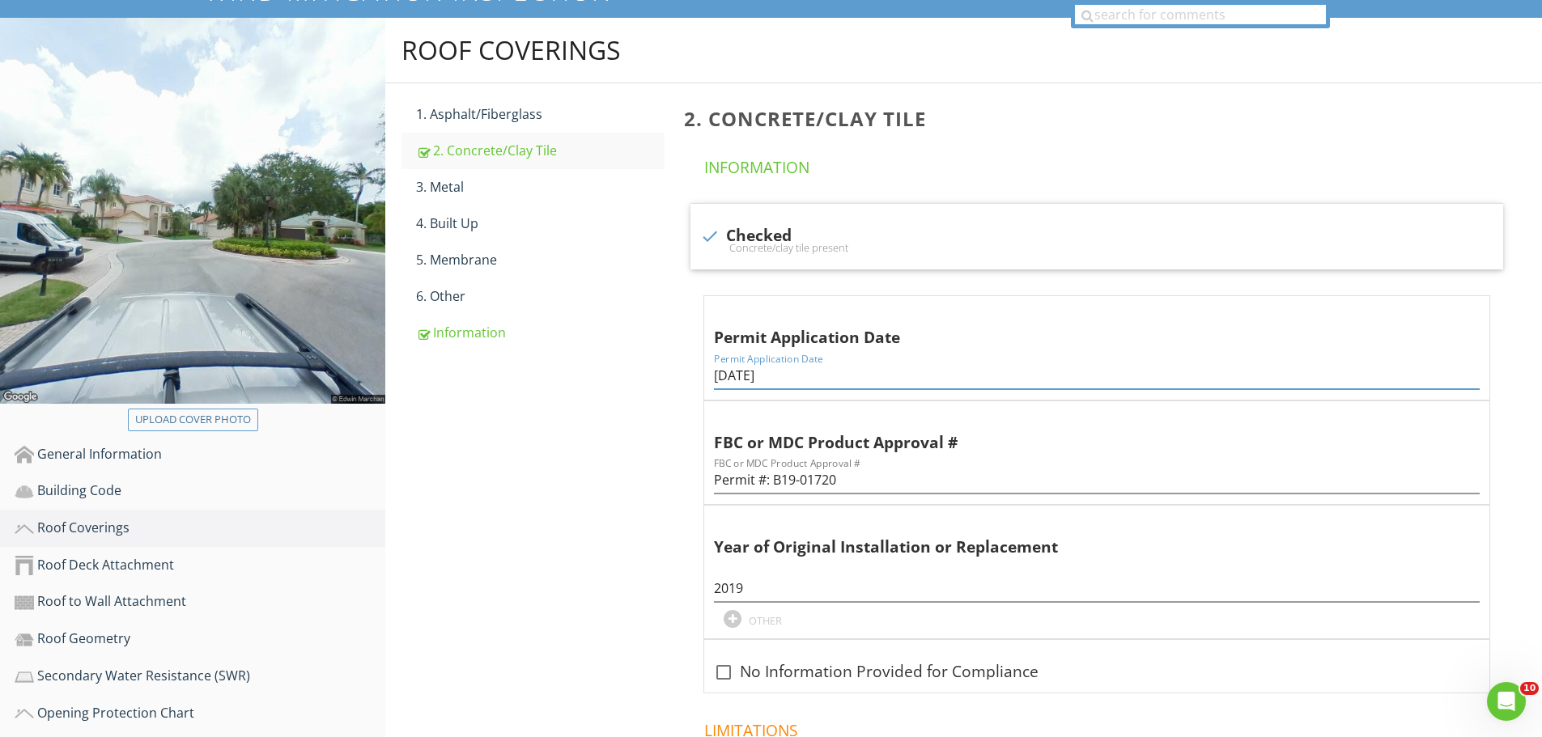
scroll to position [81, 0]
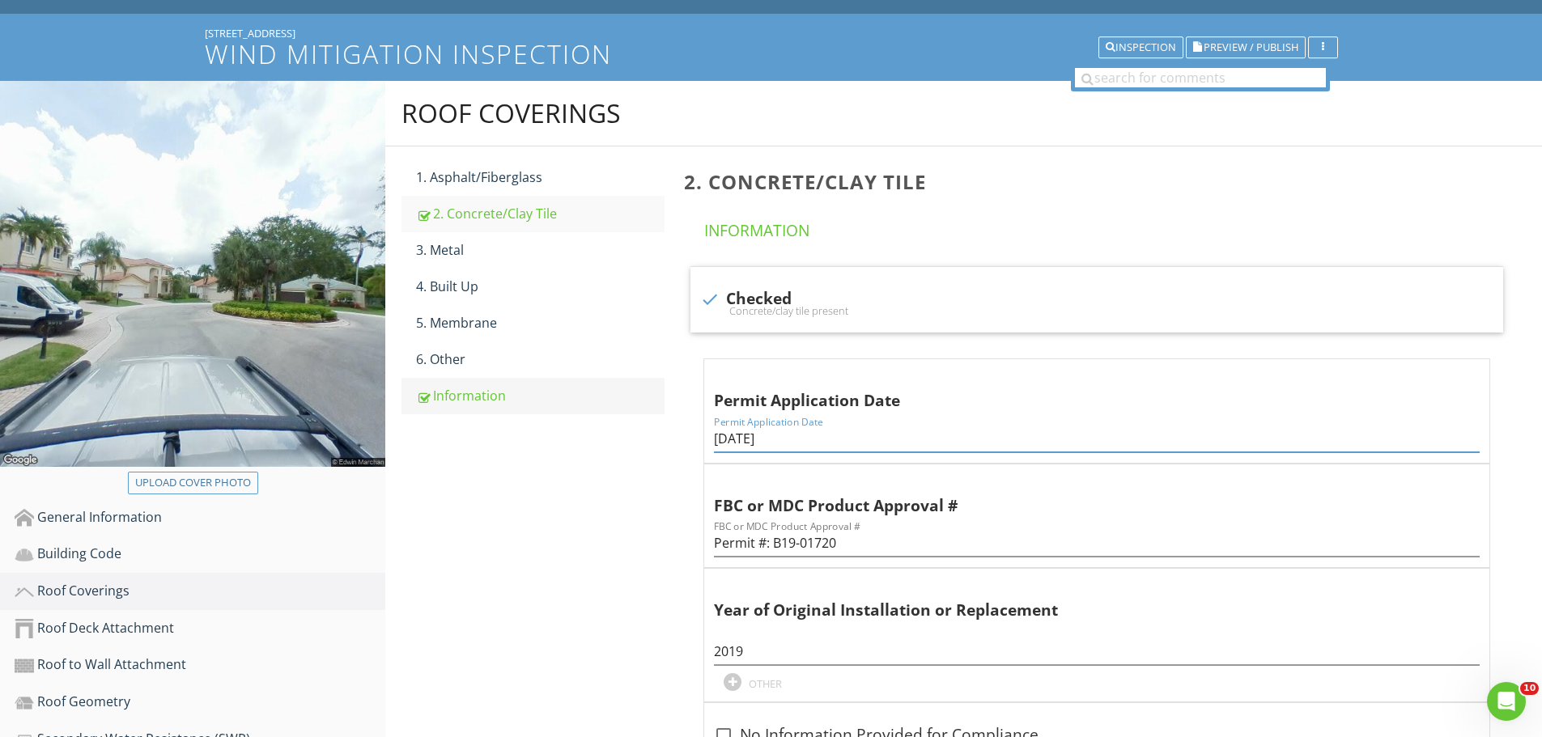
type input "06/03/2019"
click at [490, 399] on div "Information" at bounding box center [540, 395] width 248 height 19
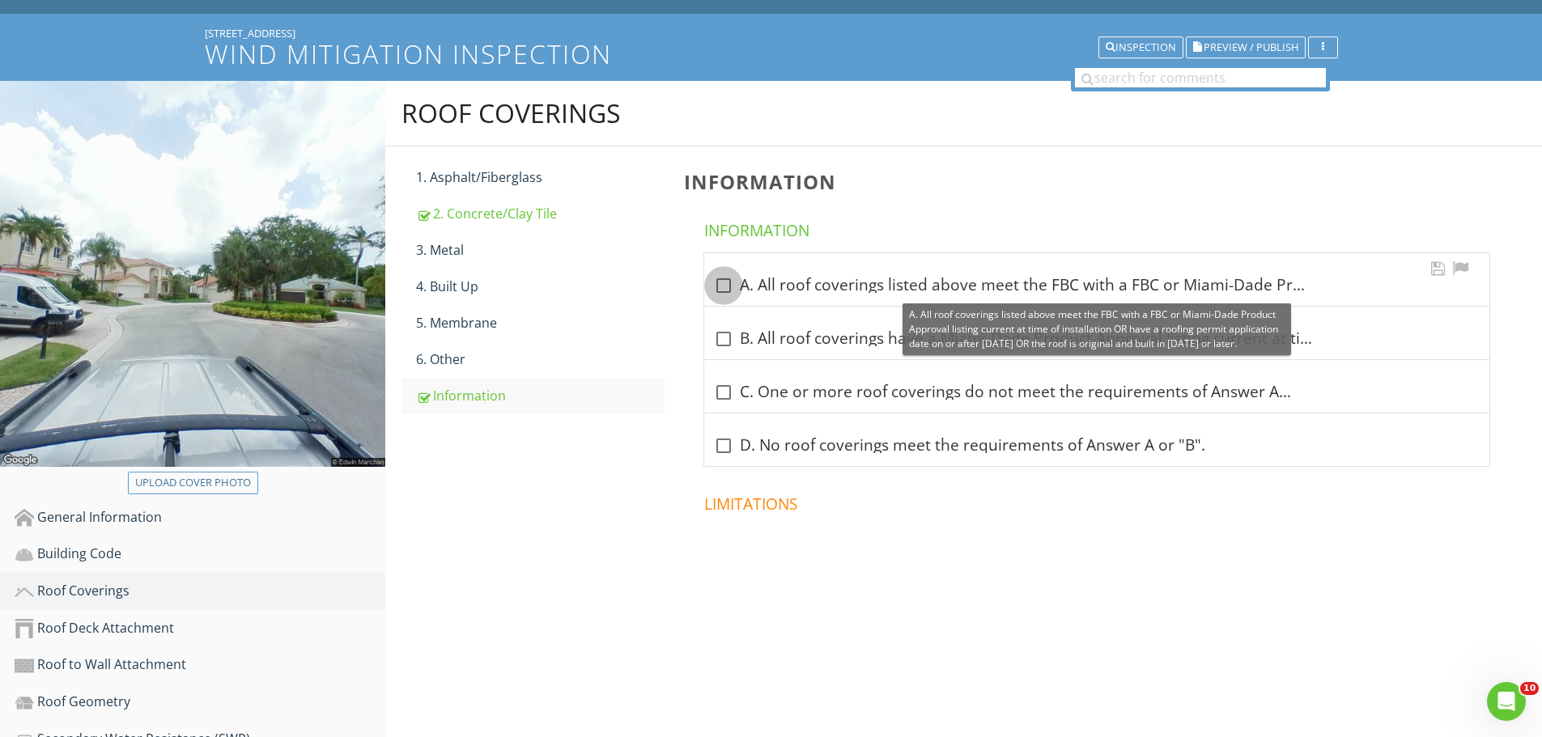
click at [721, 286] on div at bounding box center [724, 286] width 28 height 28
checkbox input "true"
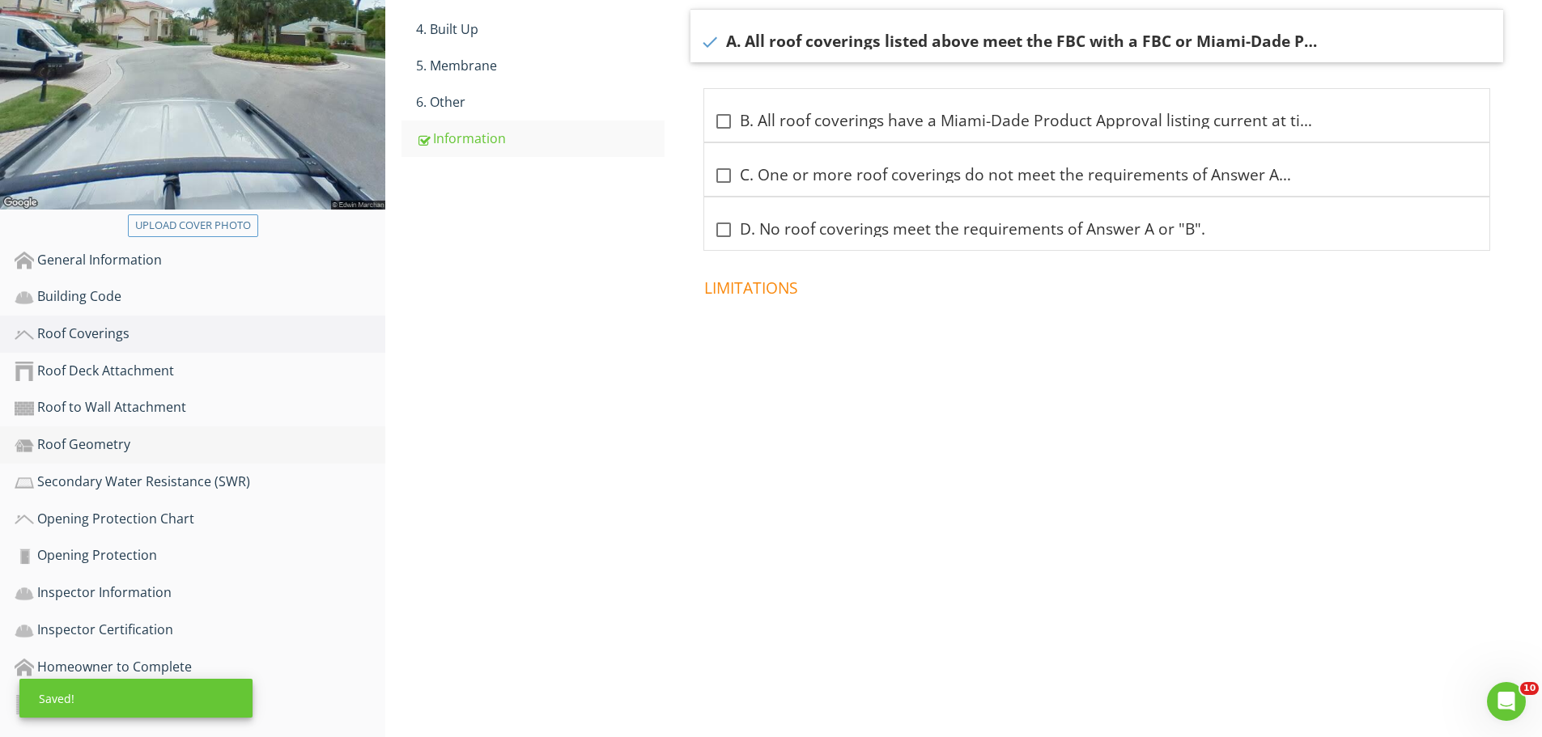
scroll to position [340, 0]
click at [121, 365] on div "Roof Deck Attachment" at bounding box center [200, 369] width 371 height 21
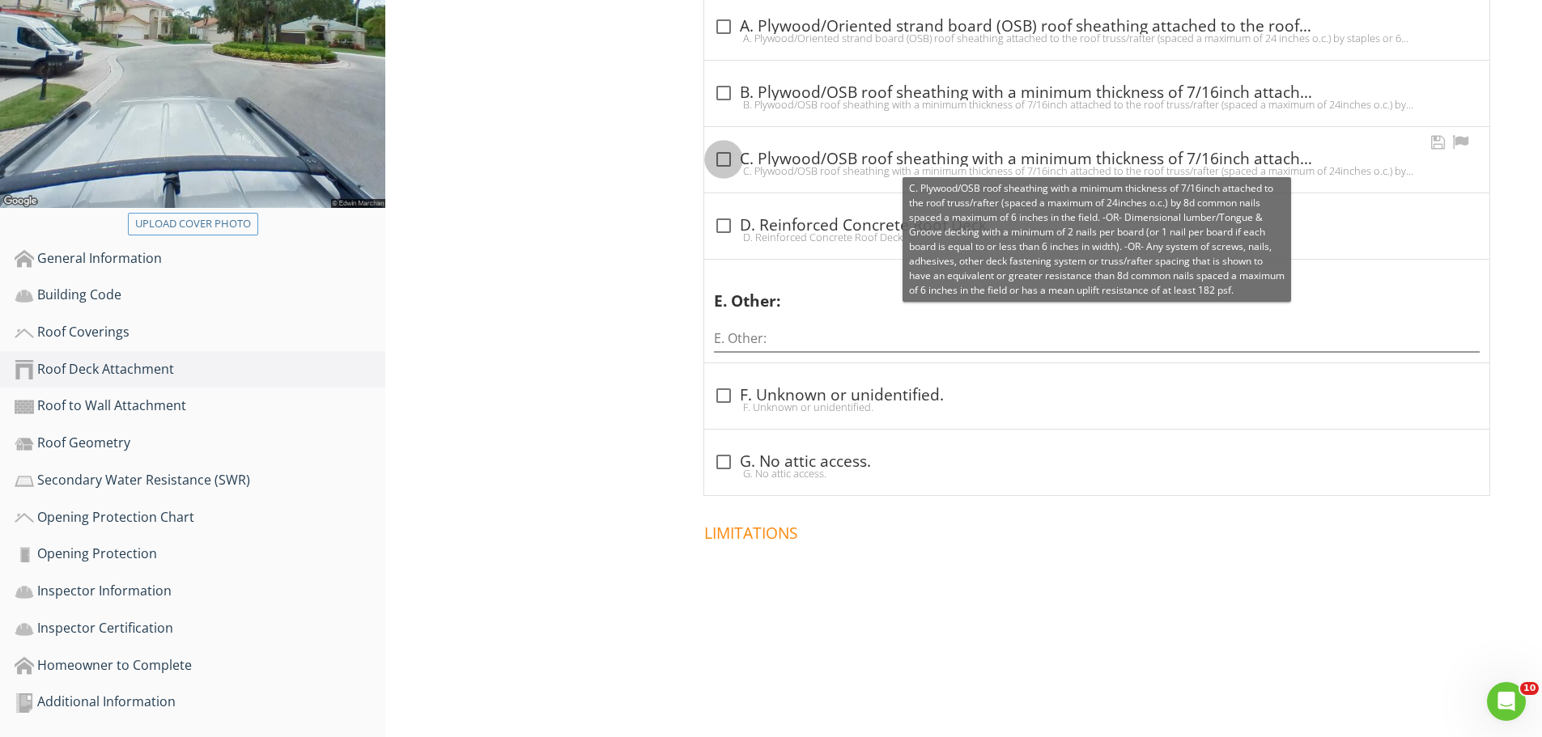
click at [730, 157] on div at bounding box center [724, 160] width 28 height 28
checkbox input "true"
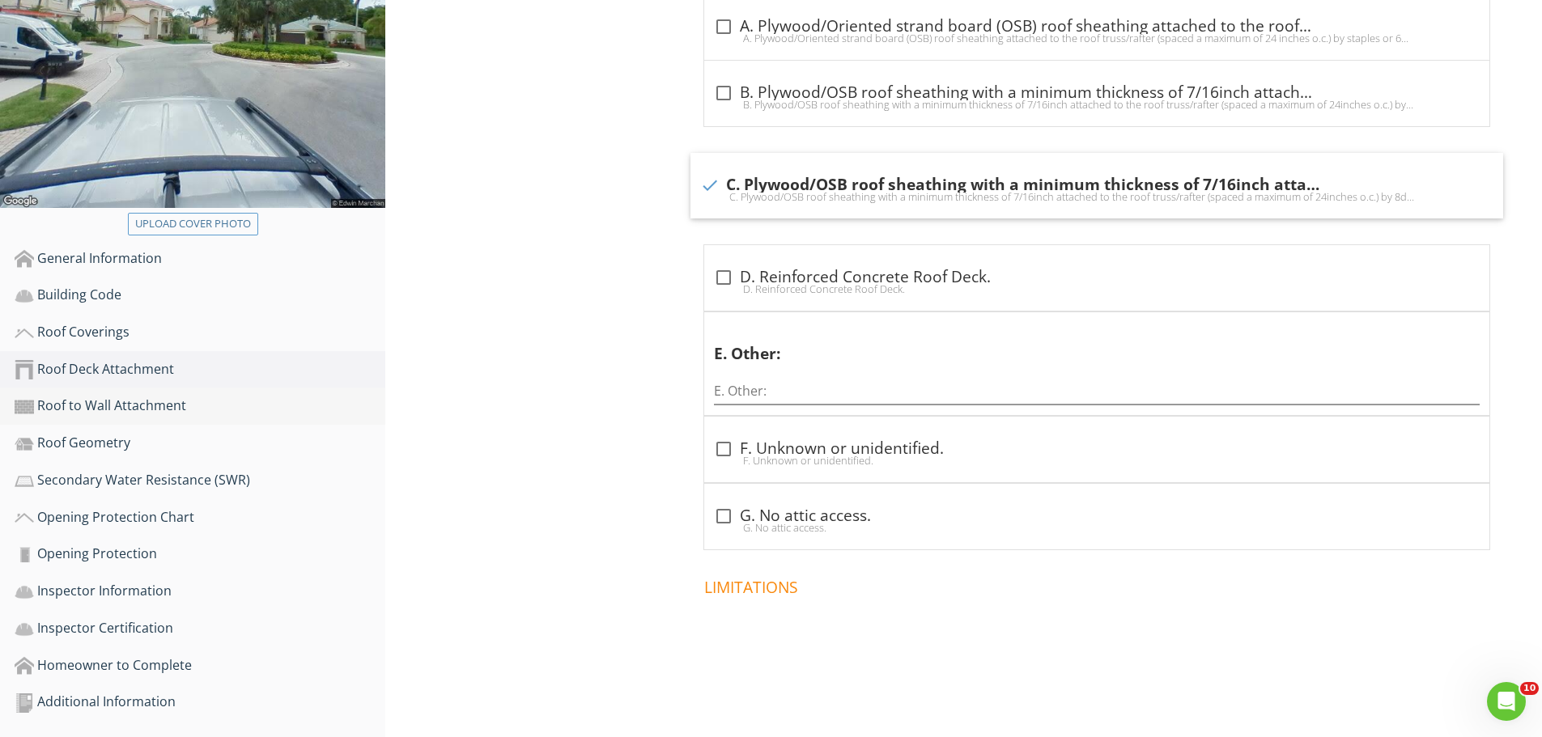
click at [136, 407] on div "Roof to Wall Attachment" at bounding box center [200, 406] width 371 height 21
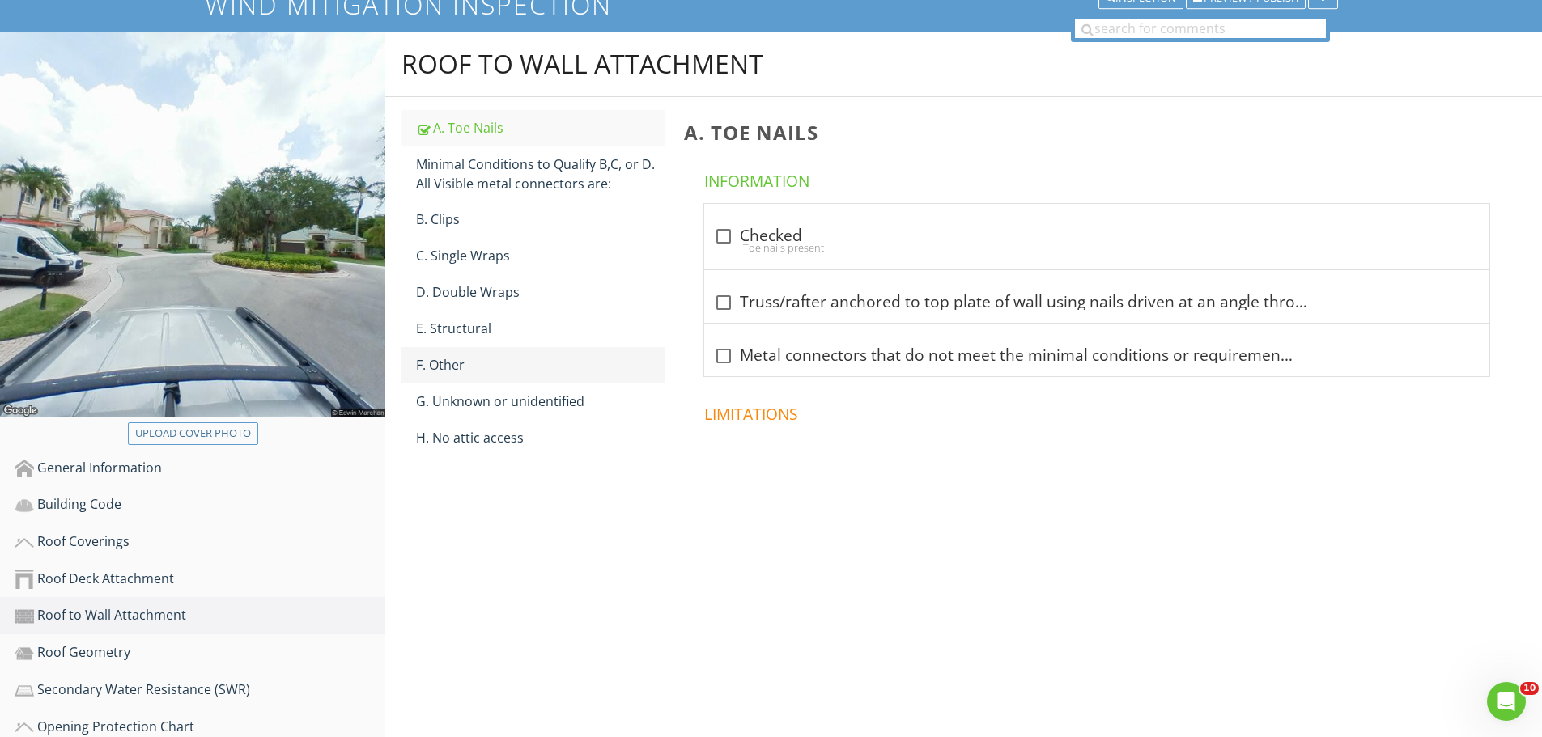
scroll to position [97, 0]
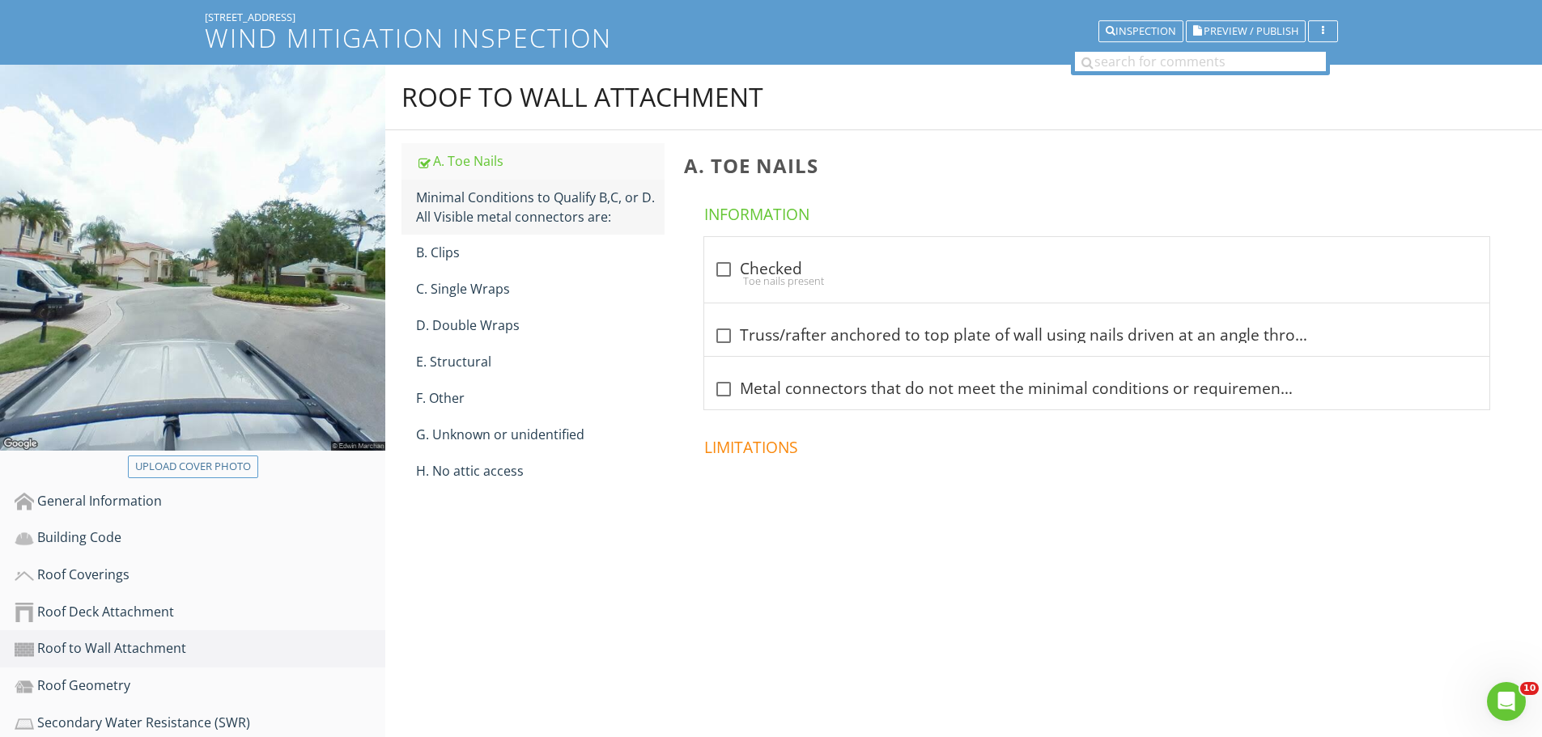
click at [503, 194] on div "Minimal Conditions to Qualify B,C, or D. All Visible metal connectors are:" at bounding box center [540, 207] width 248 height 39
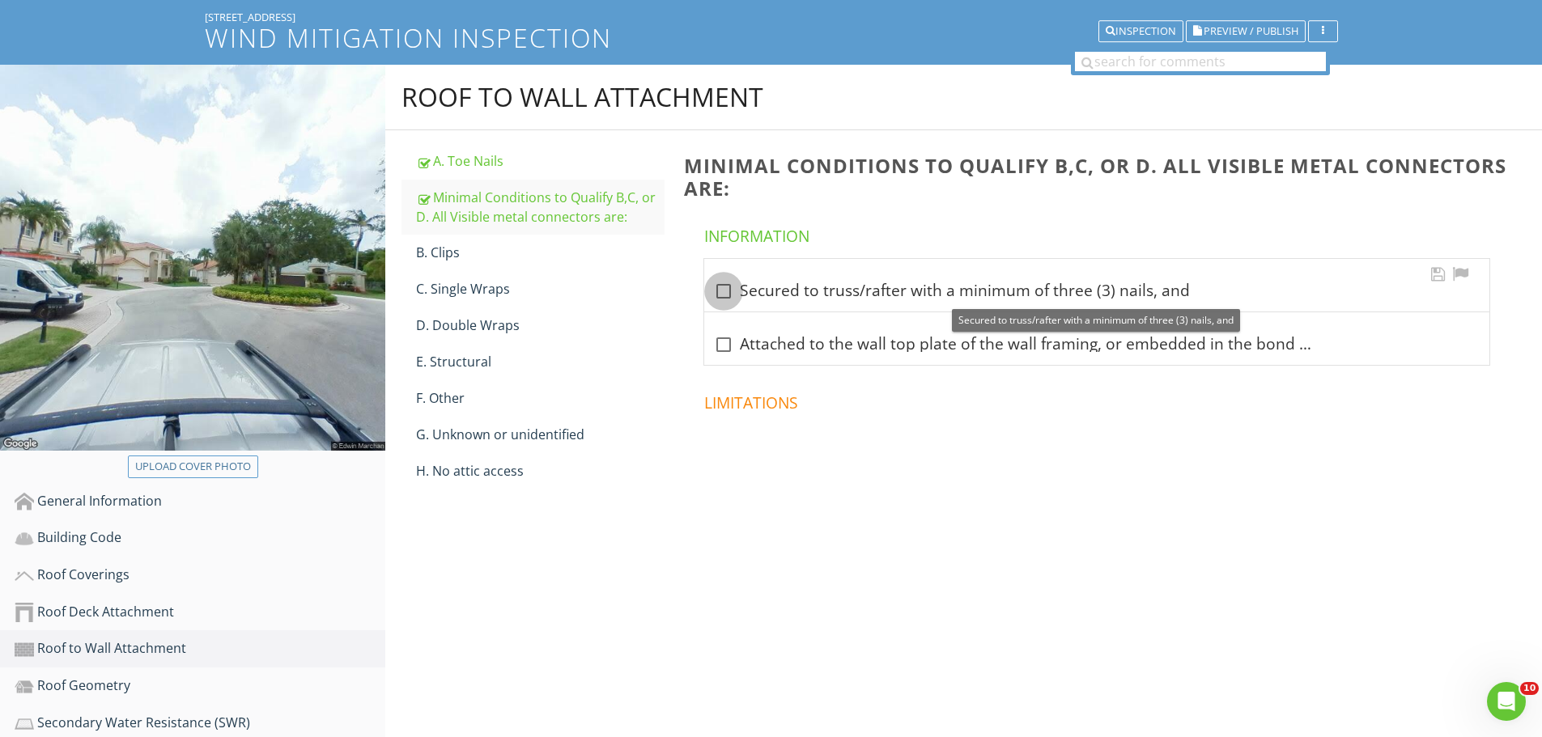
drag, startPoint x: 726, startPoint y: 291, endPoint x: 724, endPoint y: 310, distance: 18.7
click at [726, 292] on div at bounding box center [724, 292] width 28 height 28
checkbox input "true"
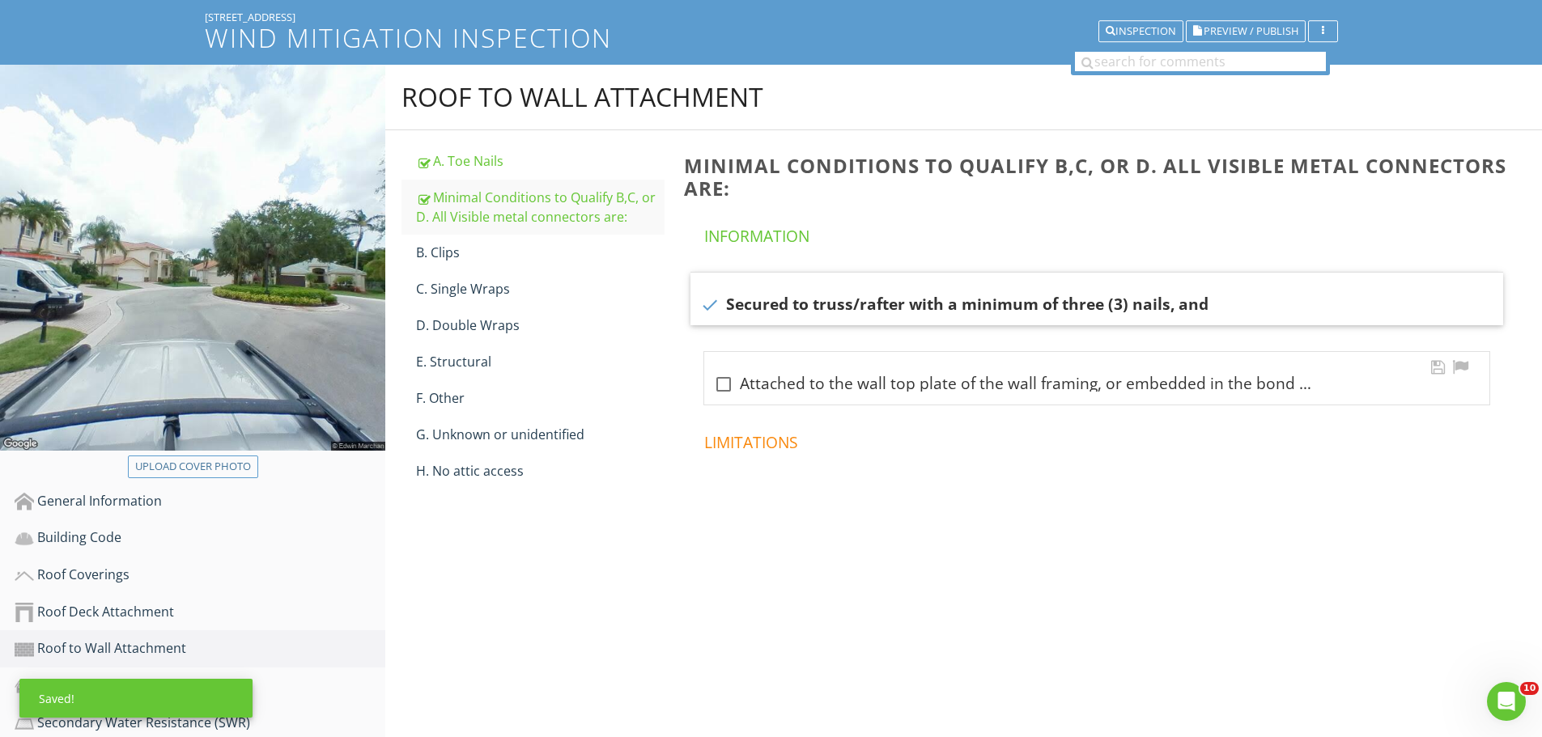
click at [725, 386] on div at bounding box center [724, 385] width 28 height 28
checkbox input "true"
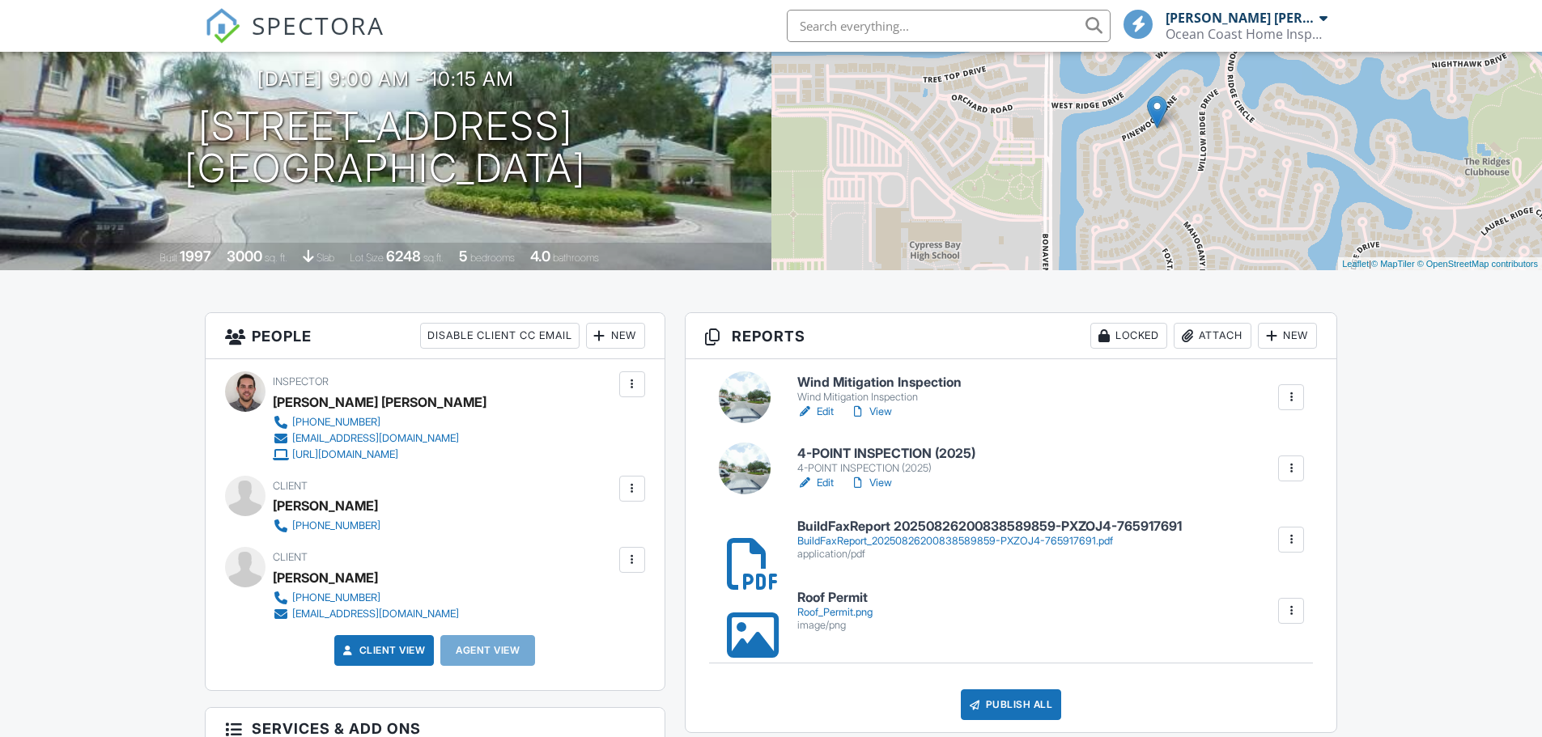
drag, startPoint x: 0, startPoint y: 0, endPoint x: 879, endPoint y: 456, distance: 990.0
click at [879, 456] on h6 "4-POINT INSPECTION (2025)" at bounding box center [886, 454] width 178 height 15
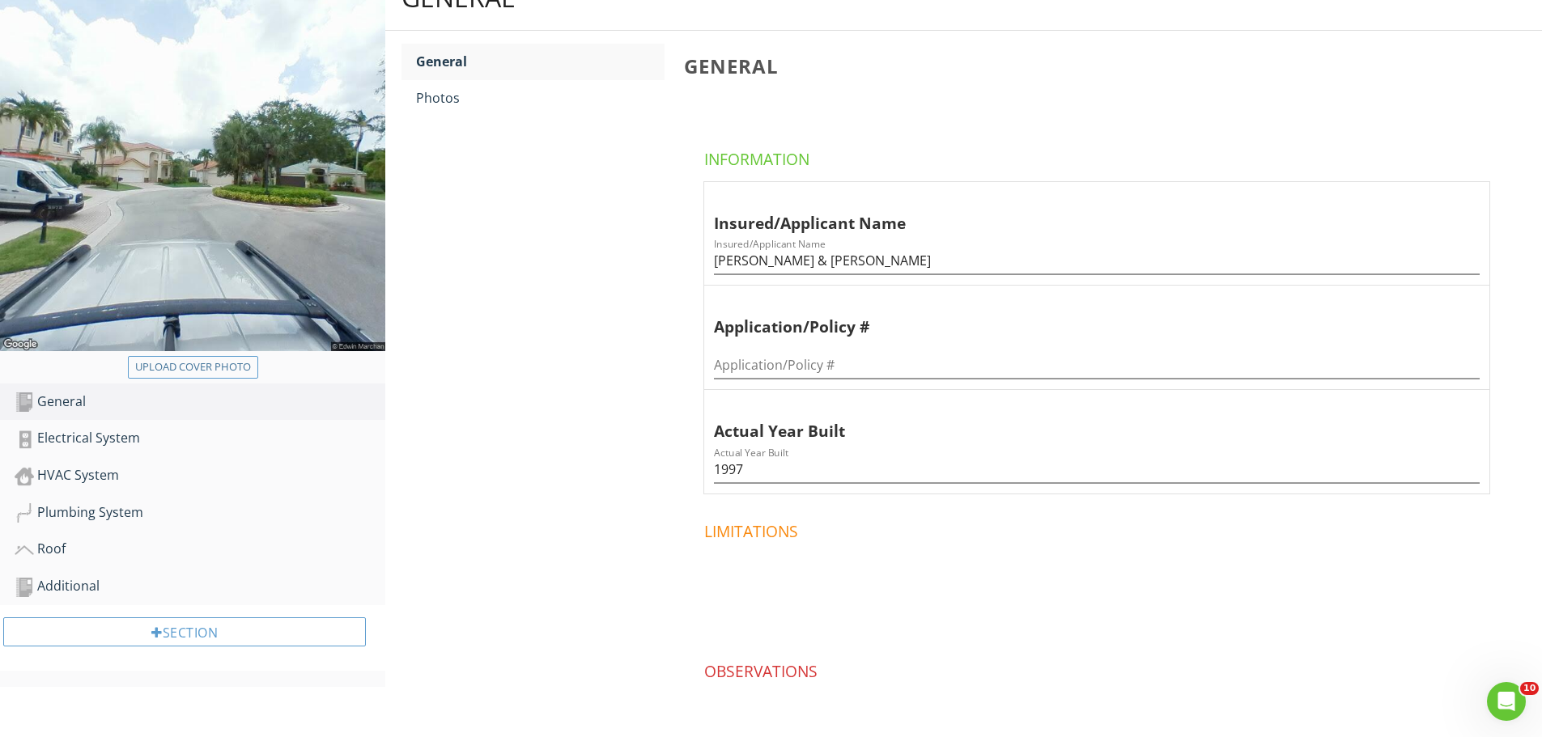
scroll to position [162, 0]
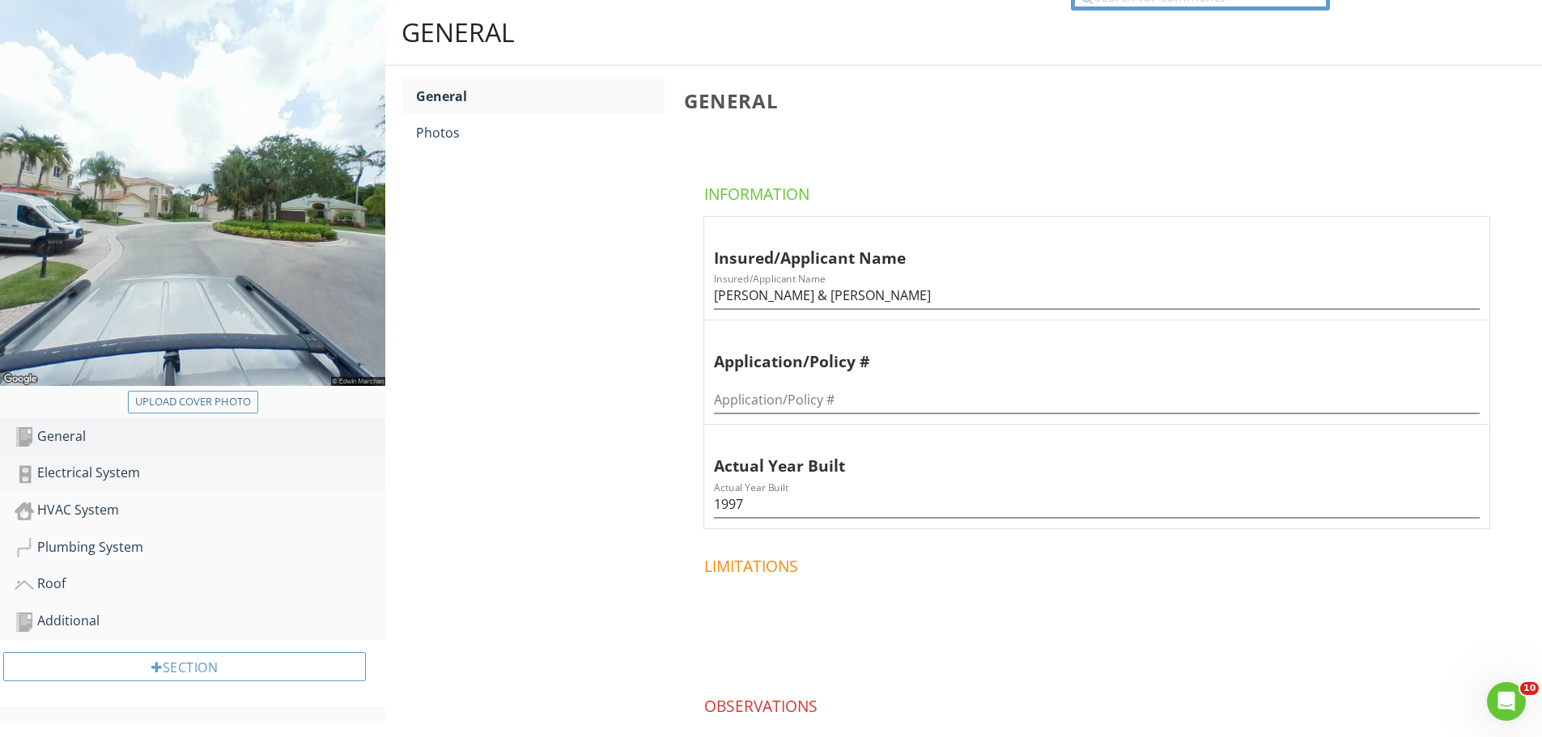
click at [123, 473] on div "Electrical System" at bounding box center [200, 473] width 371 height 21
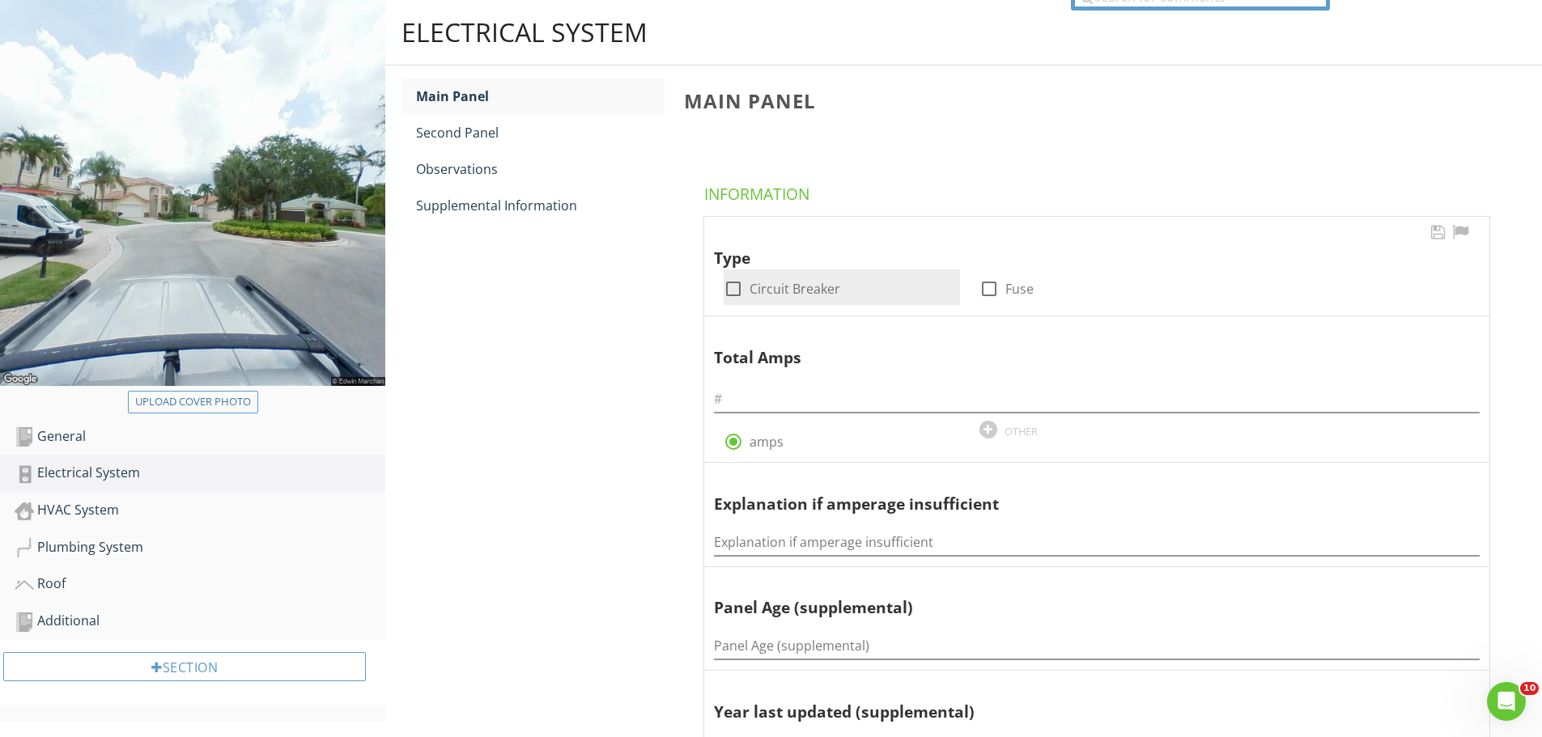
click at [732, 289] on div at bounding box center [734, 289] width 28 height 28
checkbox input "true"
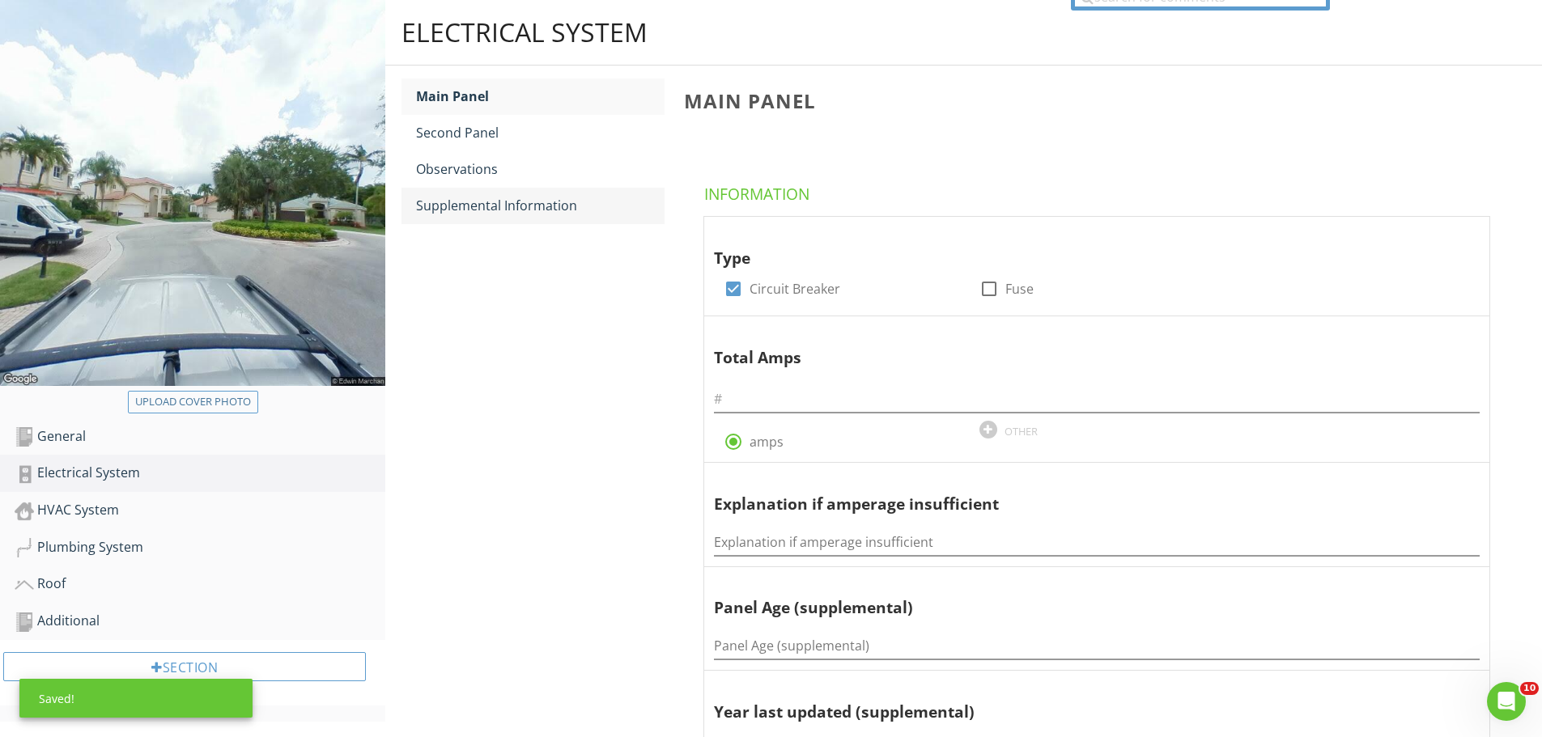
click at [515, 210] on div "Supplemental Information" at bounding box center [540, 205] width 248 height 19
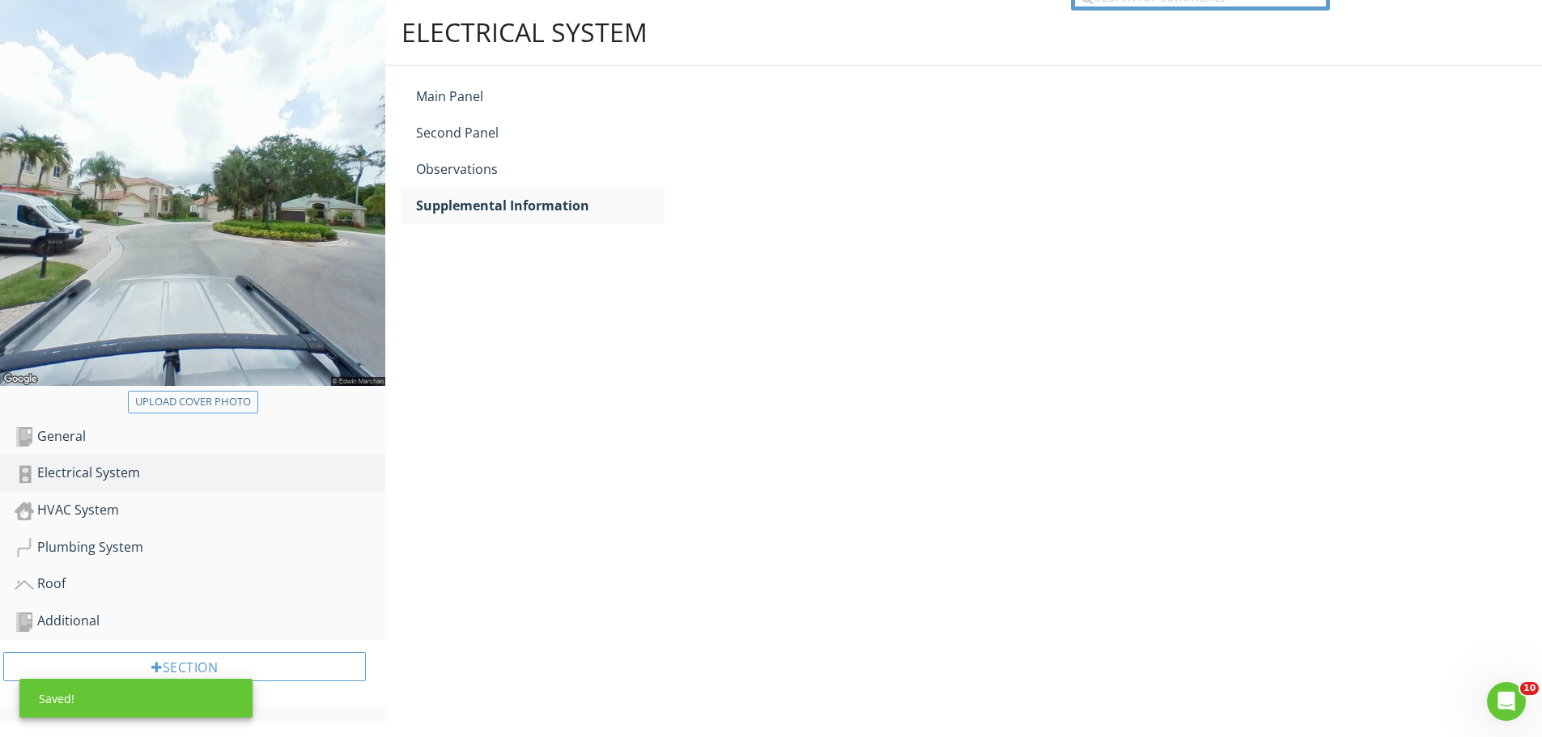
scroll to position [146, 0]
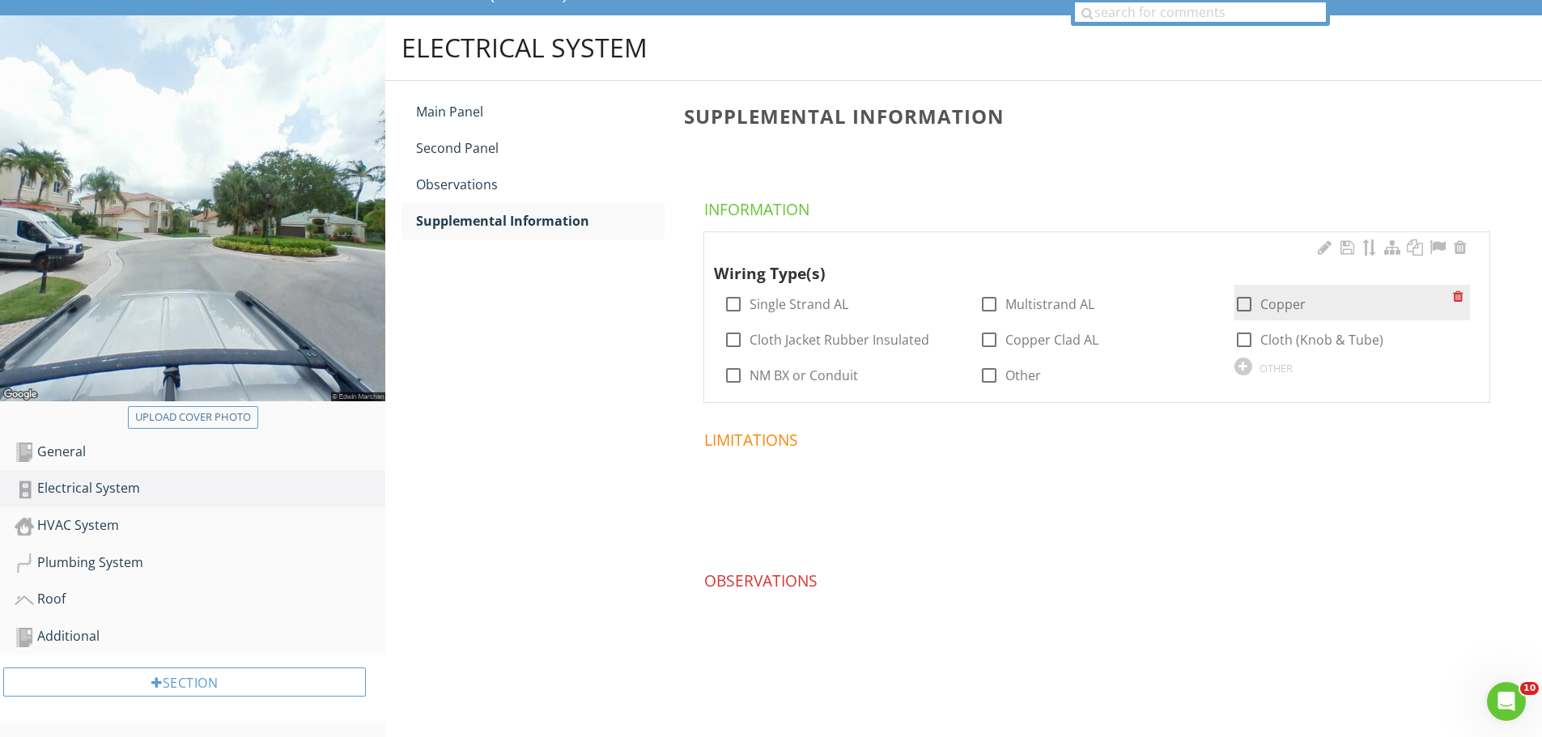
click at [1243, 304] on div at bounding box center [1244, 305] width 28 height 28
checkbox input "true"
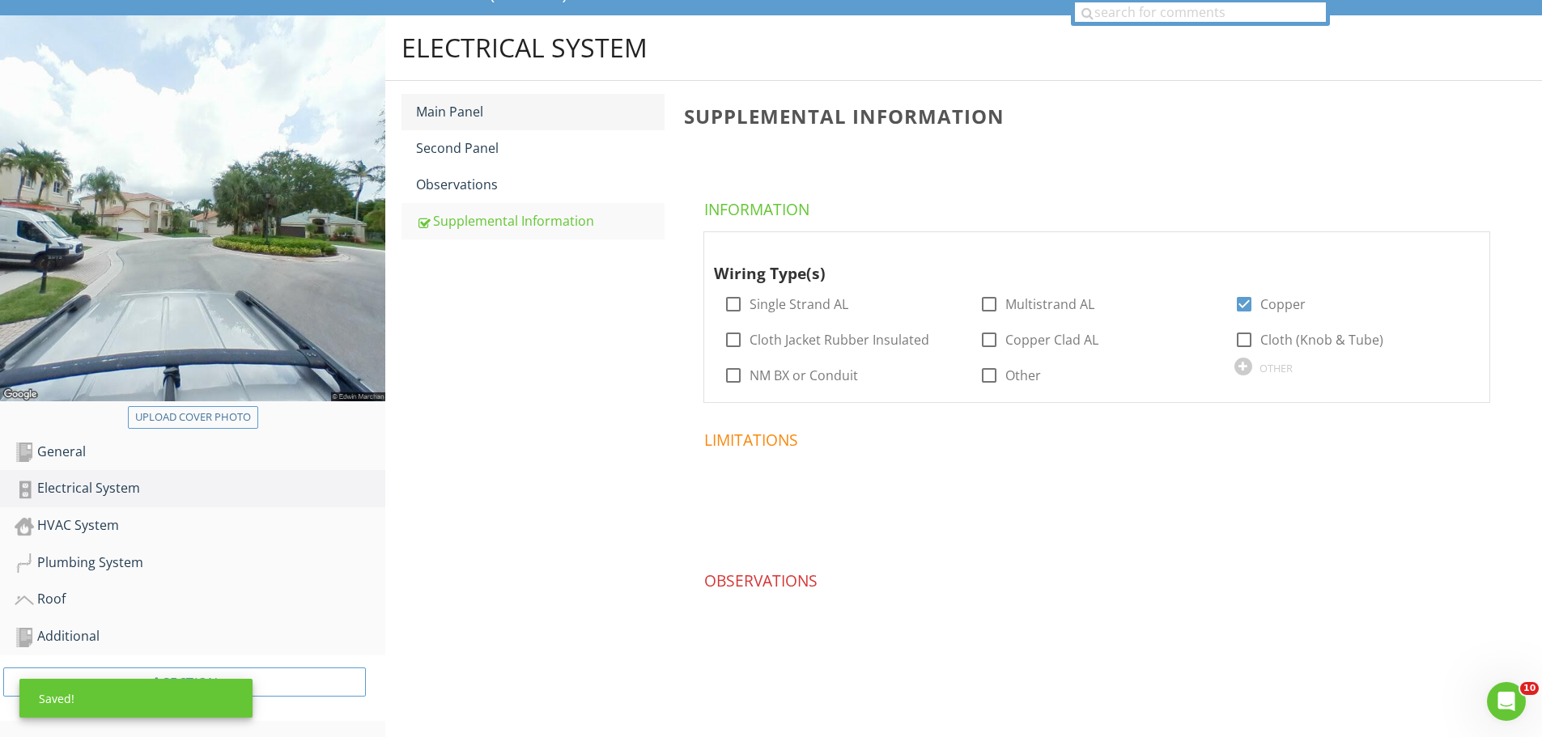
click at [470, 118] on div "Main Panel" at bounding box center [540, 111] width 248 height 19
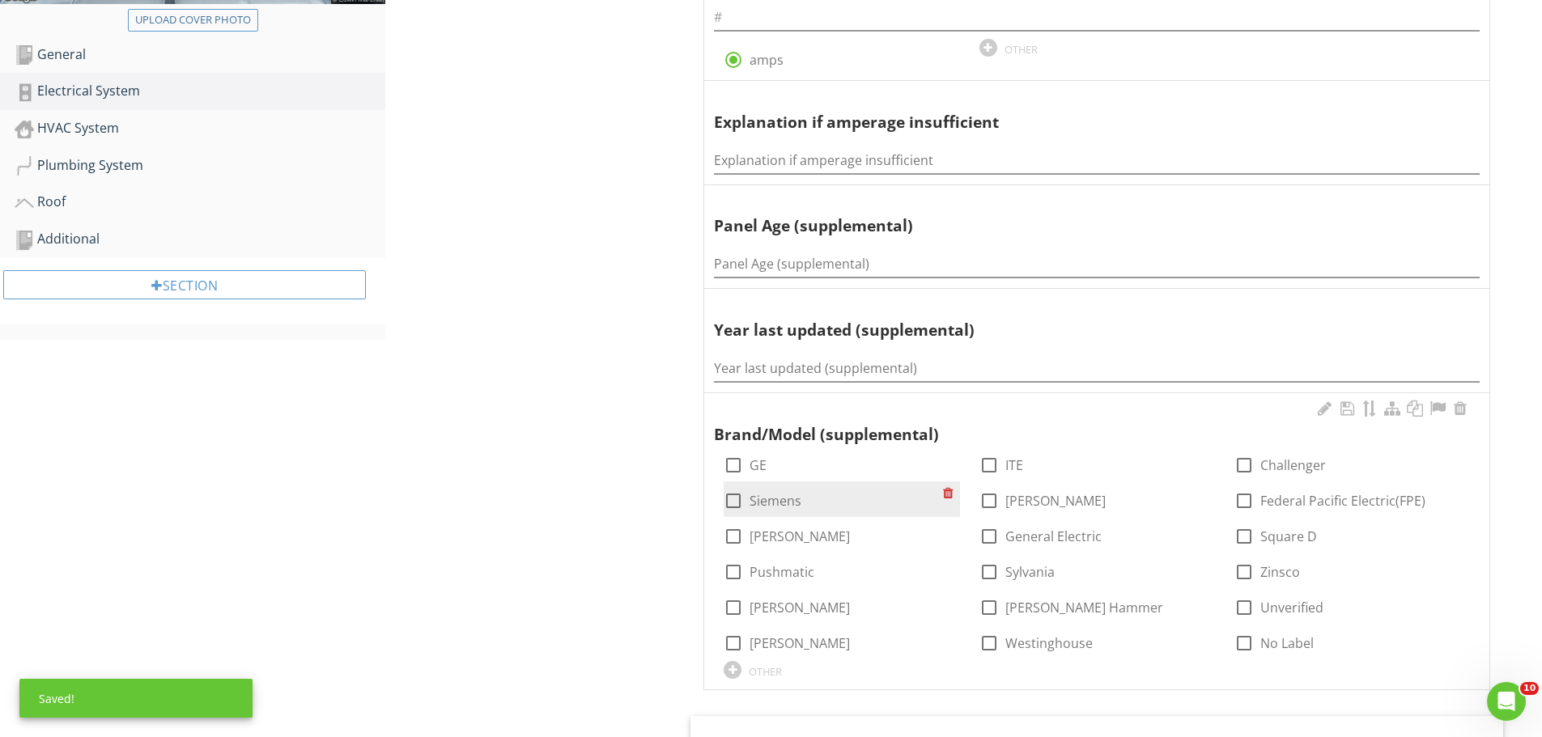
scroll to position [567, 0]
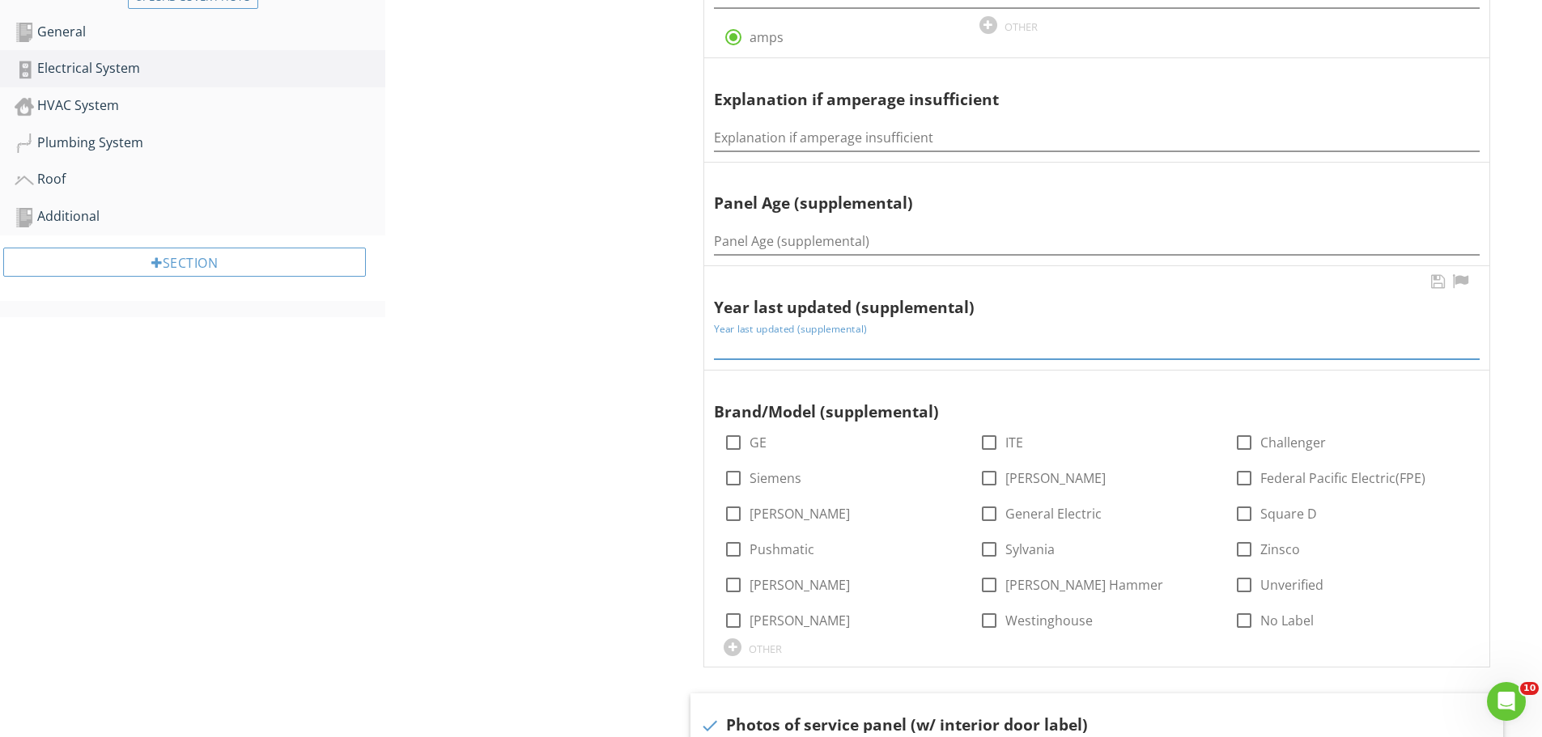
click at [722, 349] on input "Year last updated (supplemental)" at bounding box center [1097, 346] width 766 height 27
type input "1997"
click at [727, 246] on input "Panel Age (supplemental)" at bounding box center [1097, 241] width 766 height 27
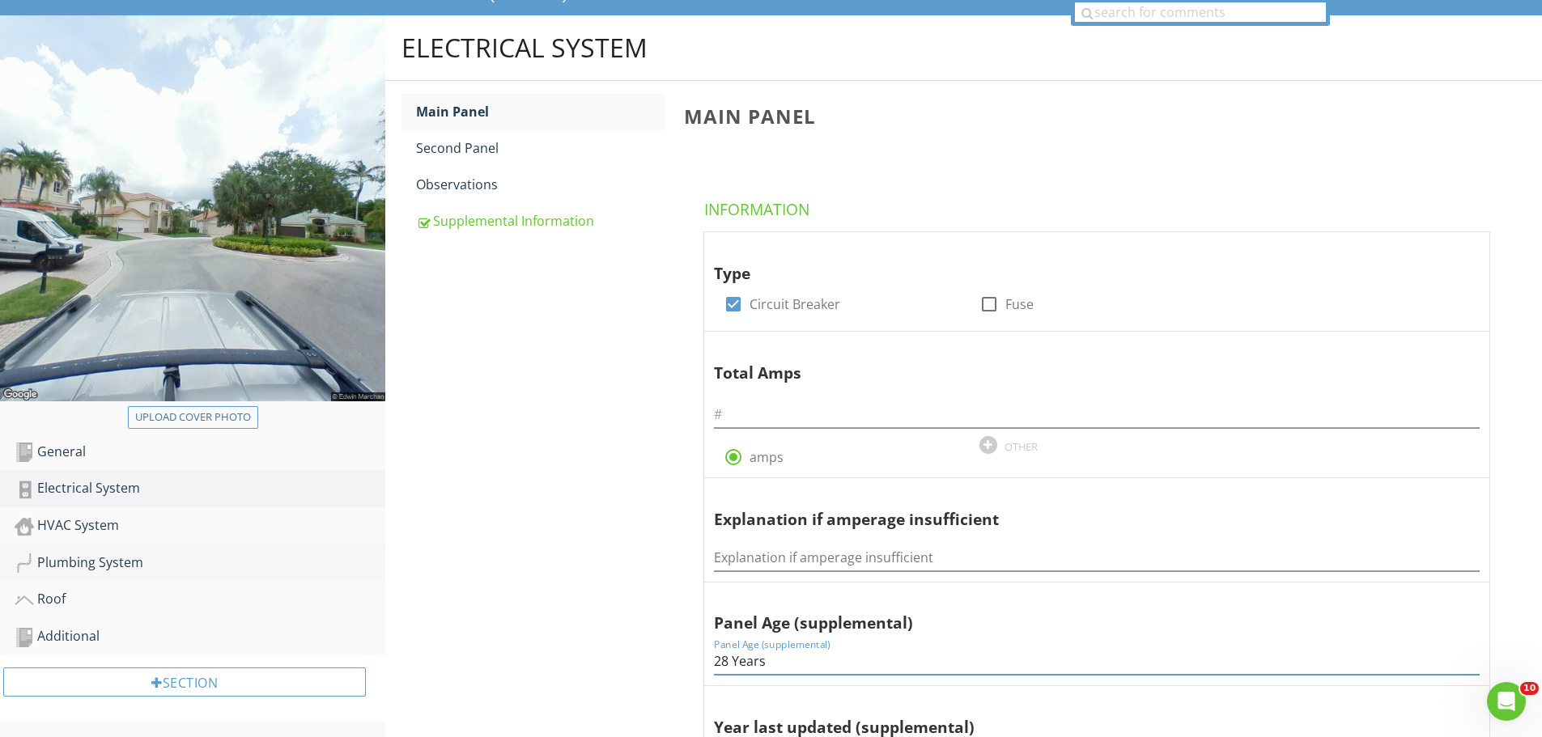
scroll to position [162, 0]
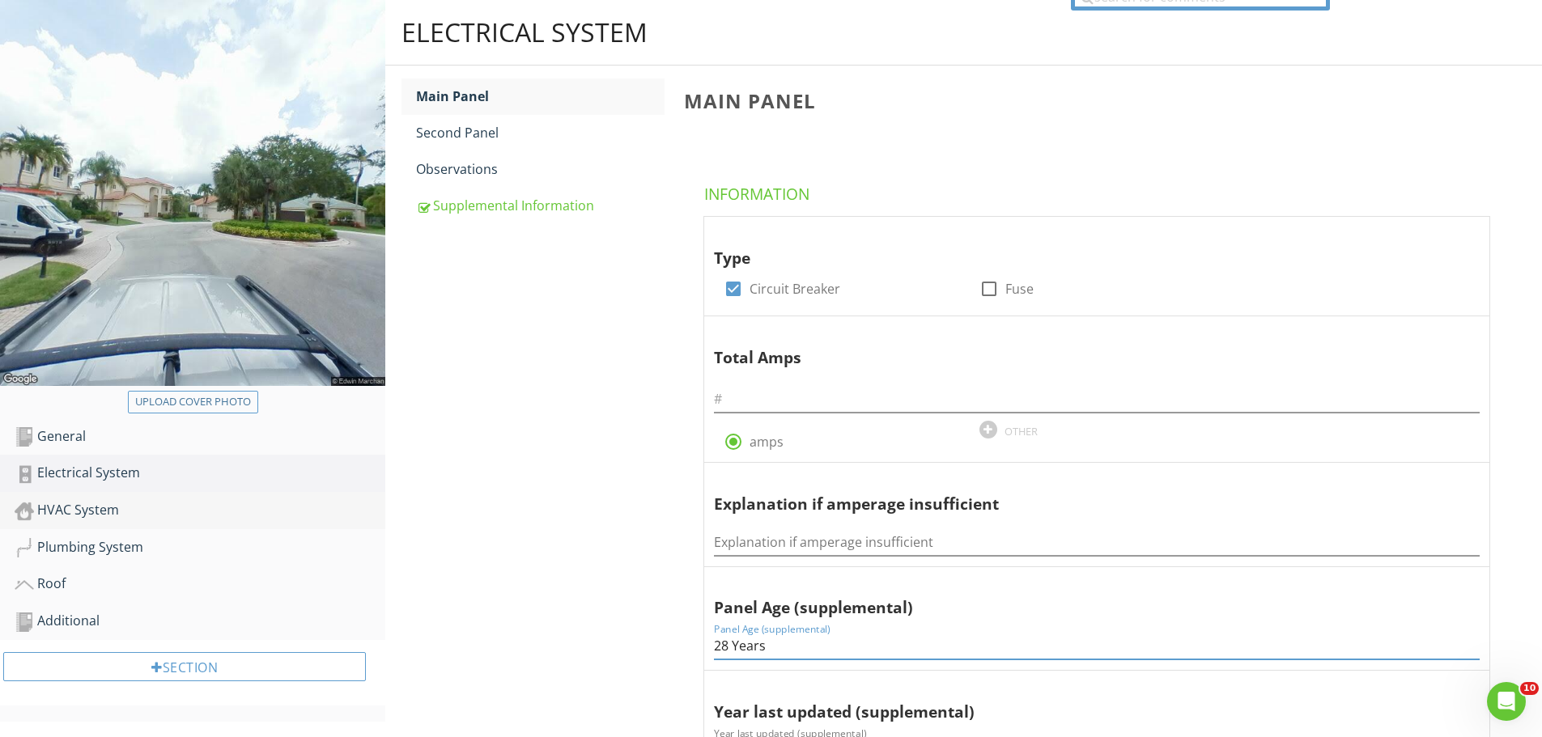
type input "28 Years"
click at [112, 512] on div "HVAC System" at bounding box center [200, 510] width 371 height 21
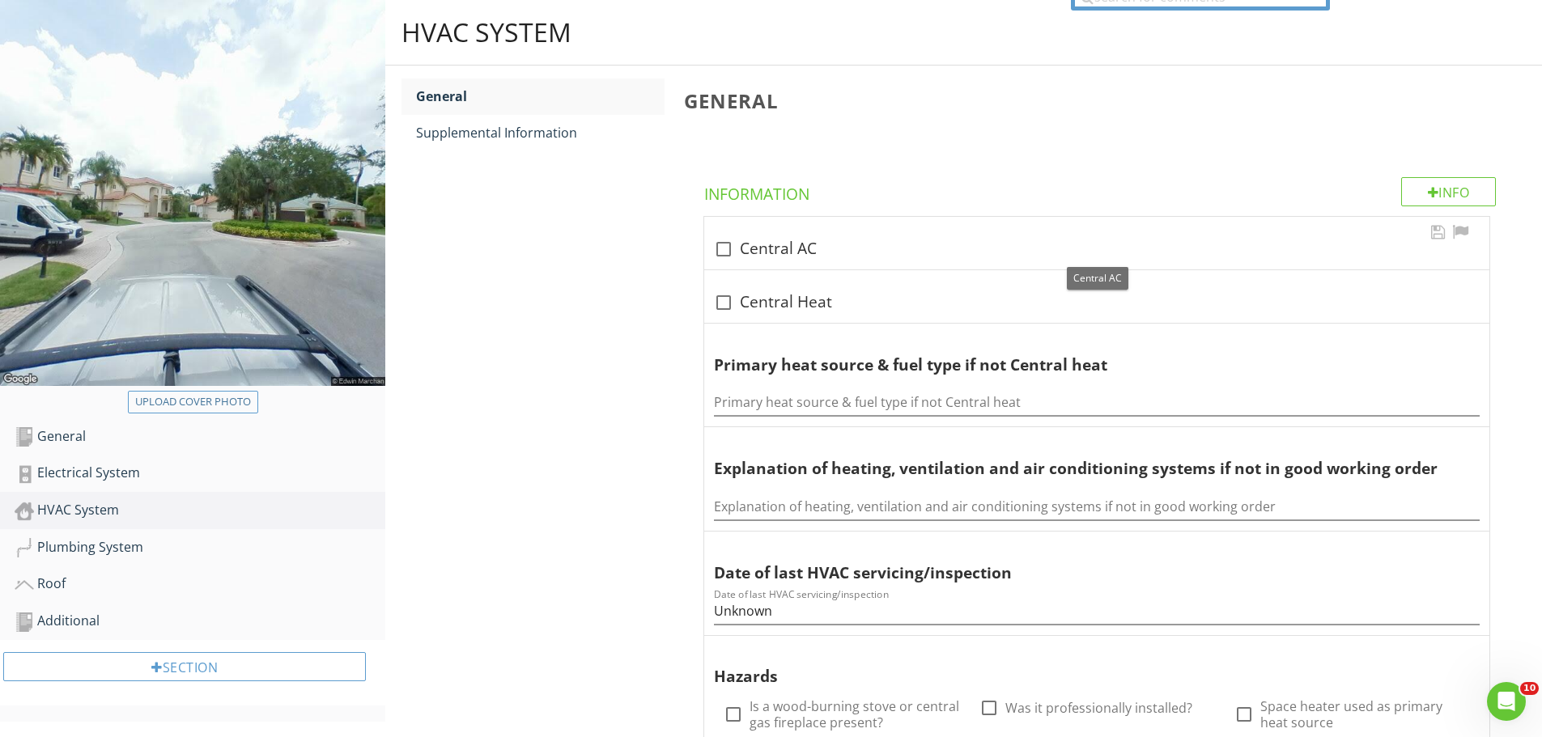
drag, startPoint x: 723, startPoint y: 248, endPoint x: 699, endPoint y: 269, distance: 31.0
click at [722, 252] on div at bounding box center [724, 250] width 28 height 28
checkbox input "true"
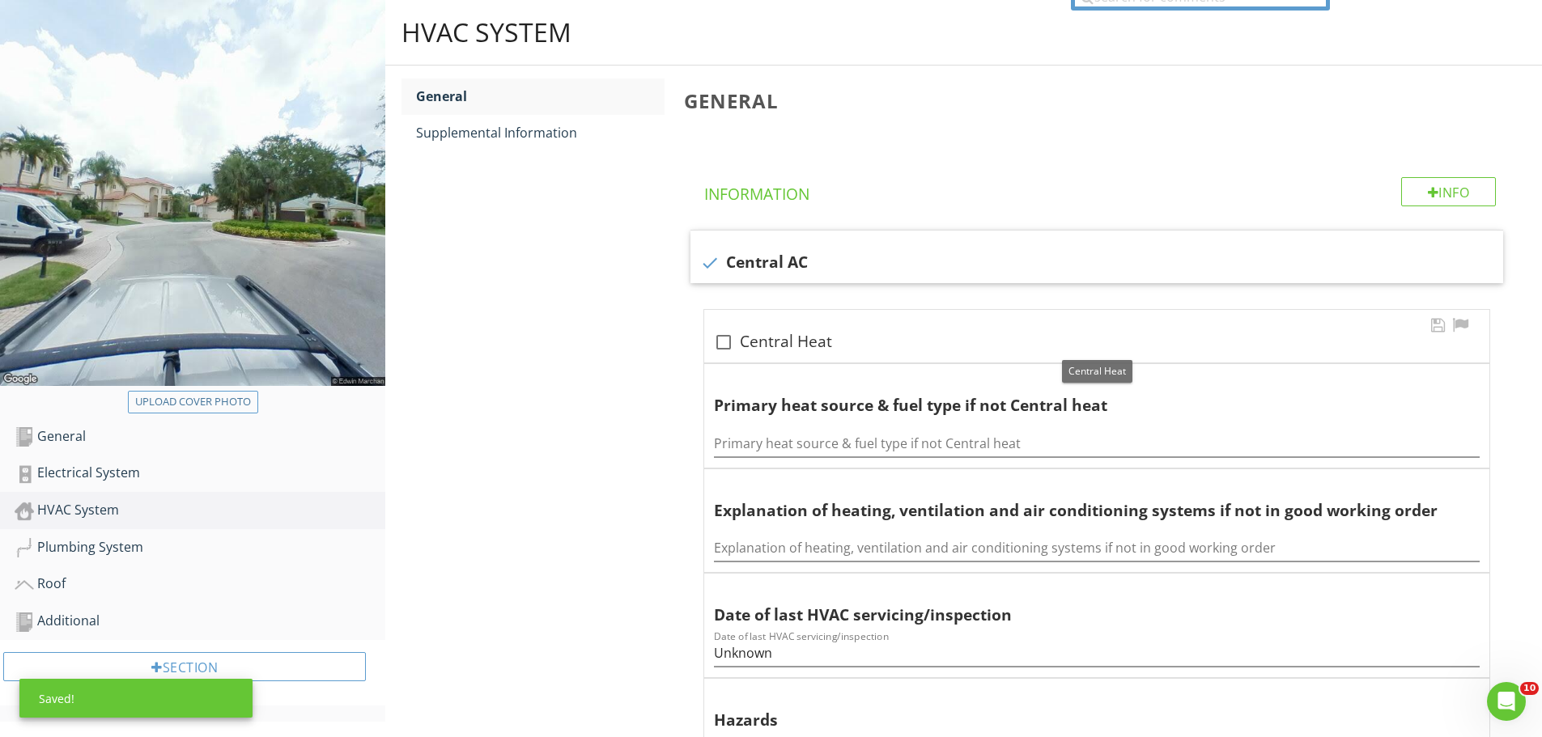
click at [724, 344] on div at bounding box center [724, 343] width 28 height 28
checkbox input "true"
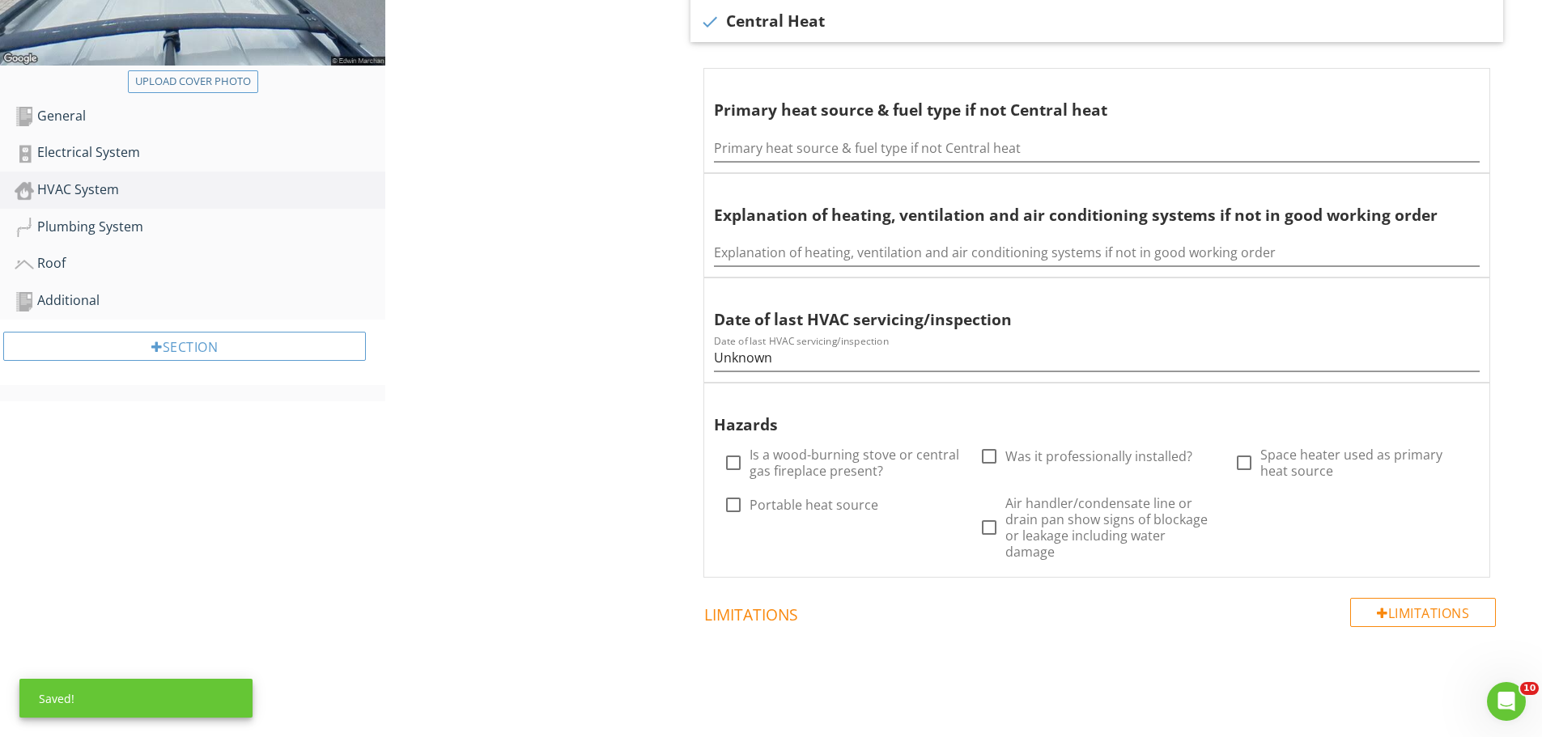
scroll to position [486, 0]
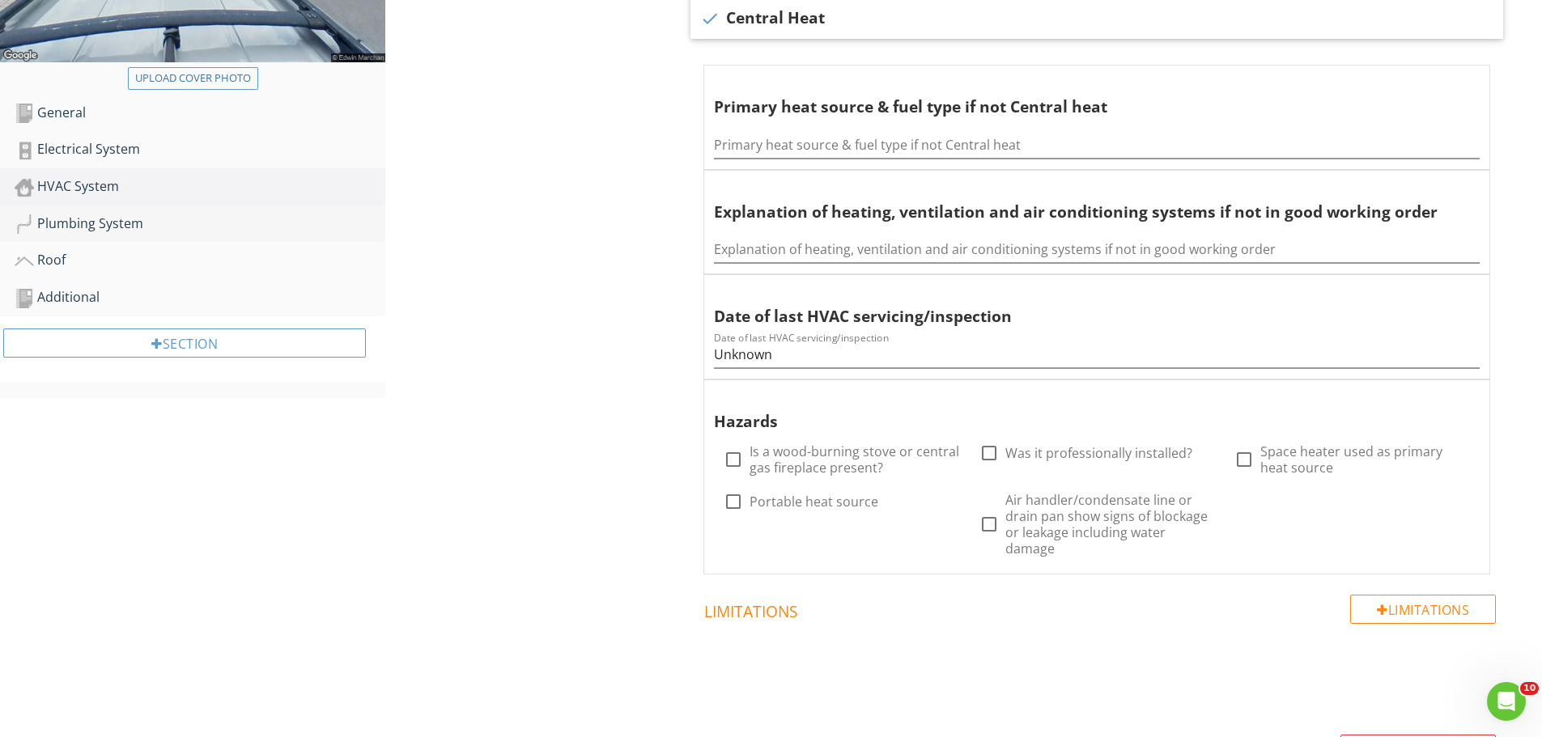
click at [93, 225] on div "Plumbing System" at bounding box center [200, 224] width 371 height 21
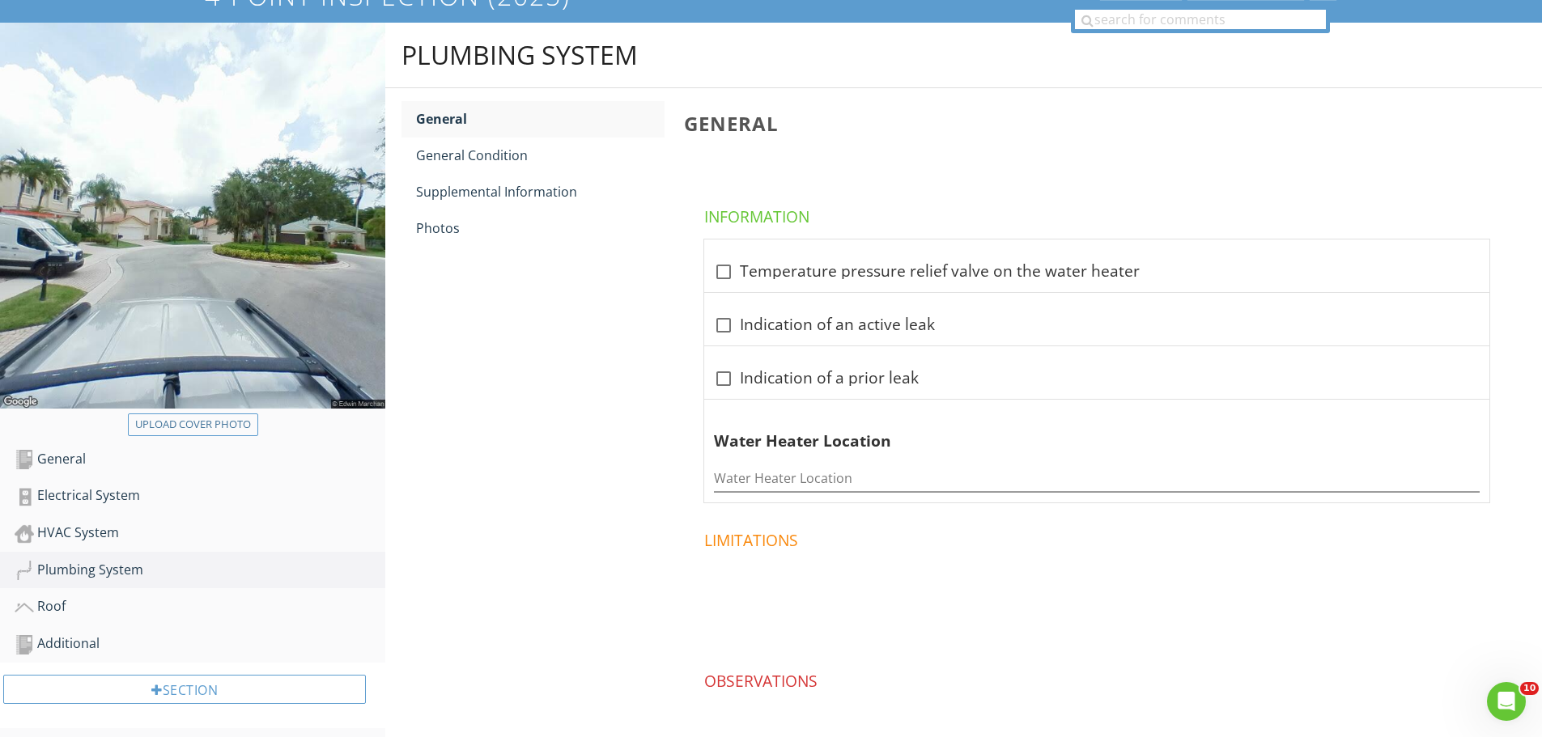
scroll to position [65, 0]
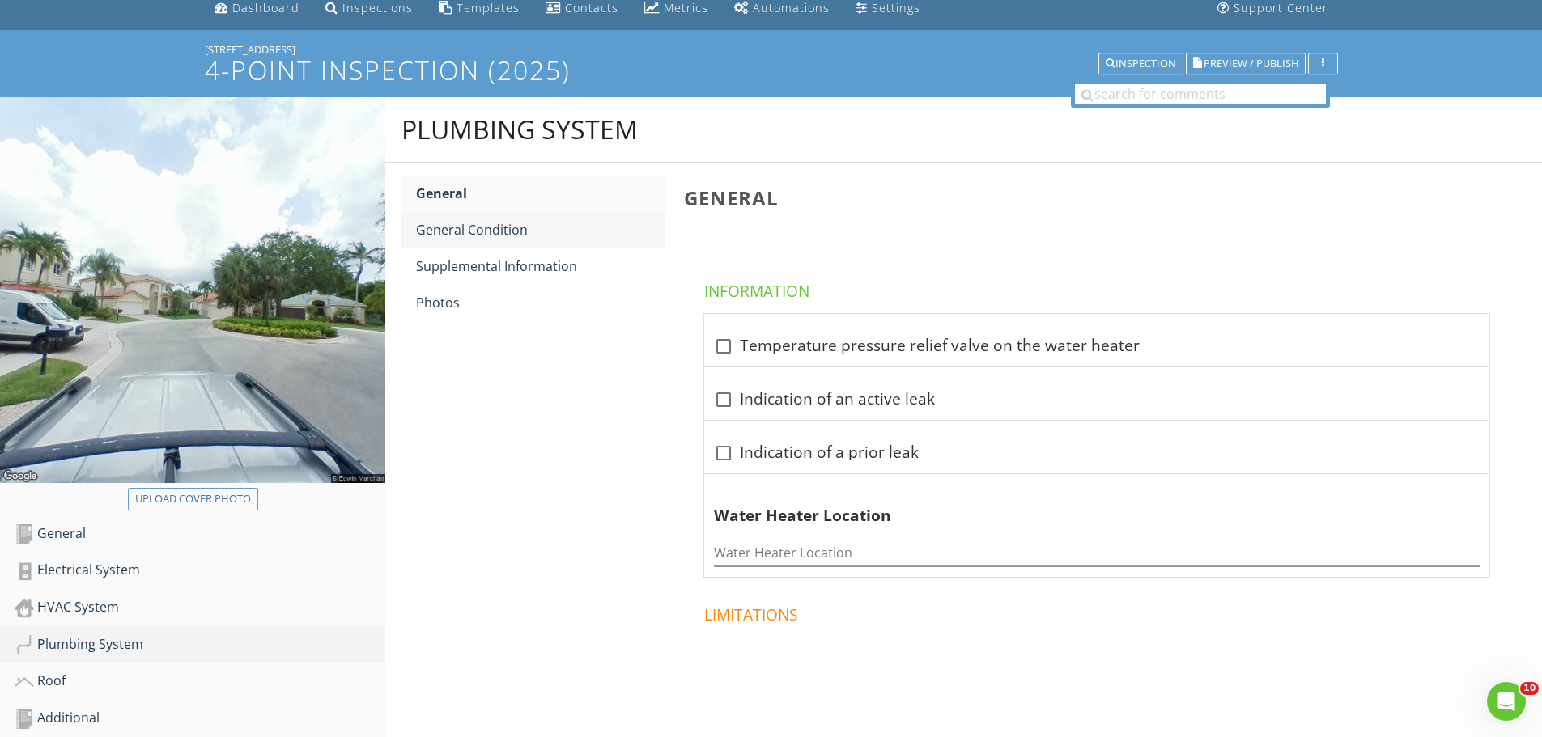
click at [480, 231] on div "General Condition" at bounding box center [540, 229] width 248 height 19
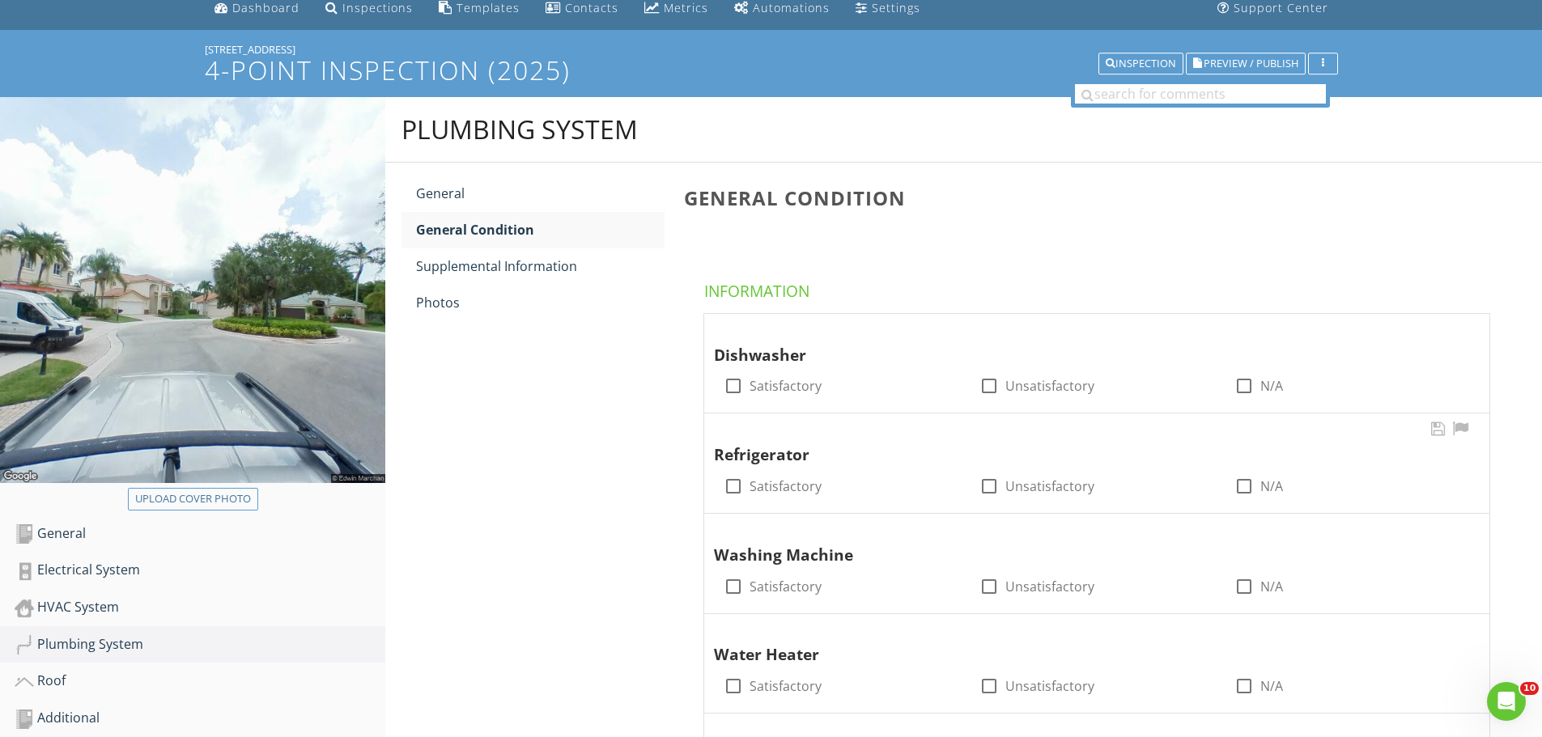
drag, startPoint x: 734, startPoint y: 390, endPoint x: 731, endPoint y: 415, distance: 25.3
click at [734, 392] on div at bounding box center [734, 386] width 28 height 28
checkbox input "true"
click at [736, 494] on div at bounding box center [734, 487] width 28 height 28
checkbox input "true"
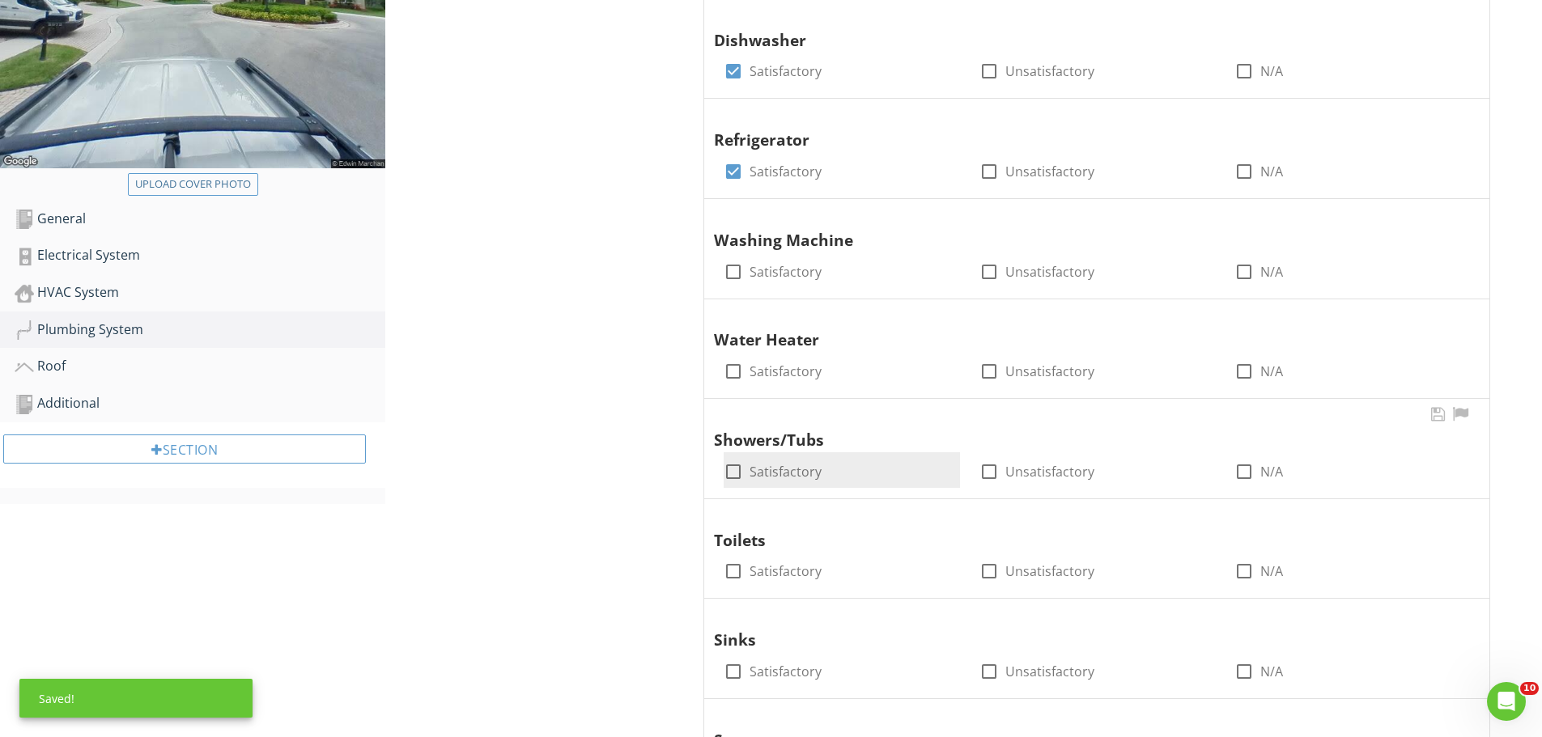
scroll to position [388, 0]
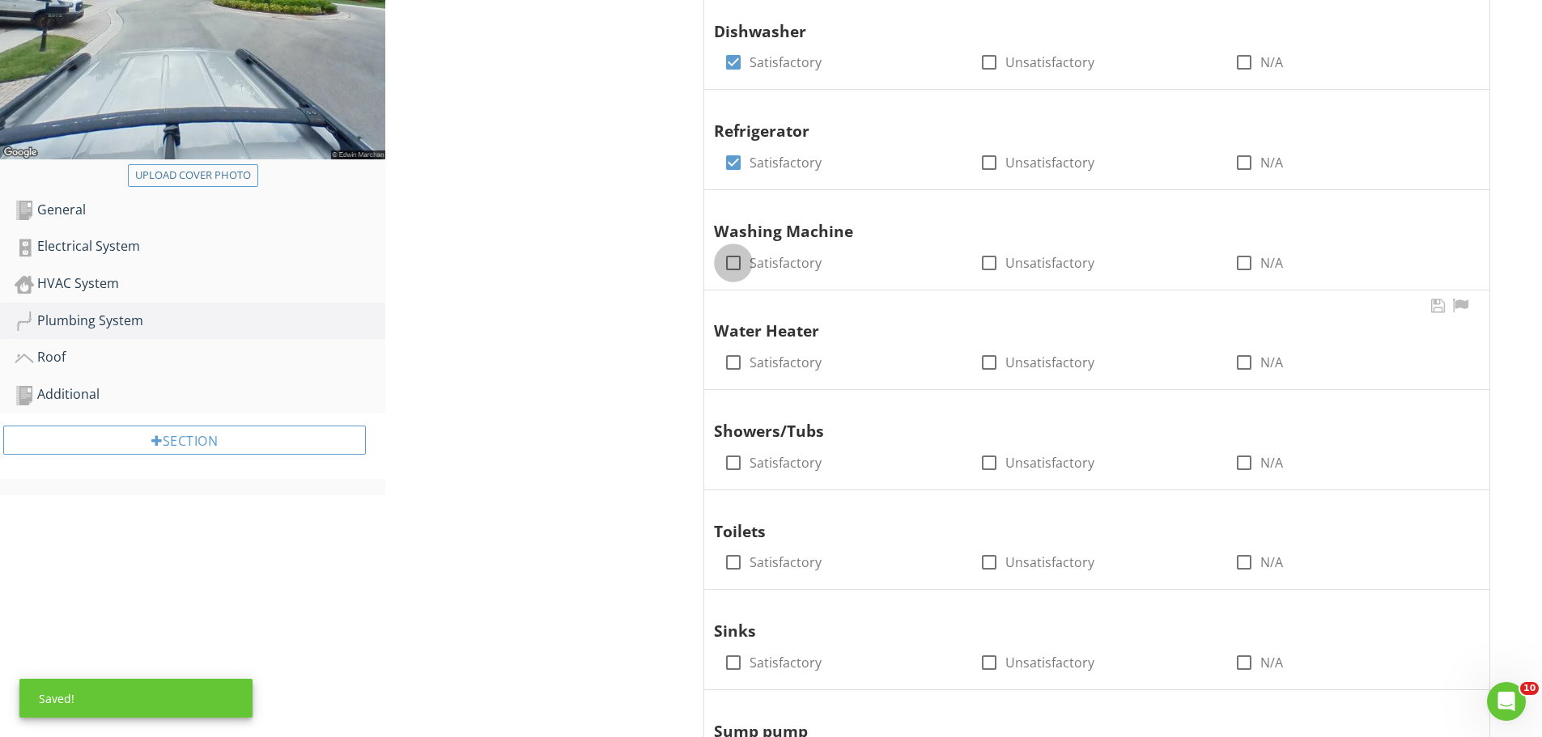
drag, startPoint x: 737, startPoint y: 270, endPoint x: 731, endPoint y: 308, distance: 39.3
click at [737, 271] on div at bounding box center [734, 263] width 28 height 28
checkbox input "true"
drag, startPoint x: 733, startPoint y: 362, endPoint x: 734, endPoint y: 372, distance: 10.6
click at [733, 363] on div at bounding box center [734, 363] width 28 height 28
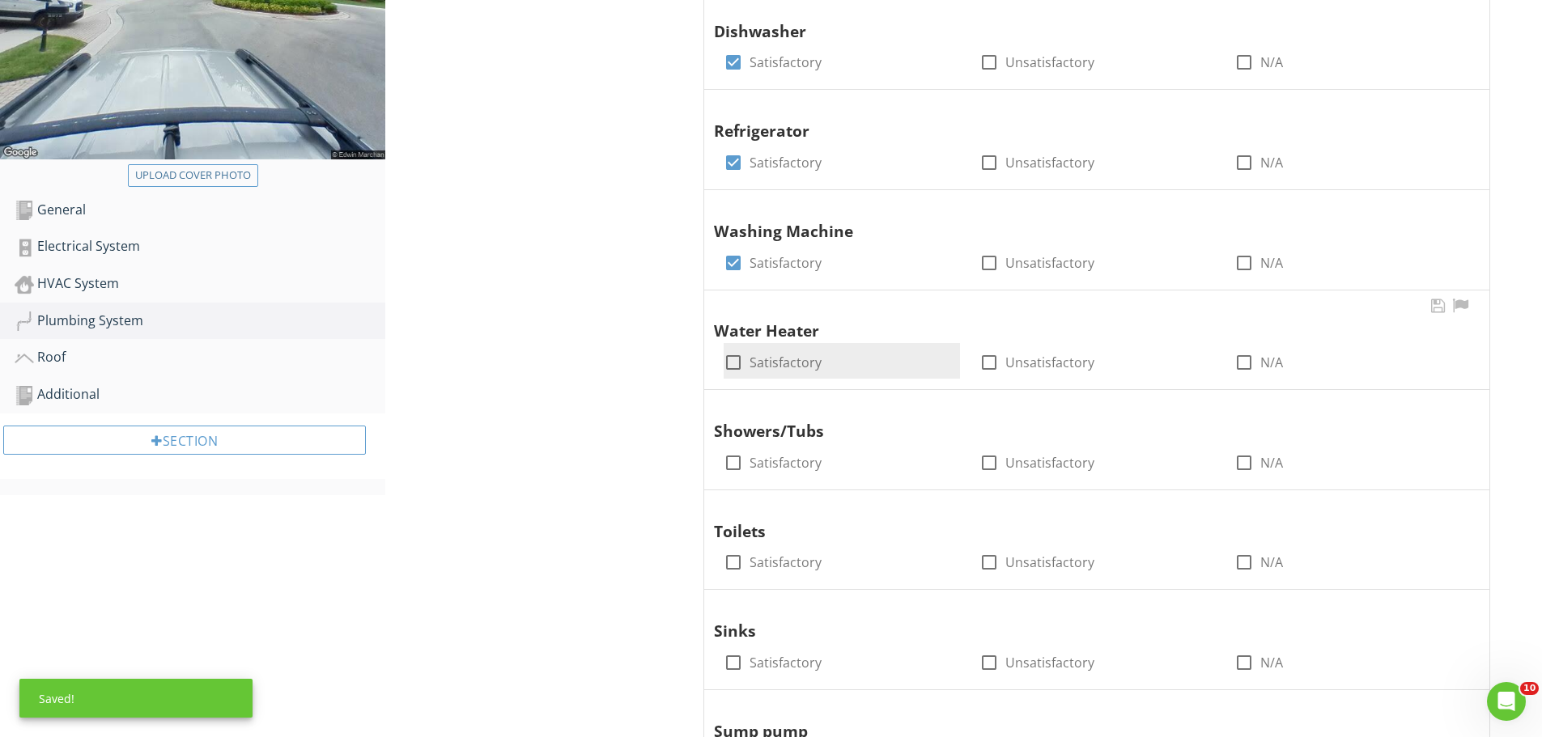
checkbox input "true"
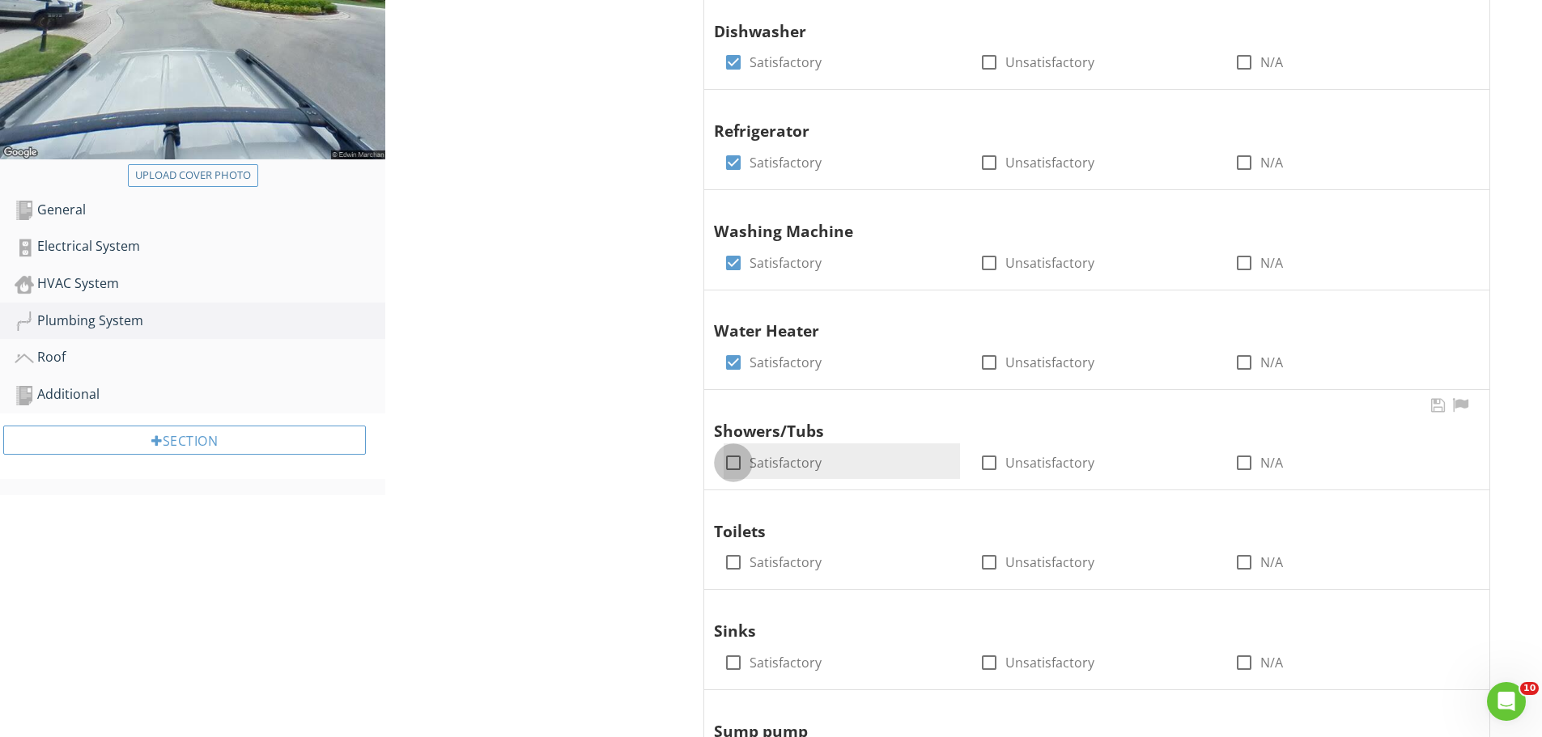
click at [735, 465] on div at bounding box center [734, 463] width 28 height 28
checkbox input "true"
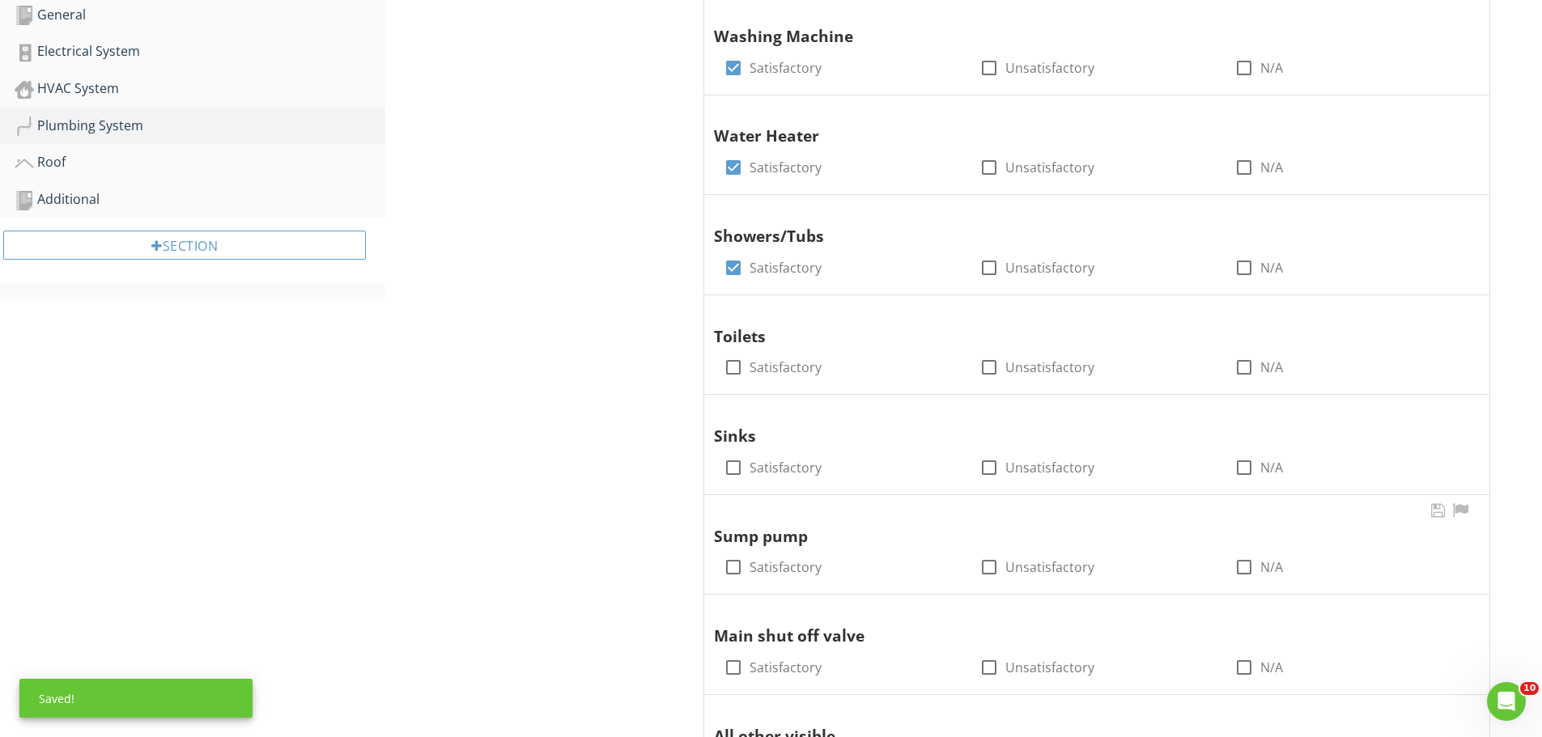
scroll to position [712, 0]
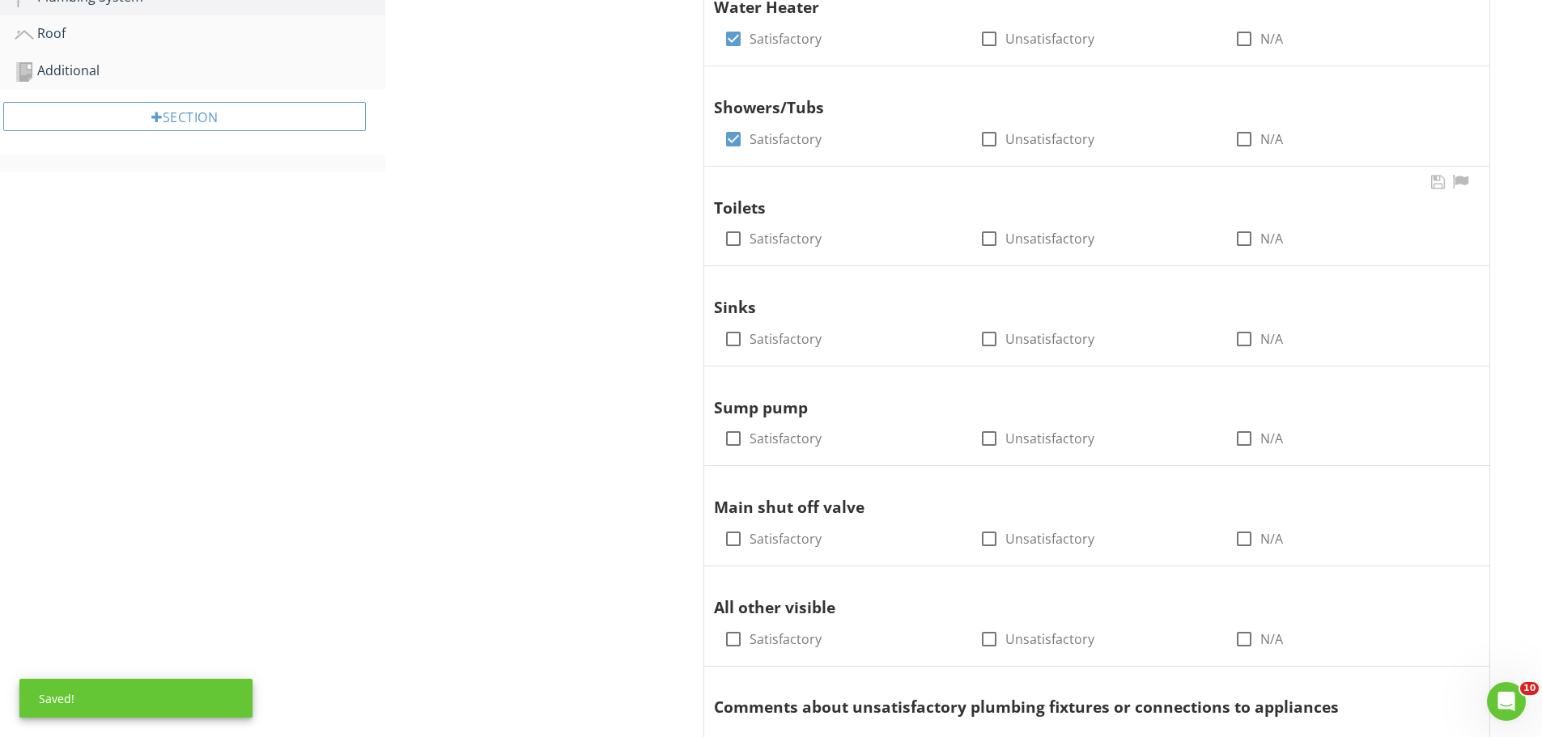
drag, startPoint x: 729, startPoint y: 241, endPoint x: 728, endPoint y: 258, distance: 17.1
click at [728, 248] on div "check_box_outline_blank" at bounding box center [733, 238] width 19 height 19
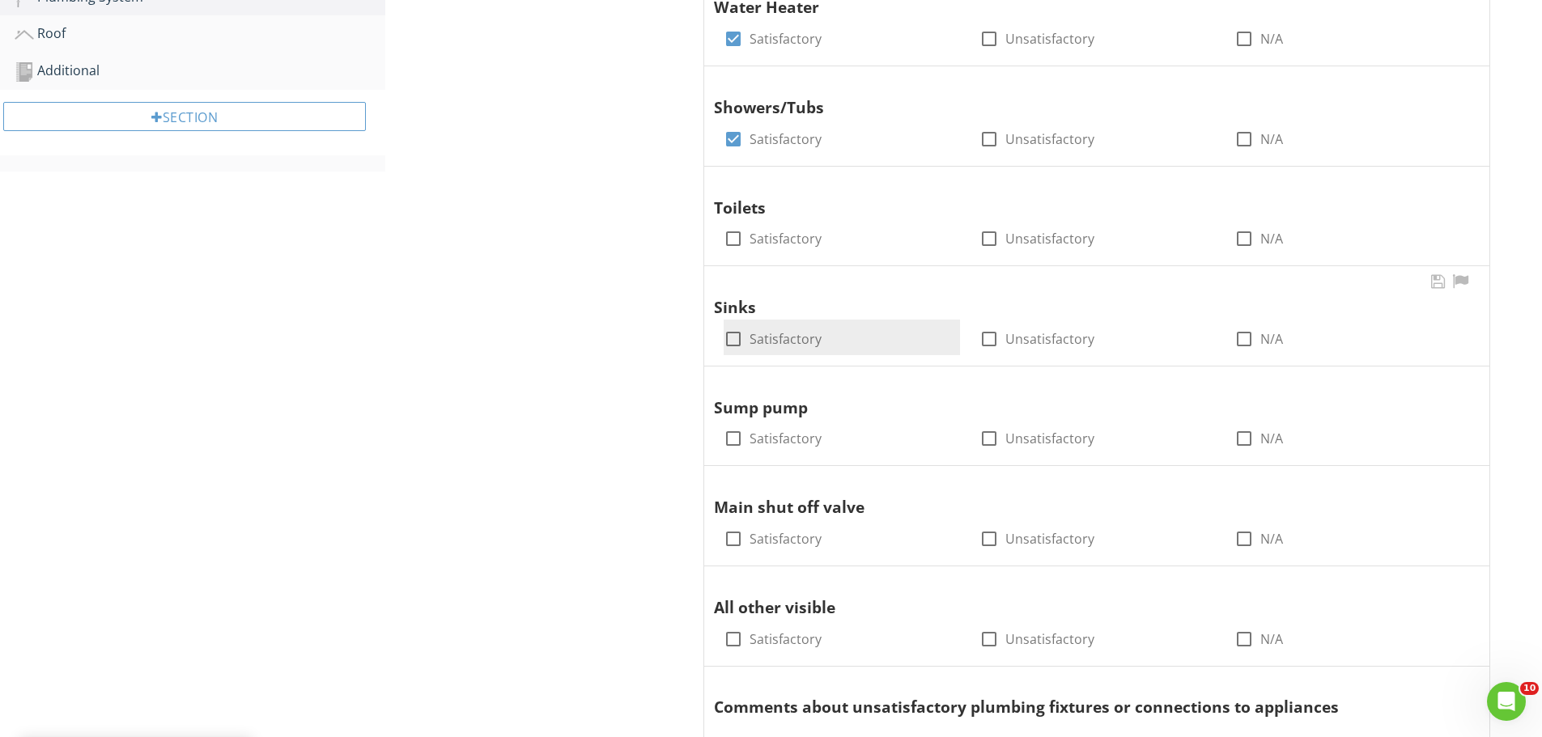
click at [729, 340] on div at bounding box center [734, 339] width 28 height 28
checkbox input "true"
drag, startPoint x: 1245, startPoint y: 436, endPoint x: 1219, endPoint y: 441, distance: 26.4
click at [1244, 438] on div at bounding box center [1244, 439] width 28 height 28
checkbox input "true"
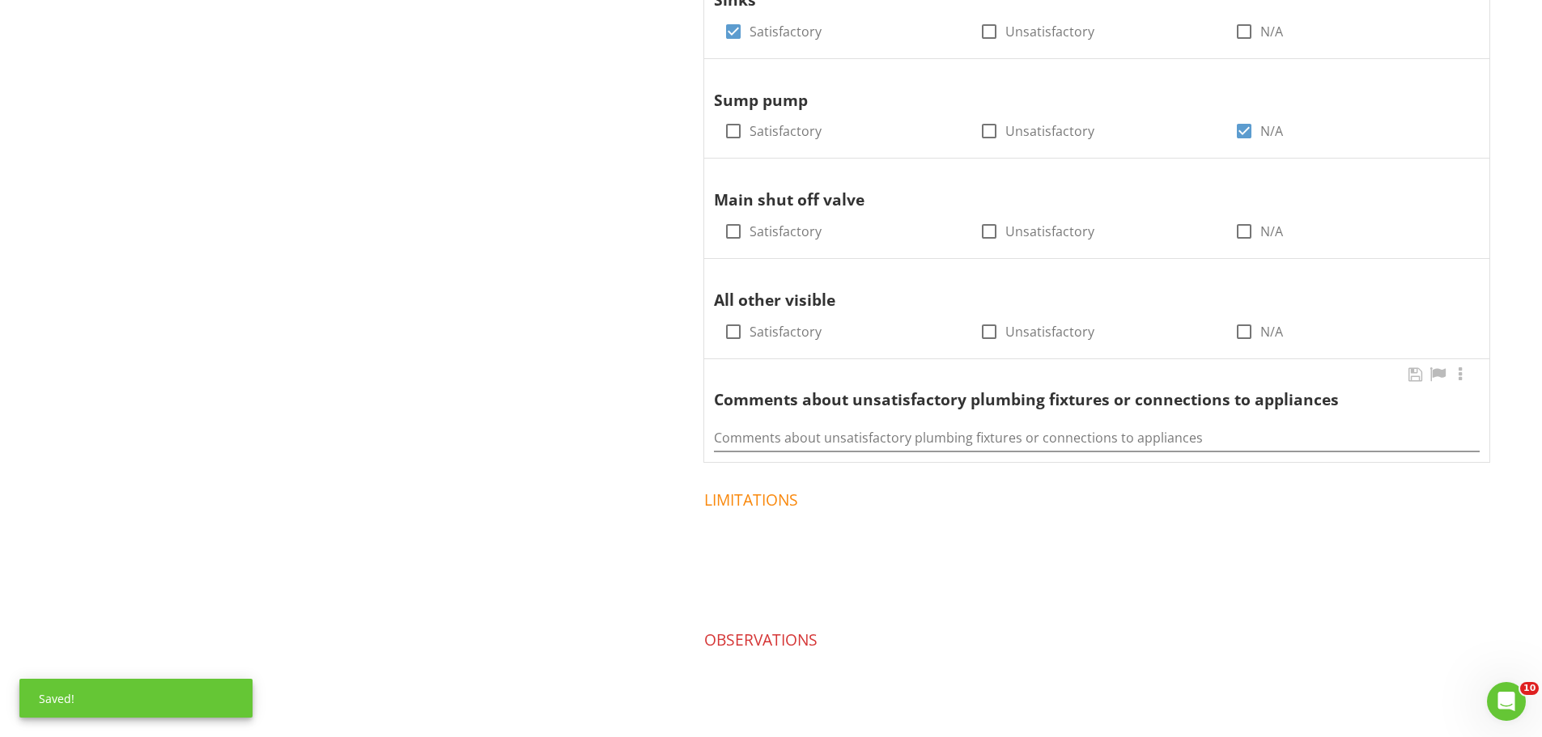
scroll to position [1036, 0]
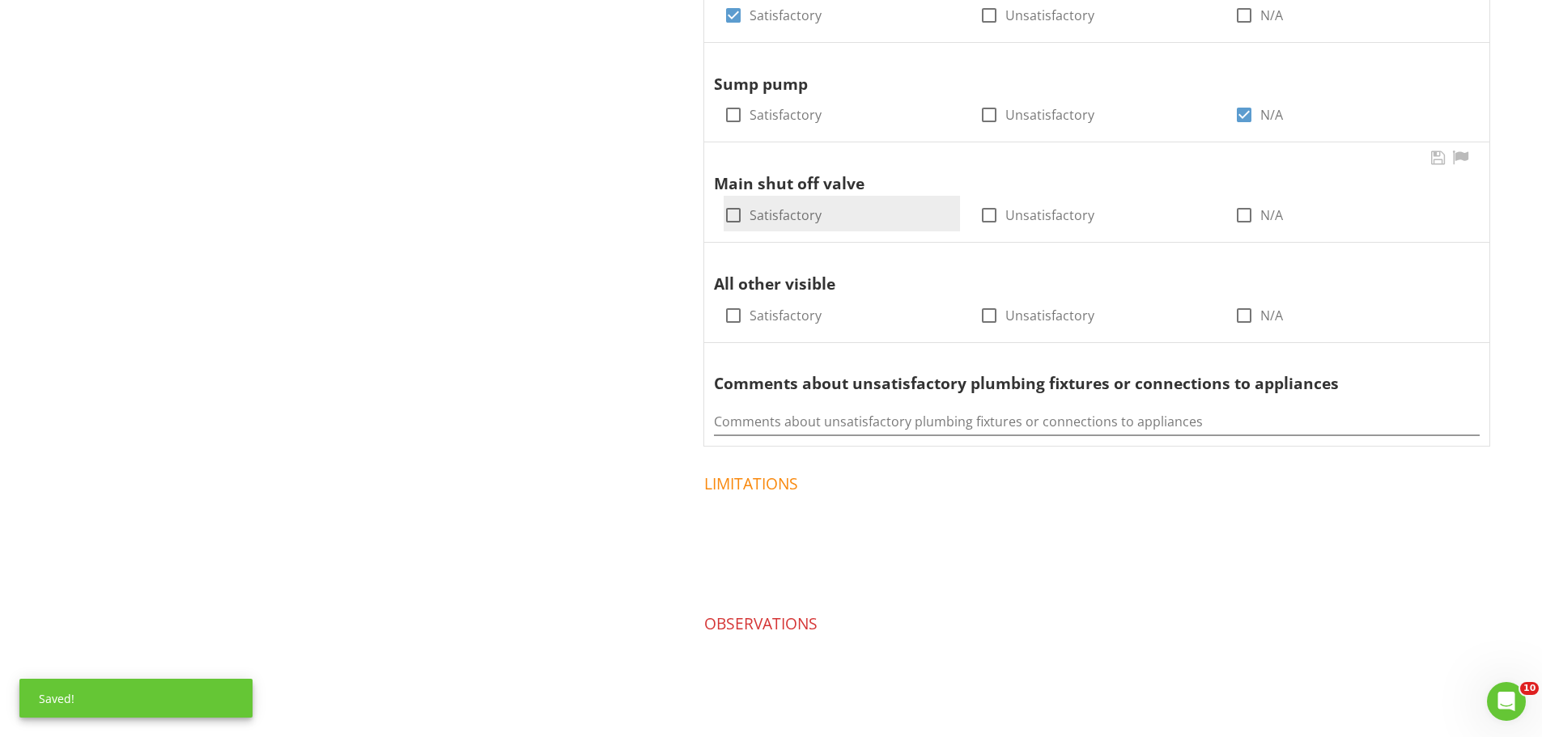
drag, startPoint x: 729, startPoint y: 217, endPoint x: 724, endPoint y: 253, distance: 36.1
click at [728, 217] on div at bounding box center [734, 216] width 28 height 28
checkbox input "true"
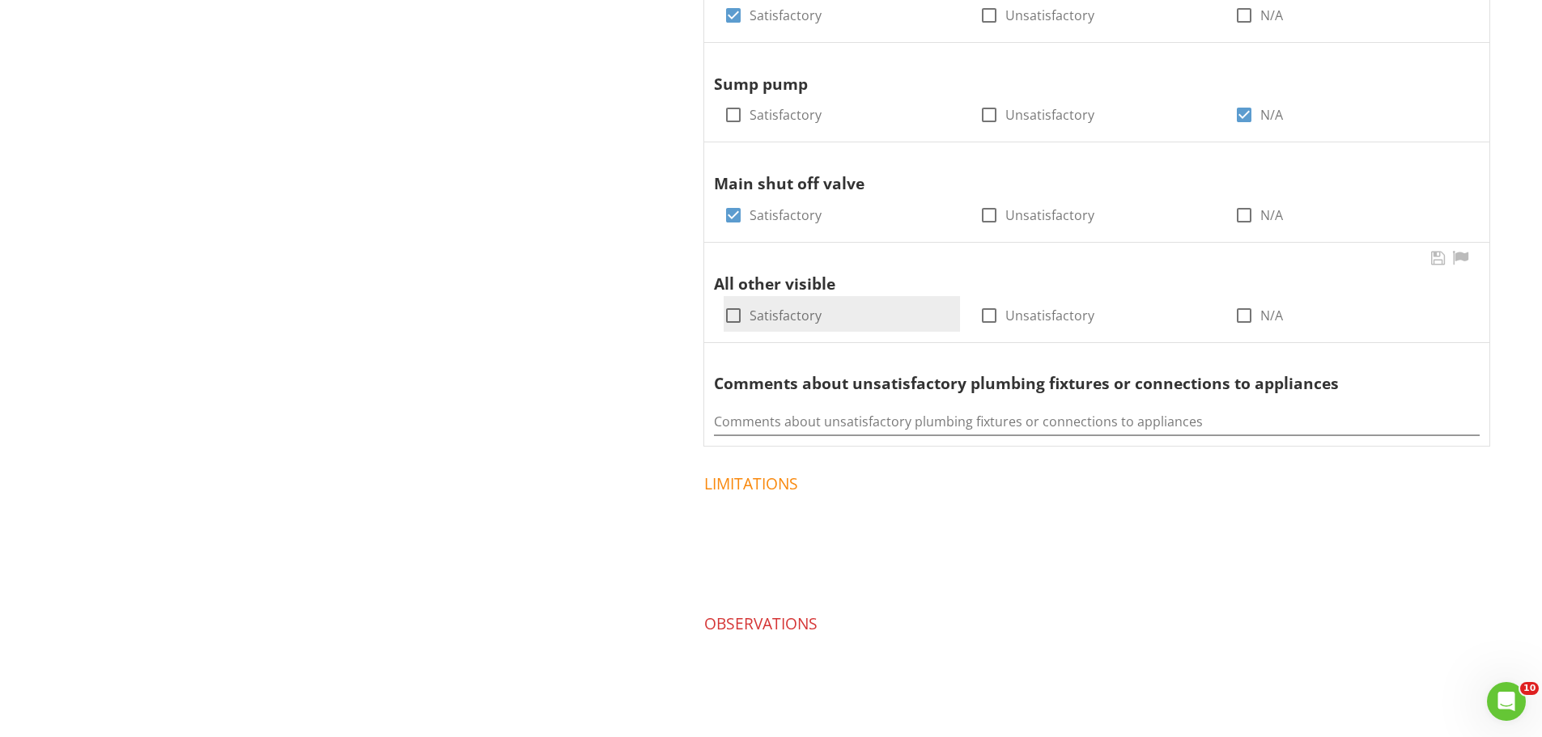
click at [732, 316] on div at bounding box center [734, 316] width 28 height 28
checkbox input "true"
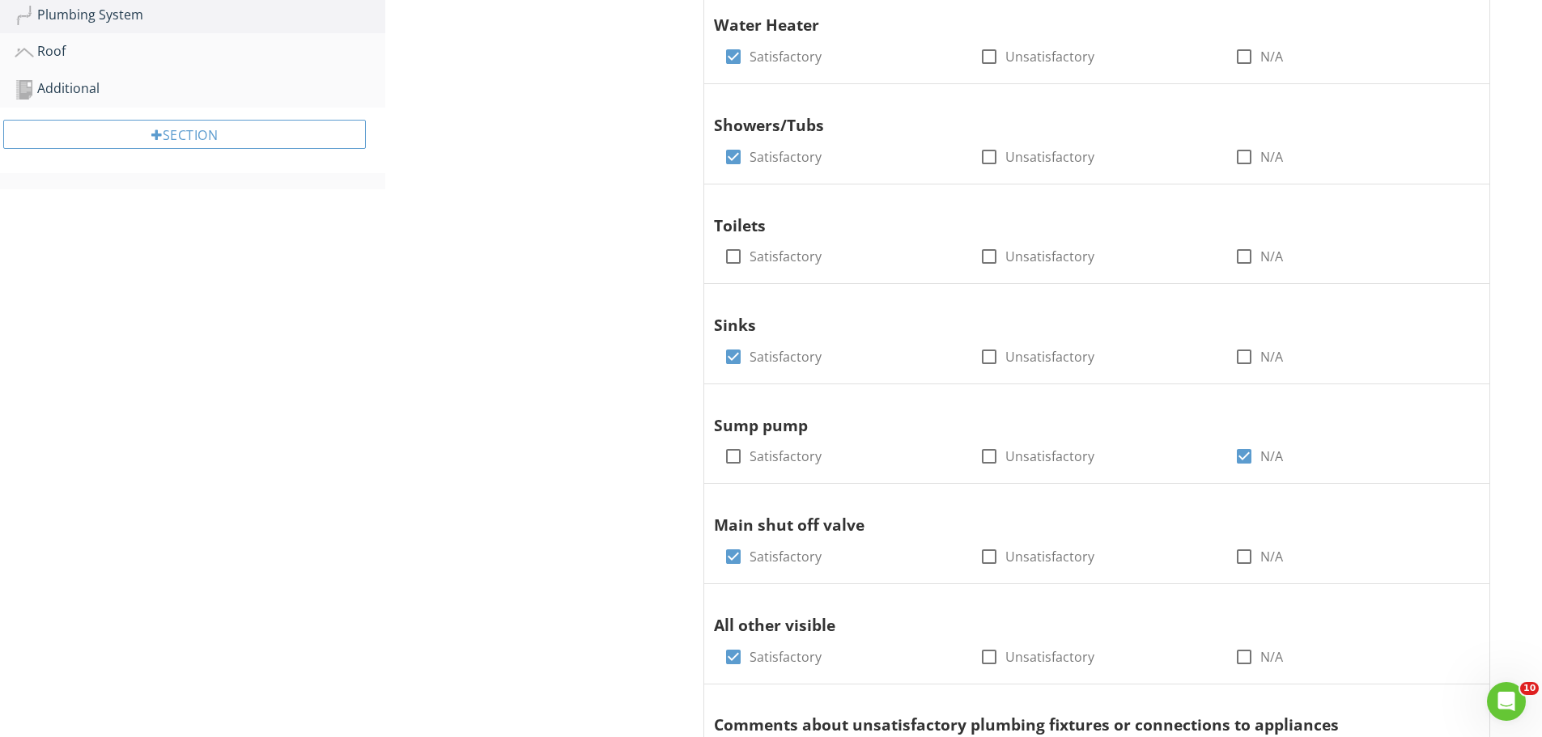
scroll to position [712, 0]
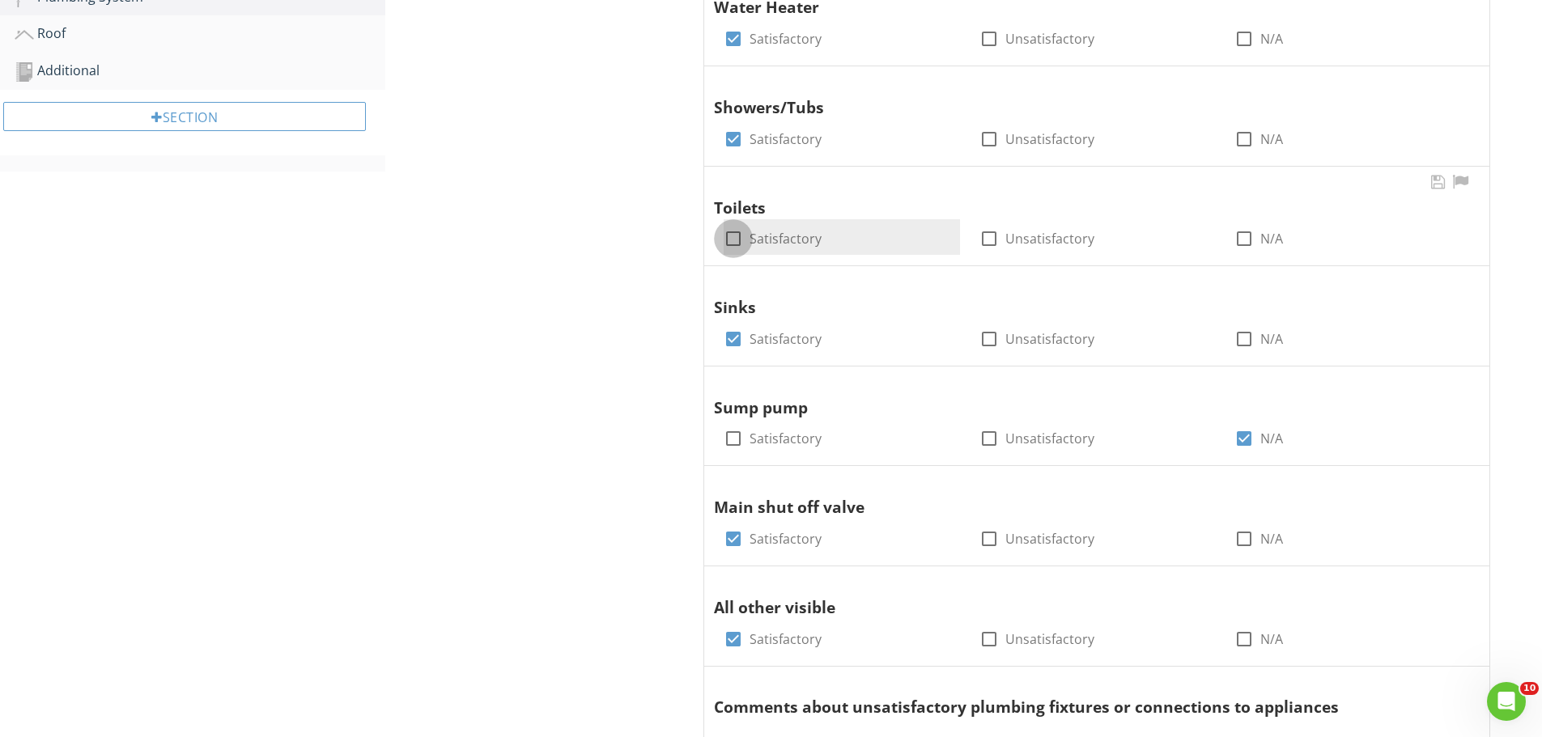
click at [743, 241] on div at bounding box center [734, 239] width 28 height 28
checkbox input "true"
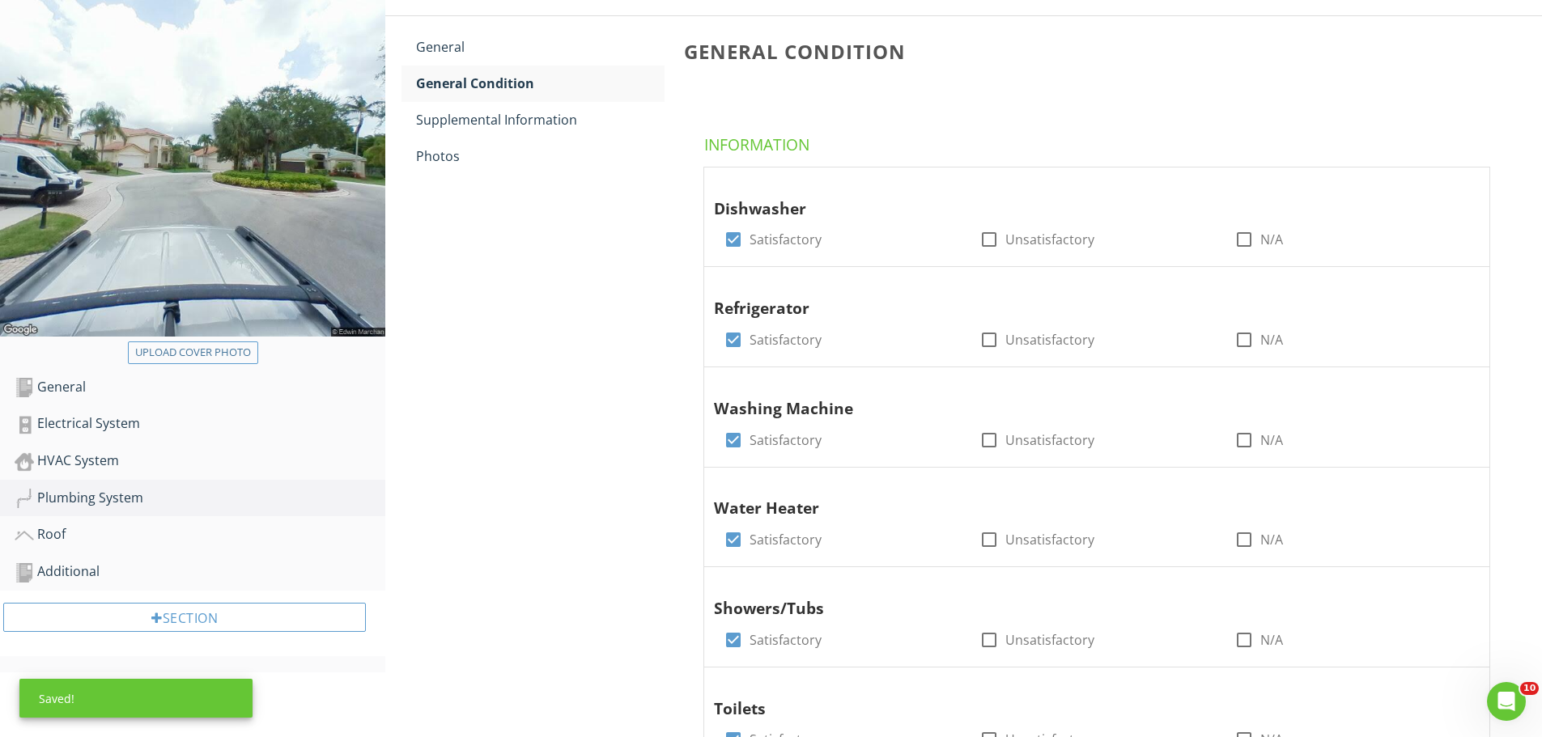
scroll to position [146, 0]
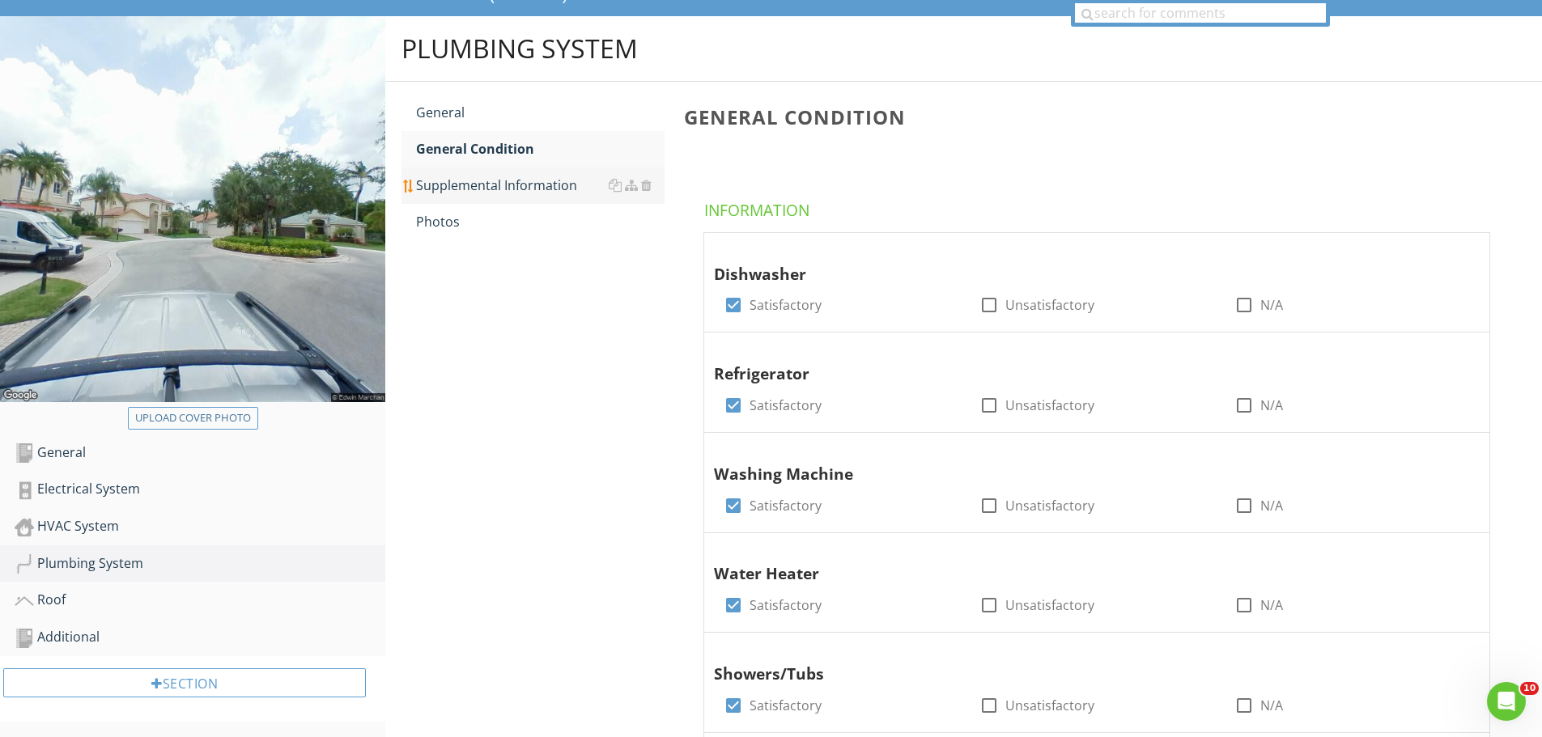
click at [511, 187] on div "Supplemental Information" at bounding box center [540, 185] width 248 height 19
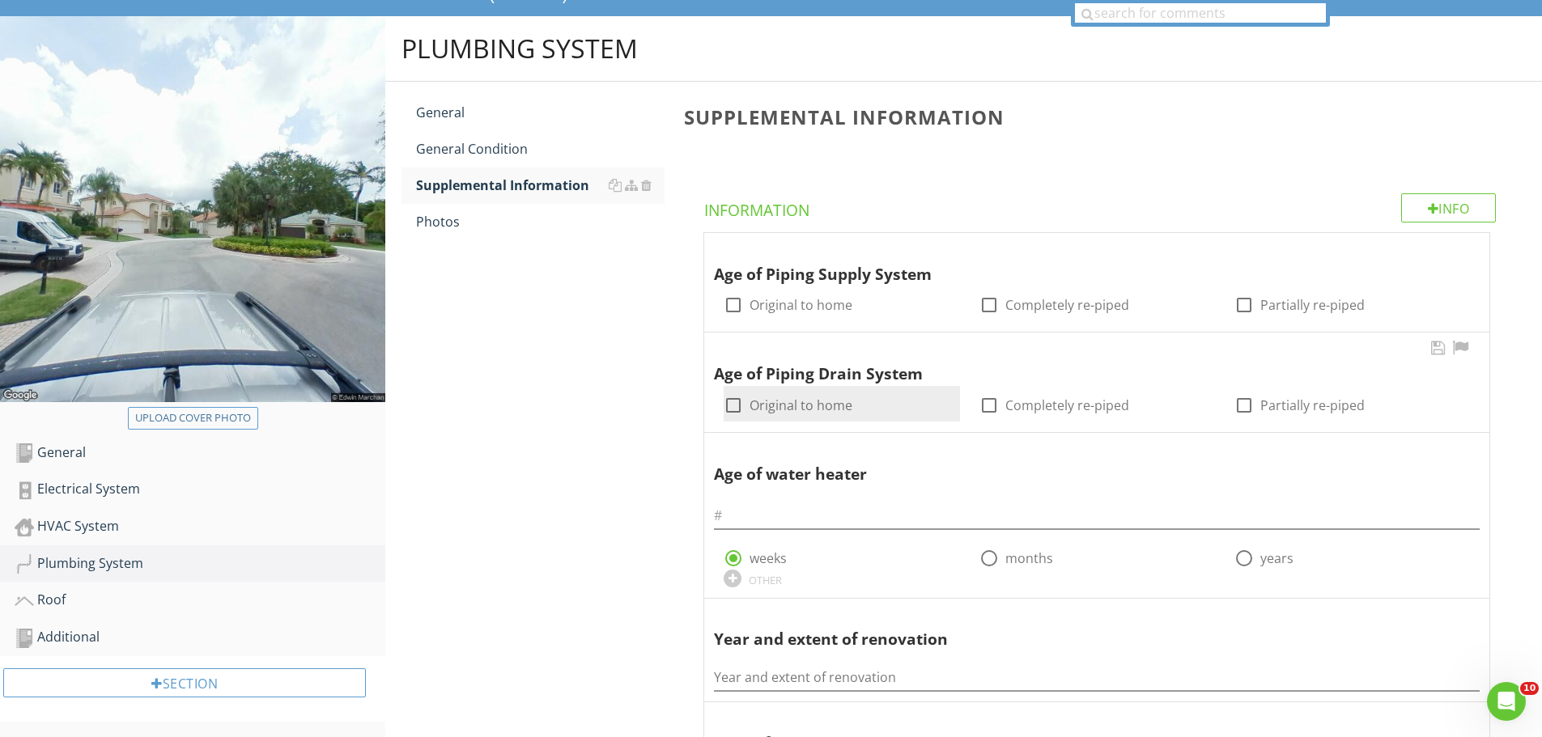
click at [732, 407] on div at bounding box center [734, 406] width 28 height 28
checkbox input "true"
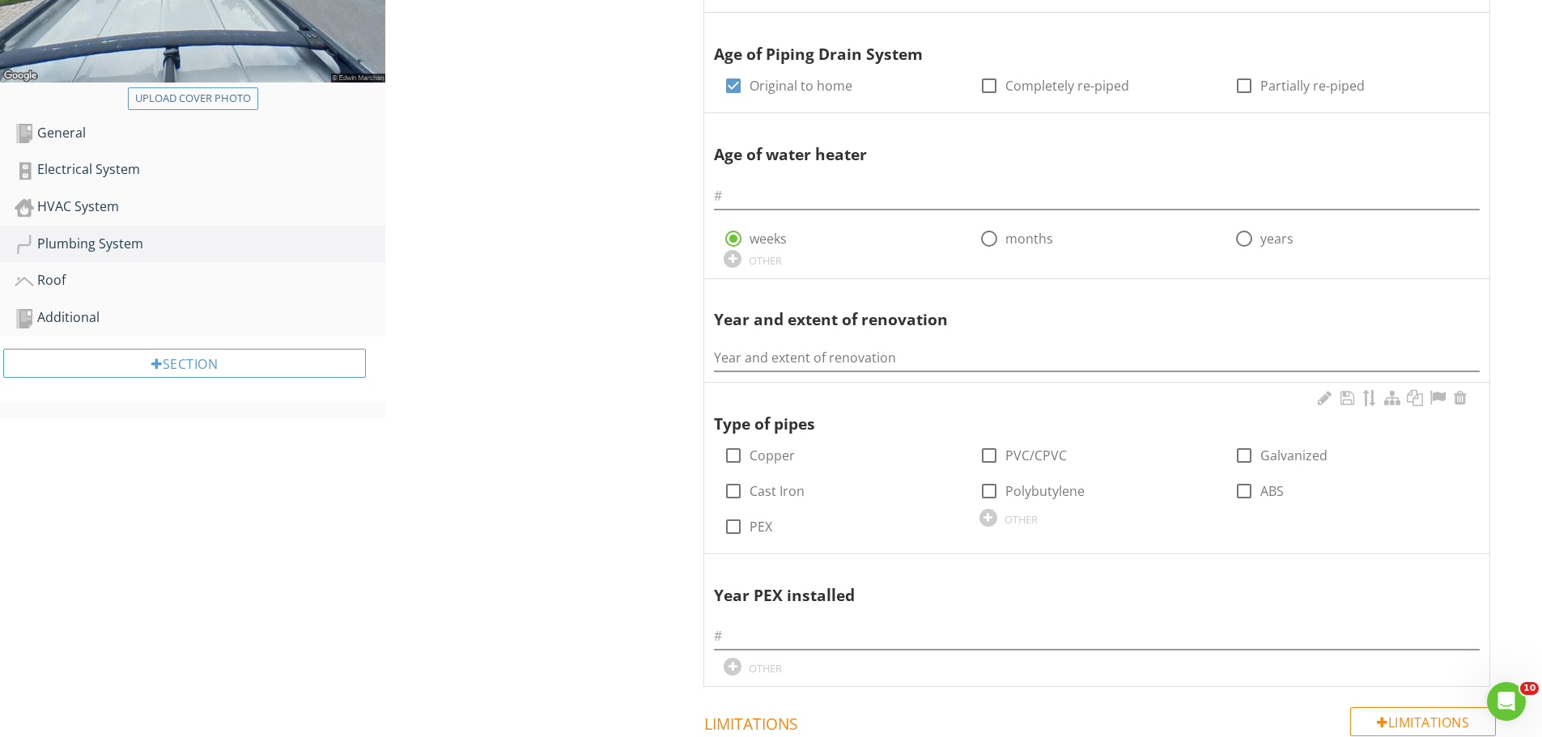
scroll to position [469, 0]
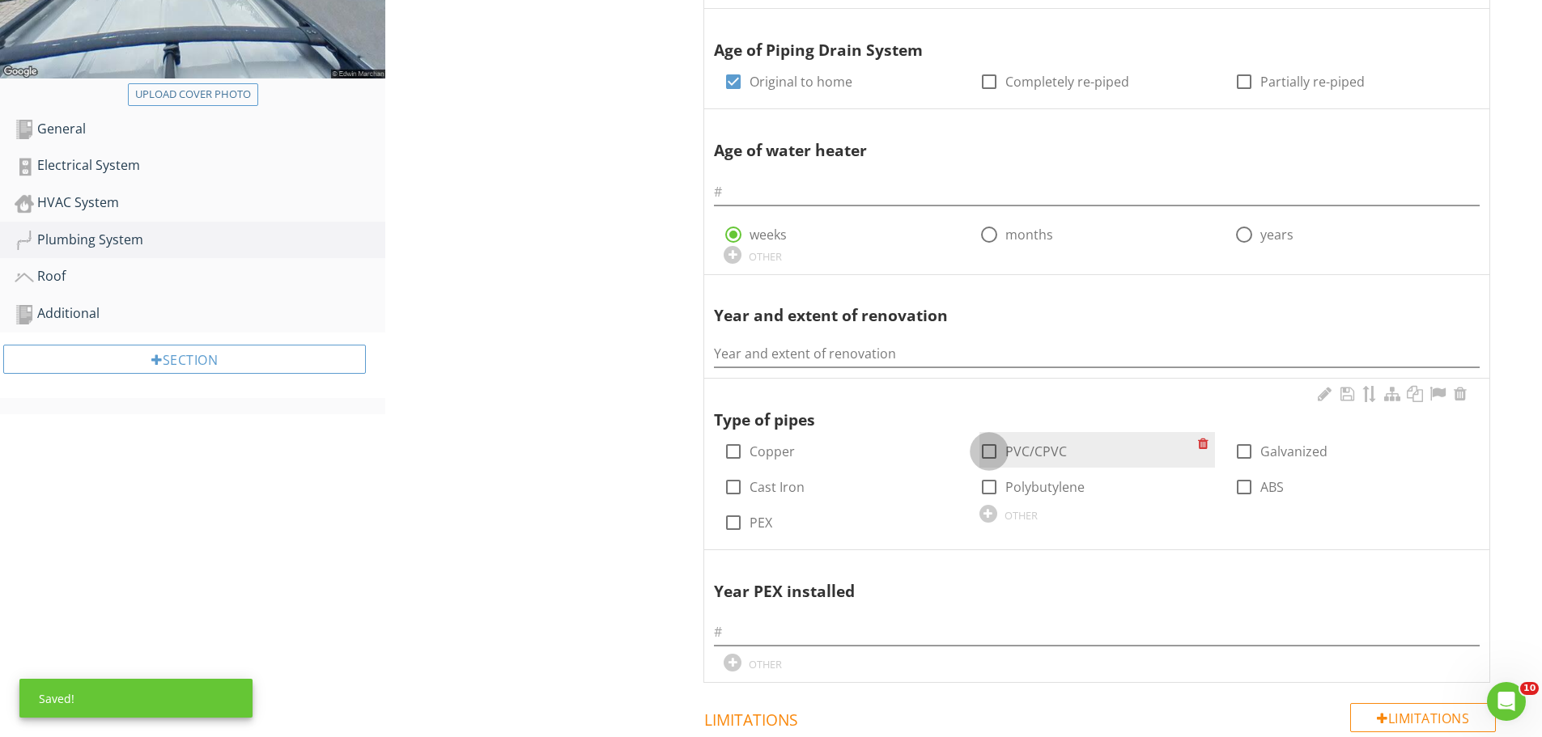
click at [995, 456] on div at bounding box center [989, 452] width 28 height 28
checkbox input "true"
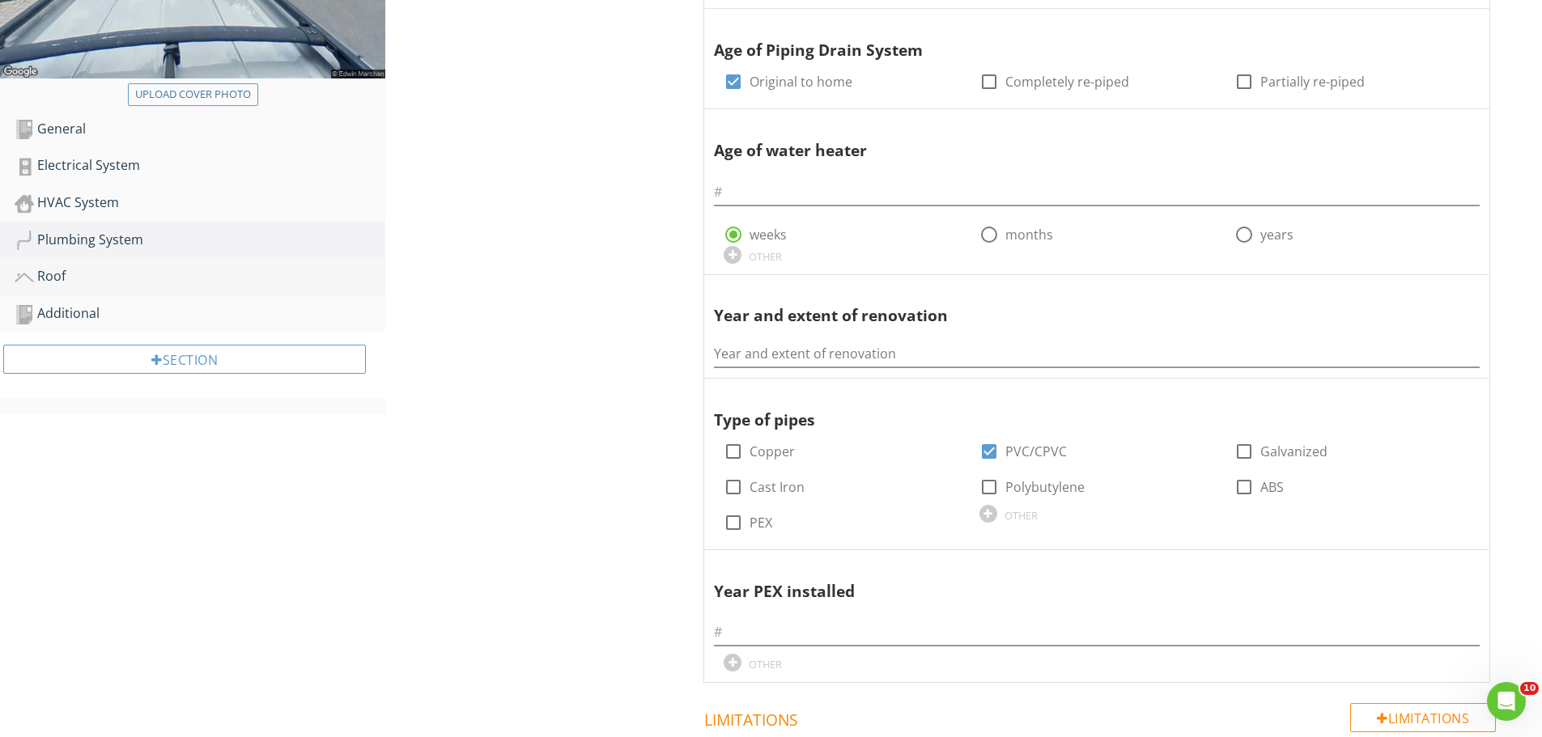
click at [64, 278] on div "Roof" at bounding box center [200, 276] width 371 height 21
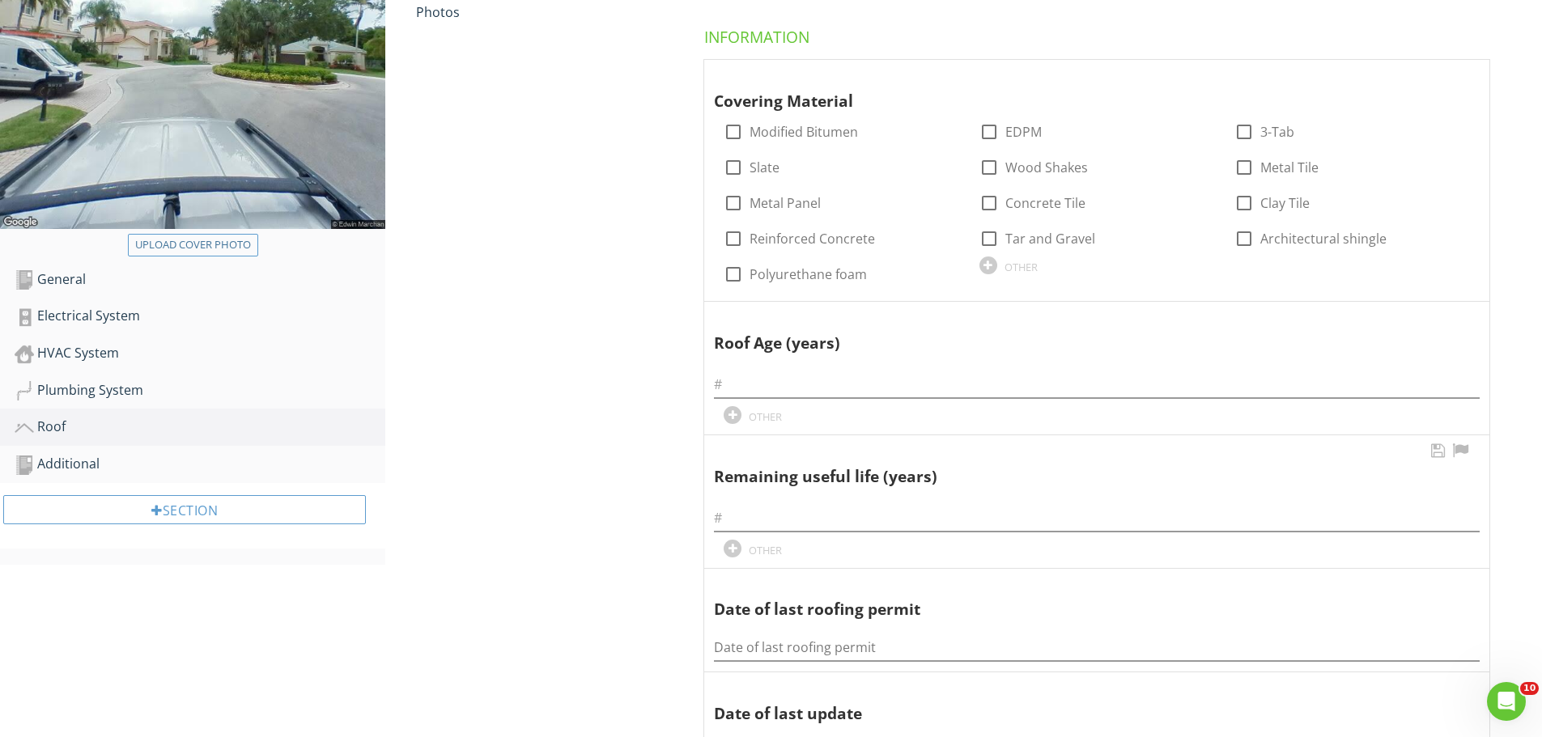
scroll to position [308, 0]
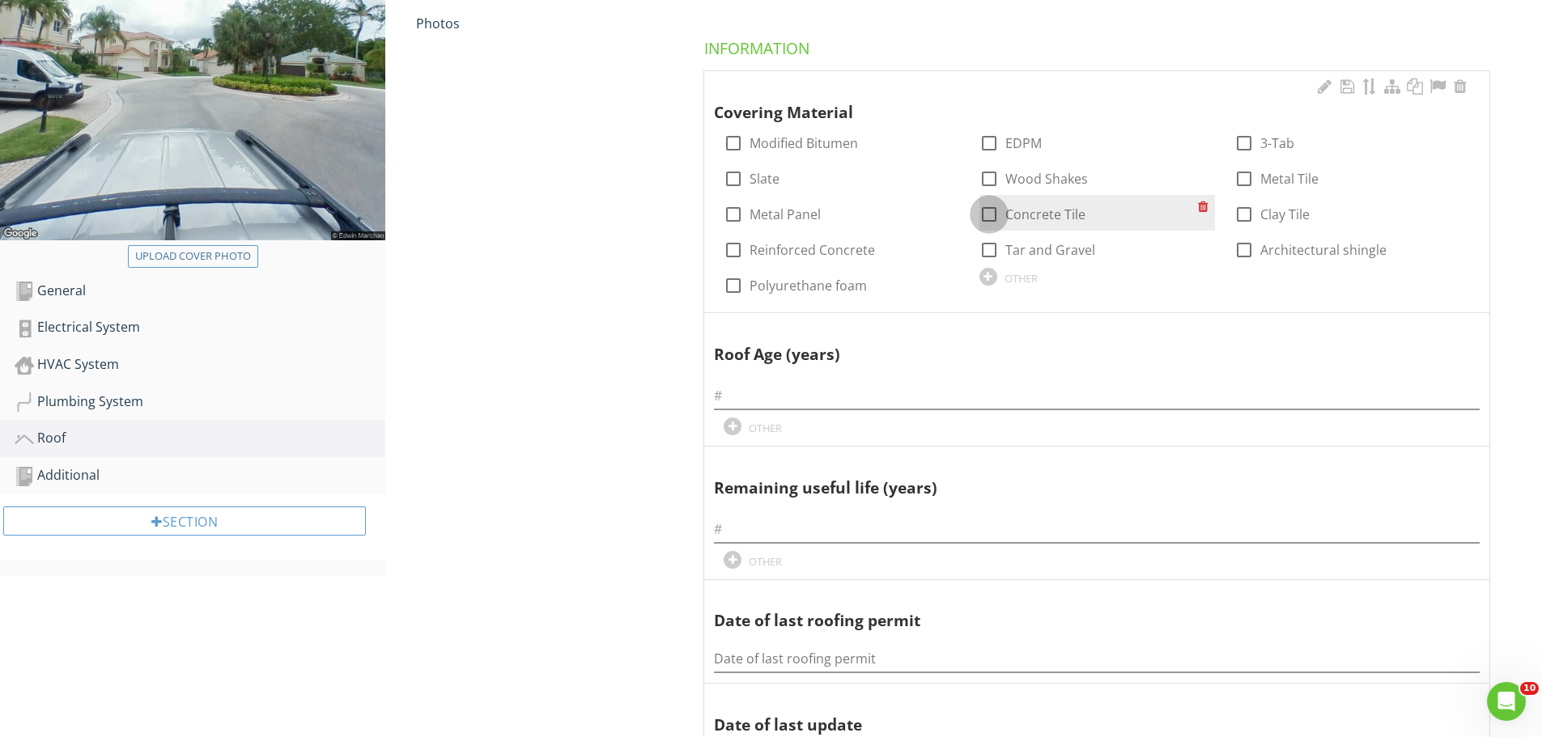
click at [991, 216] on div at bounding box center [989, 215] width 28 height 28
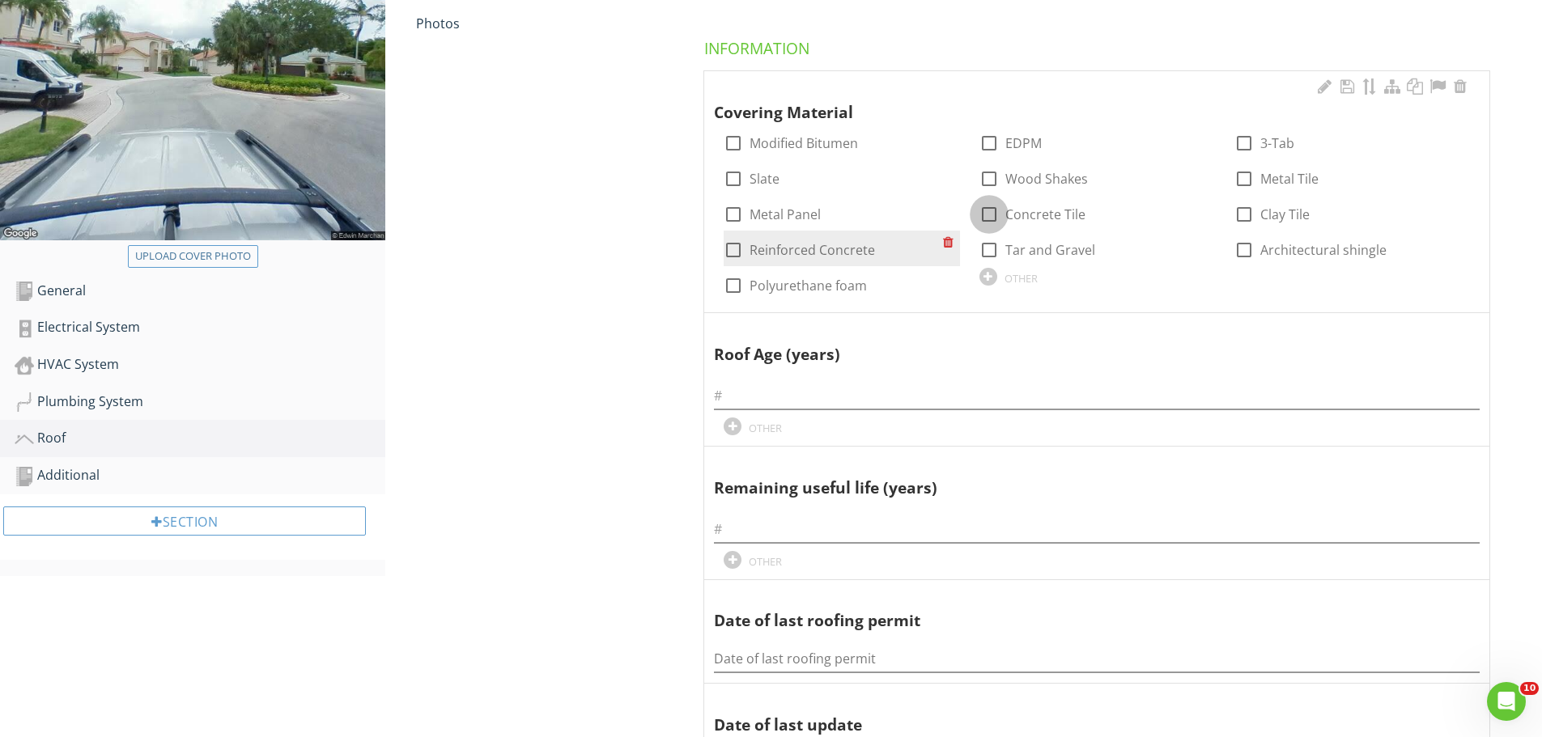
checkbox input "true"
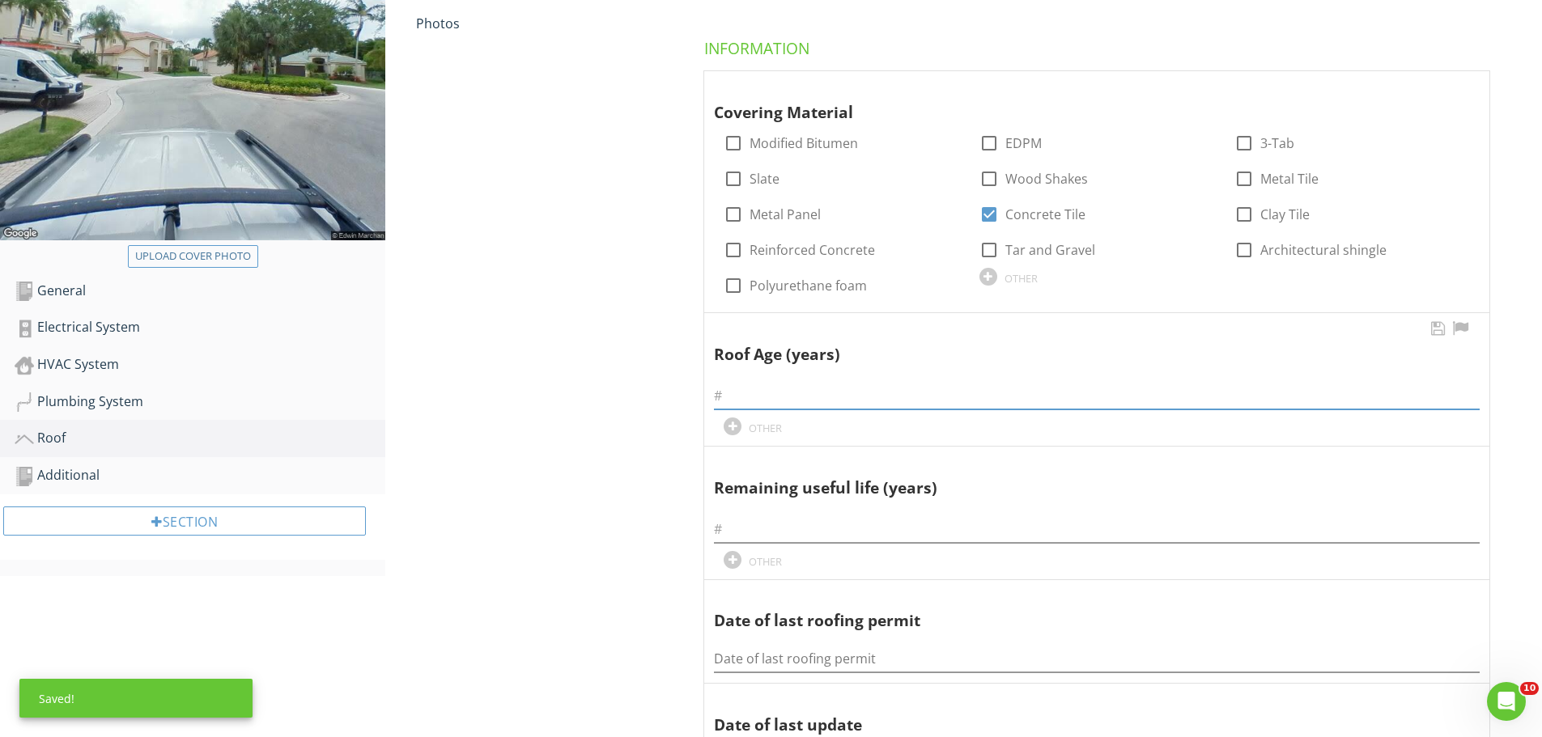
click at [738, 394] on input "text" at bounding box center [1097, 396] width 766 height 27
click at [732, 405] on input "text" at bounding box center [1097, 396] width 766 height 27
type input "6"
click at [741, 532] on input "text" at bounding box center [1097, 529] width 766 height 27
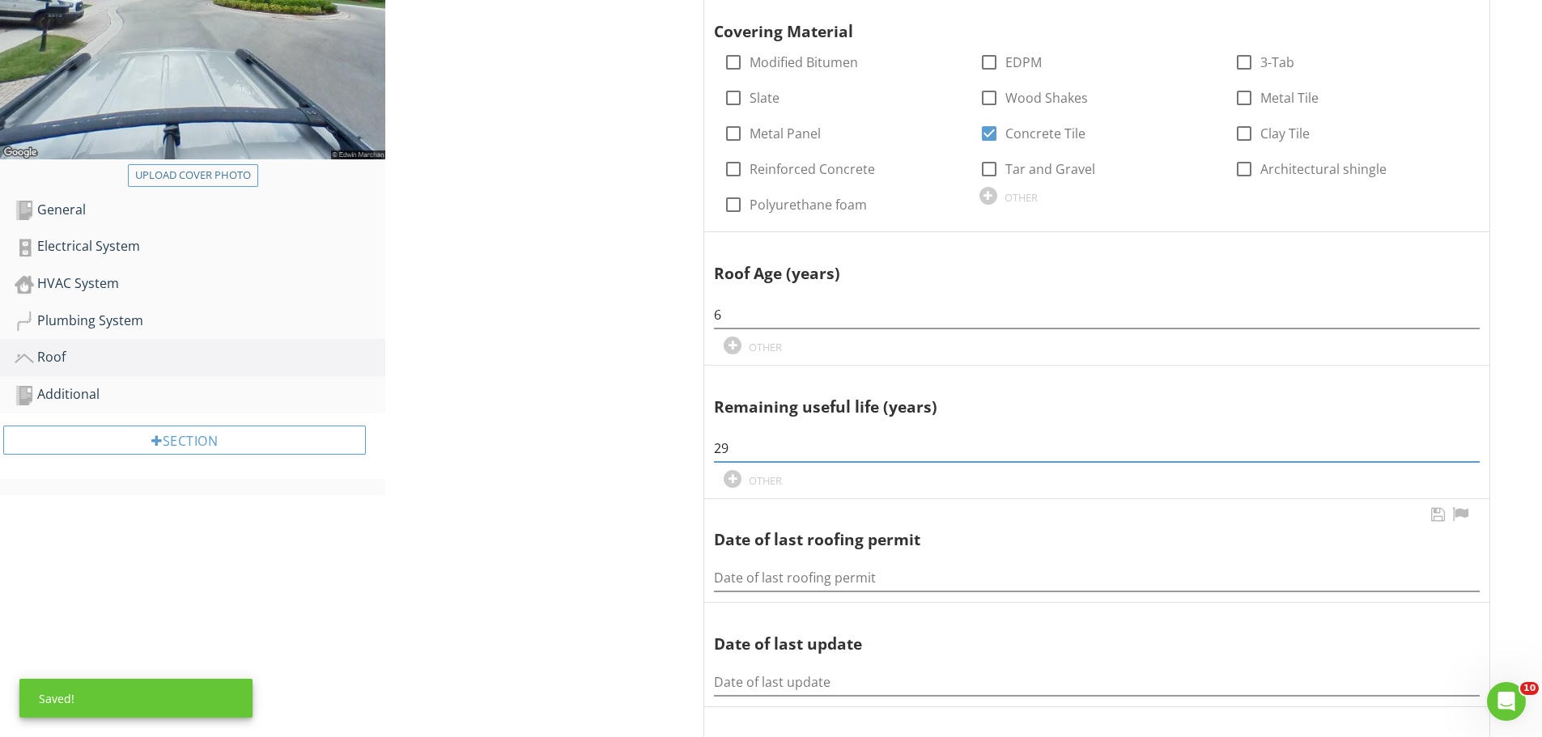
scroll to position [469, 0]
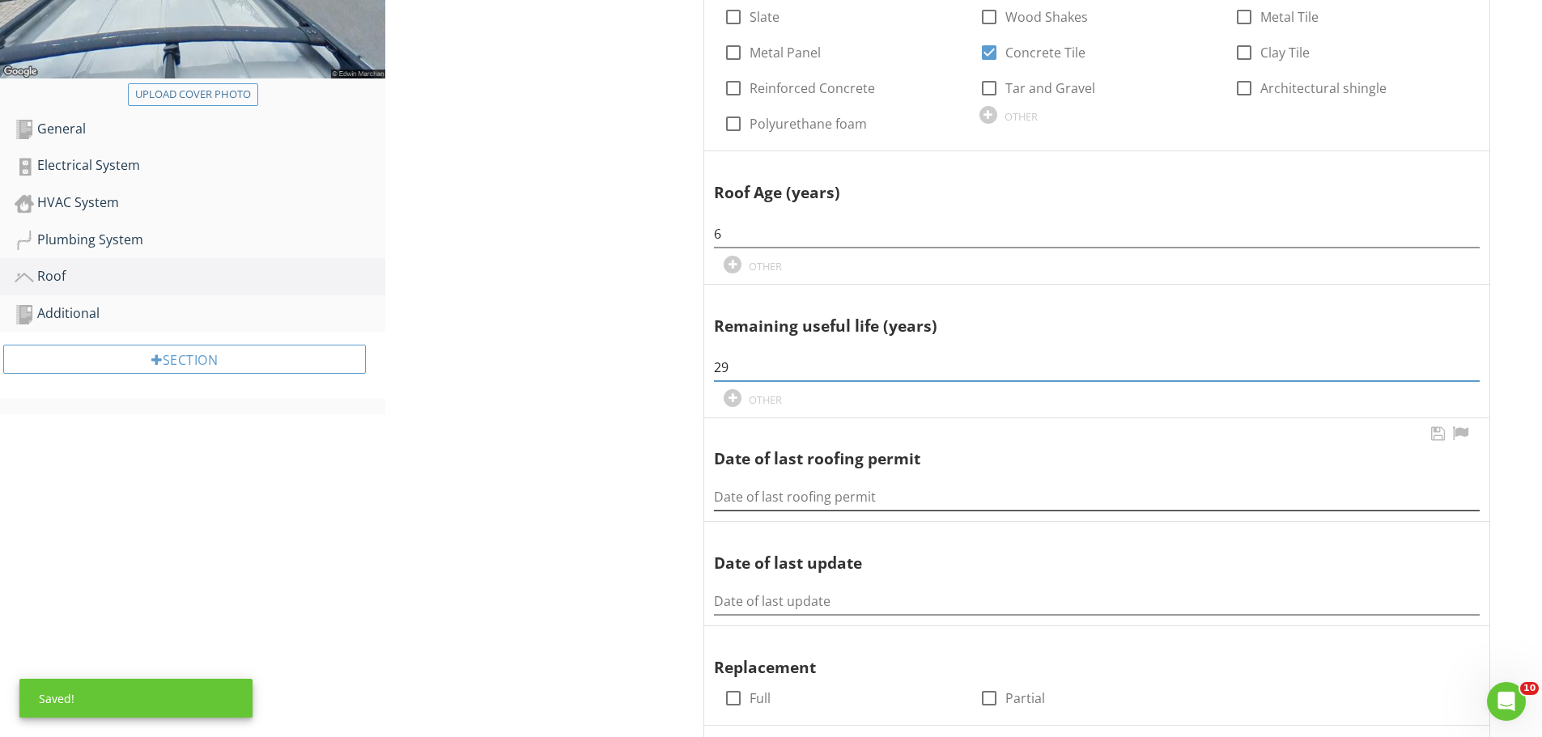
type input "29"
click at [722, 502] on input "Date of last roofing permit" at bounding box center [1097, 497] width 766 height 27
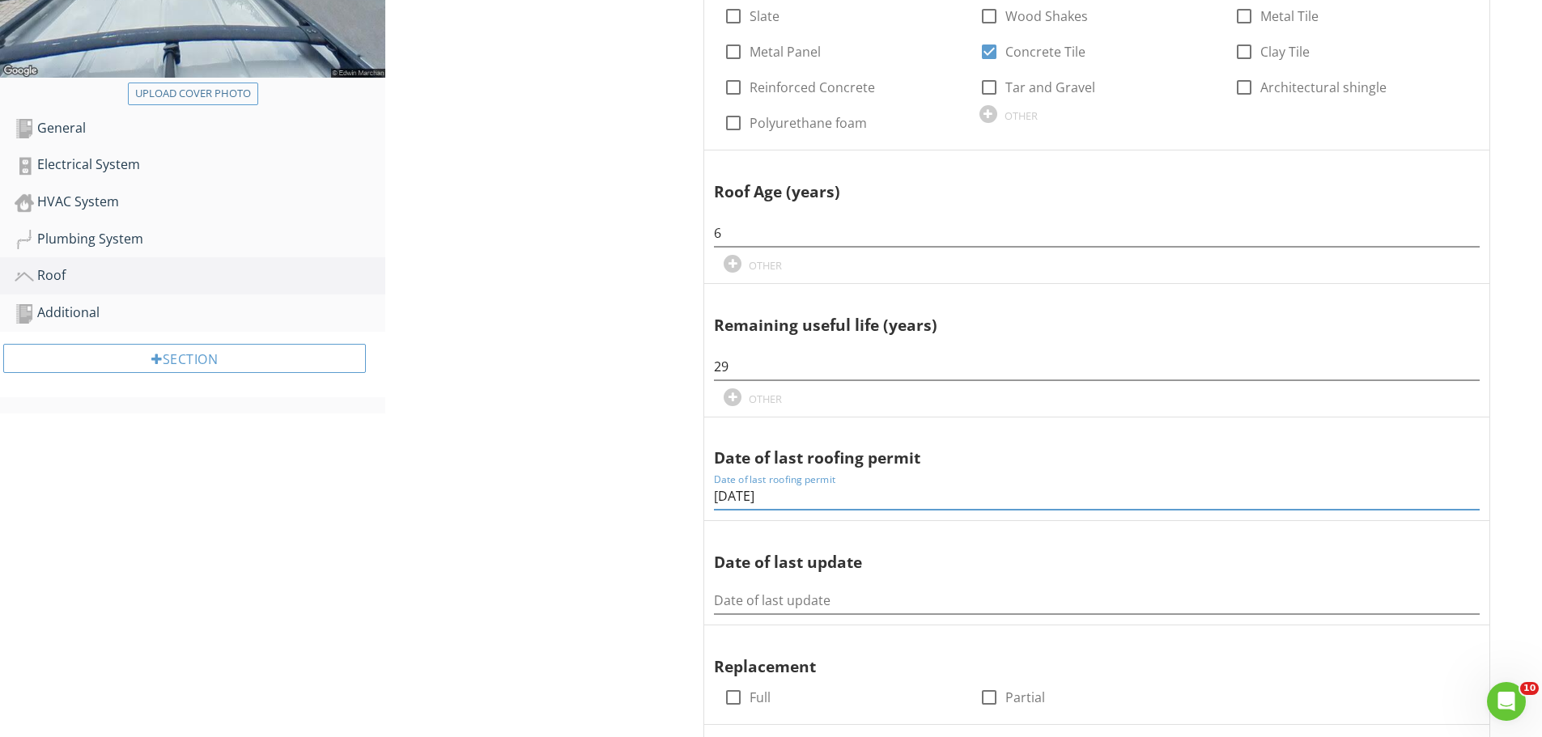
scroll to position [550, 0]
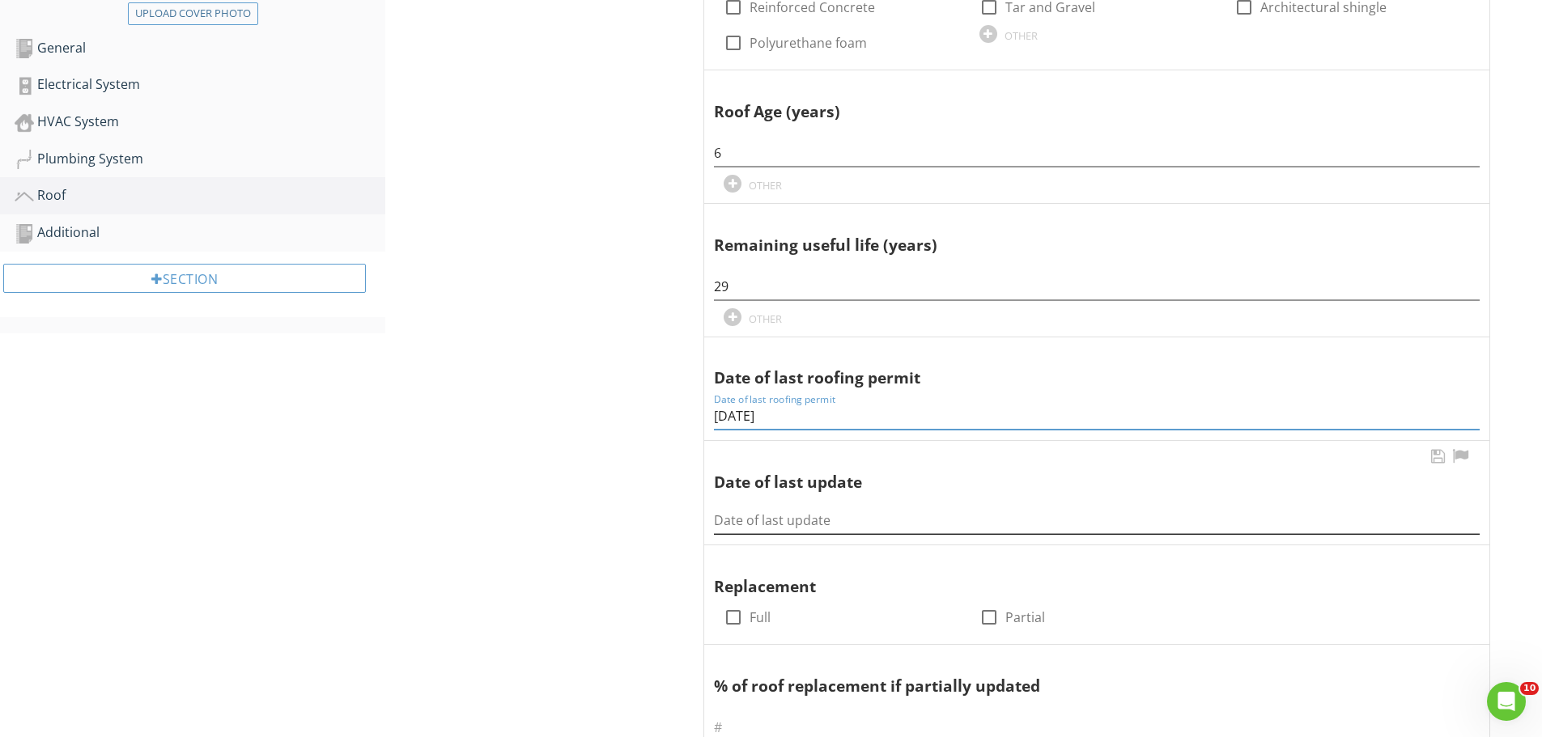
type input "06/03/2019"
drag, startPoint x: 730, startPoint y: 524, endPoint x: 726, endPoint y: 504, distance: 20.6
click at [728, 527] on input "Date of last update" at bounding box center [1097, 520] width 766 height 27
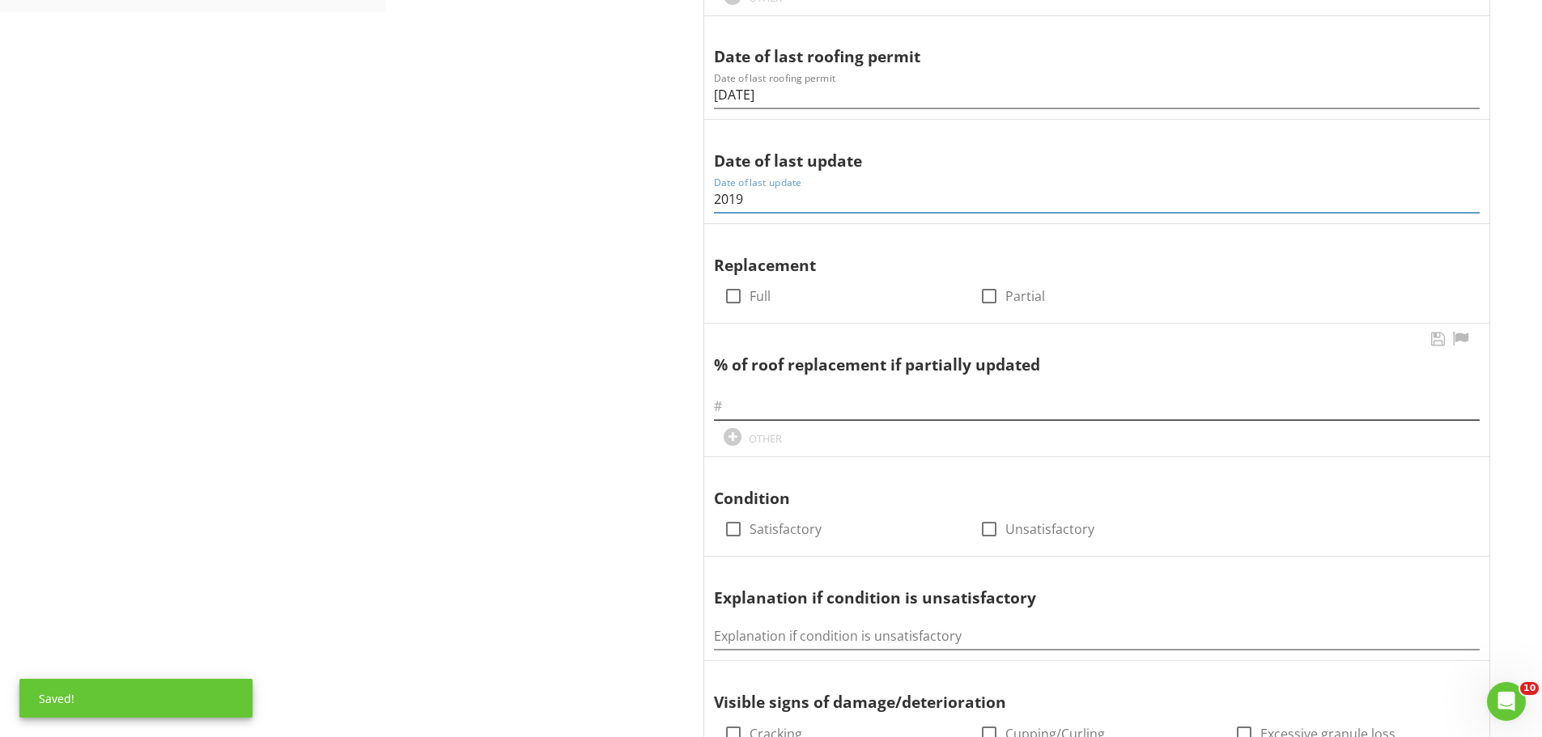
scroll to position [874, 0]
type input "2019"
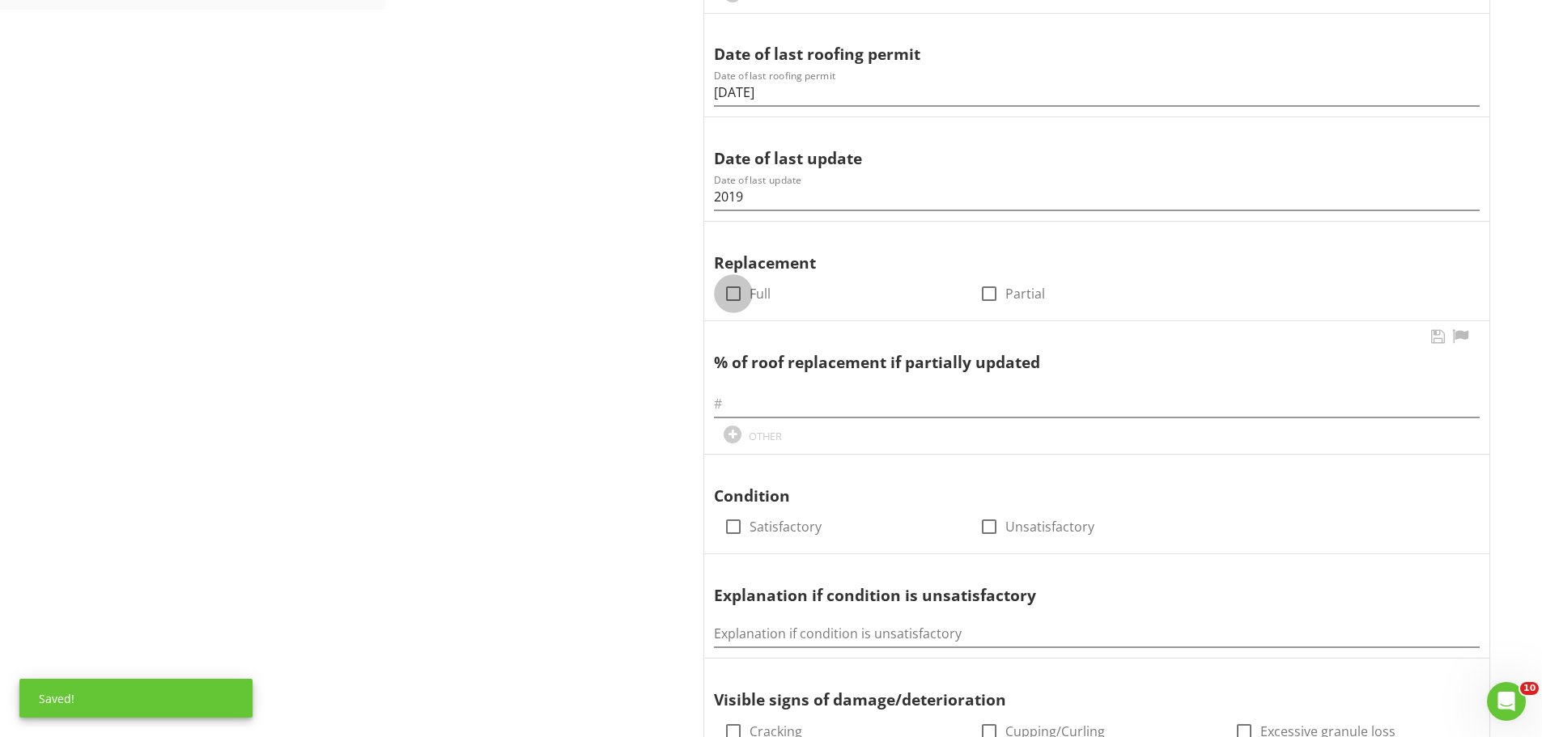
drag, startPoint x: 731, startPoint y: 295, endPoint x: 712, endPoint y: 351, distance: 58.9
click at [730, 298] on div at bounding box center [734, 294] width 28 height 28
checkbox input "true"
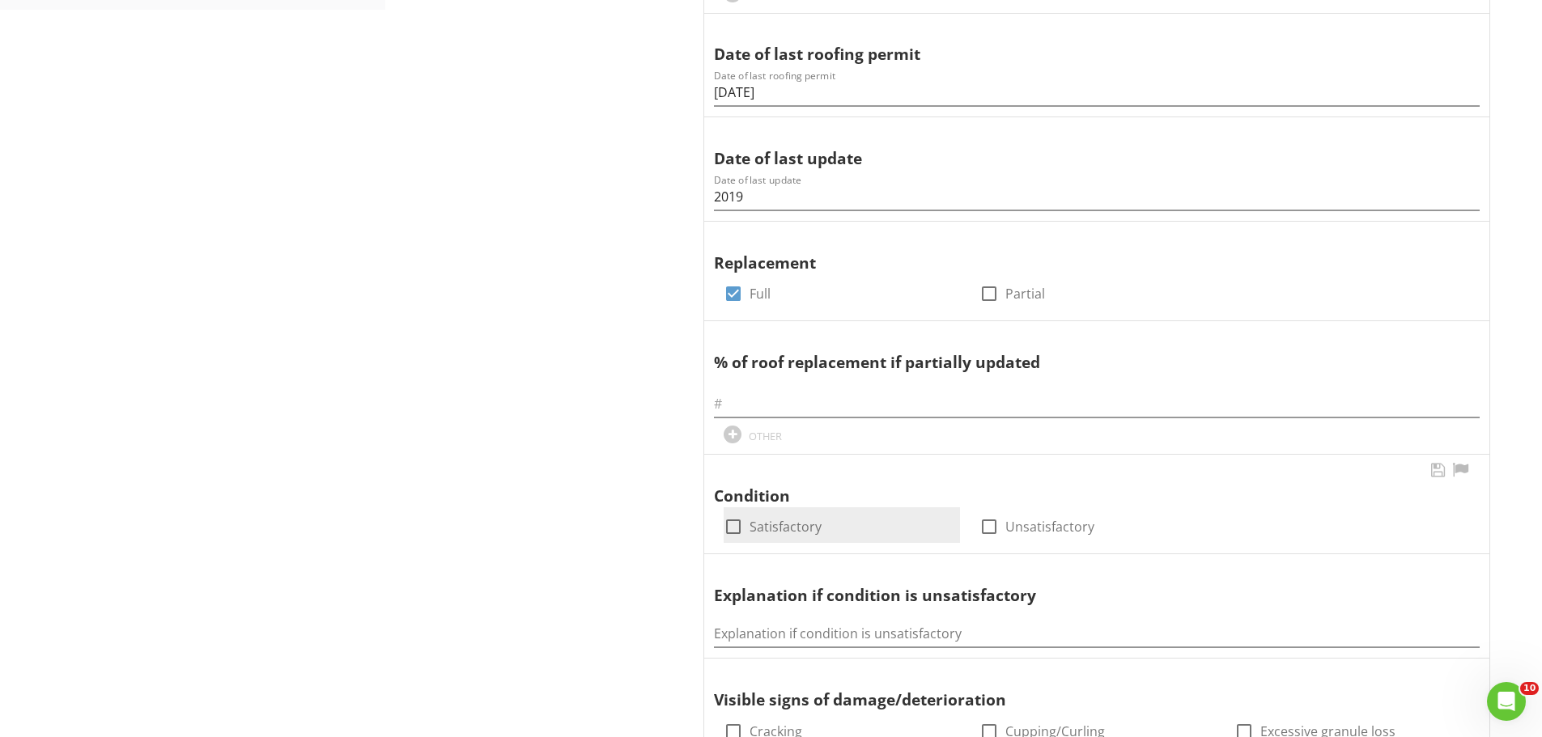
click at [734, 527] on div at bounding box center [734, 527] width 28 height 28
checkbox input "true"
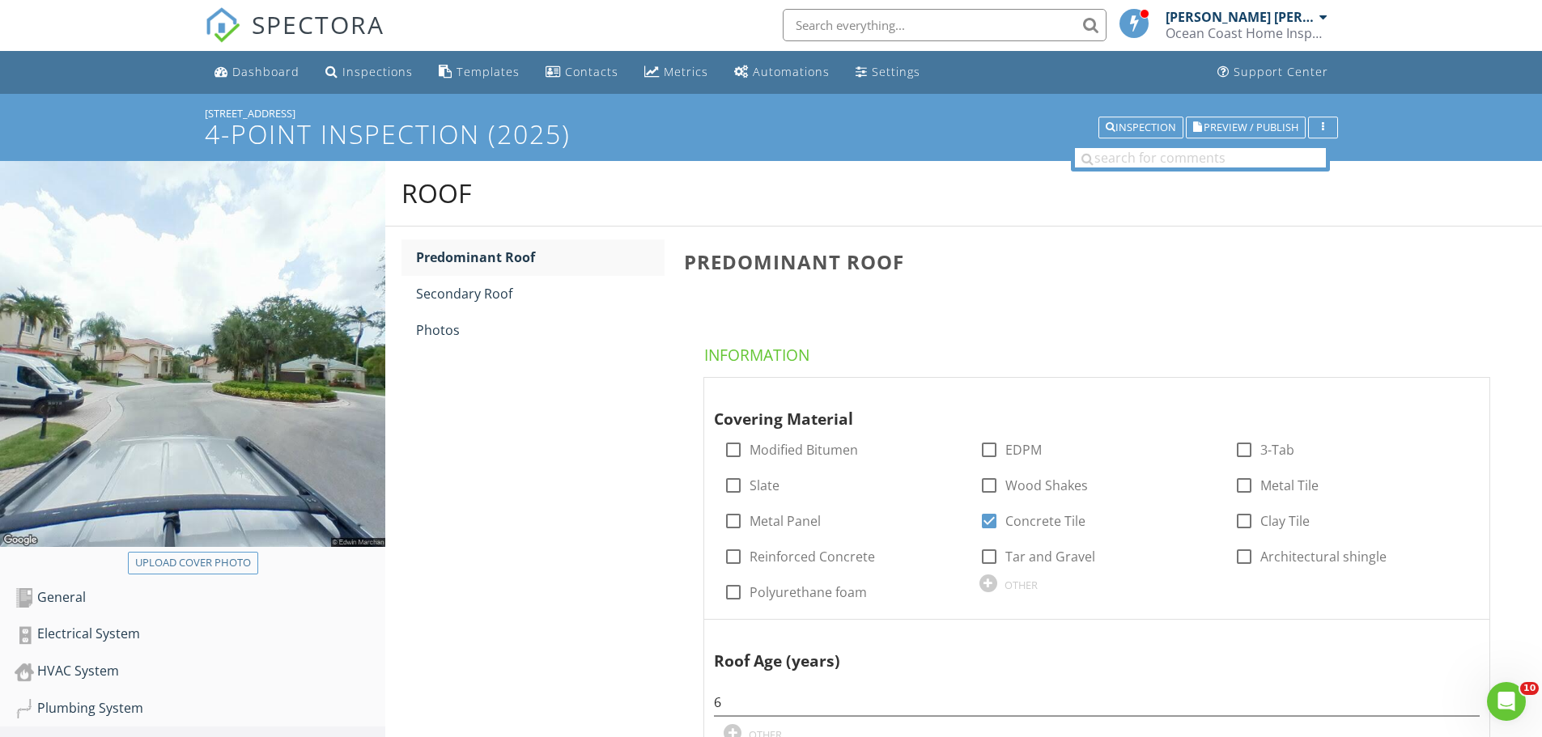
scroll to position [0, 0]
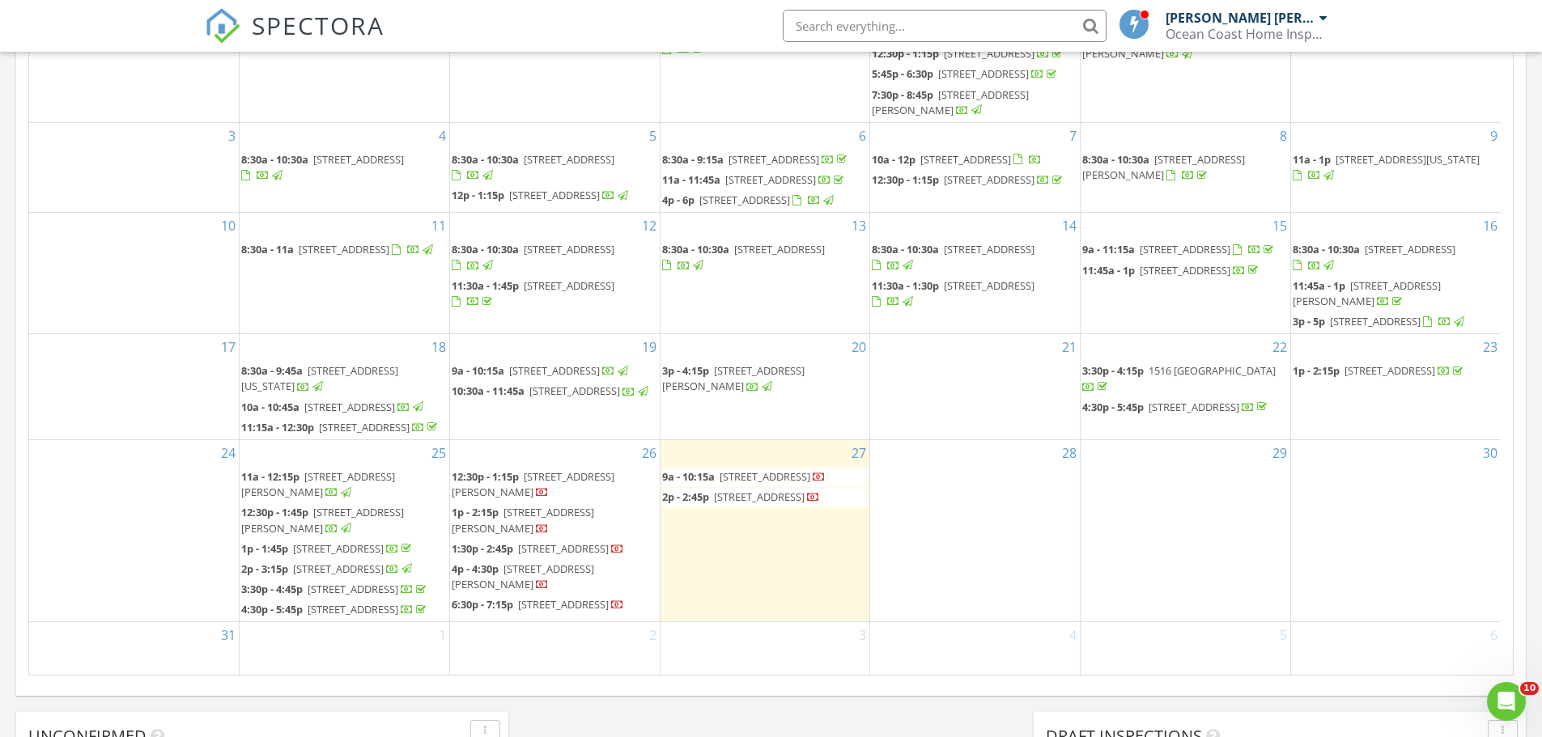
scroll to position [282, 0]
click at [729, 490] on span "4042 NW 23rd Ave, Miami 33142" at bounding box center [759, 497] width 91 height 15
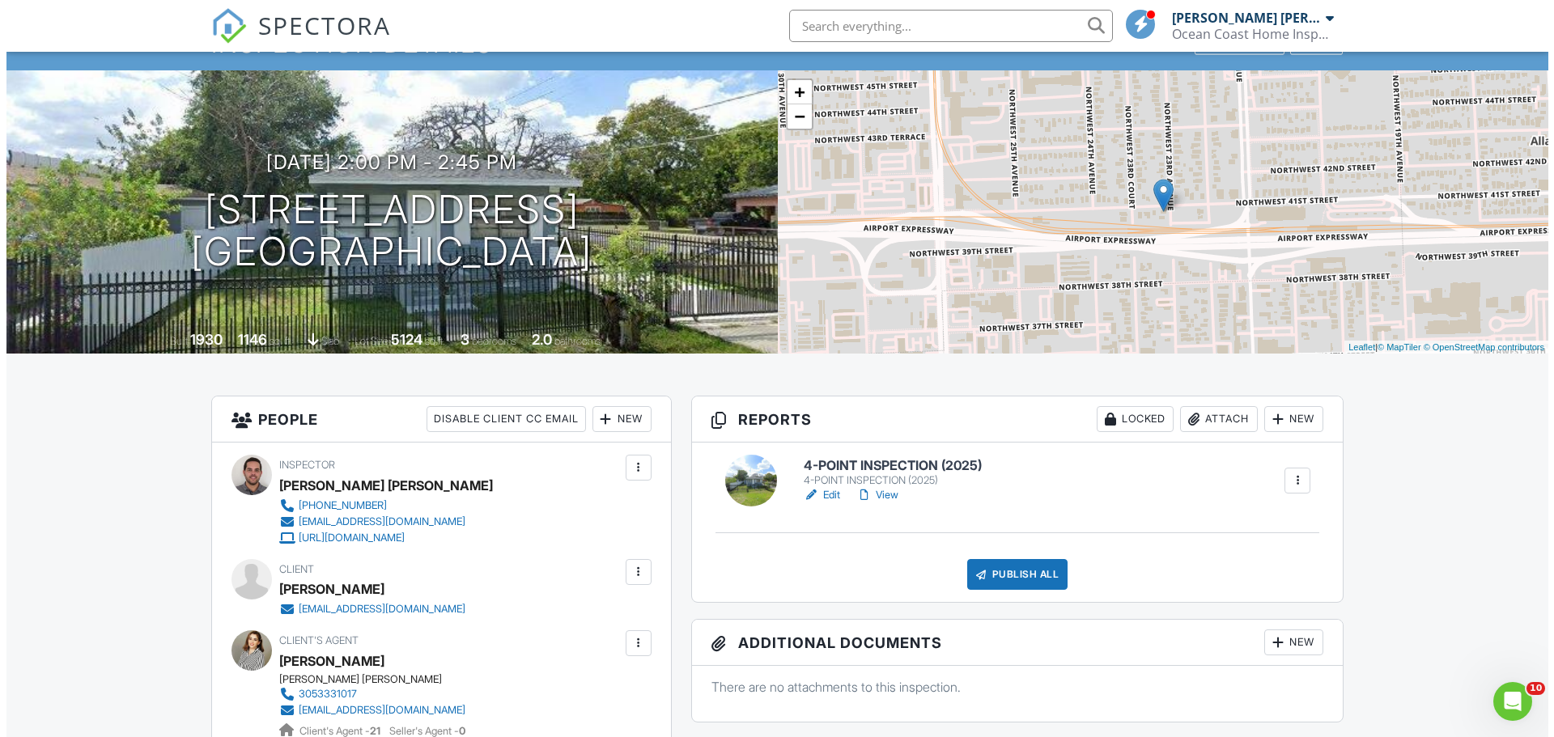
scroll to position [81, 0]
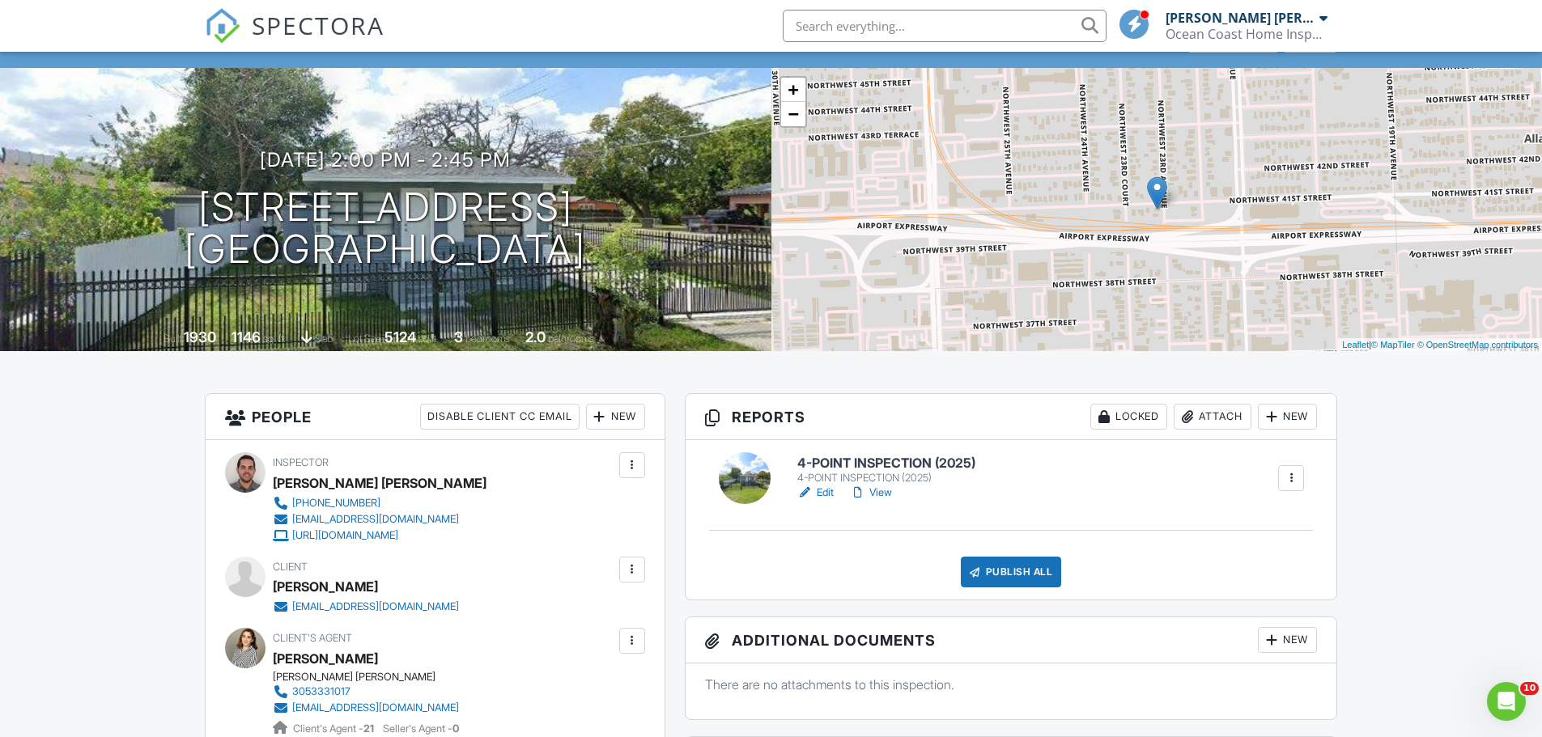
click at [1215, 418] on div "Attach" at bounding box center [1213, 417] width 78 height 26
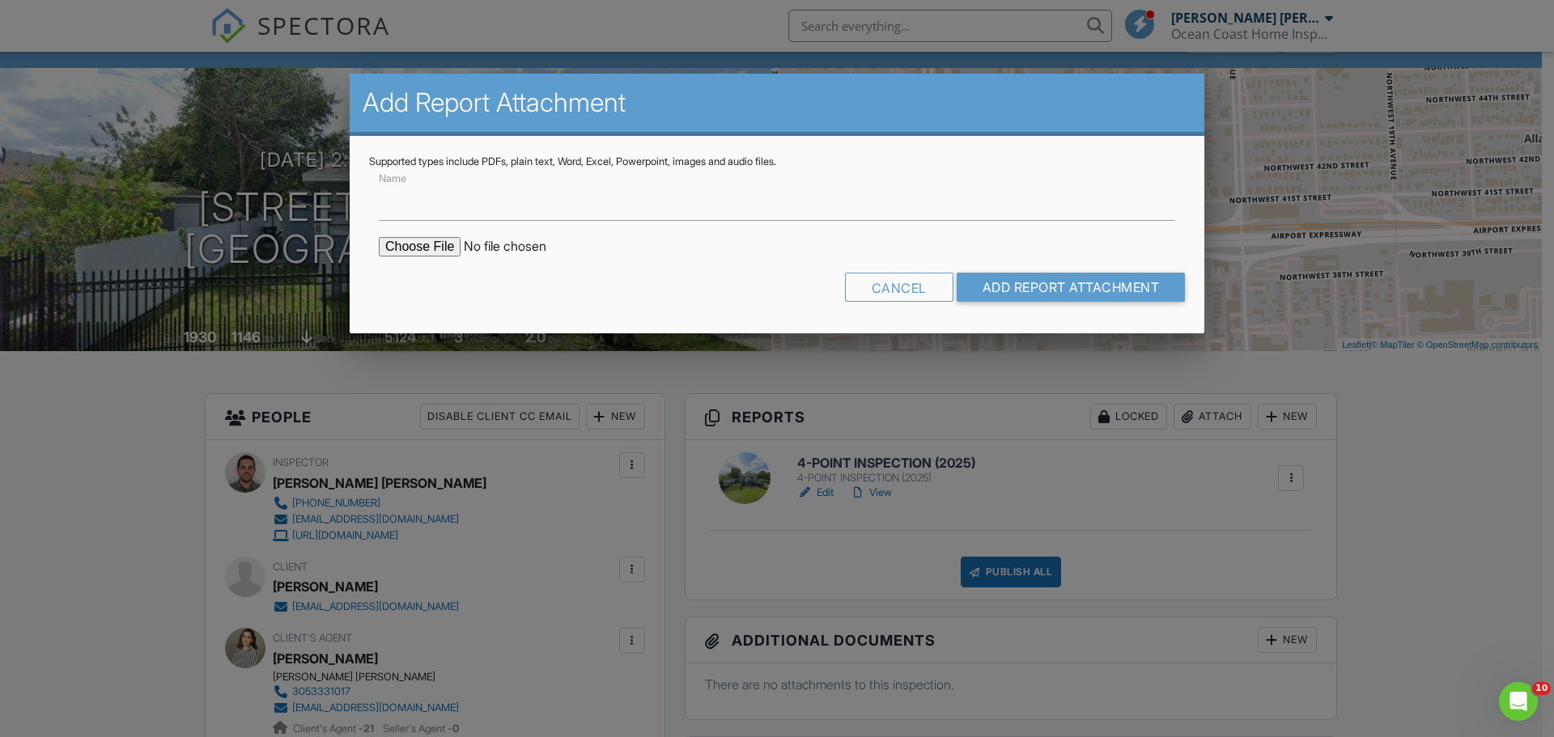
click at [420, 246] on input "file" at bounding box center [516, 246] width 275 height 19
type input "C:\fakepath\Roof Permit.png"
click at [1037, 287] on input "Add Report Attachment" at bounding box center [1071, 287] width 229 height 29
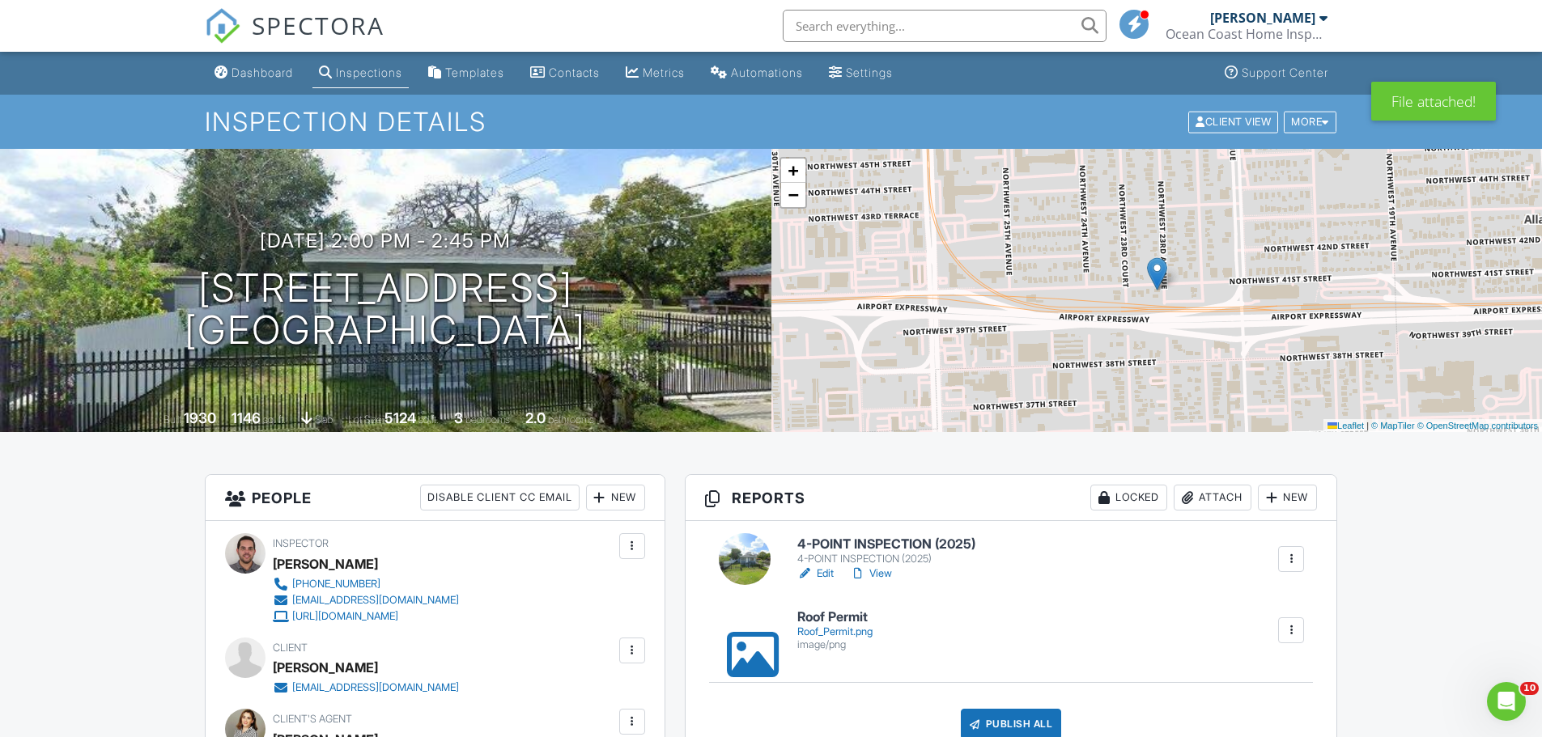
click at [833, 615] on h6 "Roof Permit" at bounding box center [834, 617] width 75 height 15
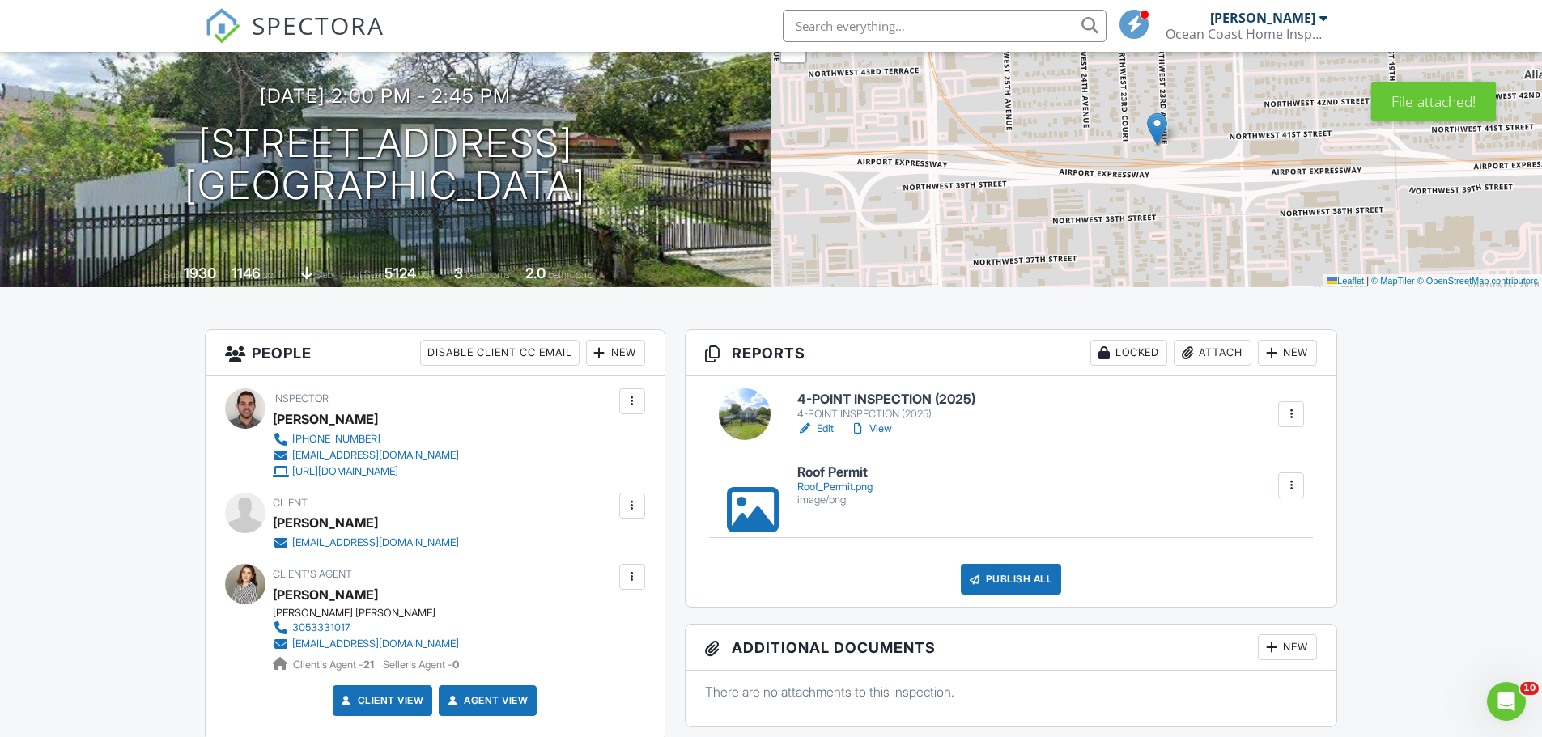
scroll to position [162, 0]
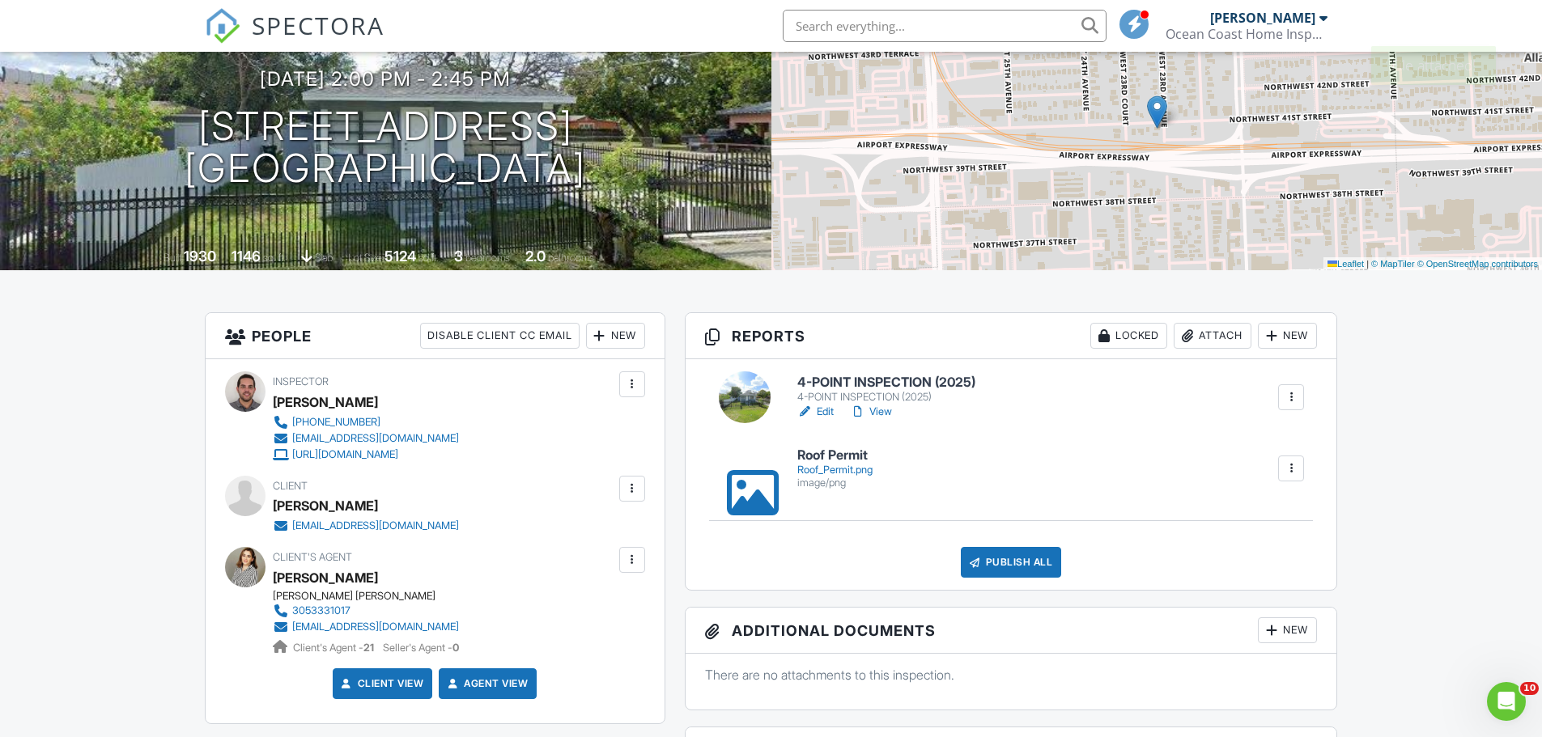
click at [888, 385] on h6 "4-POINT INSPECTION (2025)" at bounding box center [886, 383] width 178 height 15
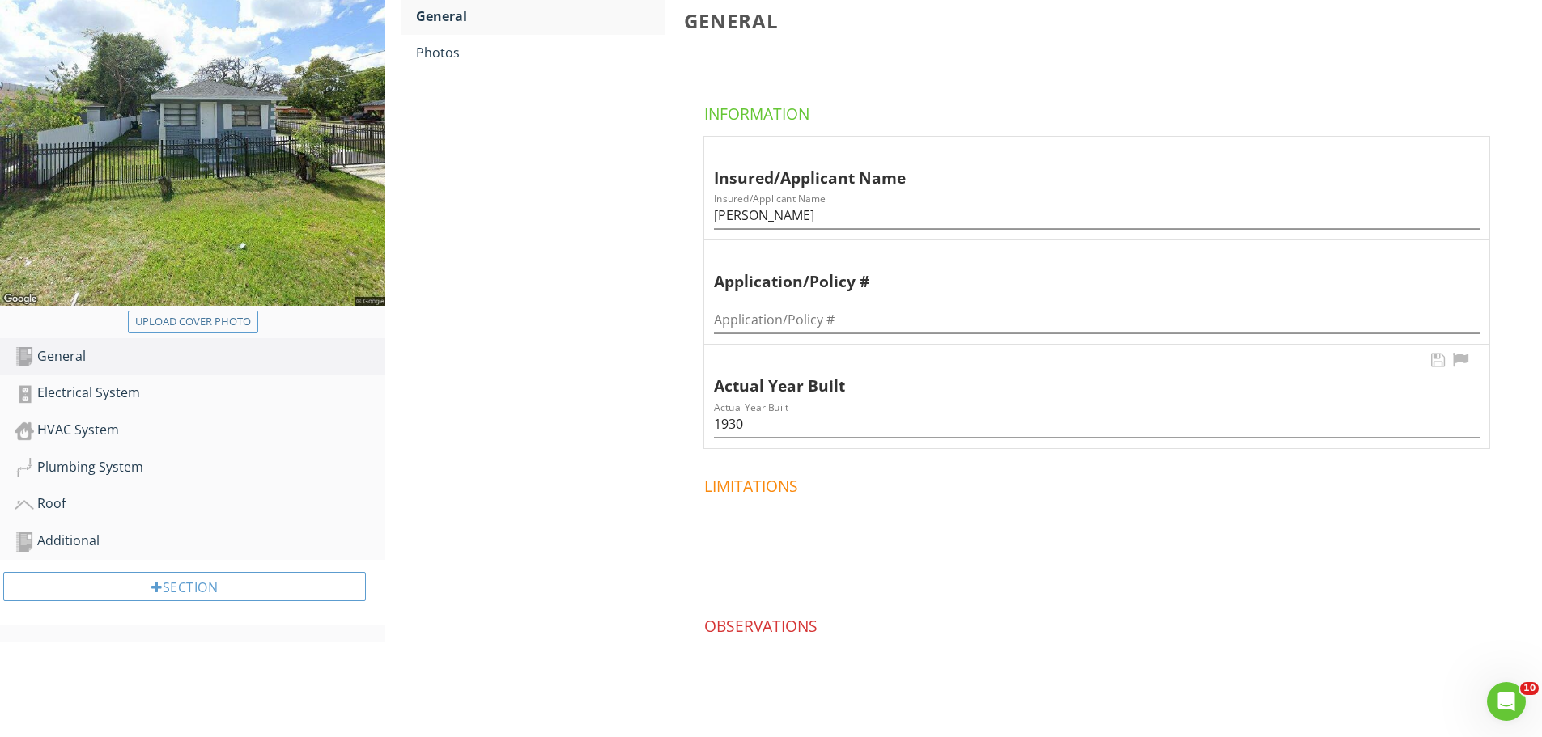
scroll to position [162, 0]
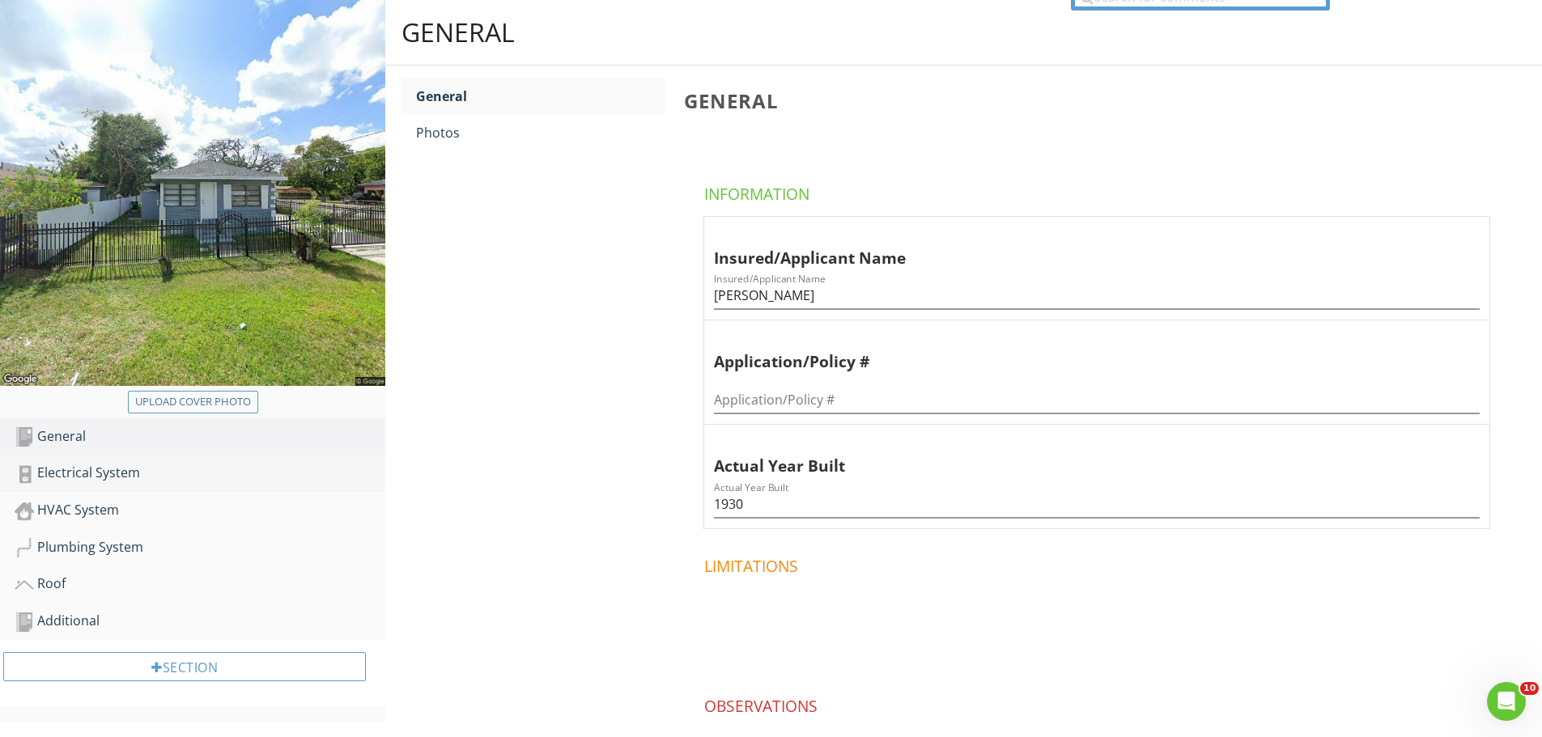
click at [118, 473] on div "Electrical System" at bounding box center [200, 473] width 371 height 21
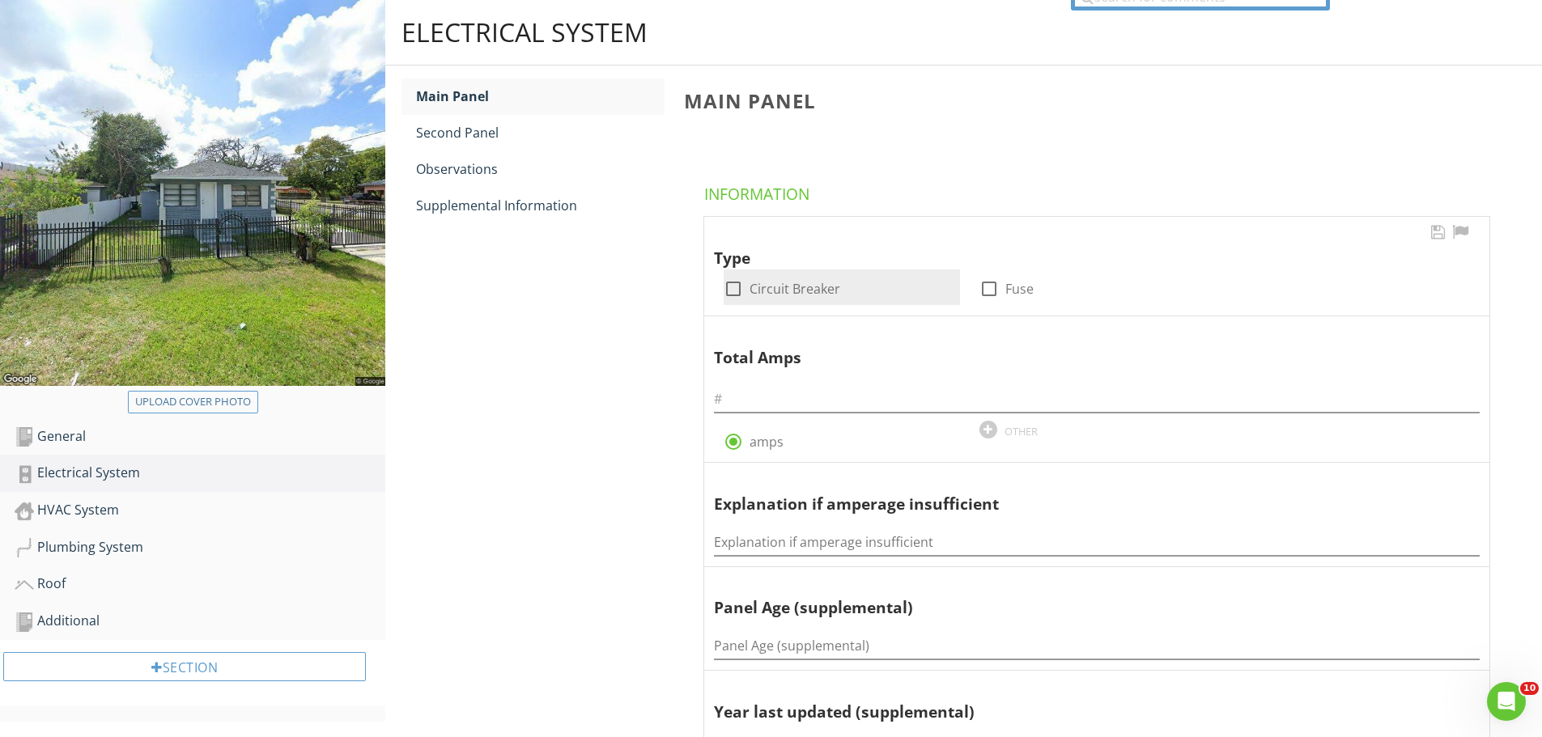
click at [731, 291] on div at bounding box center [734, 289] width 28 height 28
checkbox input "true"
click at [732, 400] on input "text" at bounding box center [1097, 399] width 766 height 27
click at [544, 208] on div "Supplemental Information" at bounding box center [540, 205] width 248 height 19
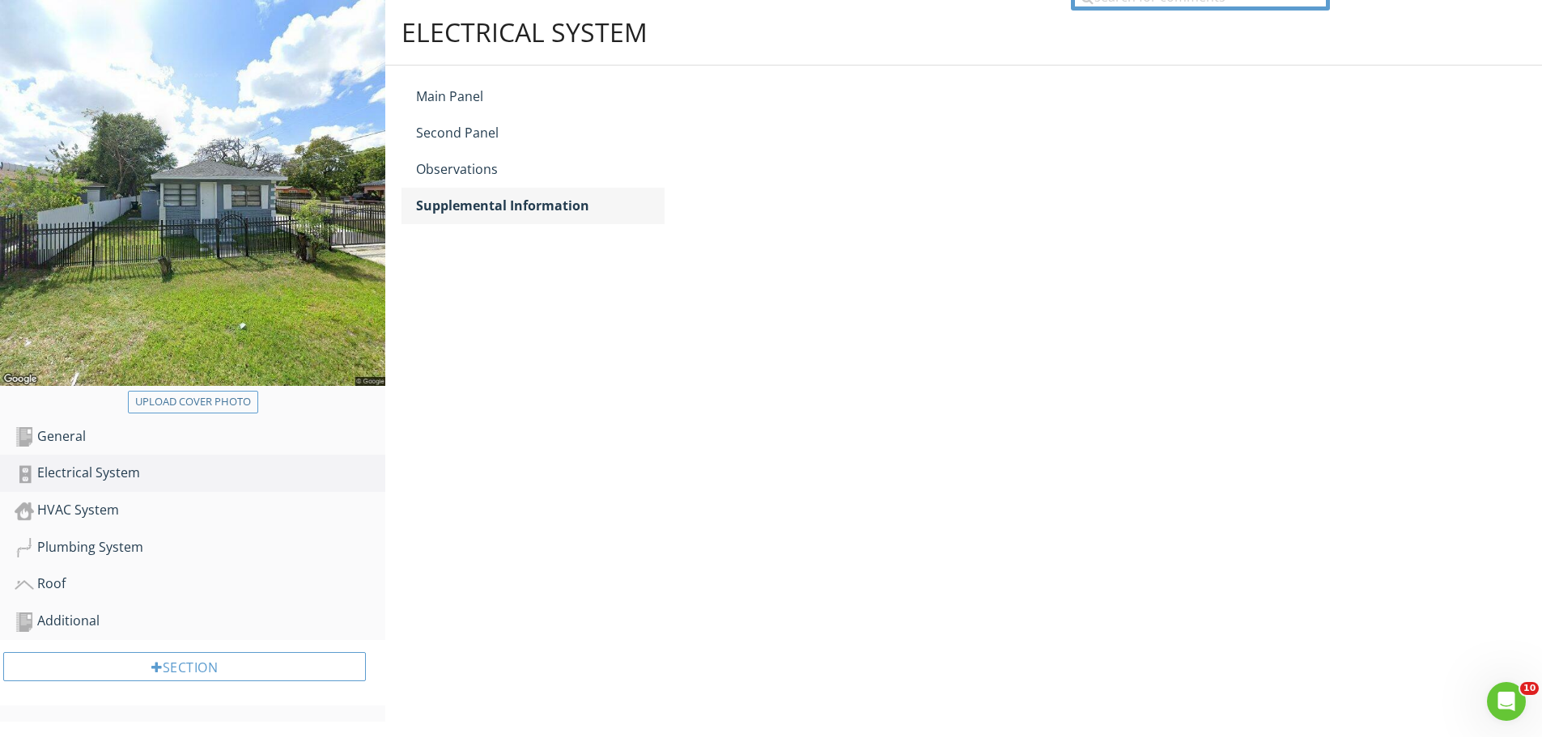
scroll to position [146, 0]
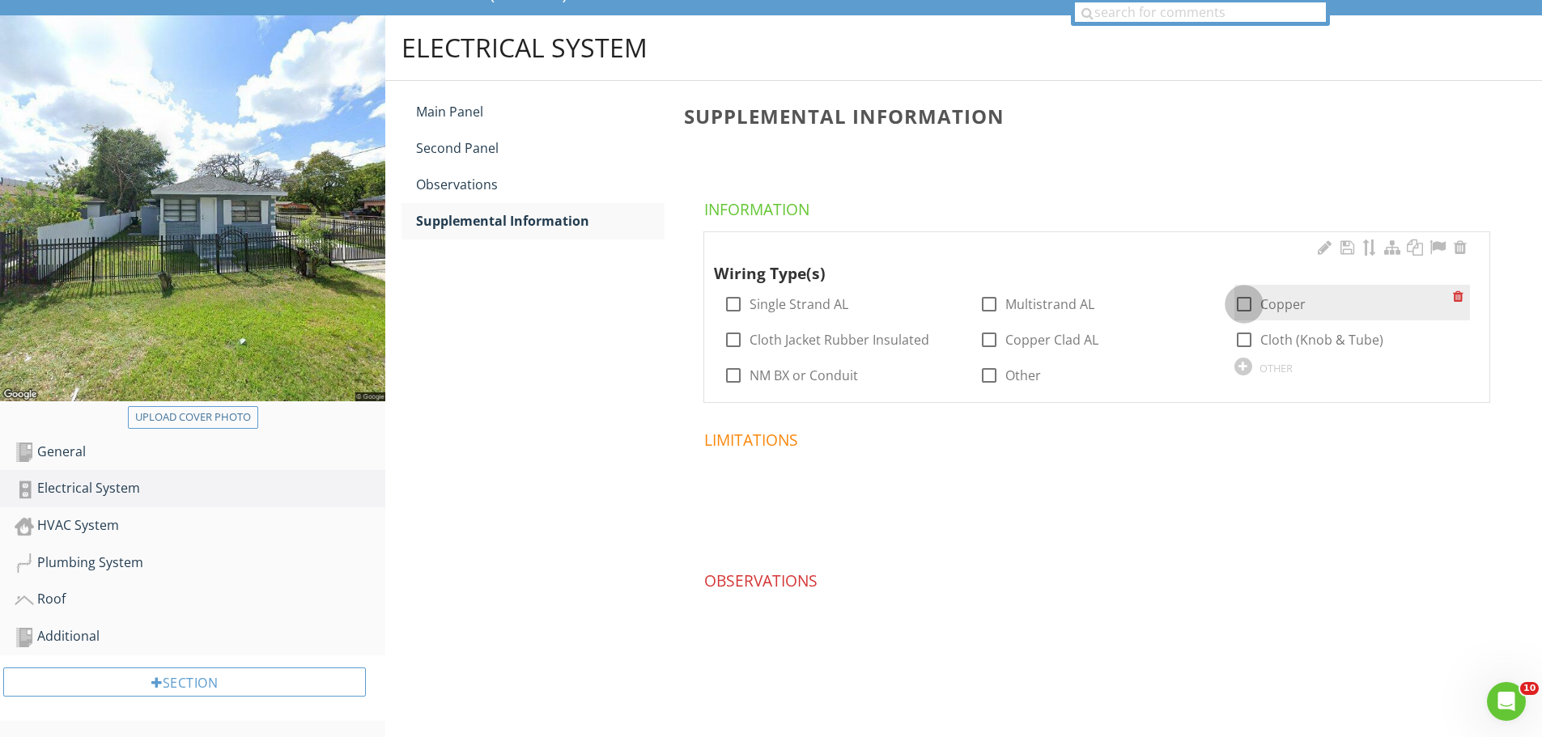
click at [1243, 307] on div at bounding box center [1244, 305] width 28 height 28
checkbox input "true"
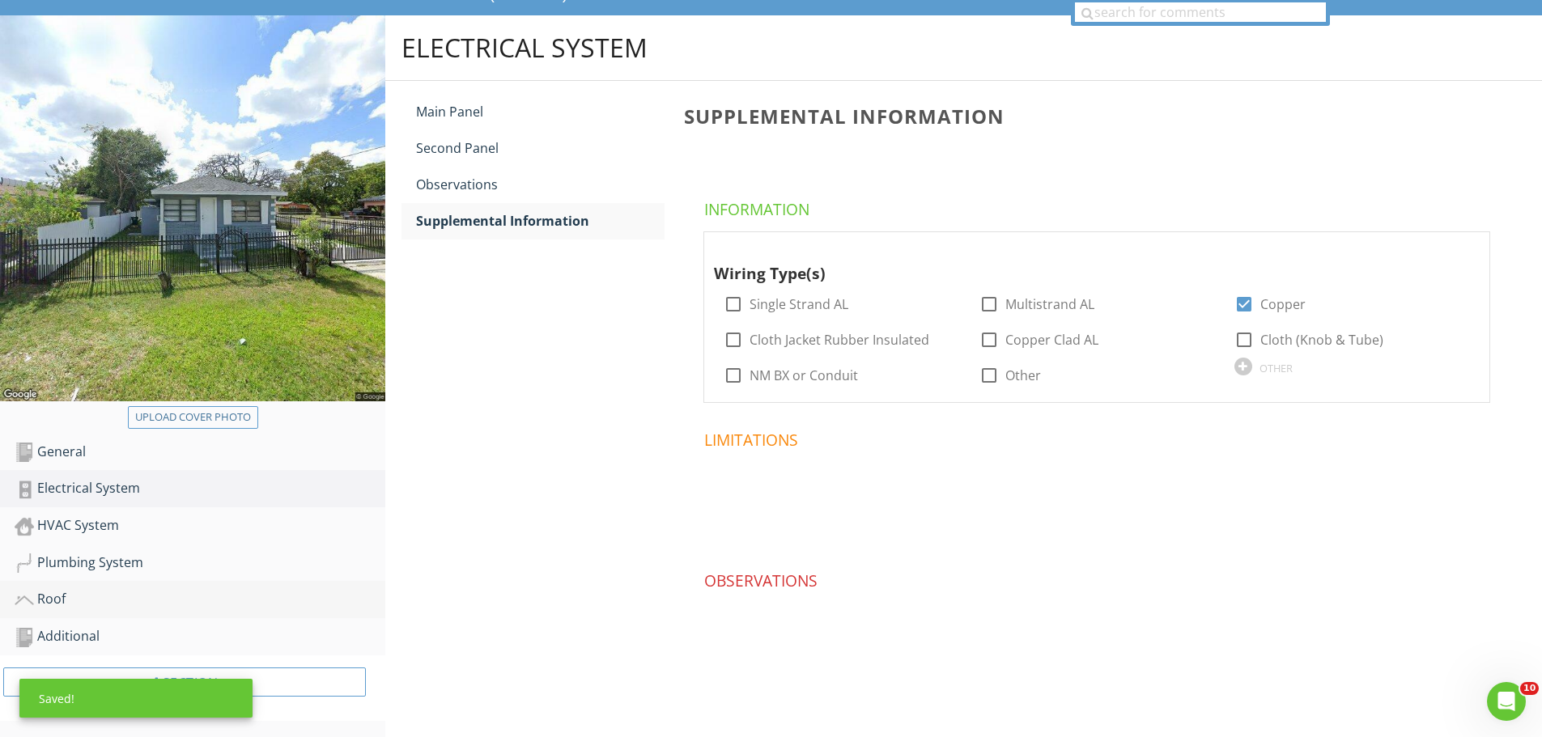
click at [53, 600] on div "Roof" at bounding box center [200, 599] width 371 height 21
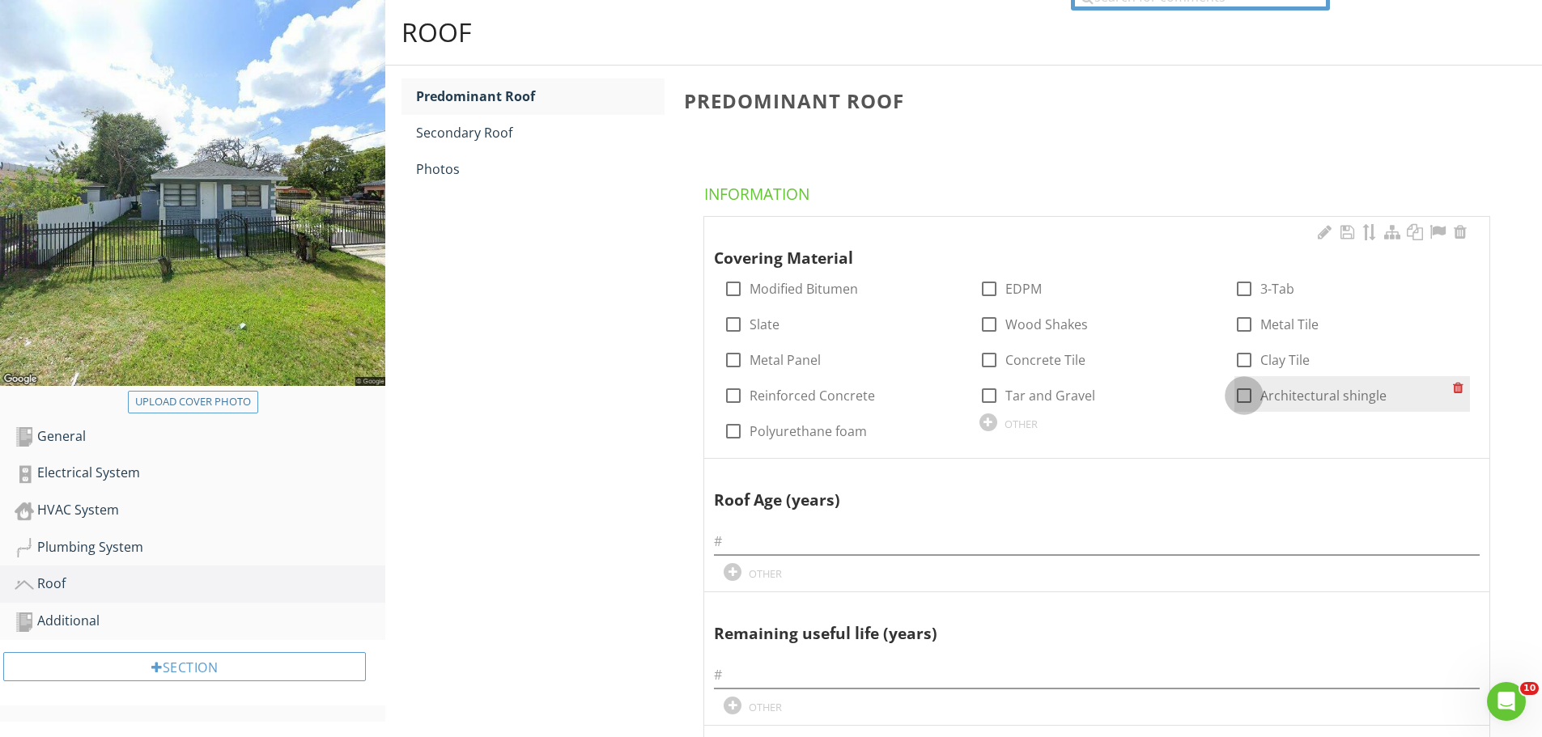
click at [1242, 398] on div at bounding box center [1244, 396] width 28 height 28
checkbox input "true"
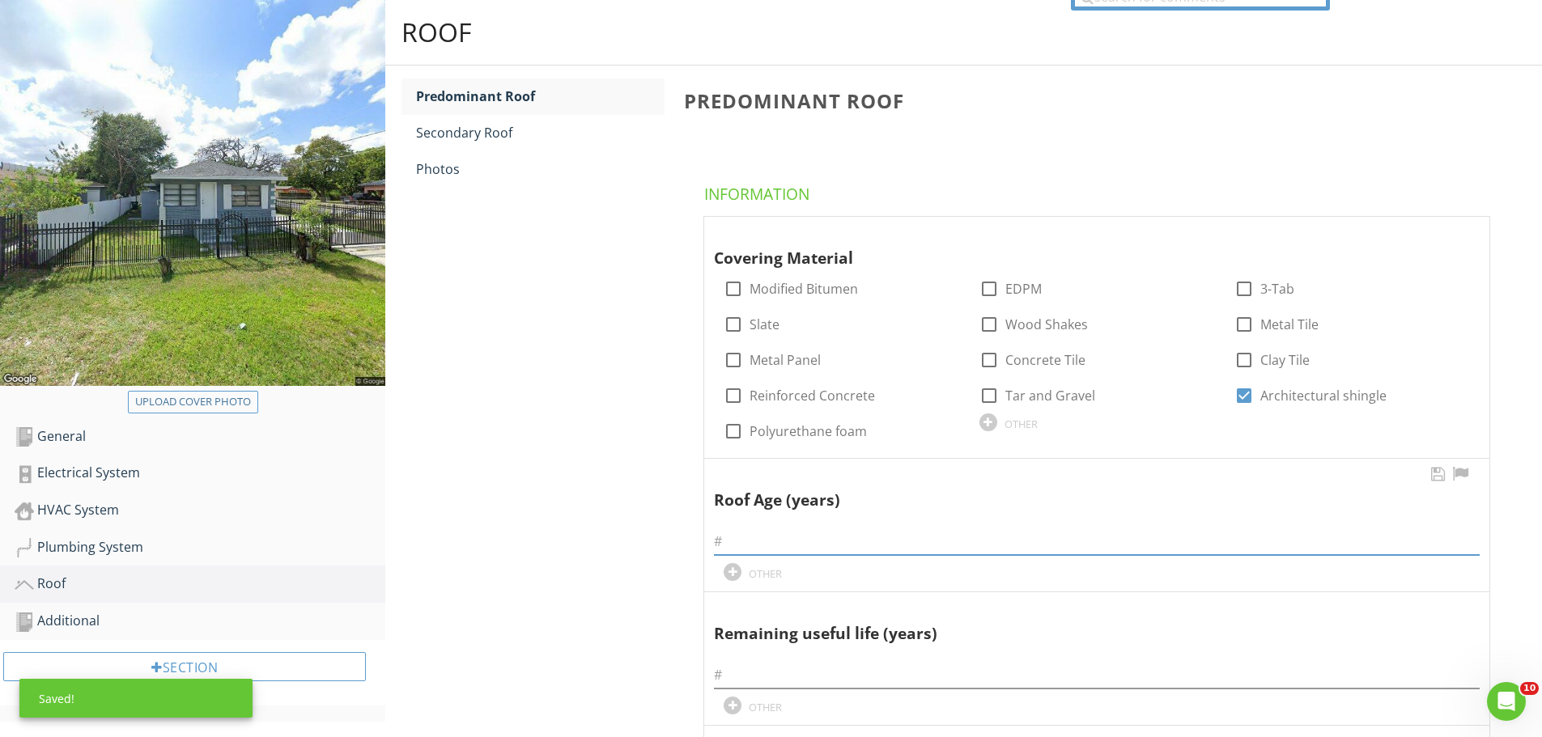
click at [737, 545] on input "text" at bounding box center [1097, 542] width 766 height 27
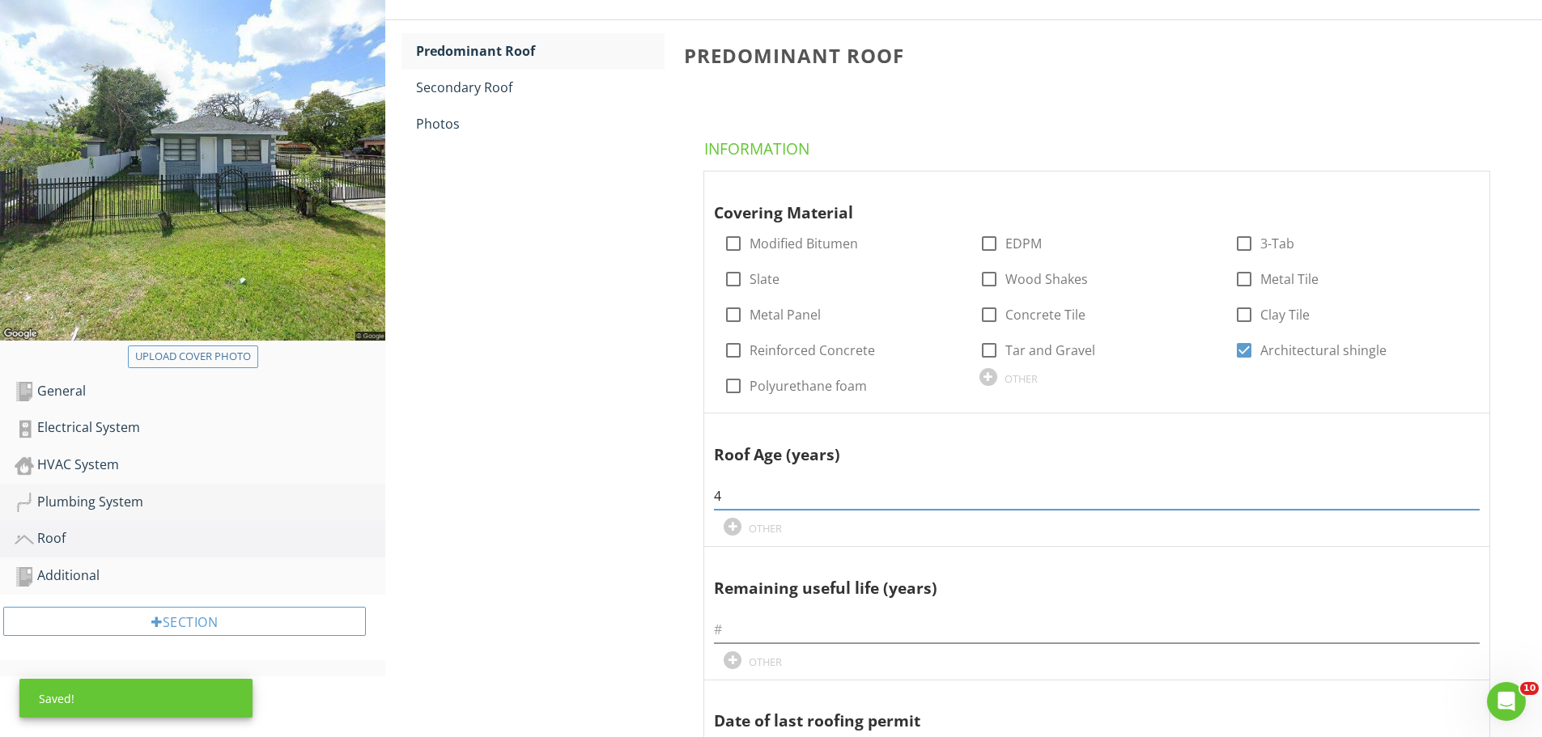
scroll to position [243, 0]
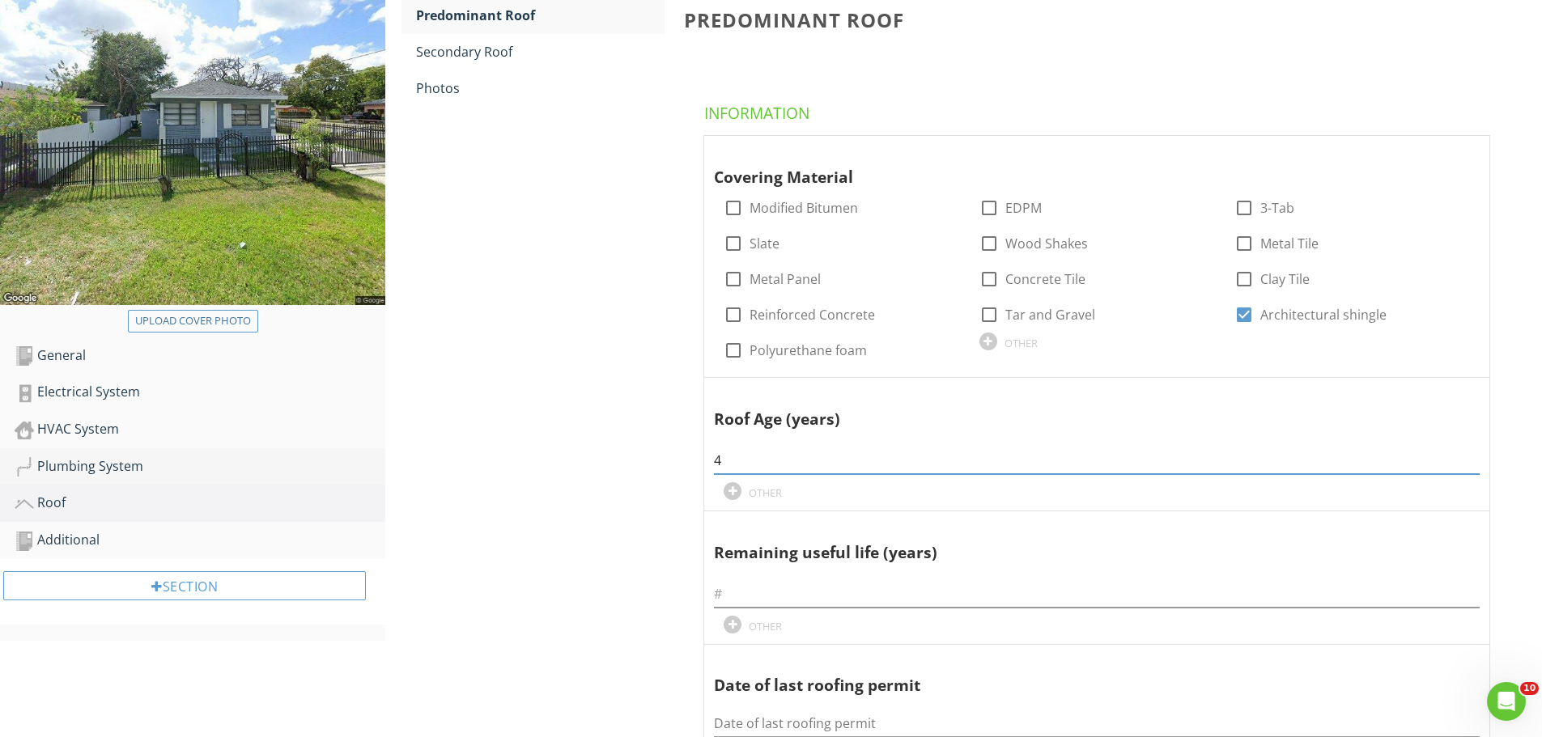
type input "4"
drag, startPoint x: 750, startPoint y: 600, endPoint x: 761, endPoint y: 608, distance: 13.3
click at [749, 609] on div "Remaining useful life (years) OTHER" at bounding box center [1097, 574] width 766 height 117
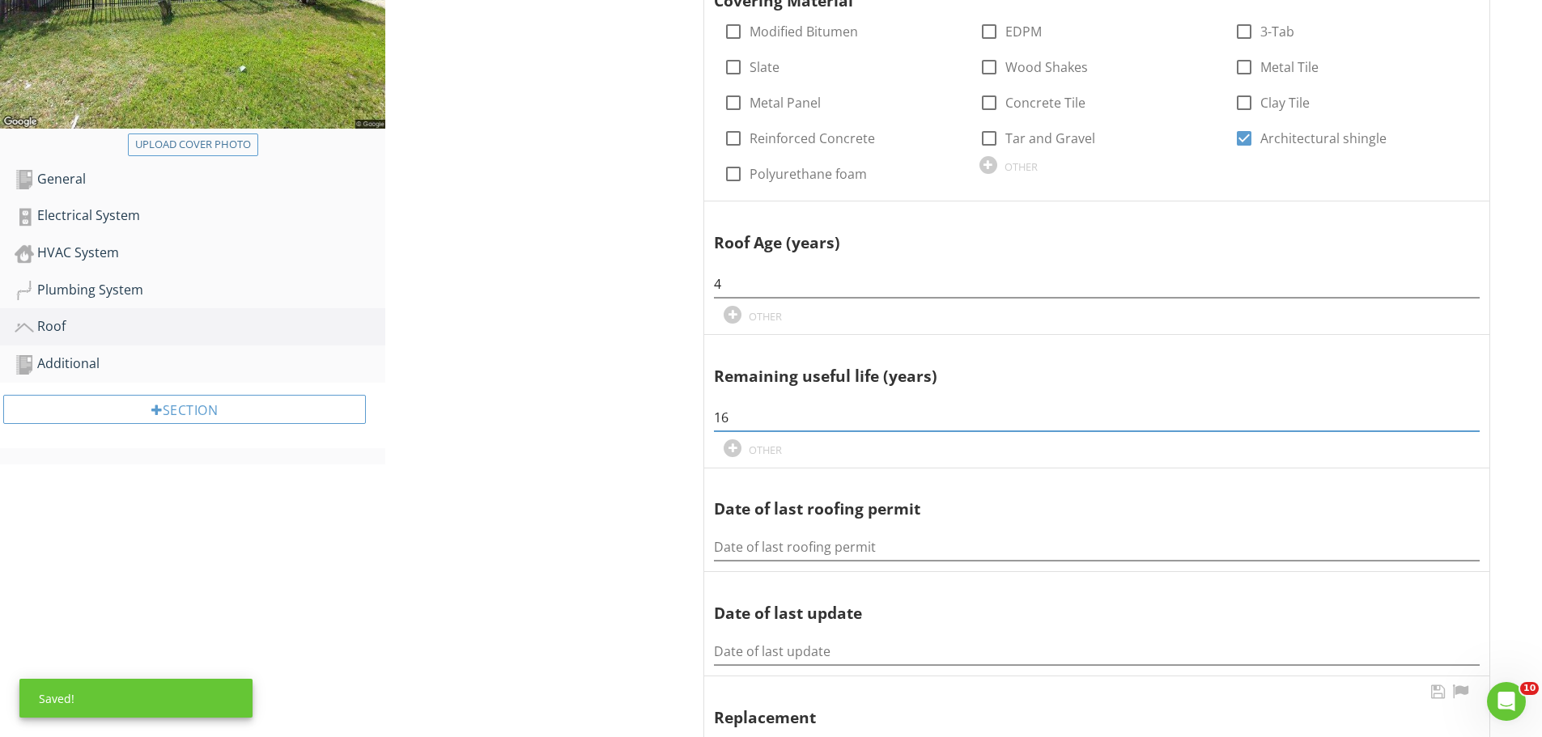
scroll to position [432, 0]
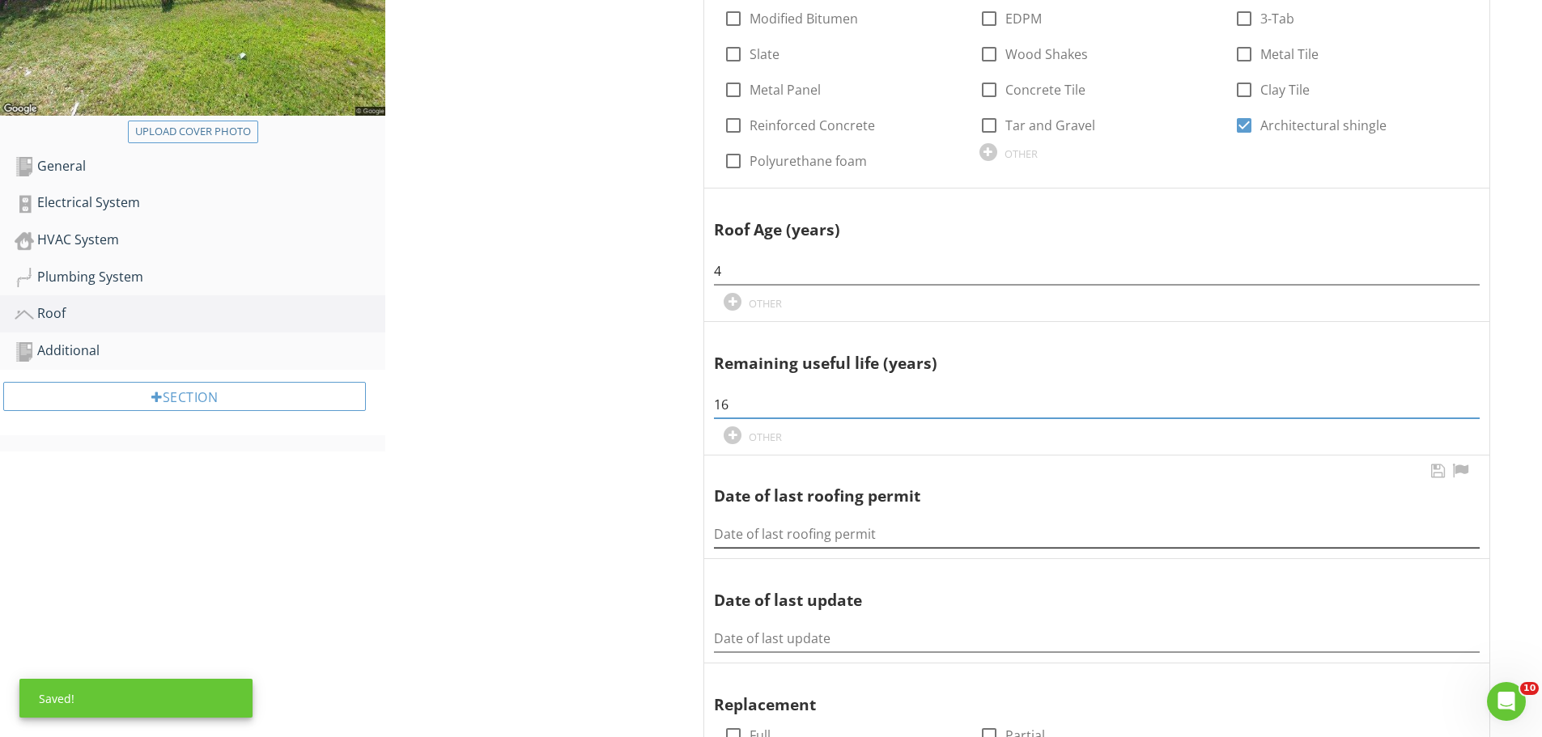
type input "16"
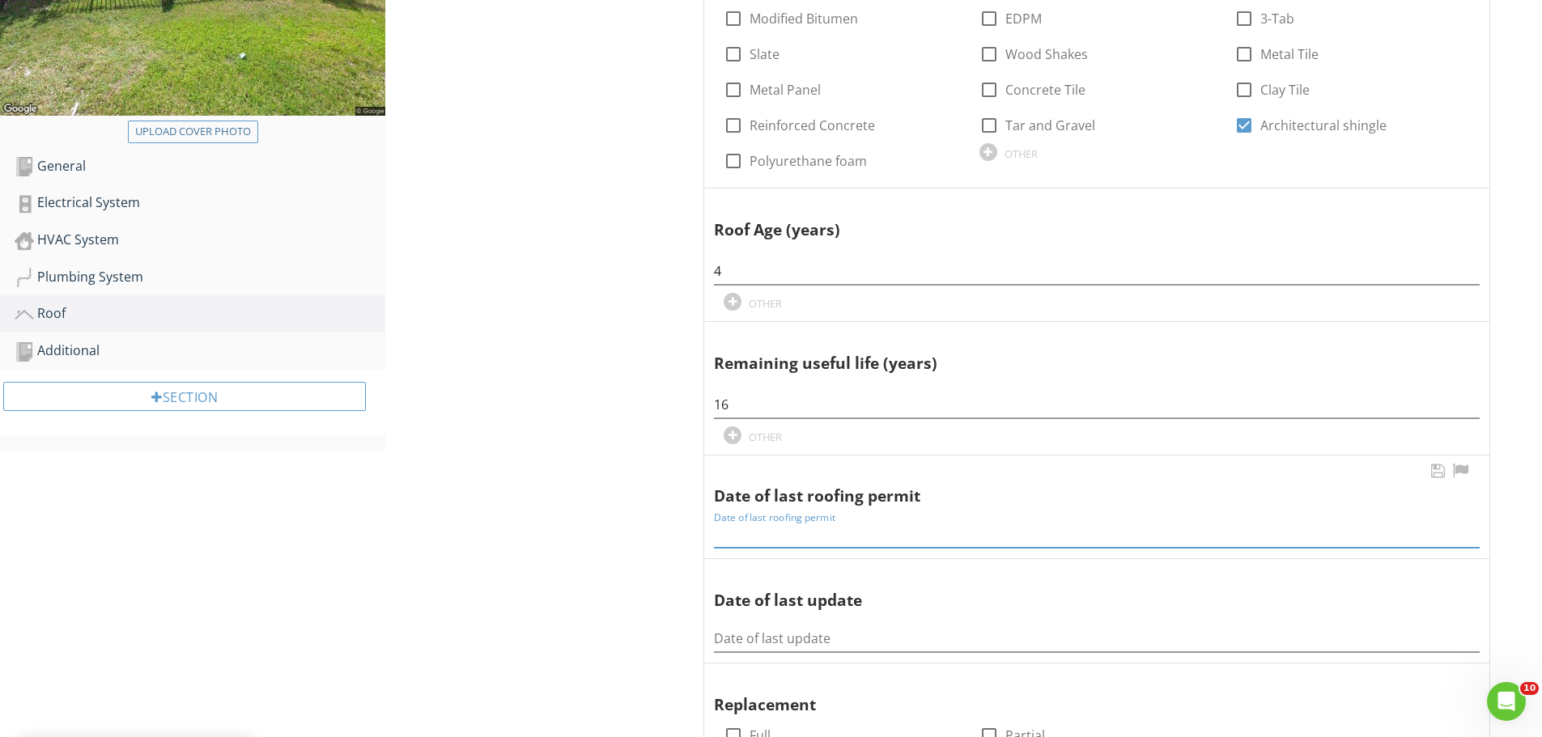
click at [720, 539] on input "Date of last roofing permit" at bounding box center [1097, 534] width 766 height 27
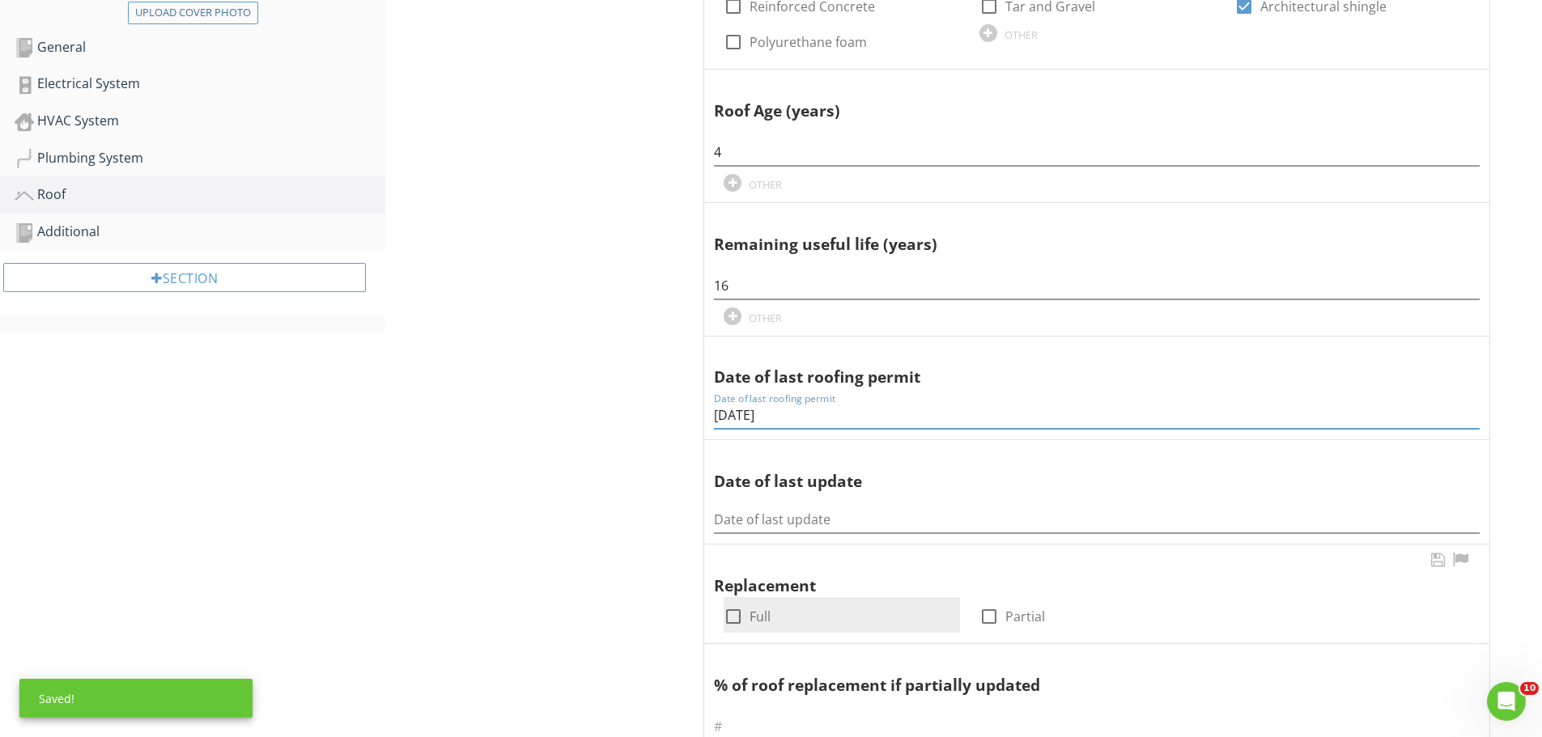
scroll to position [594, 0]
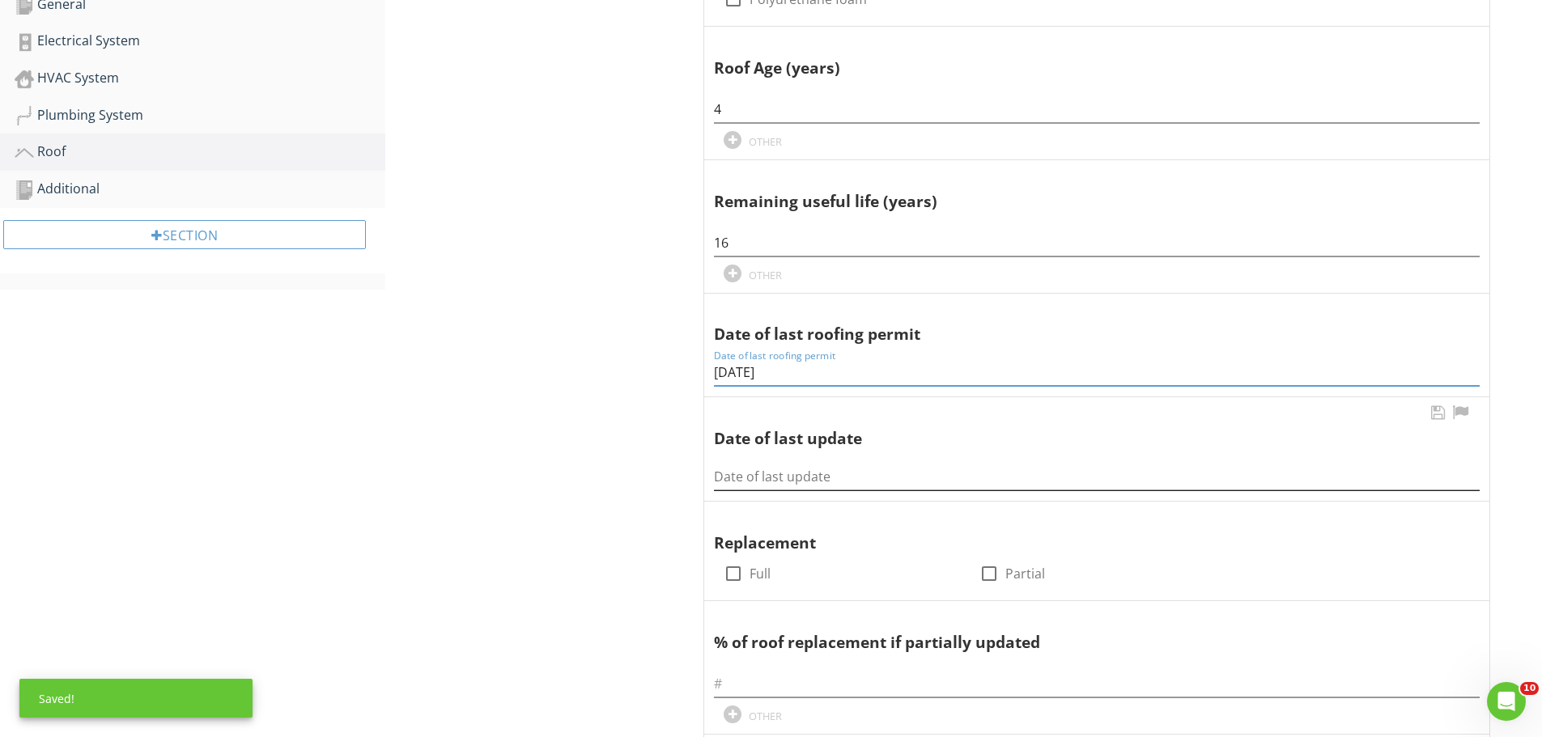
type input "10/12/2021"
click at [724, 477] on input "Date of last update" at bounding box center [1097, 477] width 766 height 27
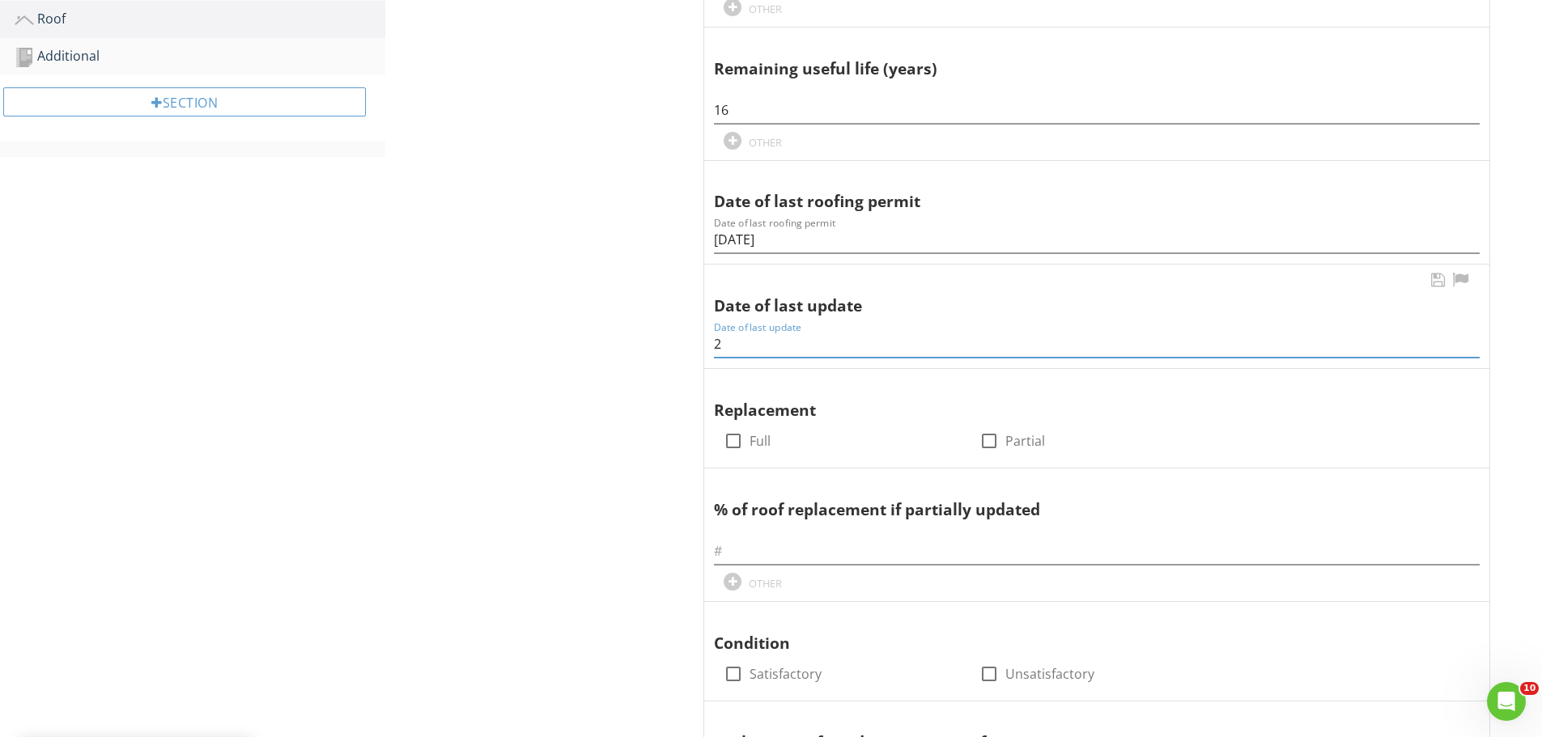
scroll to position [756, 0]
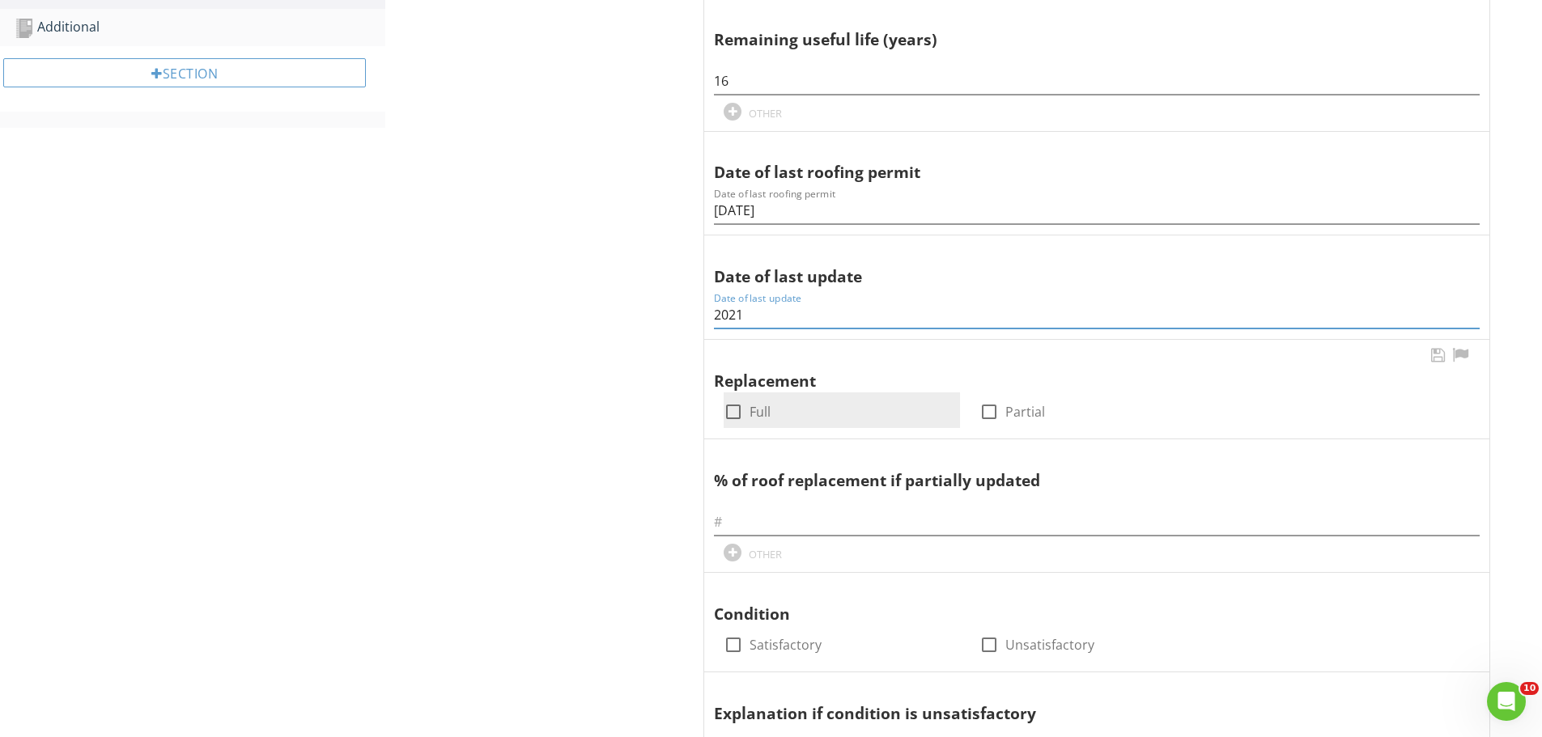
type input "2021"
click at [729, 414] on div at bounding box center [734, 412] width 28 height 28
checkbox input "true"
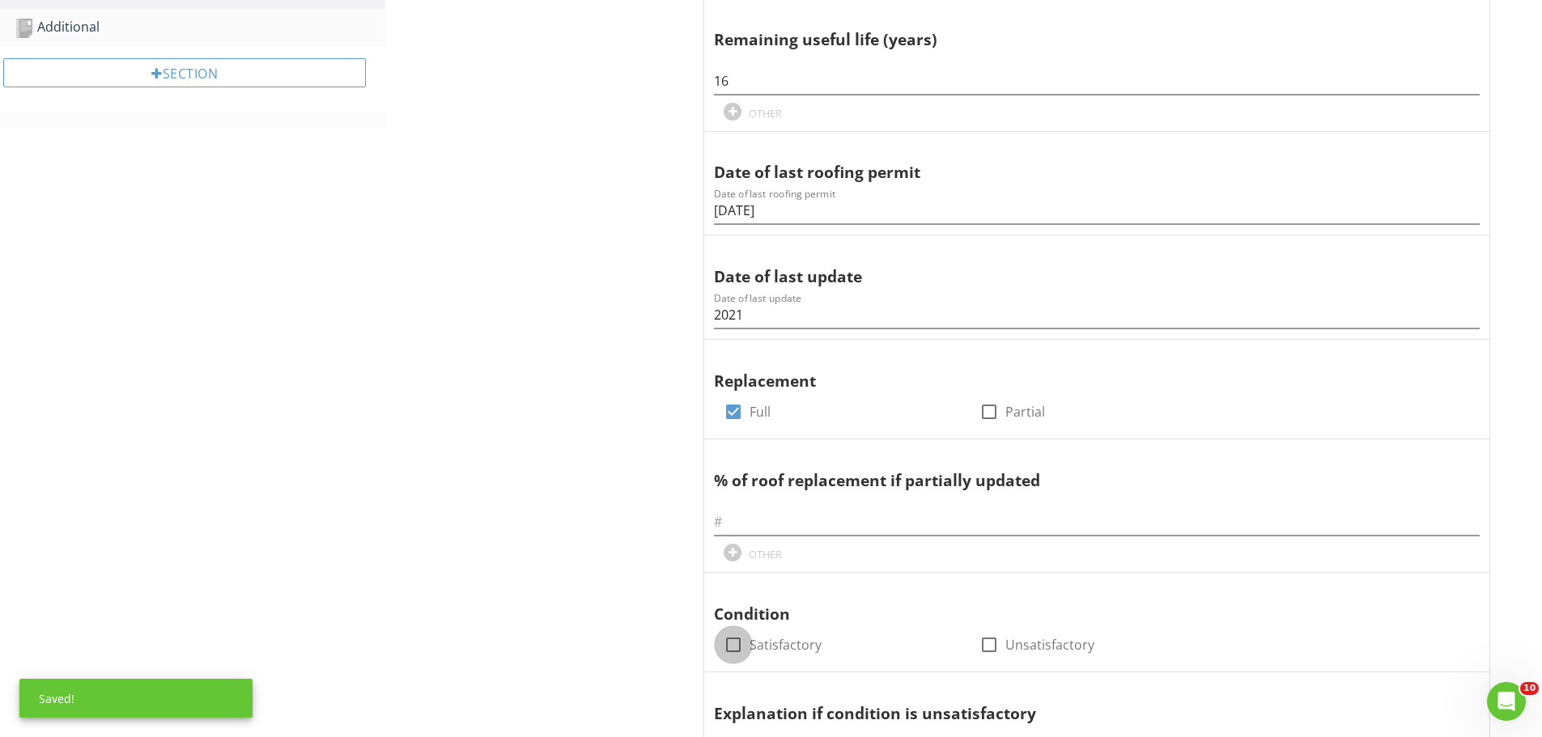
drag, startPoint x: 738, startPoint y: 648, endPoint x: 677, endPoint y: 632, distance: 62.8
click at [737, 648] on div at bounding box center [734, 645] width 28 height 28
checkbox input "true"
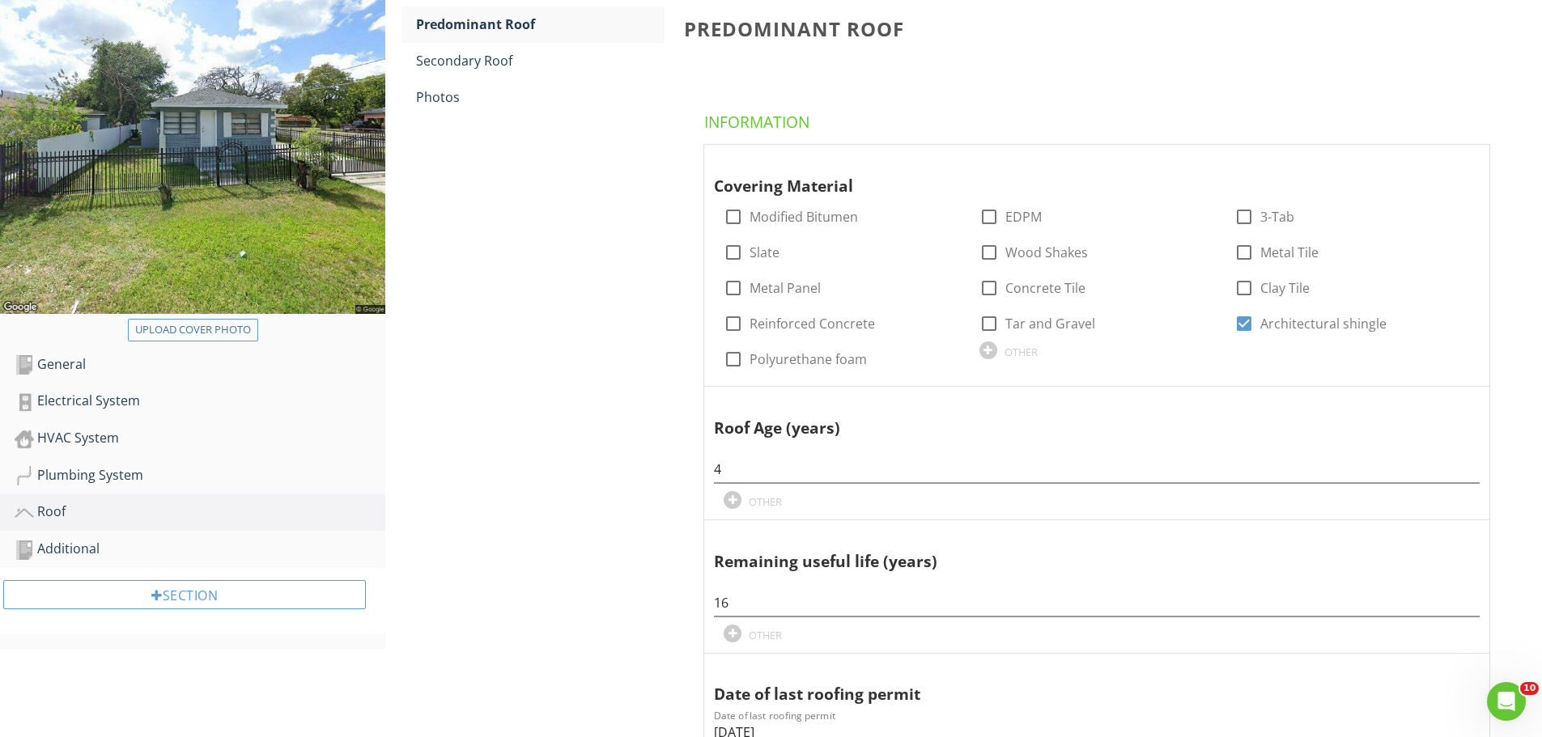
scroll to position [189, 0]
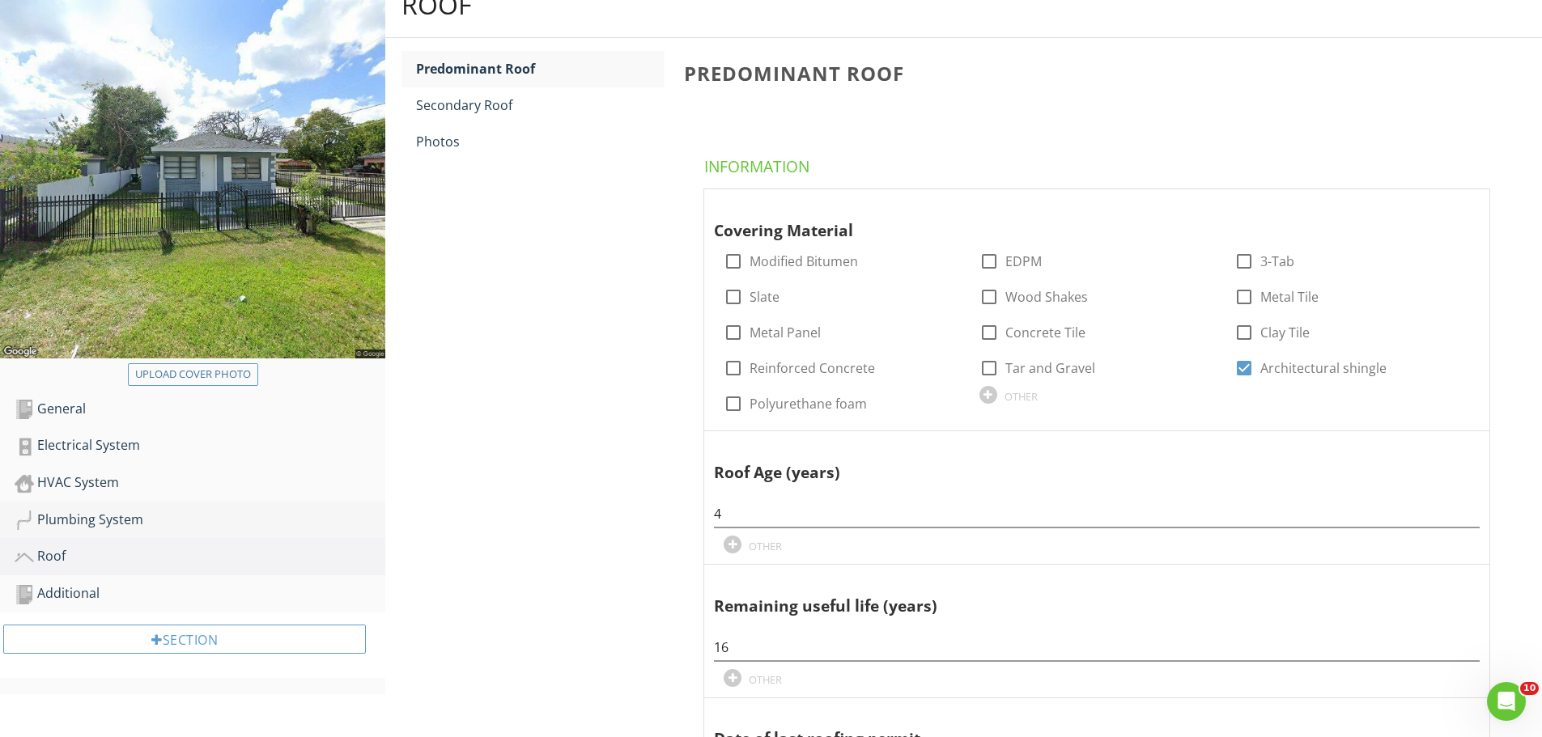
click at [88, 520] on div "Plumbing System" at bounding box center [200, 520] width 371 height 21
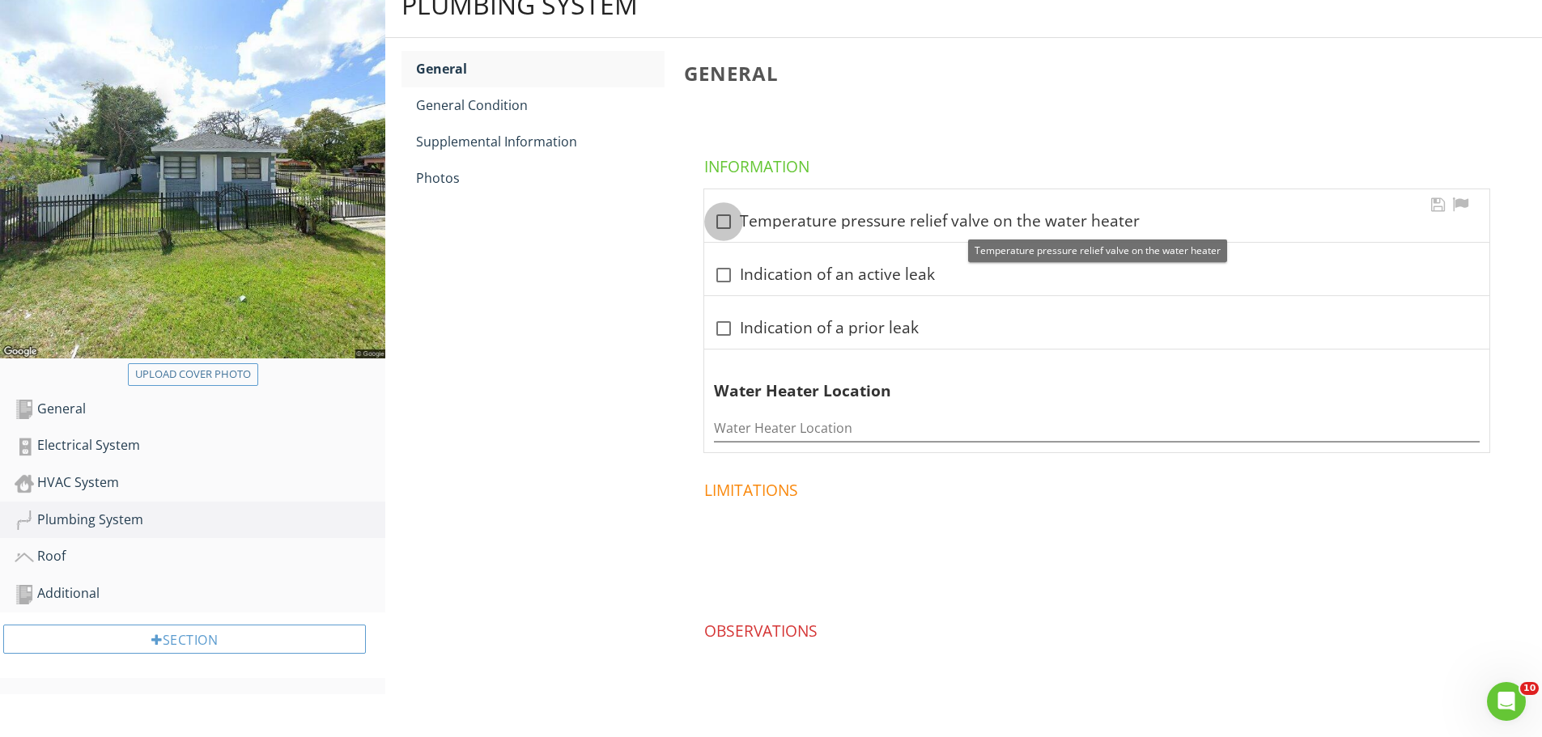
click at [726, 223] on div at bounding box center [724, 222] width 28 height 28
checkbox input "true"
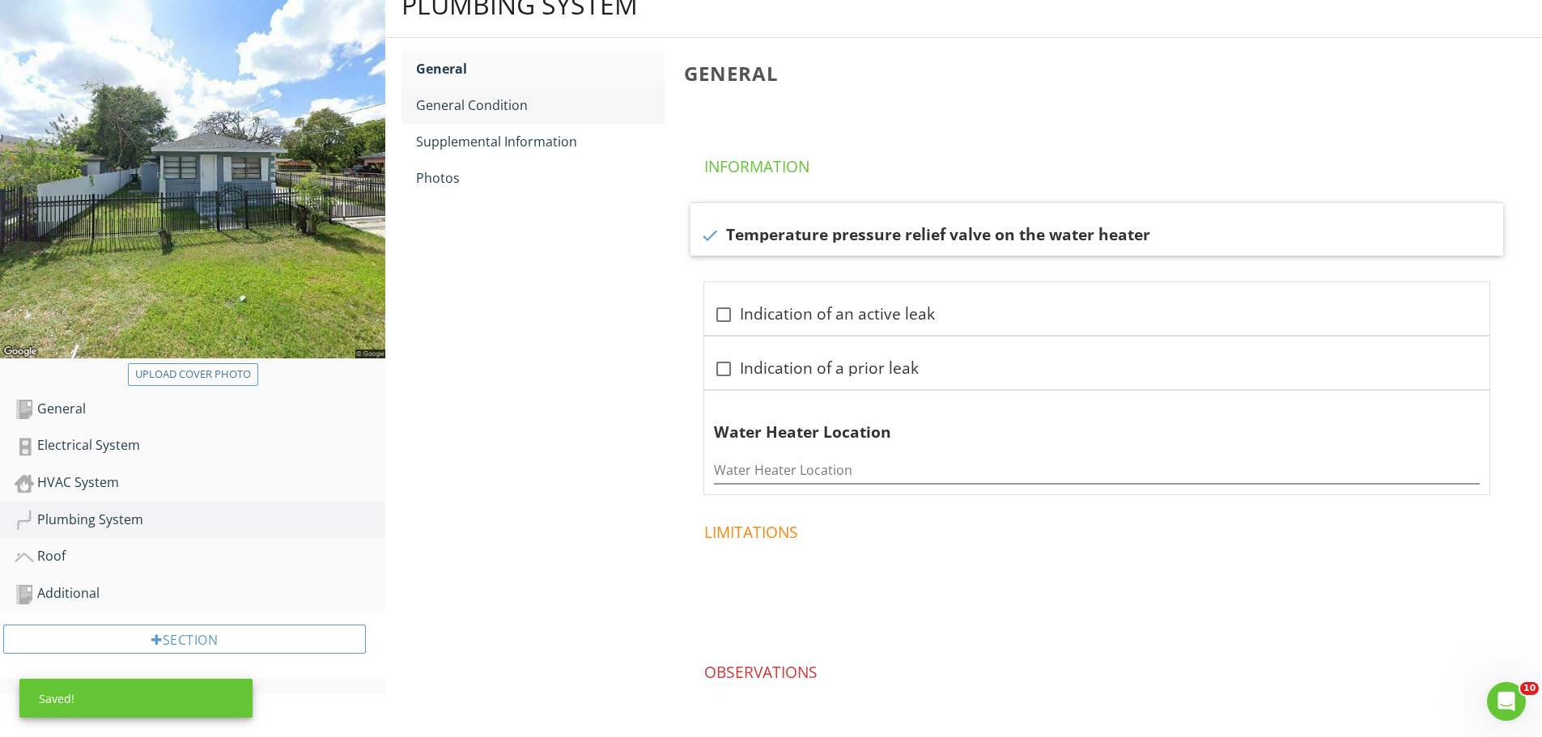
click at [488, 107] on div "General Condition" at bounding box center [540, 105] width 248 height 19
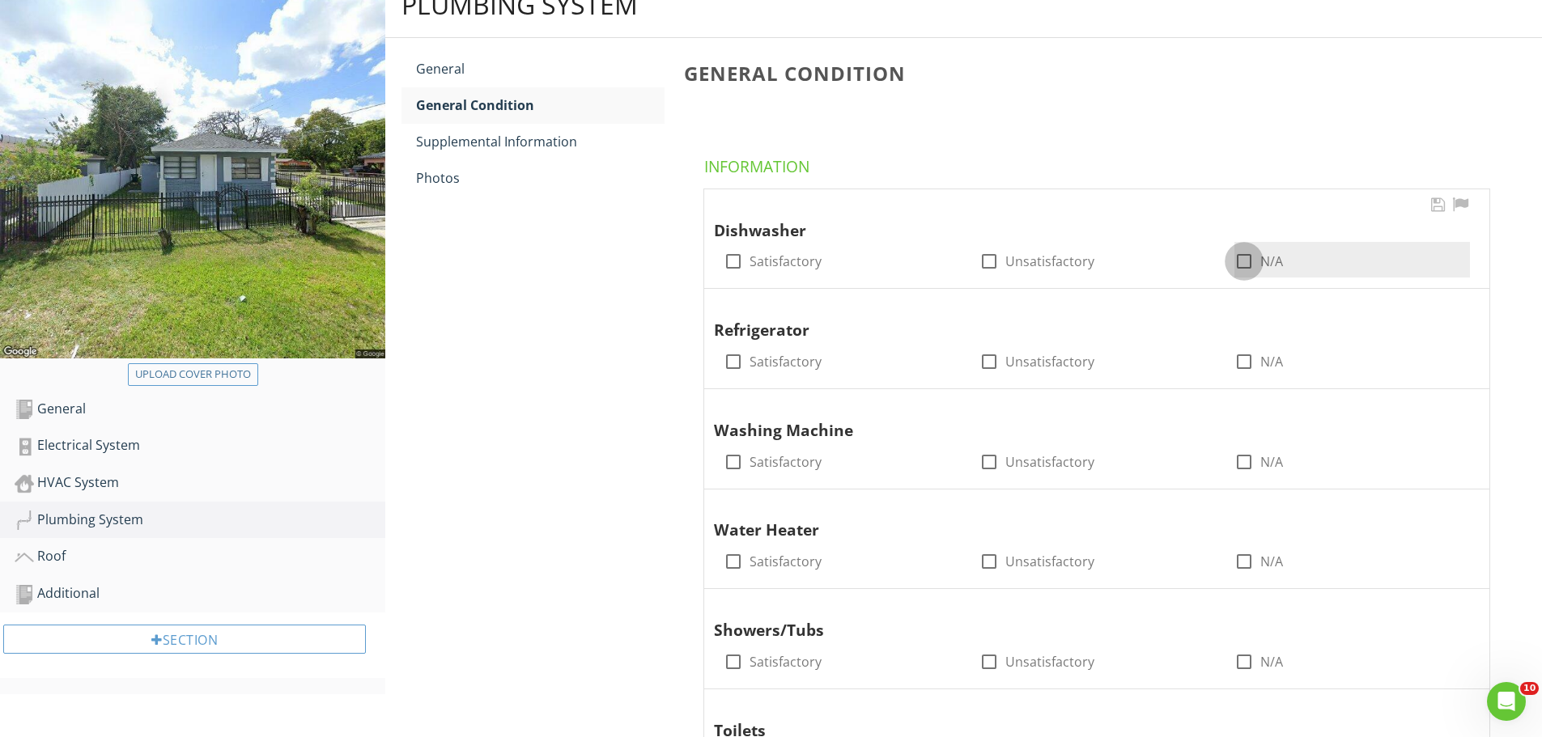
click at [1243, 263] on div at bounding box center [1244, 262] width 28 height 28
checkbox input "true"
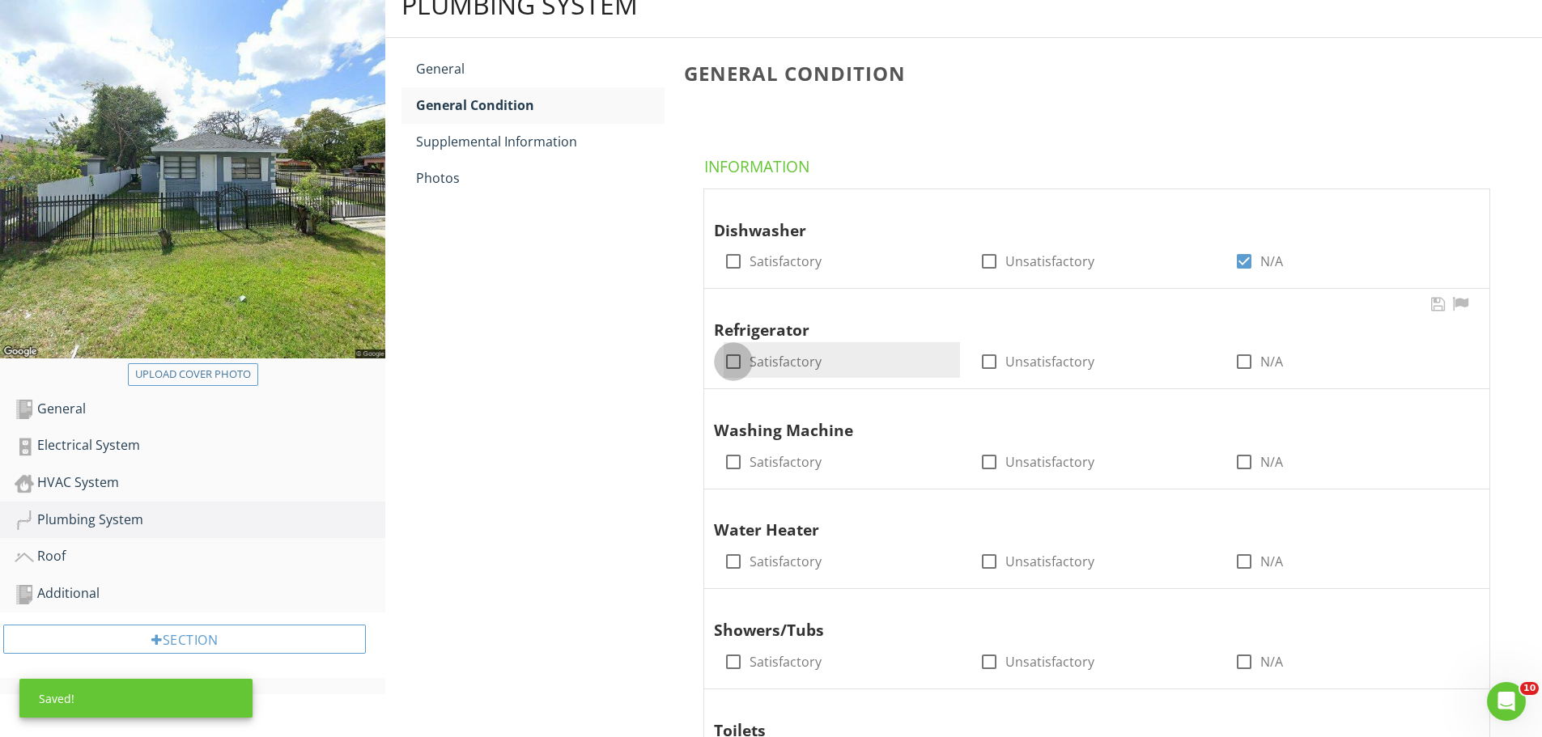
click at [728, 364] on div at bounding box center [734, 362] width 28 height 28
checkbox input "true"
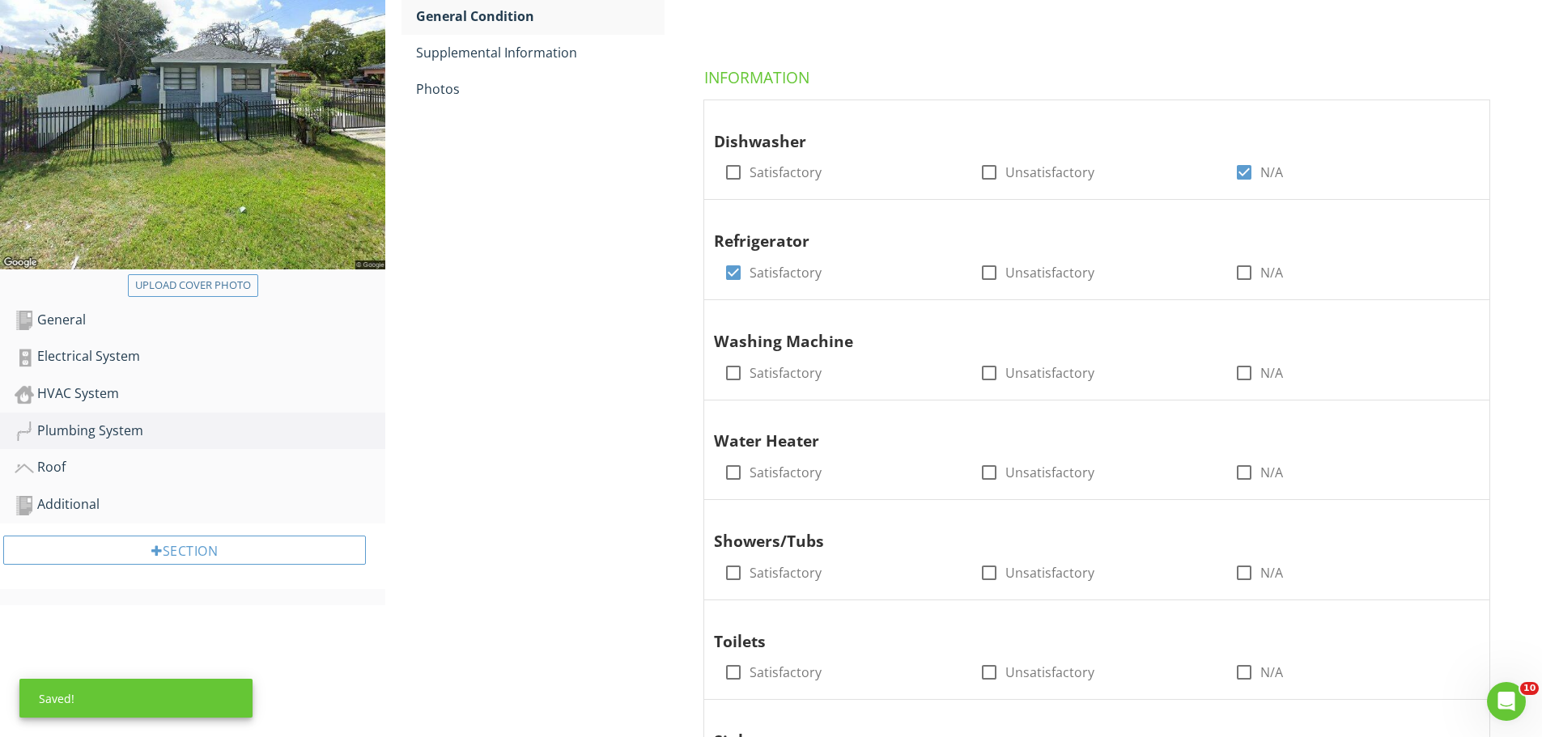
scroll to position [351, 0]
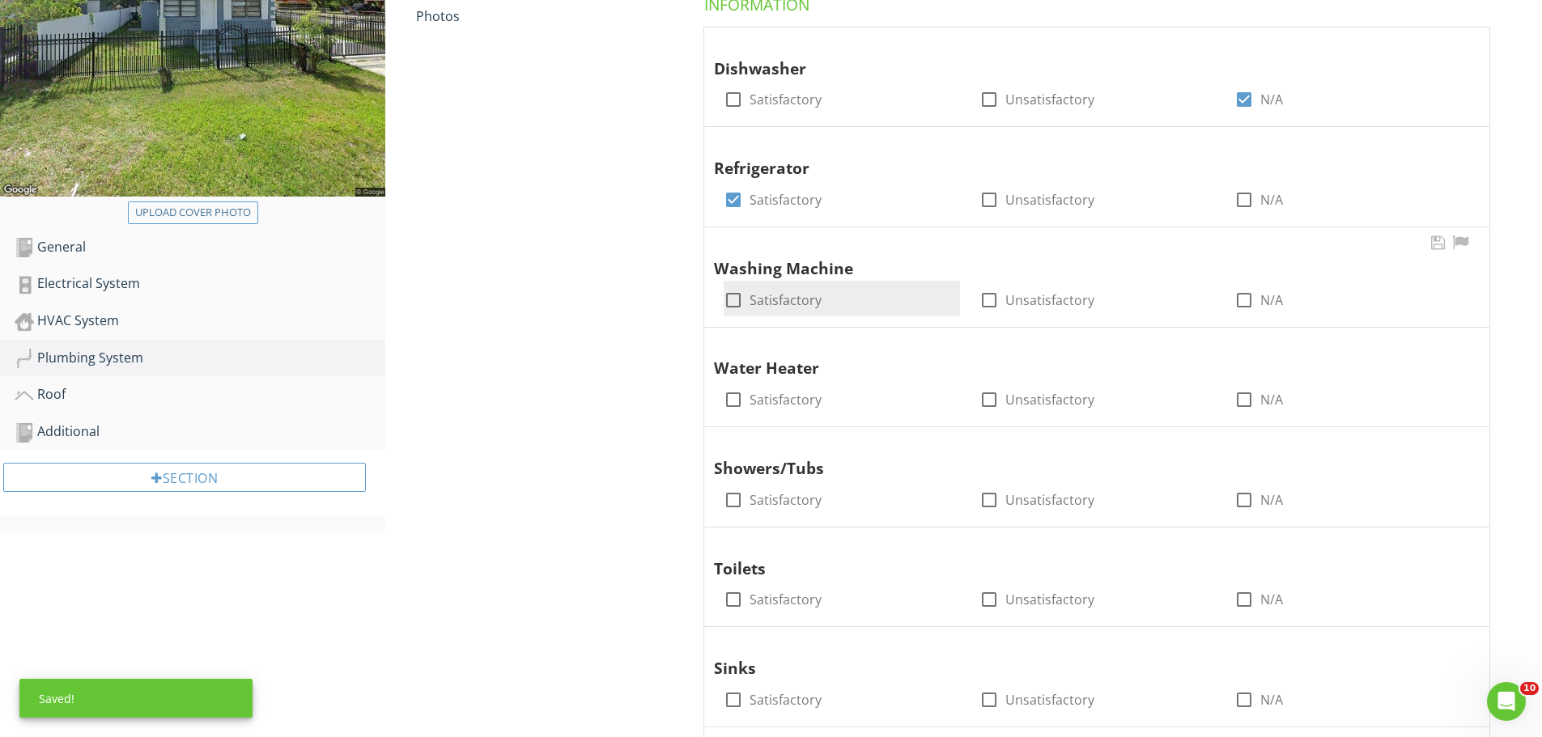
click at [736, 306] on div at bounding box center [734, 301] width 28 height 28
checkbox input "true"
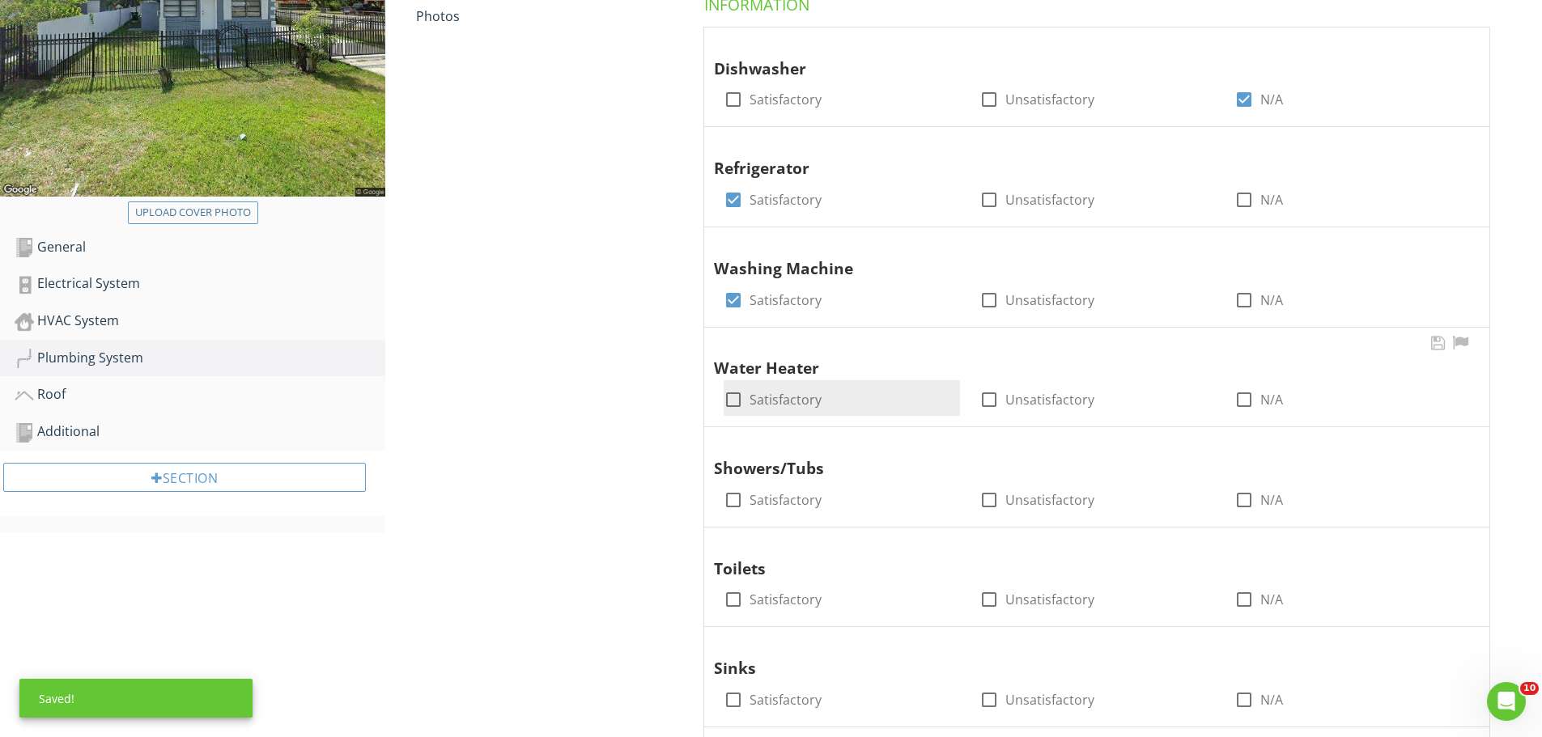
click at [735, 400] on div at bounding box center [734, 400] width 28 height 28
checkbox input "true"
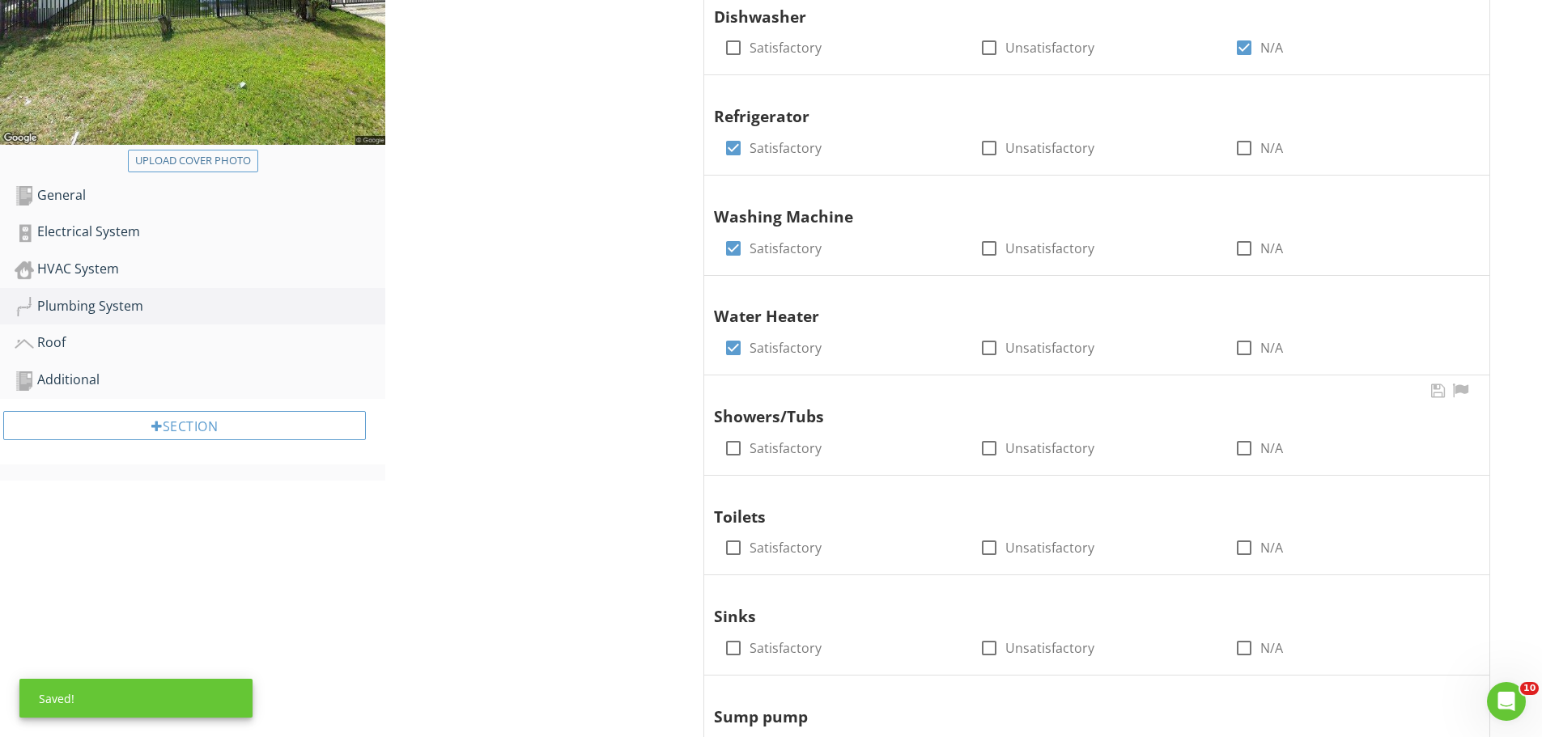
scroll to position [513, 0]
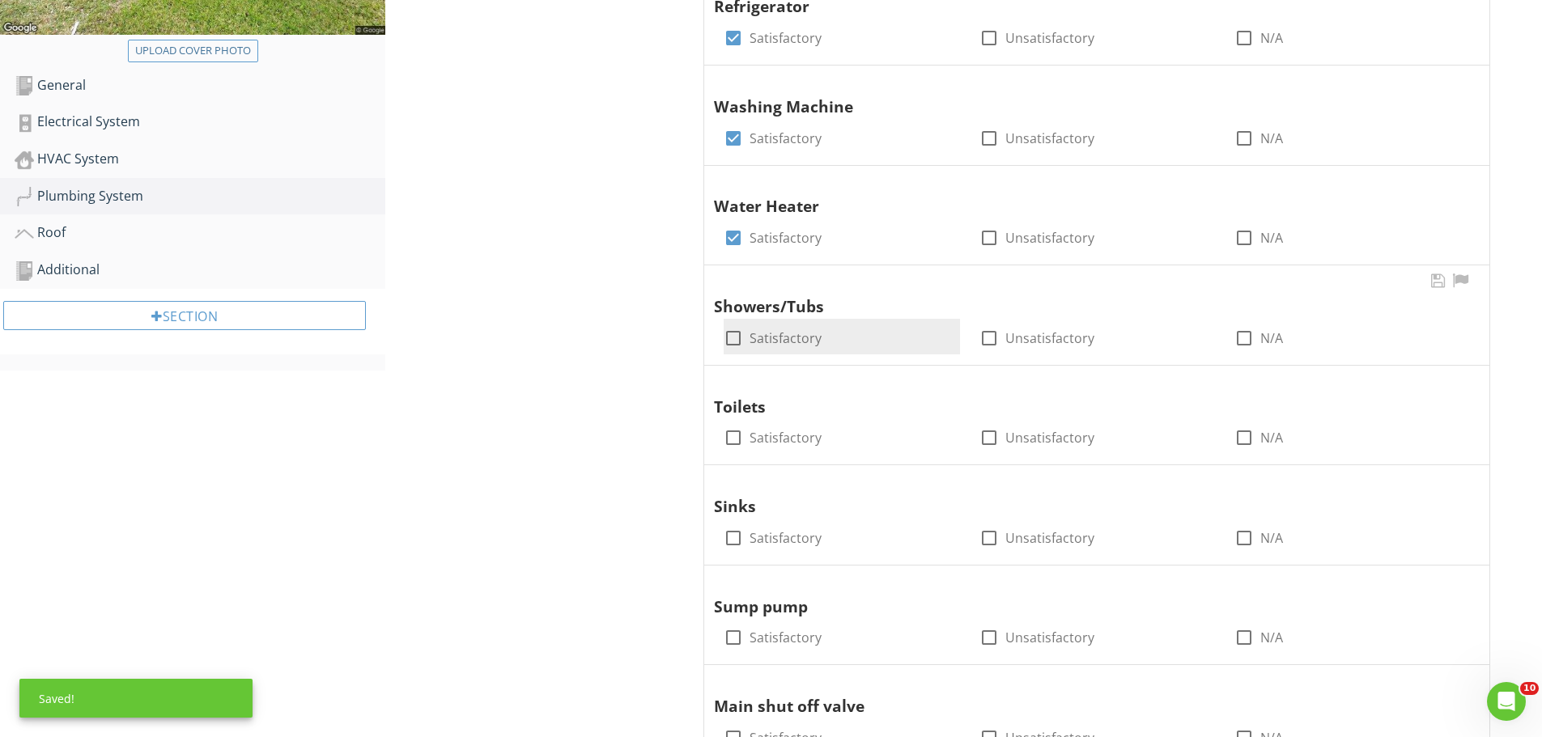
click at [737, 340] on div at bounding box center [734, 339] width 28 height 28
checkbox input "true"
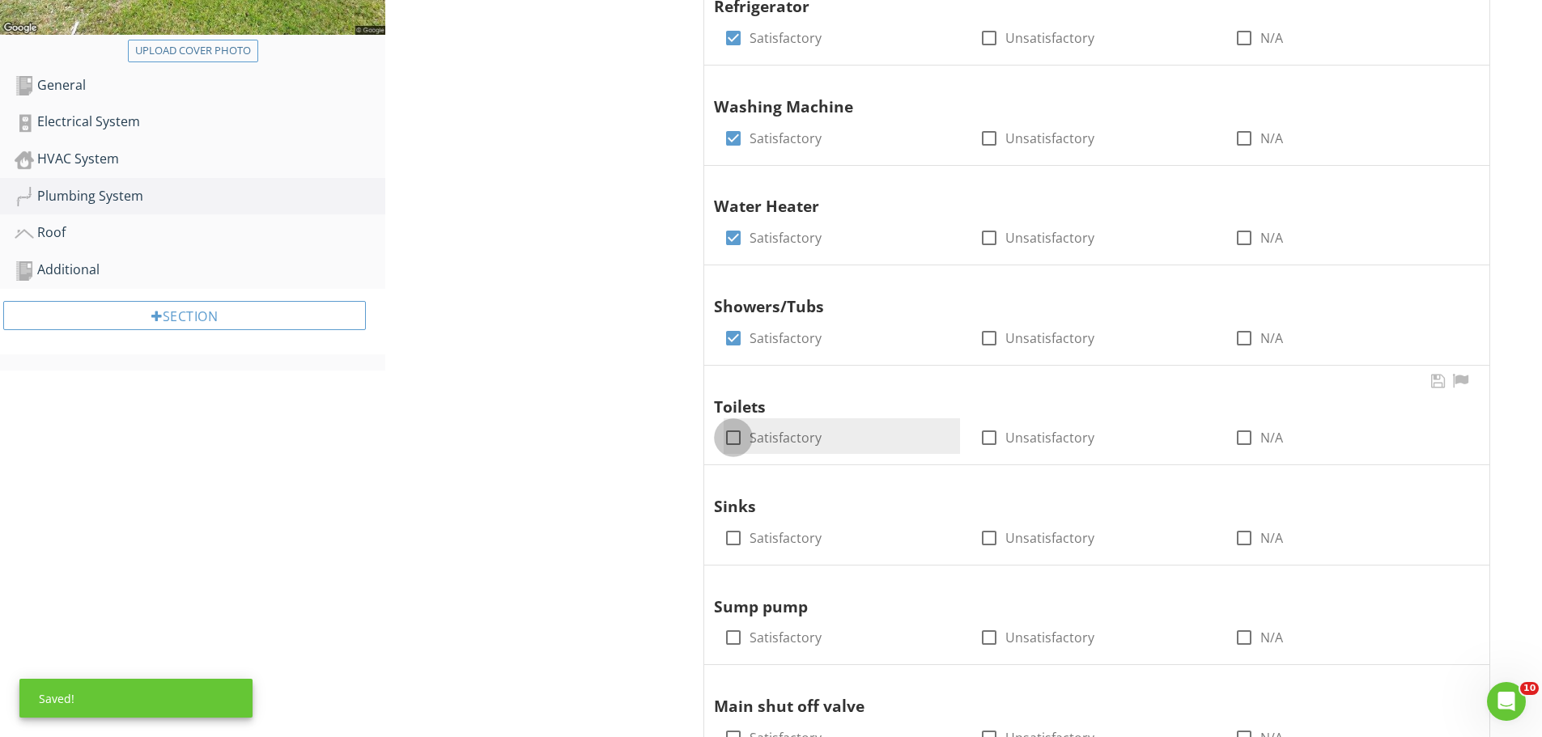
click at [735, 438] on div at bounding box center [734, 438] width 28 height 28
checkbox input "true"
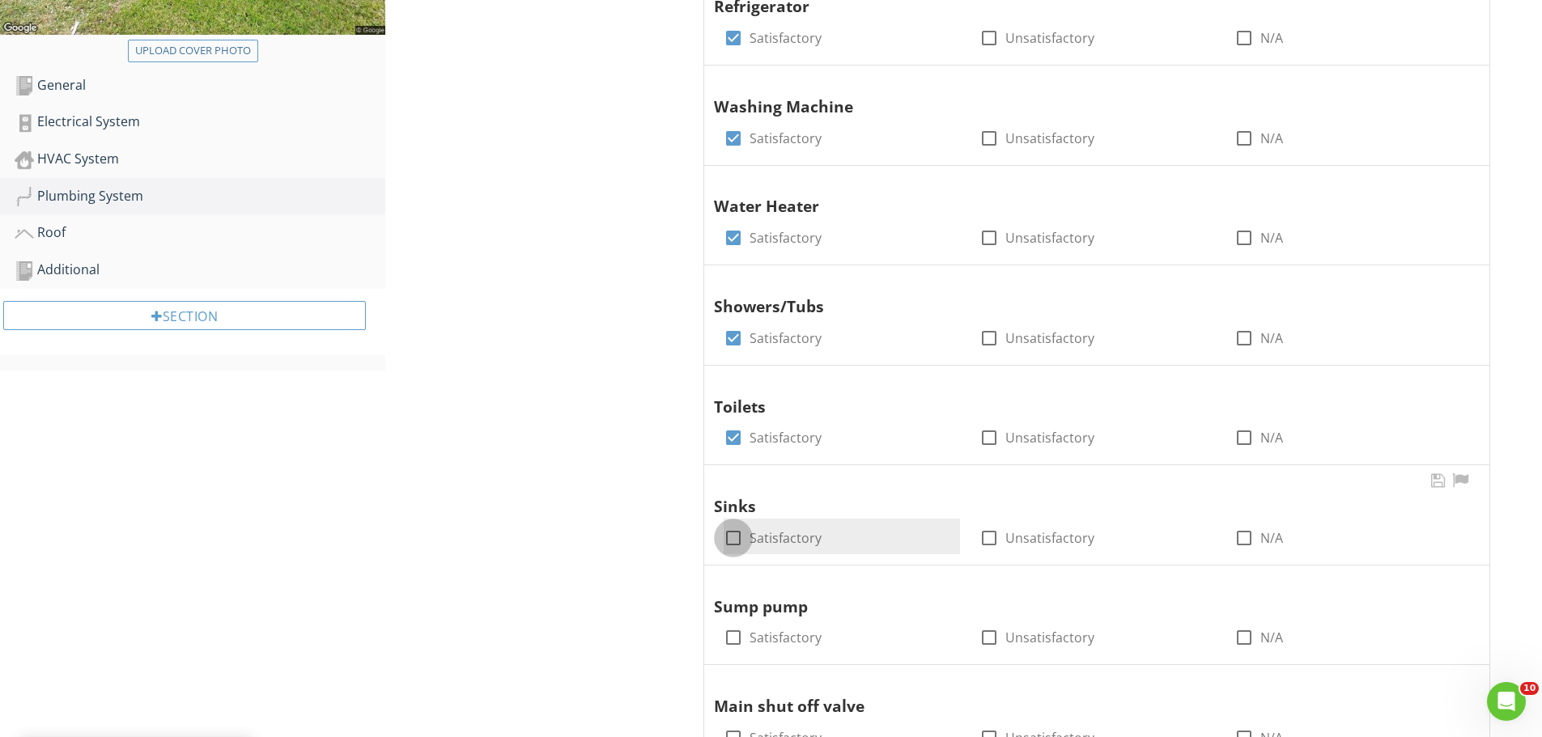
click at [733, 541] on div at bounding box center [734, 538] width 28 height 28
checkbox input "true"
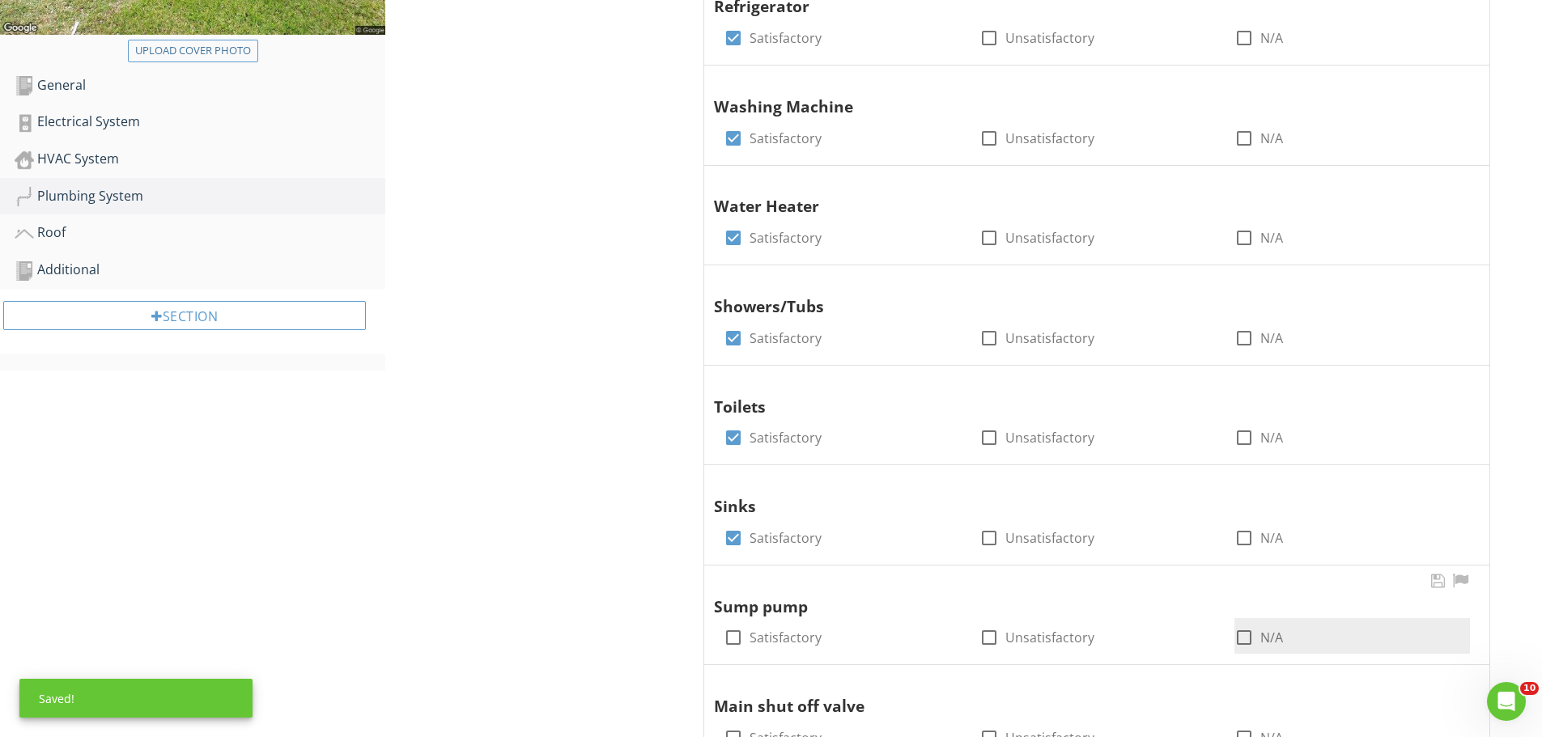
click at [1242, 639] on div at bounding box center [1244, 638] width 28 height 28
checkbox input "true"
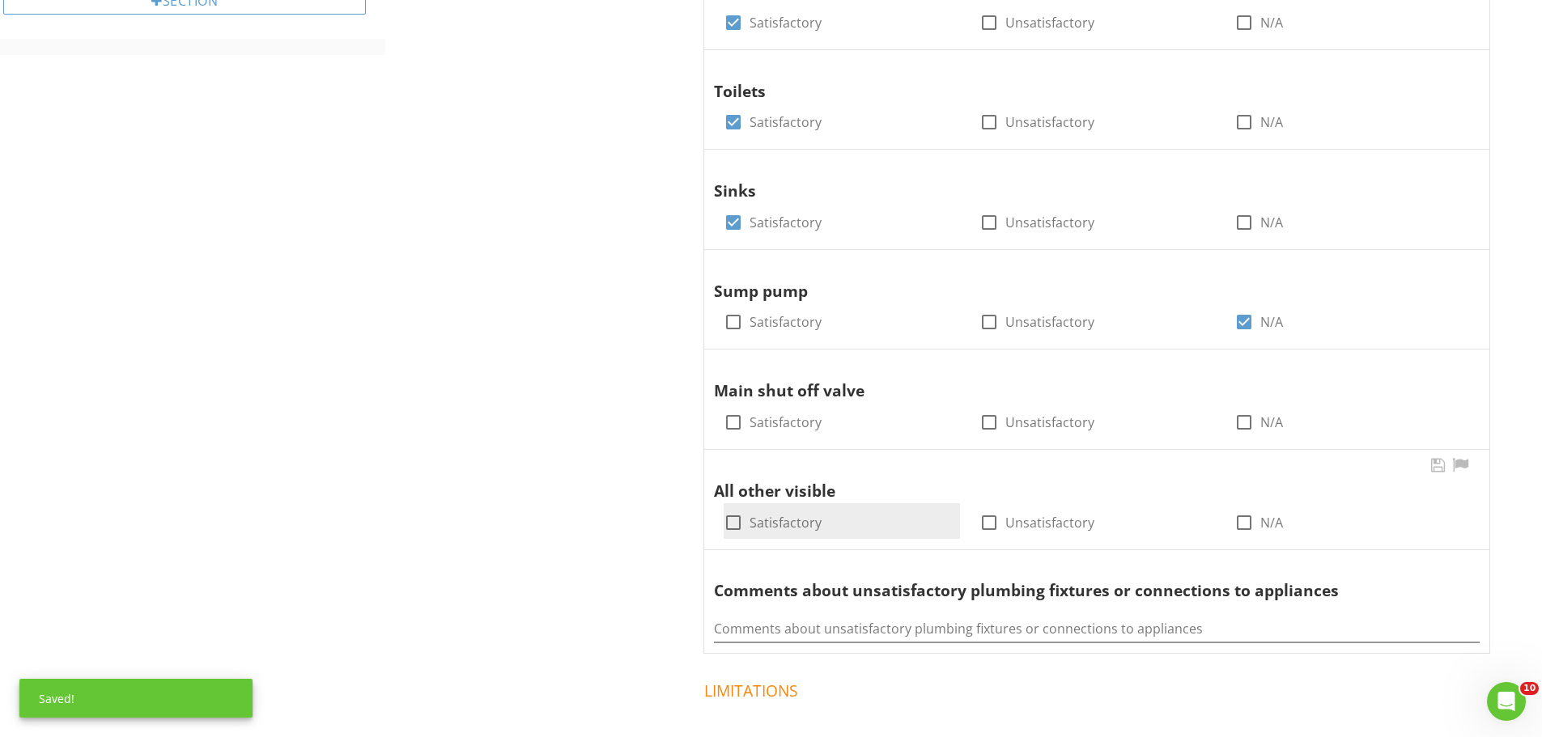
scroll to position [837, 0]
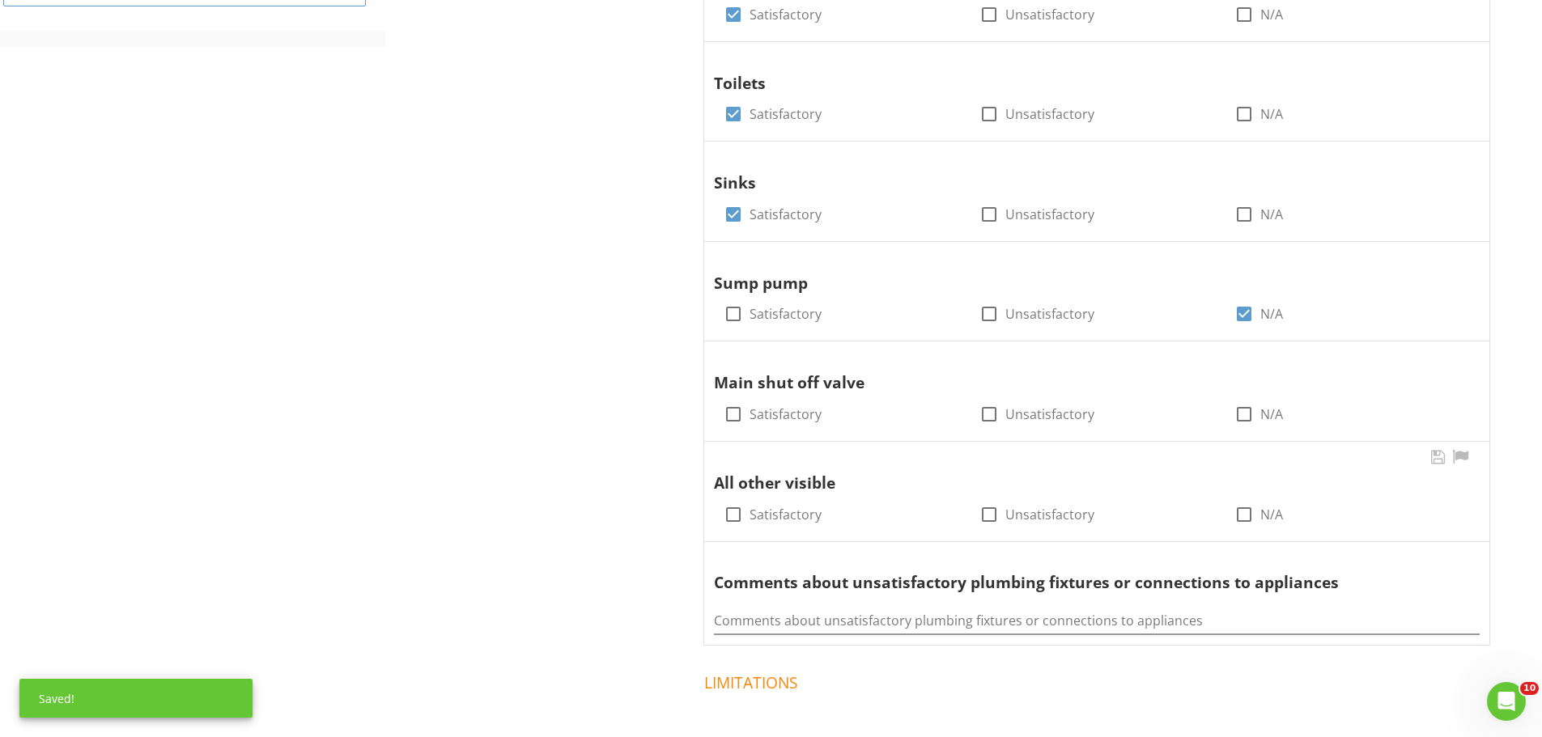
drag, startPoint x: 731, startPoint y: 414, endPoint x: 733, endPoint y: 448, distance: 33.3
click at [729, 418] on div at bounding box center [734, 415] width 28 height 28
checkbox input "true"
click at [733, 515] on div at bounding box center [734, 515] width 28 height 28
checkbox input "true"
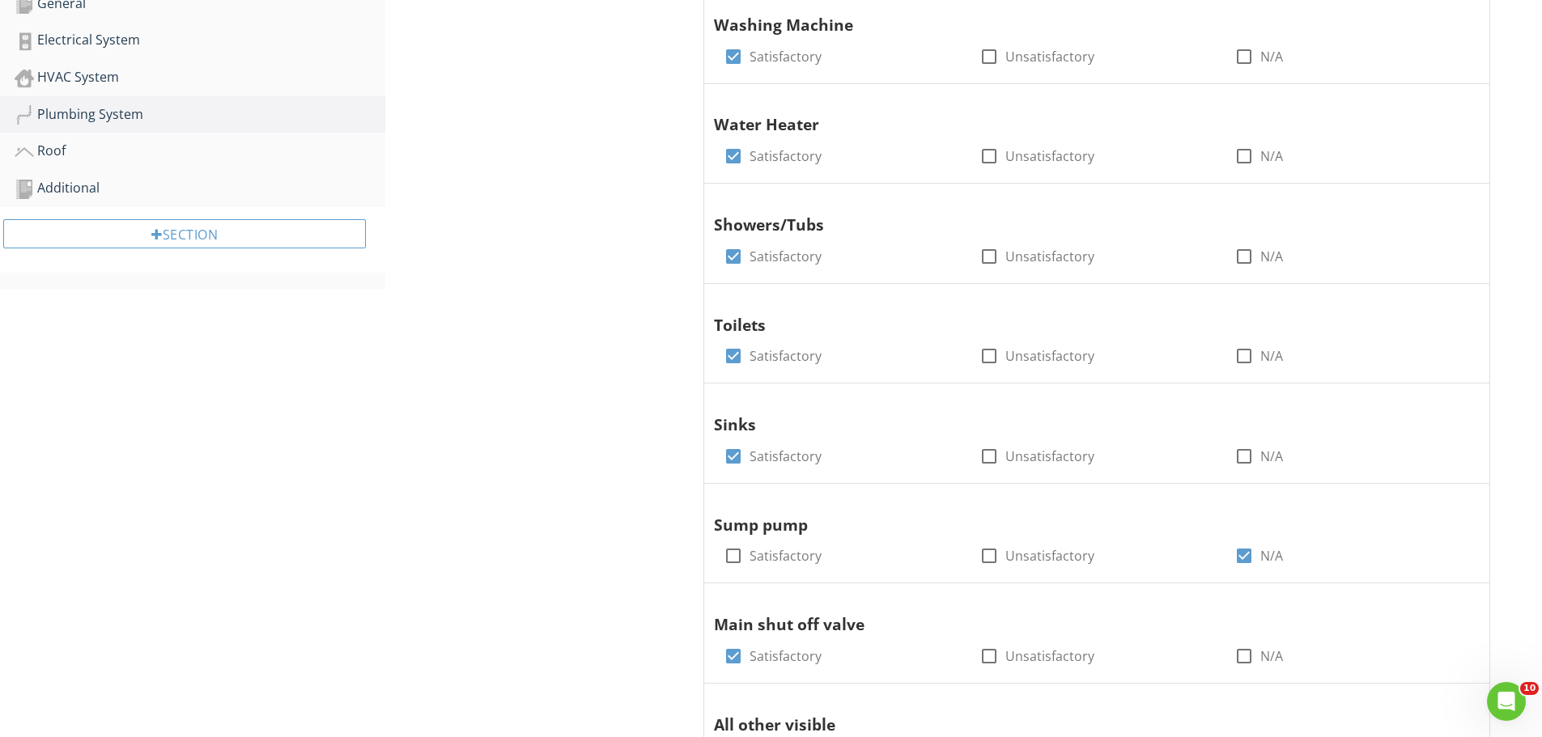
scroll to position [513, 0]
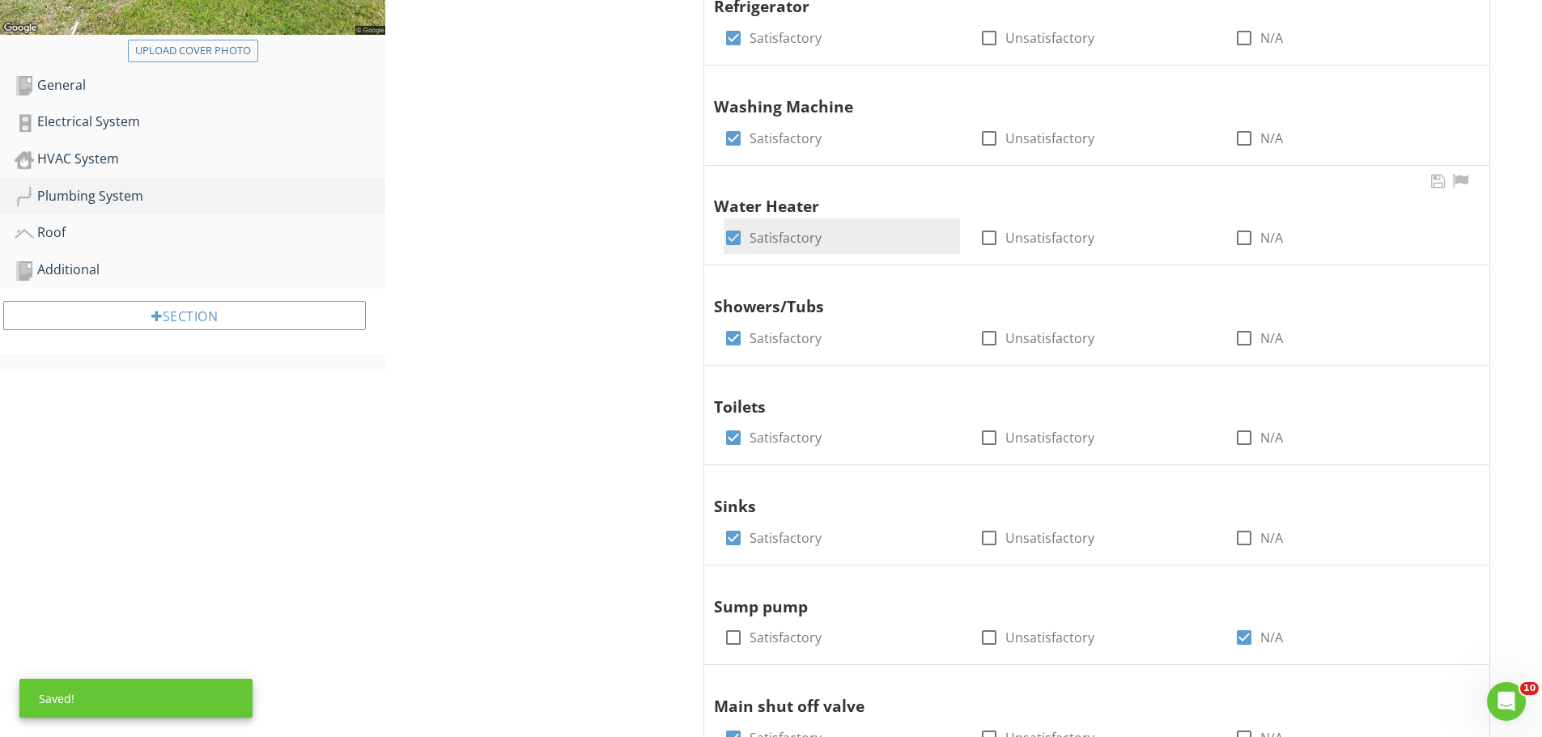
click at [749, 238] on div "check_box Satisfactory" at bounding box center [773, 237] width 98 height 19
click at [730, 240] on div at bounding box center [734, 238] width 28 height 28
checkbox input "false"
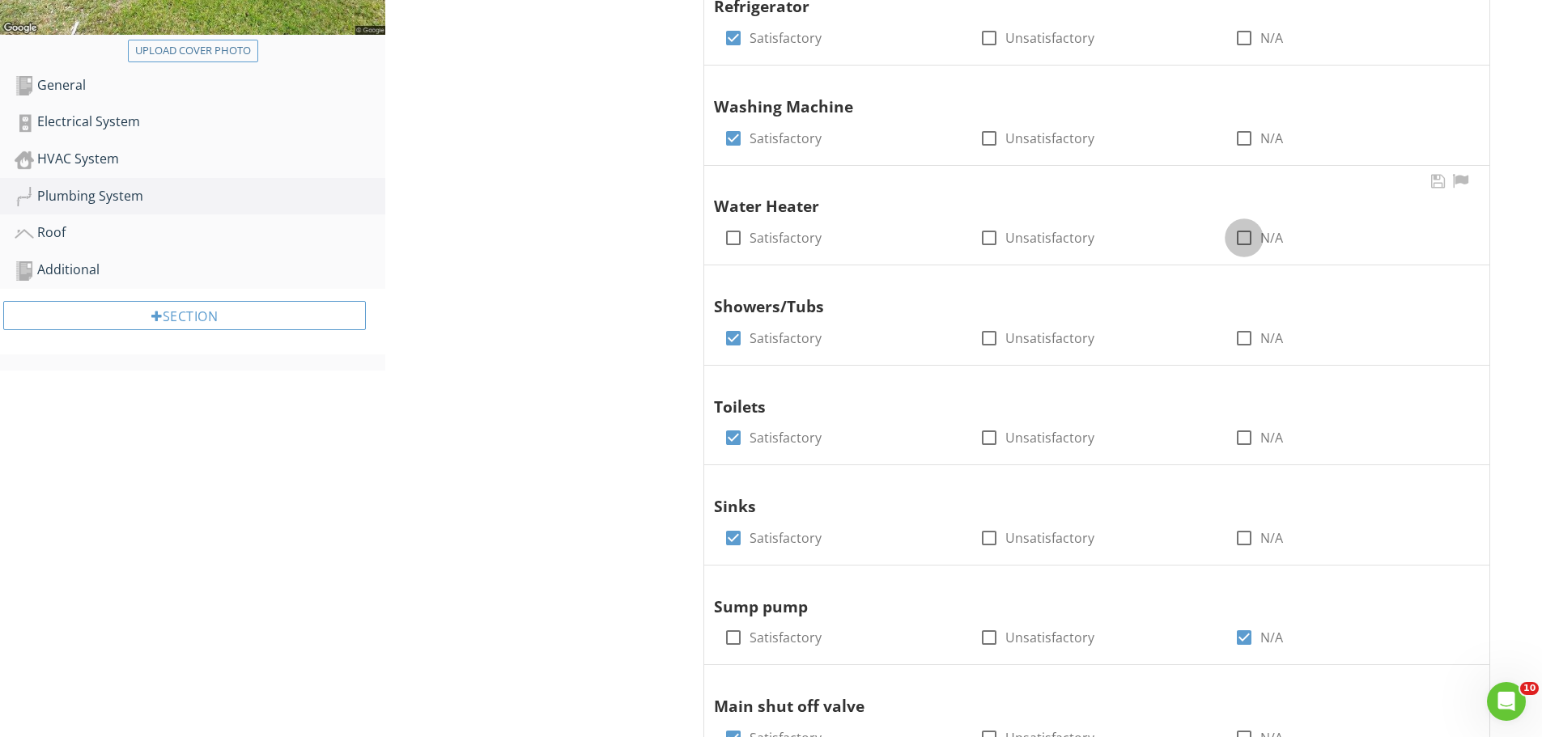
drag, startPoint x: 1247, startPoint y: 236, endPoint x: 1232, endPoint y: 261, distance: 28.7
click at [1248, 240] on div at bounding box center [1244, 238] width 28 height 28
checkbox input "true"
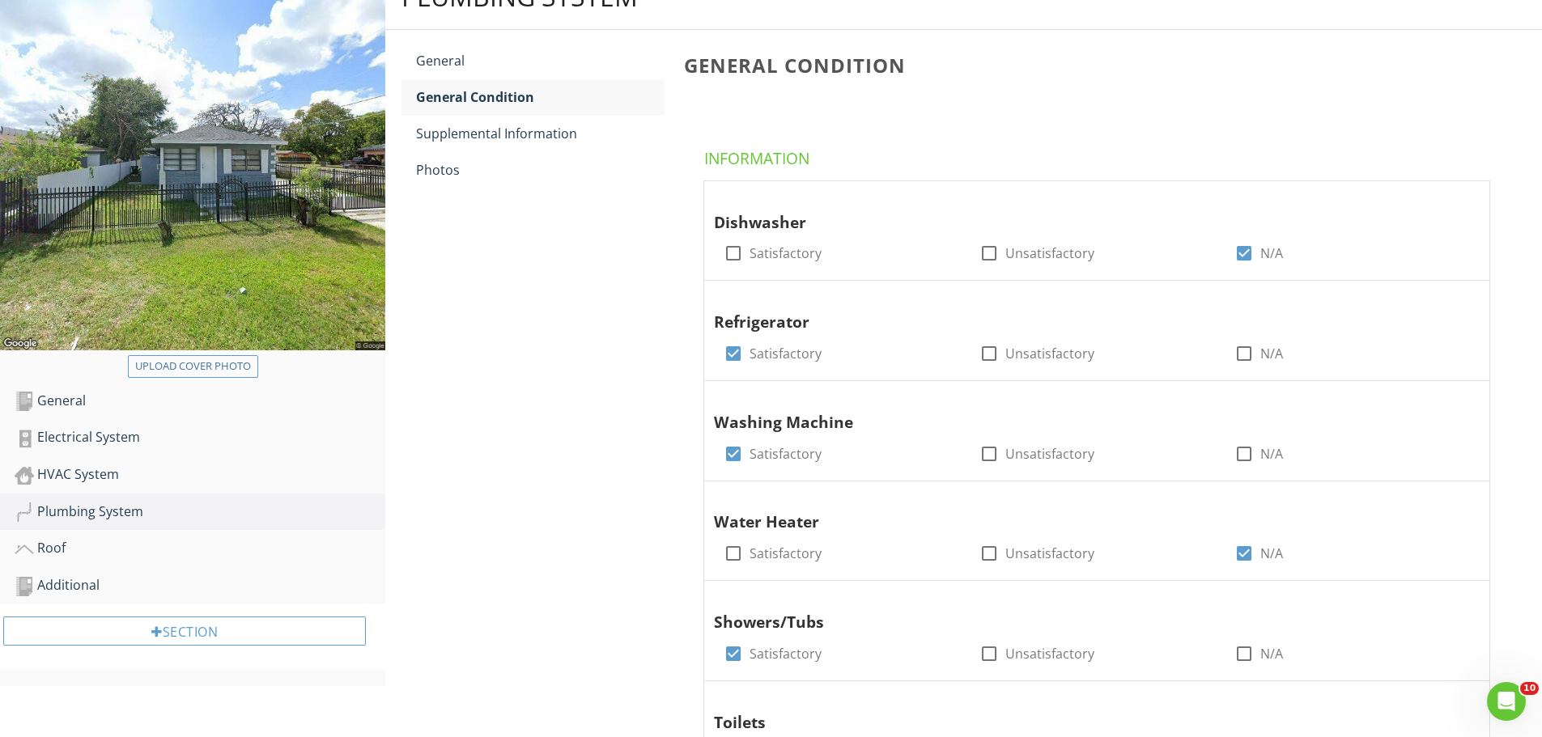
scroll to position [189, 0]
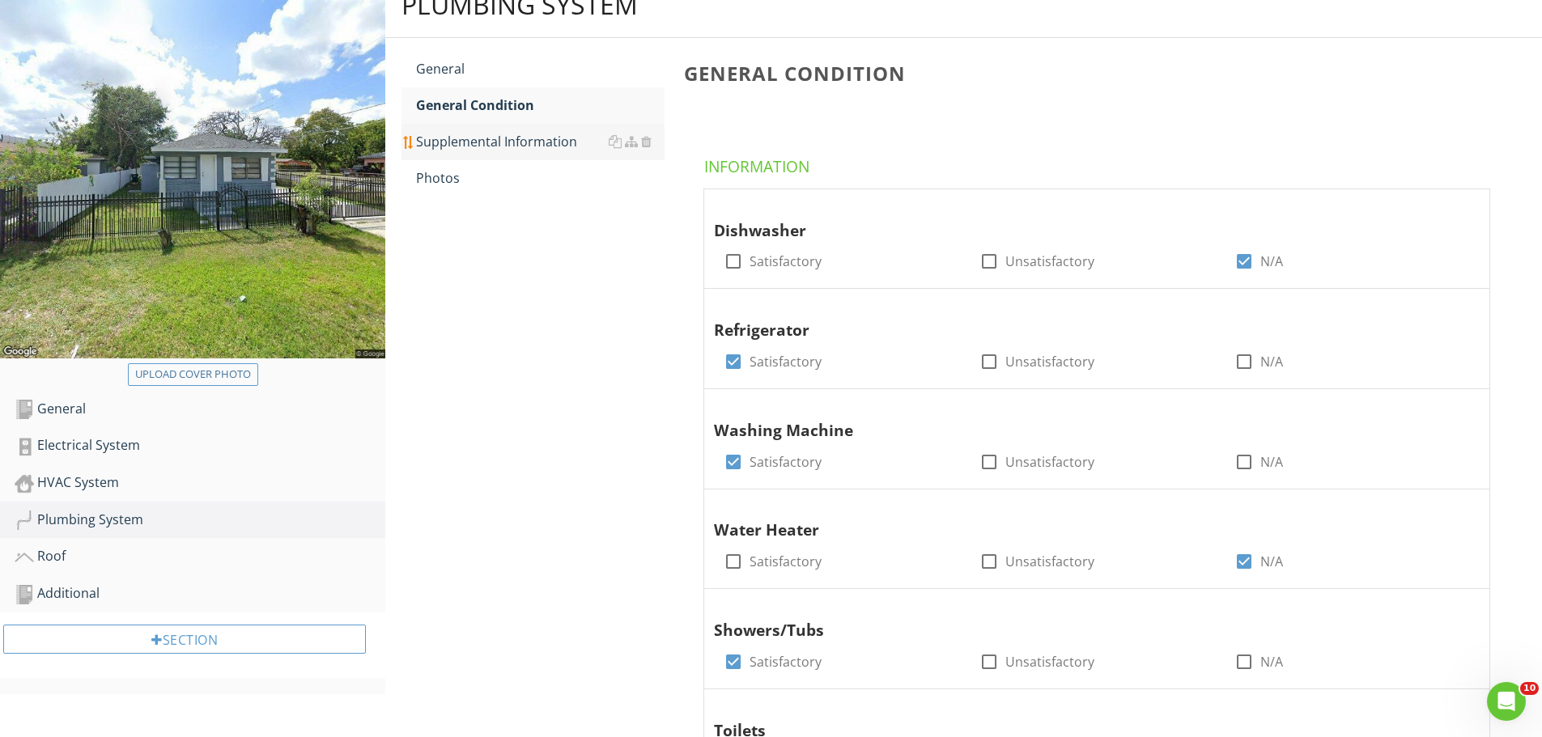
click at [473, 145] on div "Supplemental Information" at bounding box center [540, 141] width 248 height 19
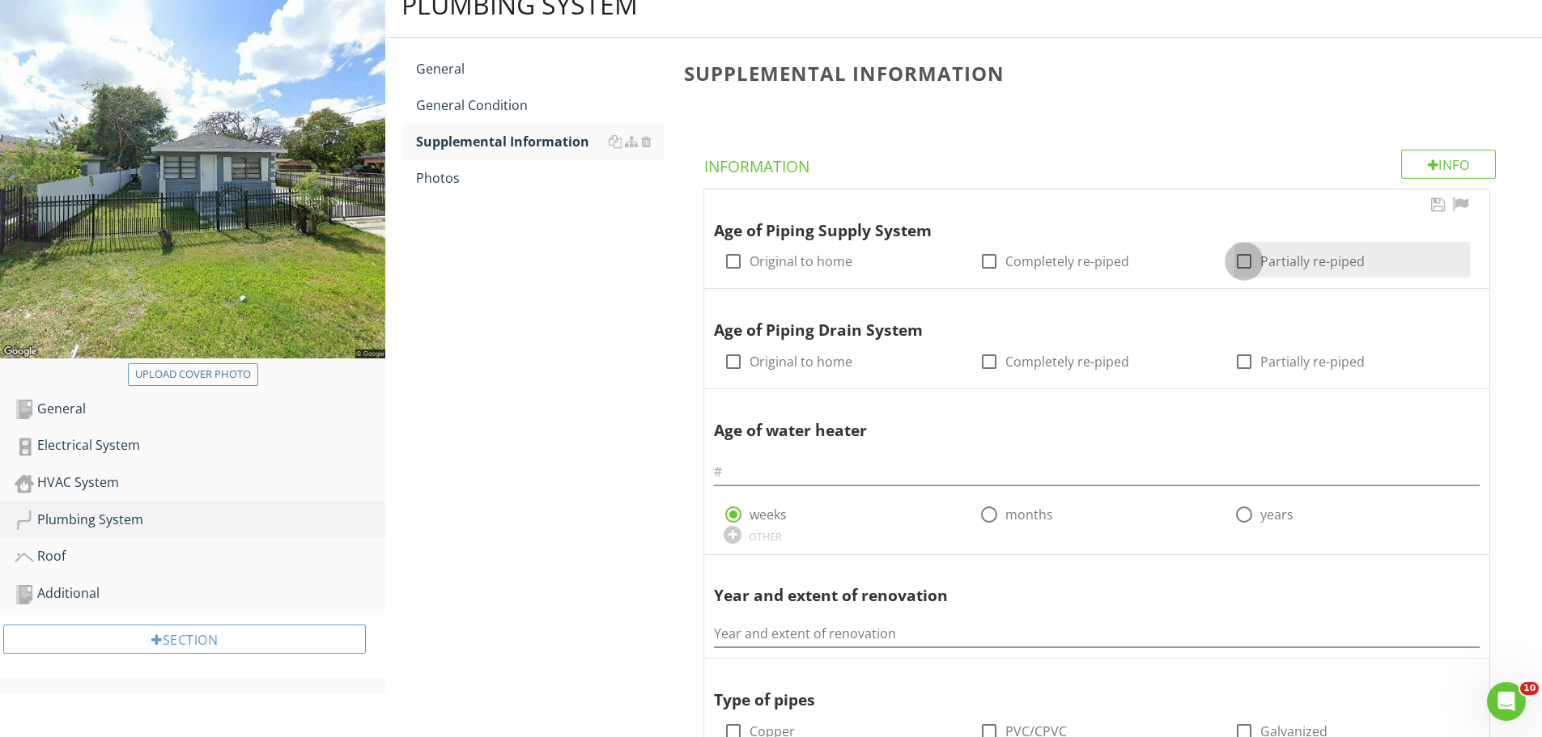
click at [1247, 265] on div at bounding box center [1244, 262] width 28 height 28
checkbox input "true"
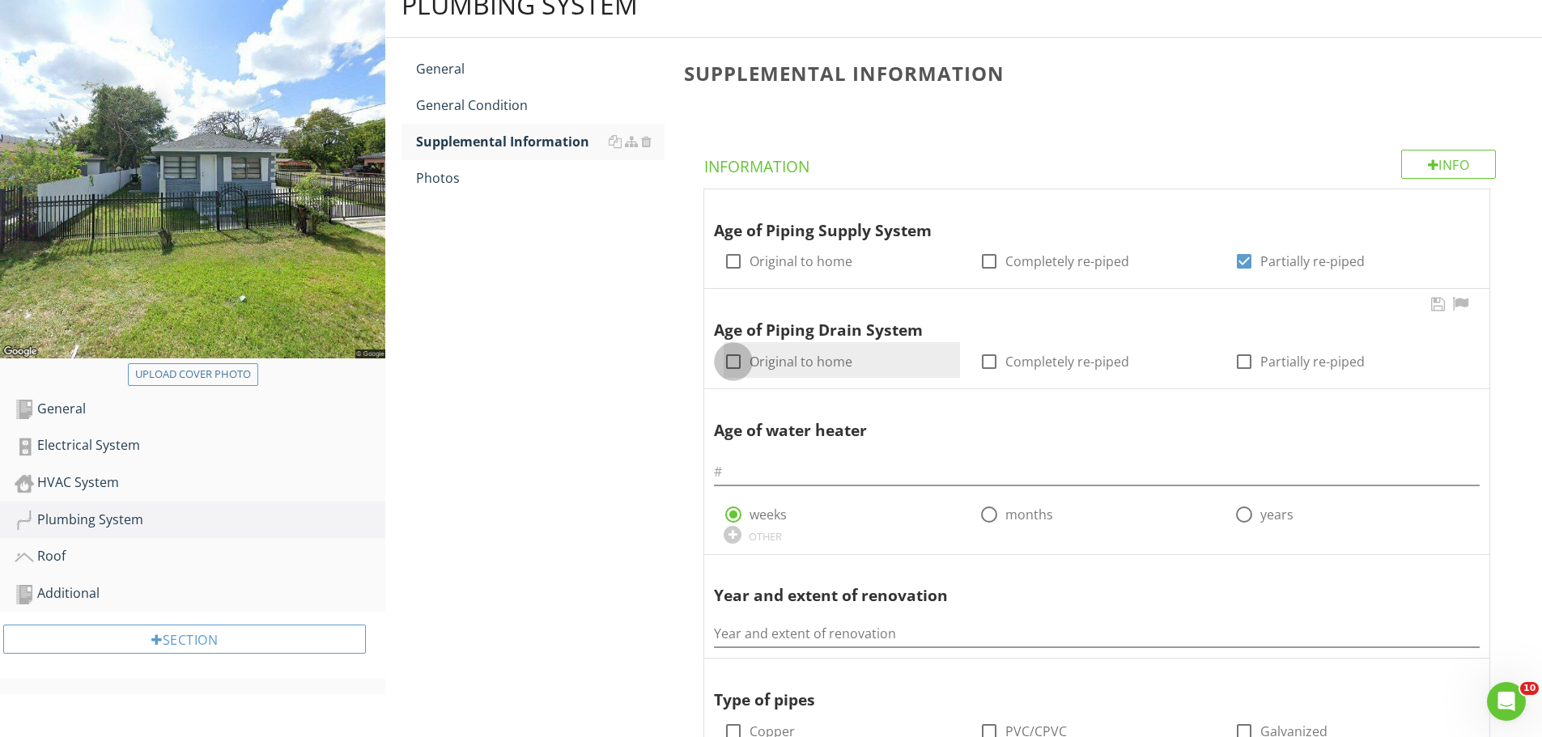
click at [732, 364] on div at bounding box center [734, 362] width 28 height 28
checkbox input "true"
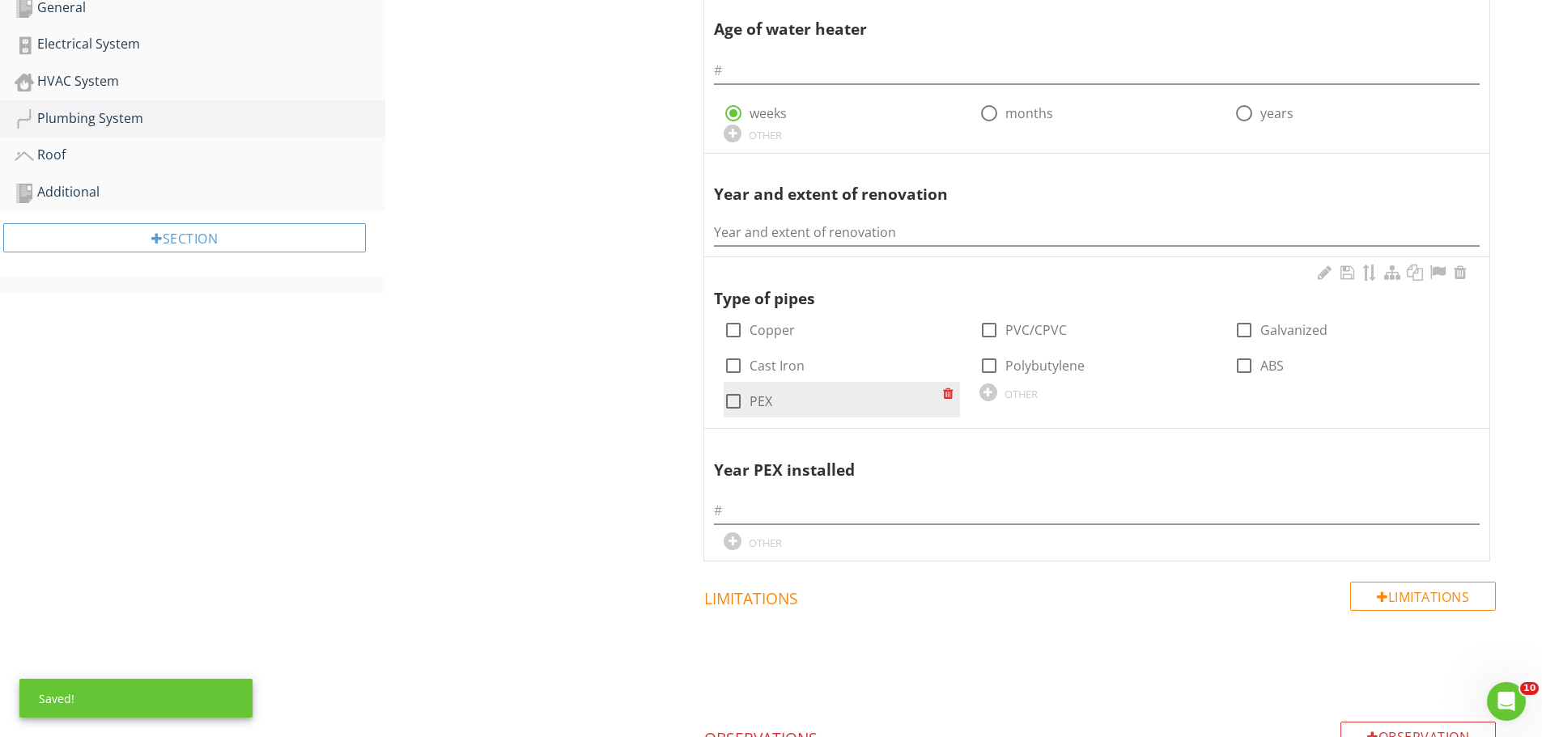
scroll to position [594, 0]
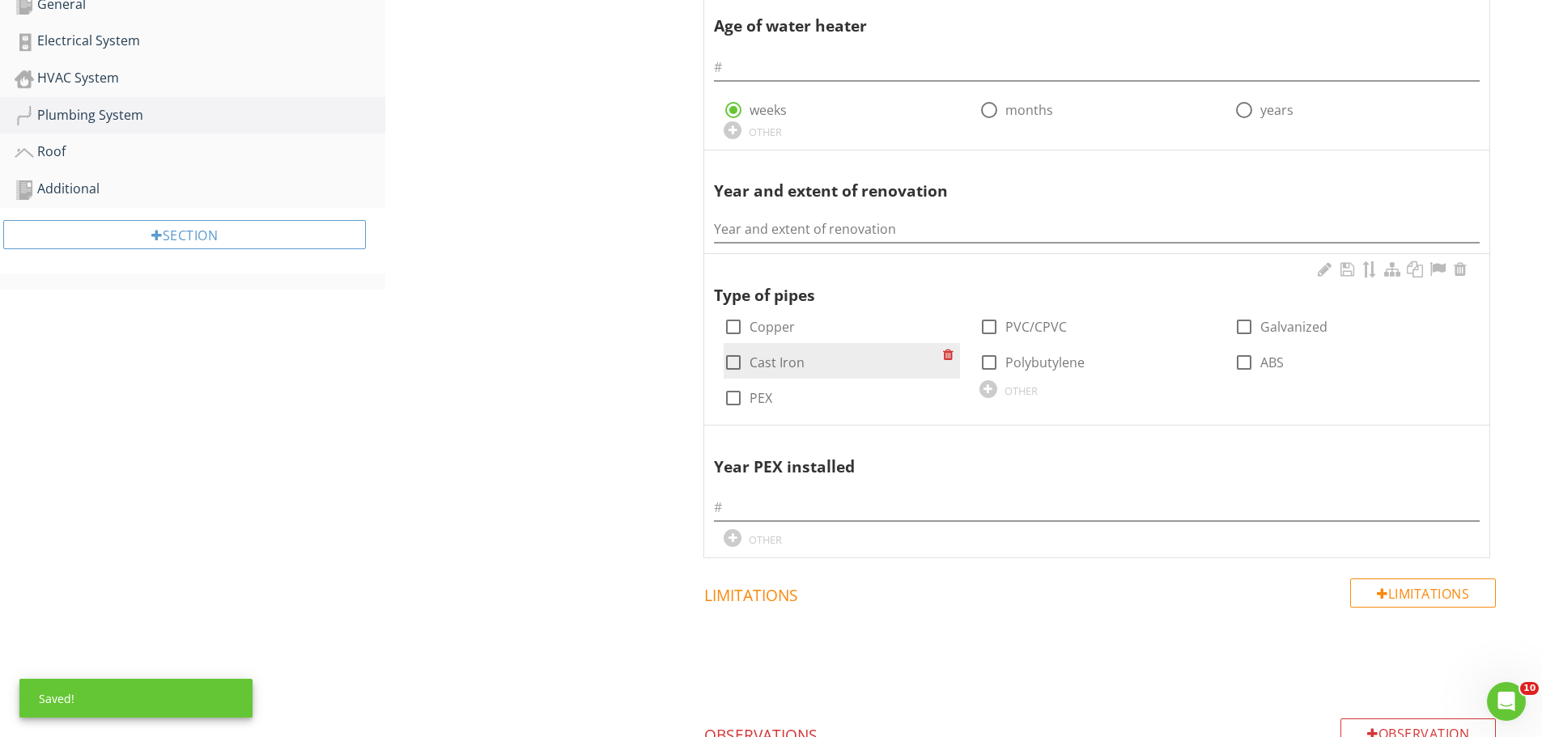
click at [734, 367] on div at bounding box center [734, 363] width 28 height 28
checkbox input "true"
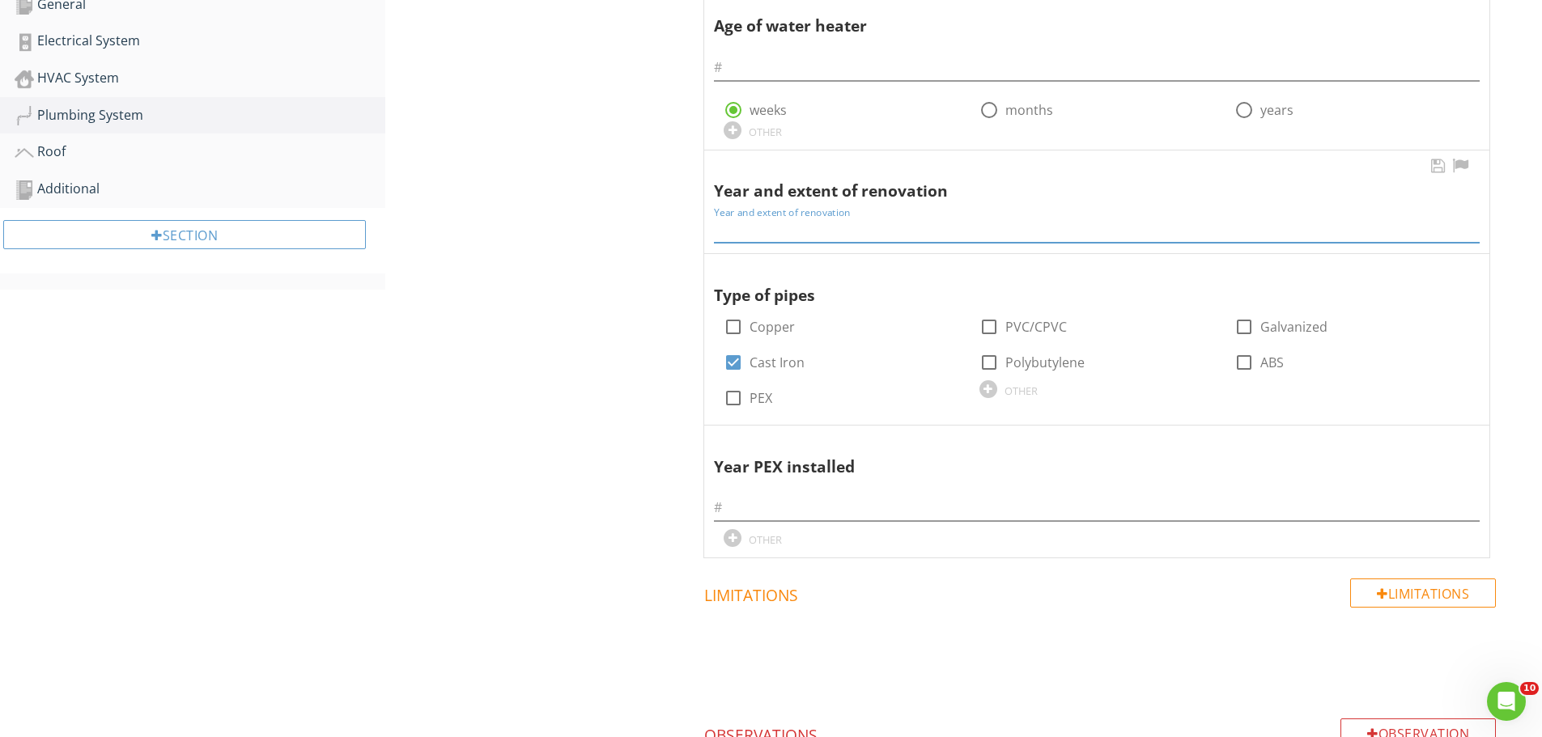
paste input "Kitchen and bathrooms were renovated in 2020"
type input "Kitchen and bathrooms were renovated in 2020"
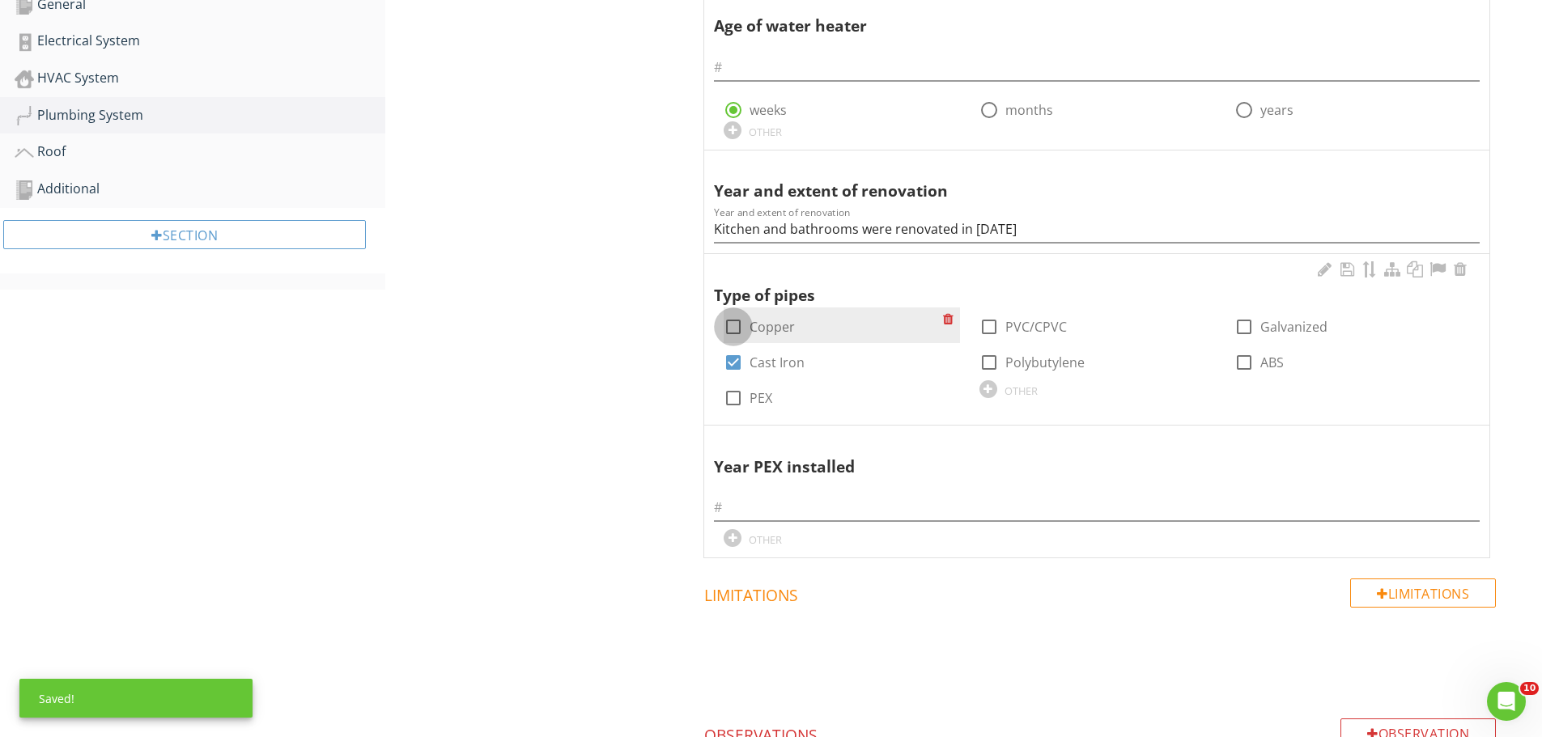
click at [735, 325] on div at bounding box center [734, 327] width 28 height 28
checkbox input "true"
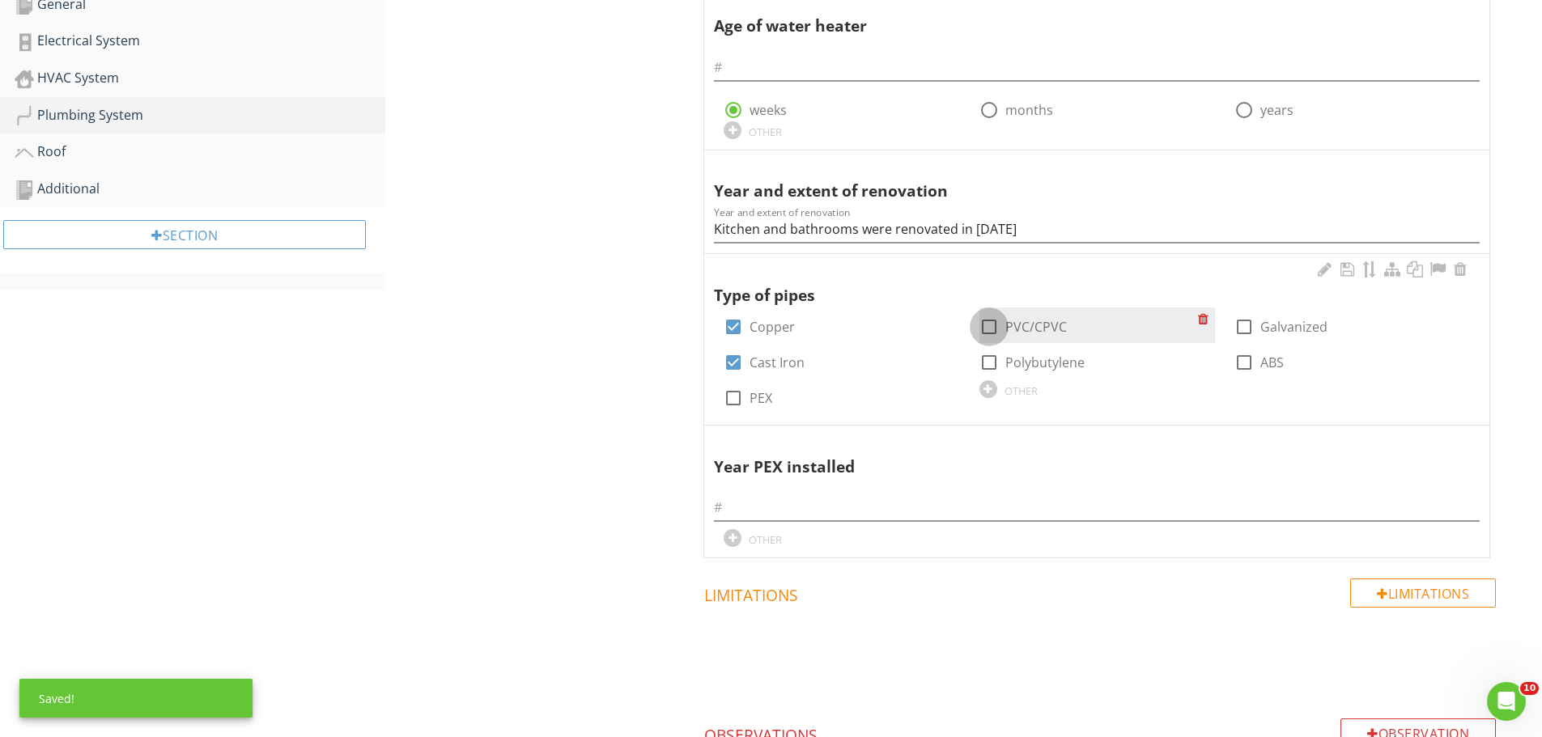
click at [992, 331] on div at bounding box center [989, 327] width 28 height 28
checkbox input "true"
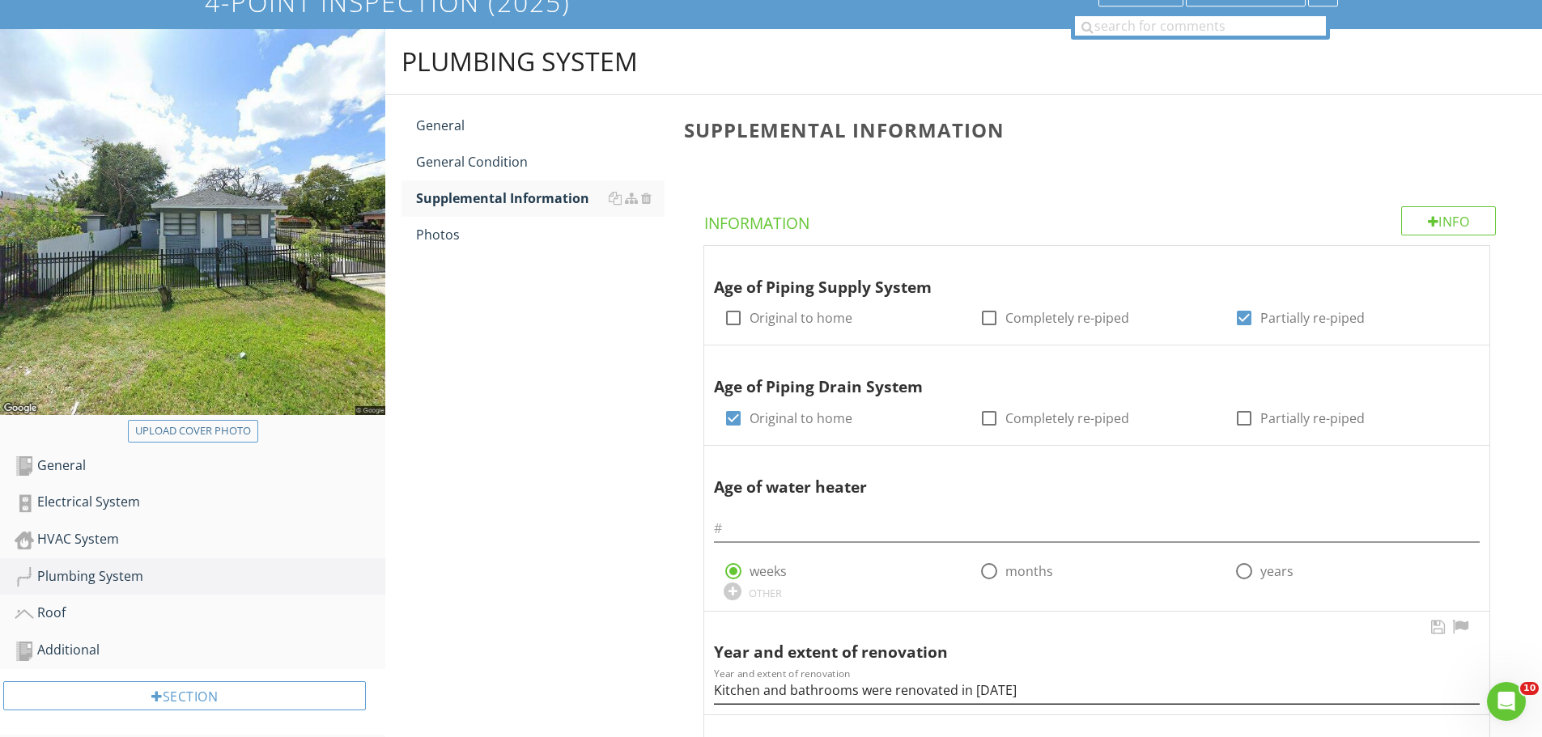
scroll to position [108, 0]
